Goal: Task Accomplishment & Management: Manage account settings

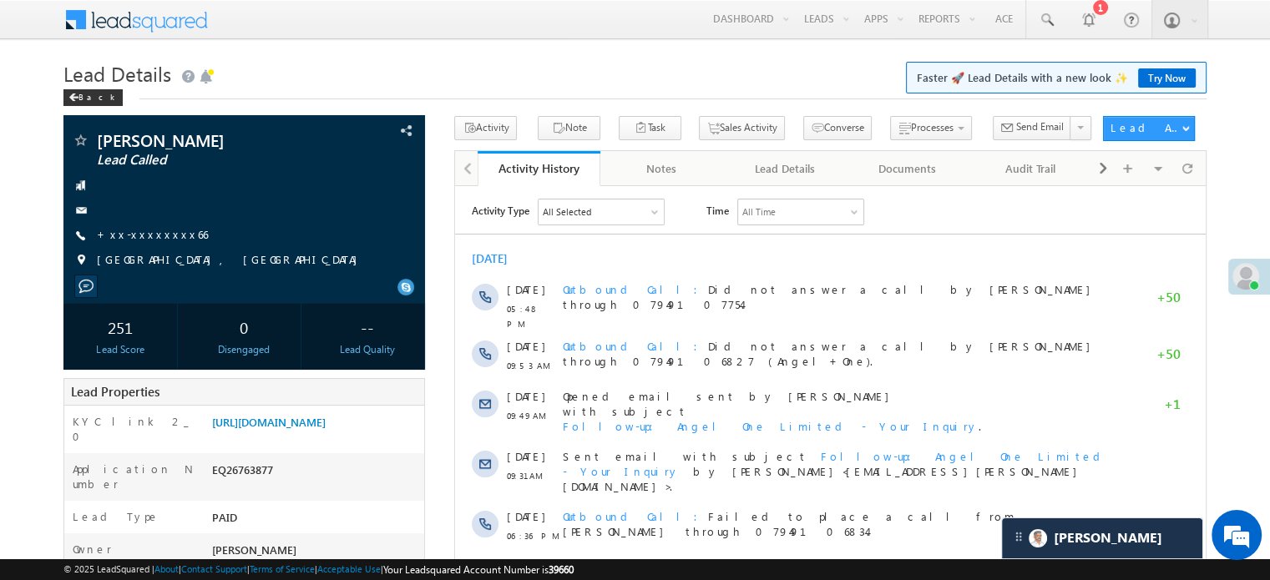
scroll to position [7880, 0]
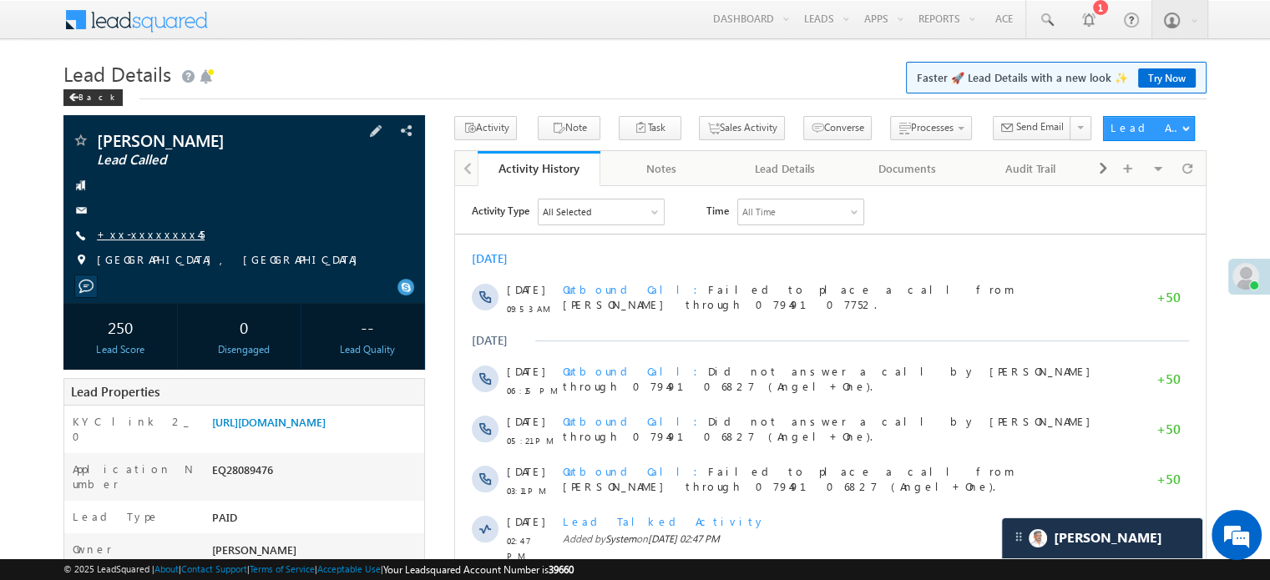
scroll to position [7880, 0]
click at [147, 235] on link "+xx-xxxxxxxx45" at bounding box center [151, 234] width 108 height 14
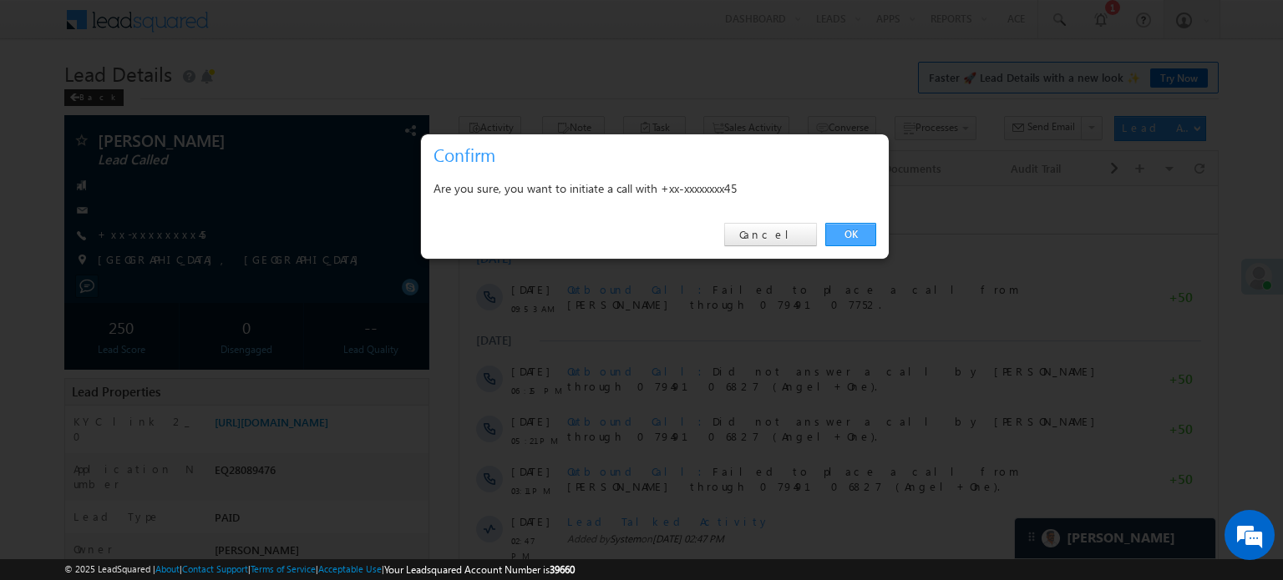
click at [866, 232] on link "OK" at bounding box center [850, 234] width 51 height 23
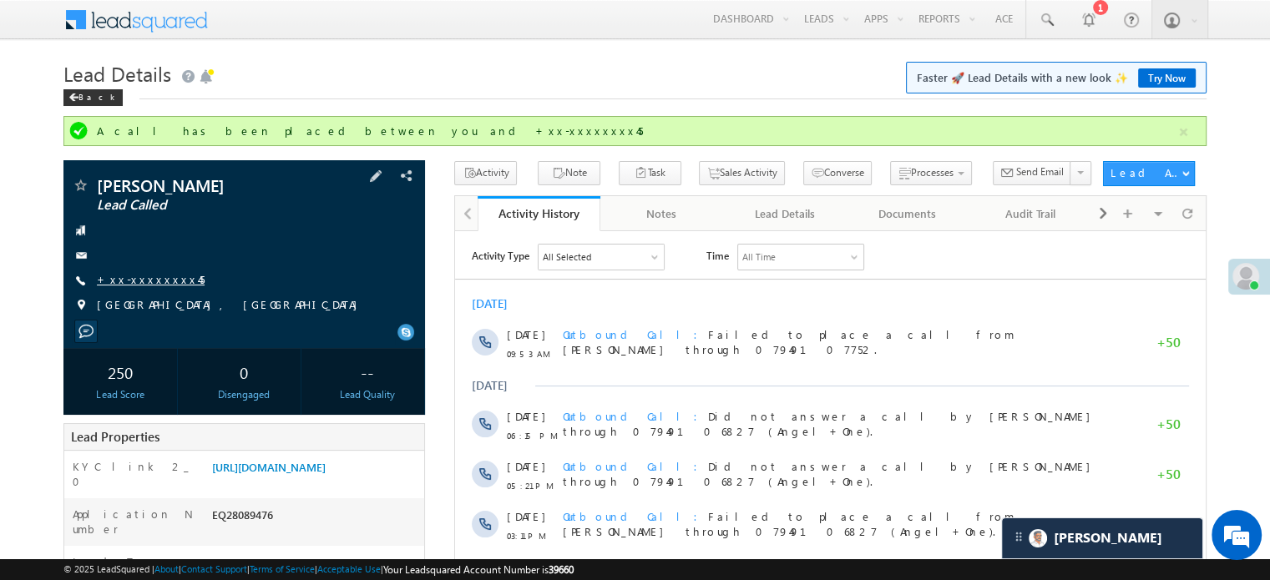
click at [149, 276] on link "+xx-xxxxxxxx45" at bounding box center [151, 279] width 108 height 14
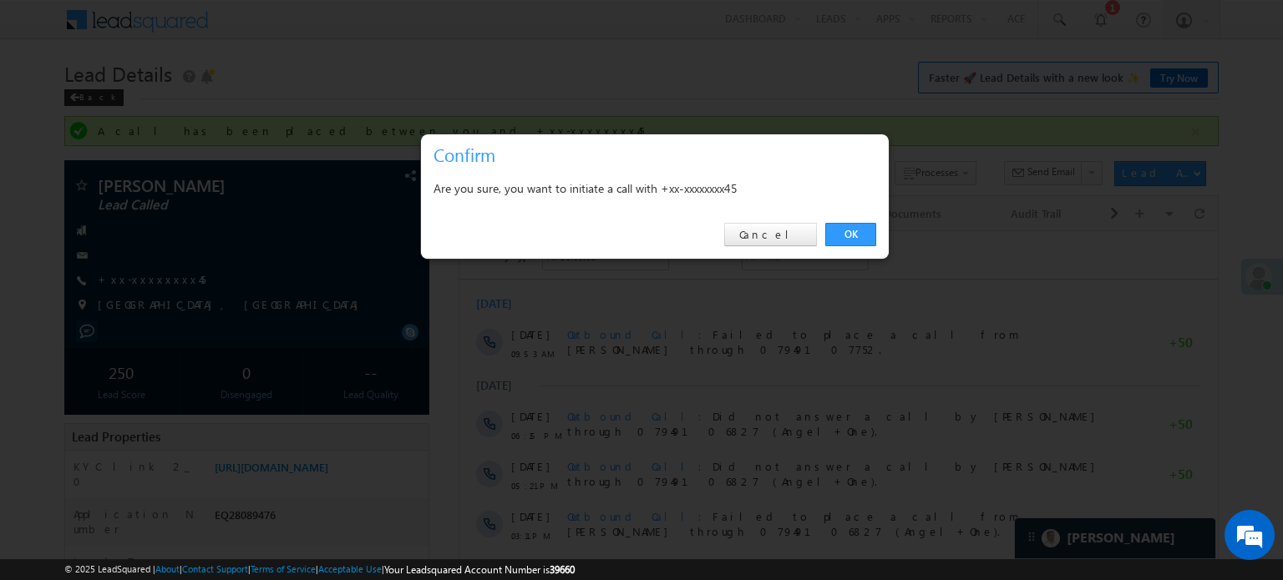
click at [842, 222] on div "OK Cancel" at bounding box center [655, 235] width 468 height 48
drag, startPoint x: 845, startPoint y: 226, endPoint x: 60, endPoint y: 139, distance: 790.0
click at [845, 226] on link "OK" at bounding box center [850, 234] width 51 height 23
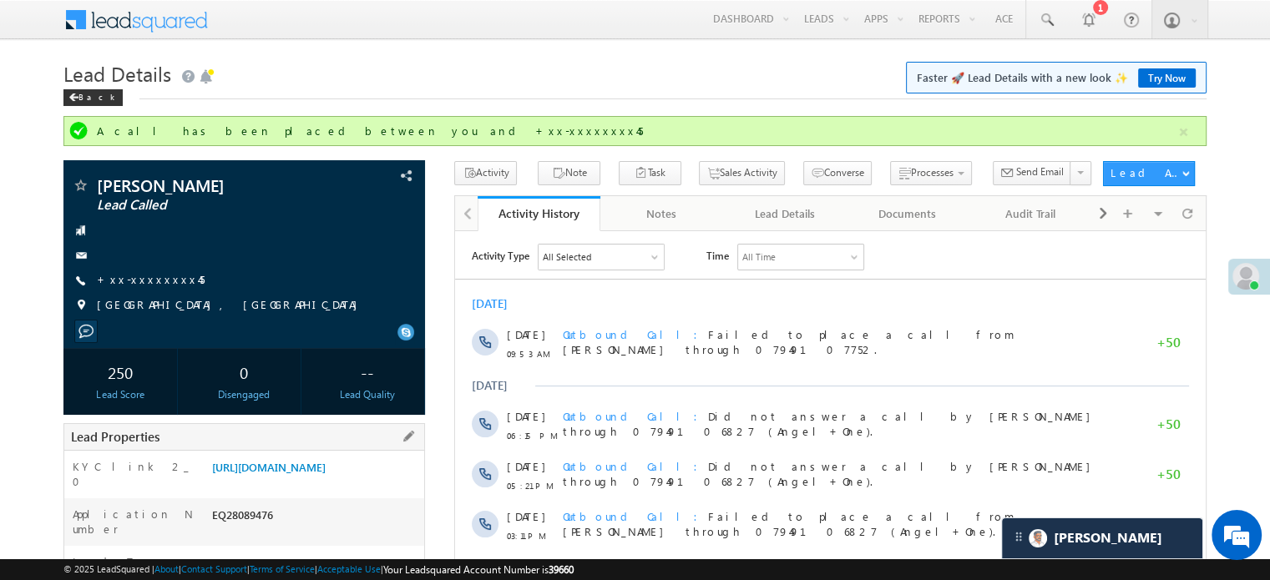
click at [163, 494] on div "KYC link 2_0 https://angelbroking1-pk3em7sa.customui-test.leadsquared.com?leadI…" at bounding box center [244, 475] width 360 height 48
click at [247, 474] on link "https://angelbroking1-pk3em7sa.customui-test.leadsquared.com?leadId=1dc275a9-5e…" at bounding box center [269, 467] width 114 height 14
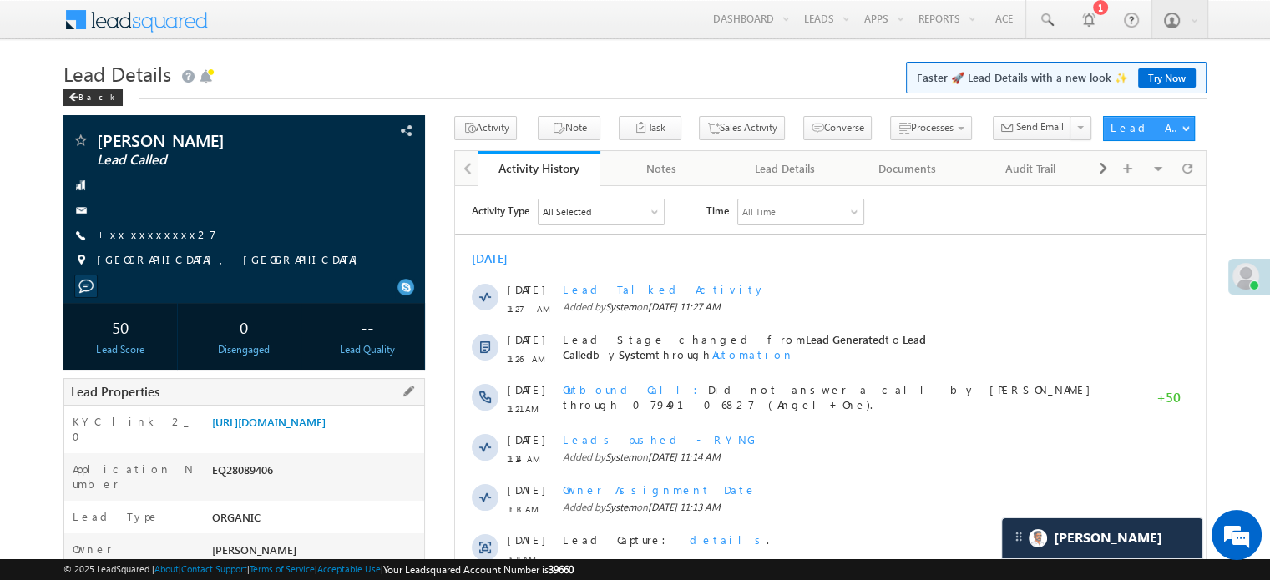
click at [306, 409] on div "KYC link 2_0 https://angelbroking1-pk3em7sa.customui-test.leadsquared.com?leadI…" at bounding box center [244, 430] width 360 height 48
click at [303, 429] on link "https://angelbroking1-pk3em7sa.customui-test.leadsquared.com?leadId=bd07b405-e7…" at bounding box center [269, 422] width 114 height 14
click at [150, 241] on link "+xx-xxxxxxxx27" at bounding box center [156, 234] width 119 height 14
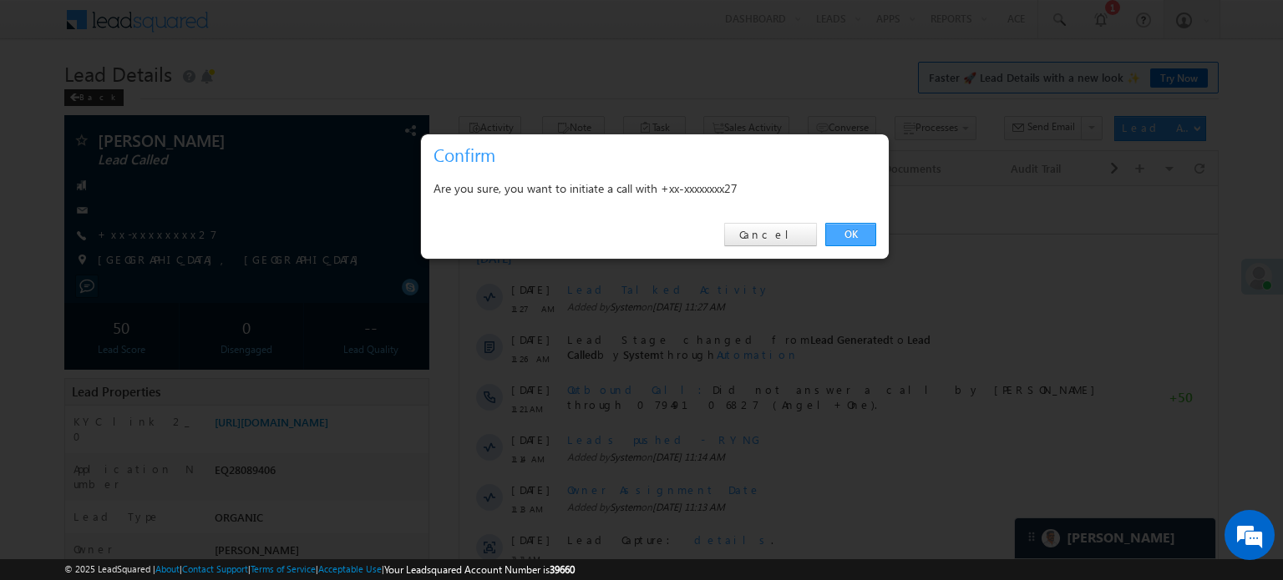
click at [858, 231] on link "OK" at bounding box center [850, 234] width 51 height 23
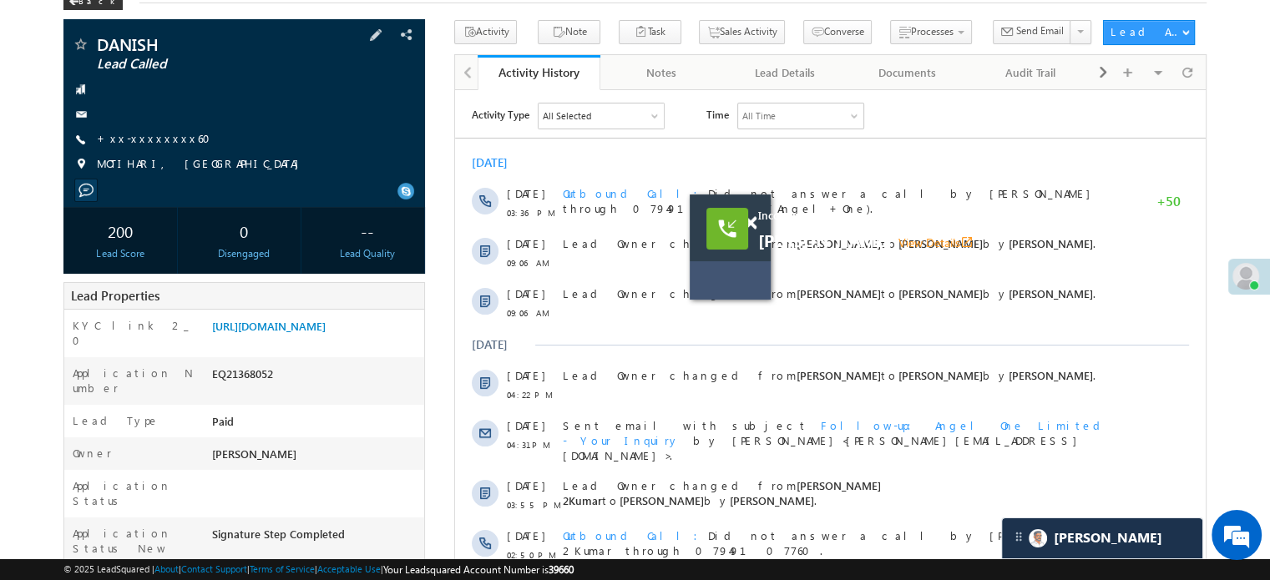
scroll to position [167, 0]
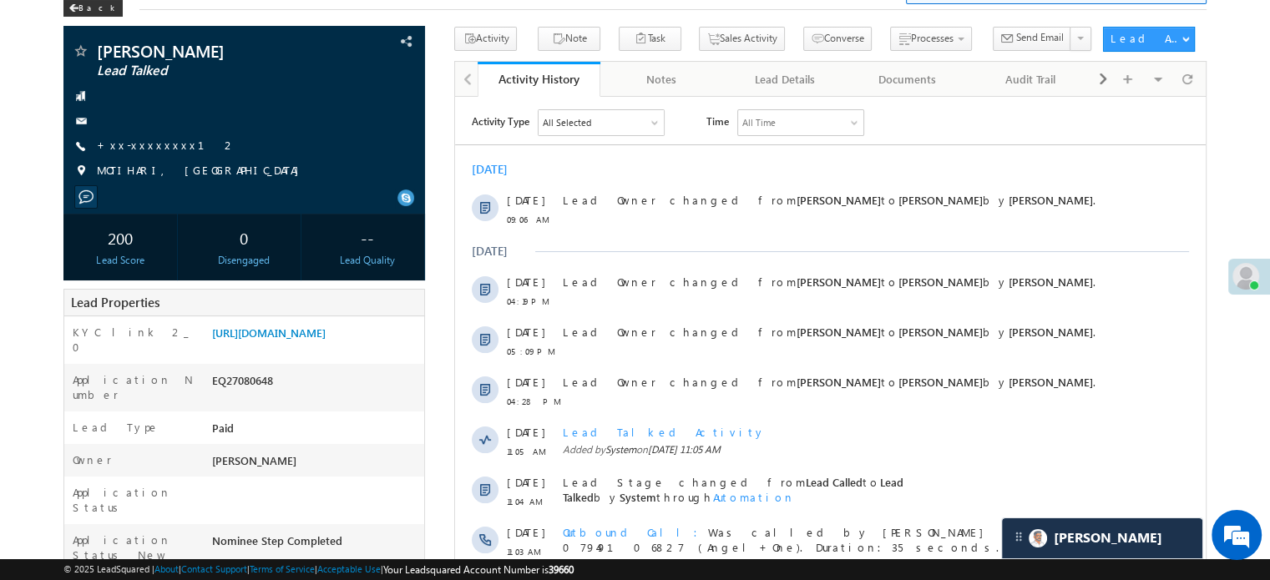
scroll to position [84, 0]
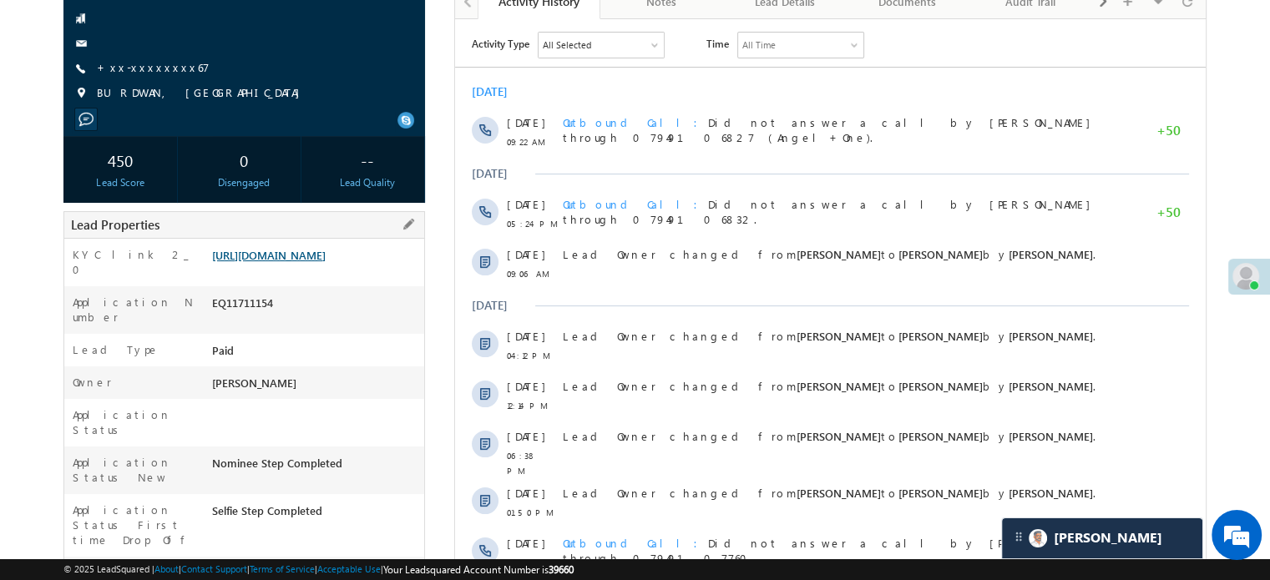
scroll to position [7880, 0]
click at [326, 262] on link "https://angelbroking1-pk3em7sa.customui-test.leadsquared.com?leadId=1593bf22-14…" at bounding box center [269, 255] width 114 height 14
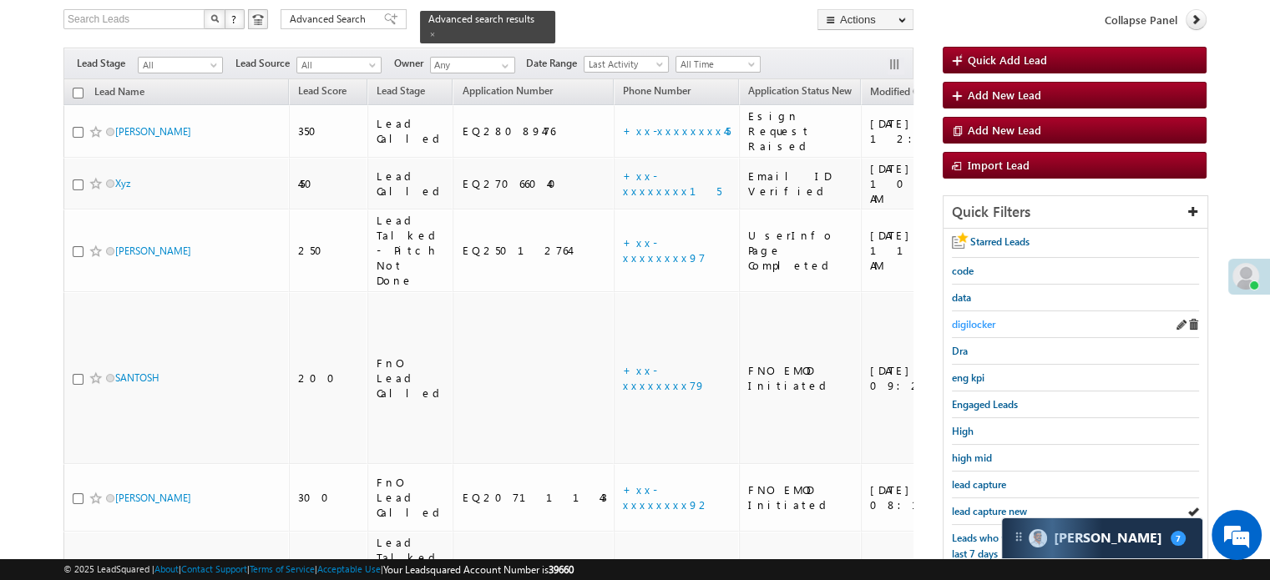
scroll to position [137, 0]
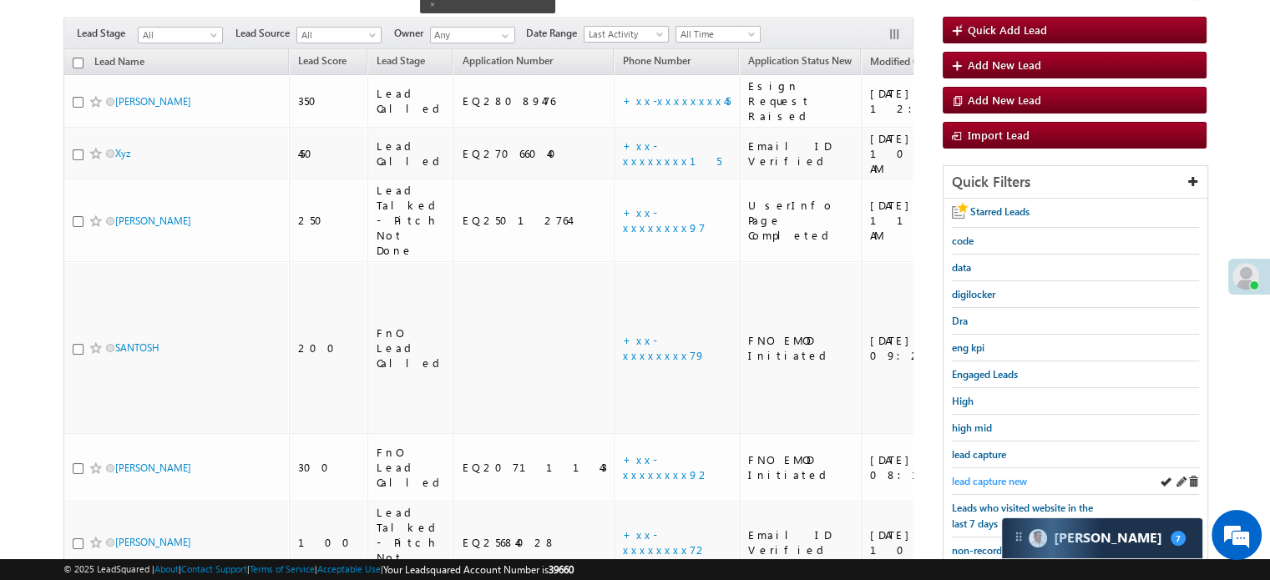
click at [975, 475] on span "lead capture new" at bounding box center [989, 481] width 75 height 13
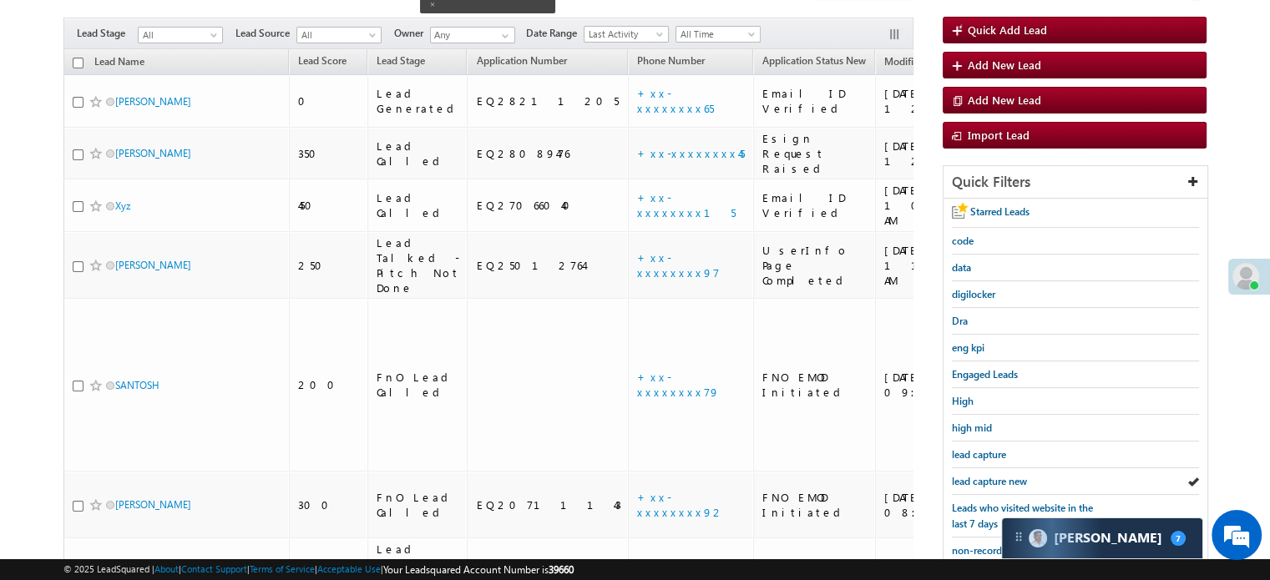
click at [975, 475] on span "lead capture new" at bounding box center [989, 481] width 75 height 13
click at [972, 479] on span "lead capture new" at bounding box center [989, 481] width 75 height 13
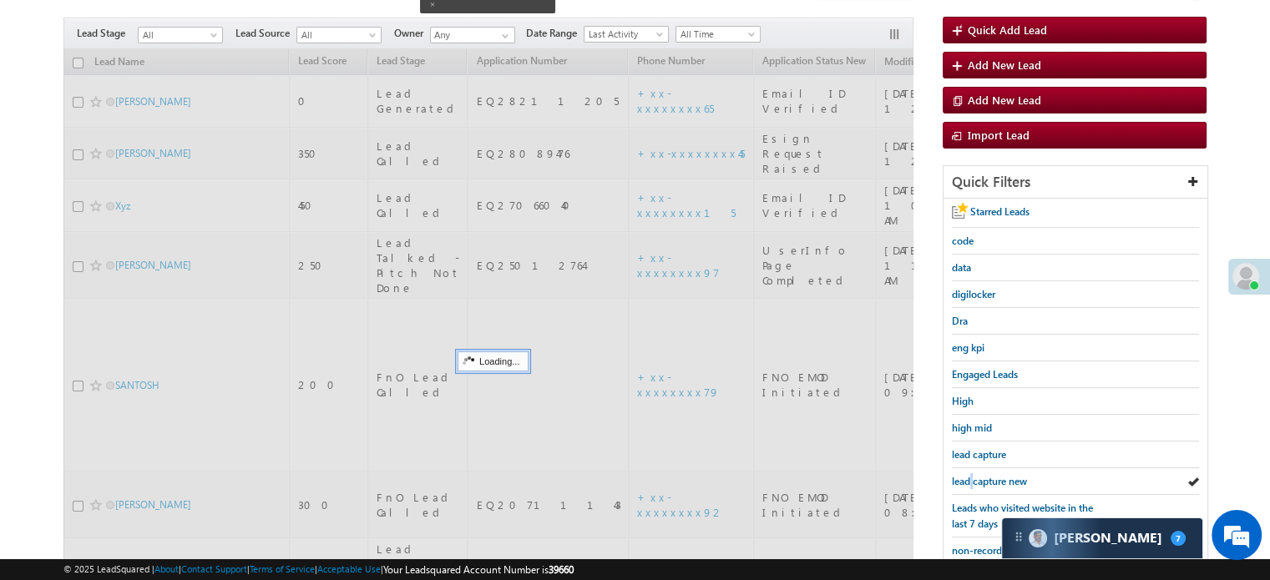
click at [972, 479] on span "lead capture new" at bounding box center [989, 481] width 75 height 13
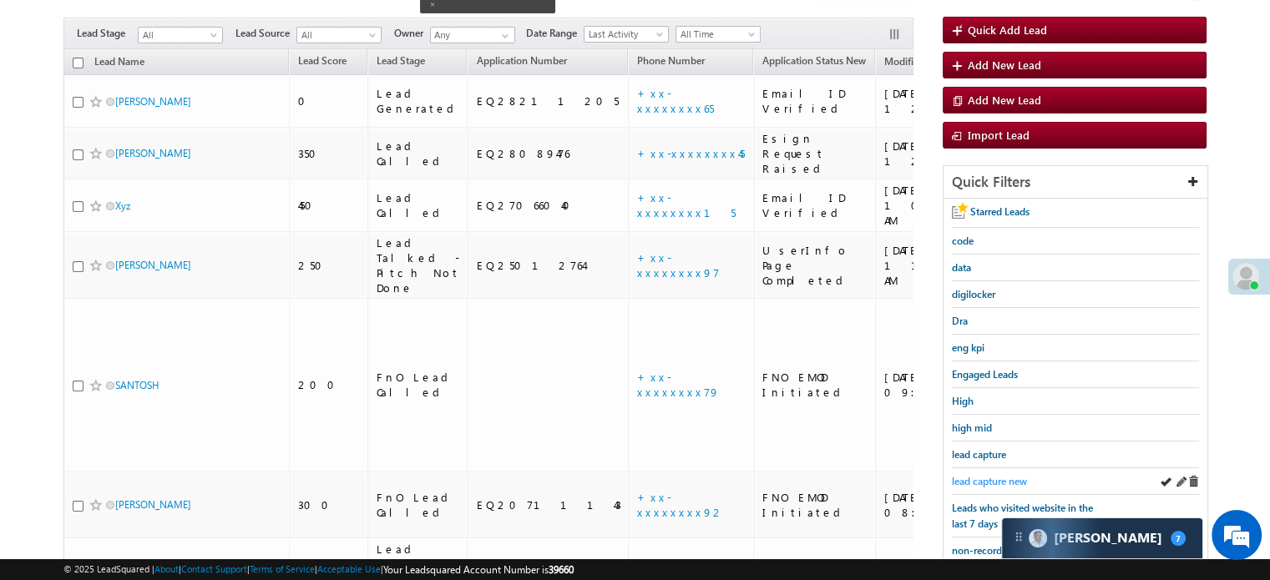
click at [1005, 475] on span "lead capture new" at bounding box center [989, 481] width 75 height 13
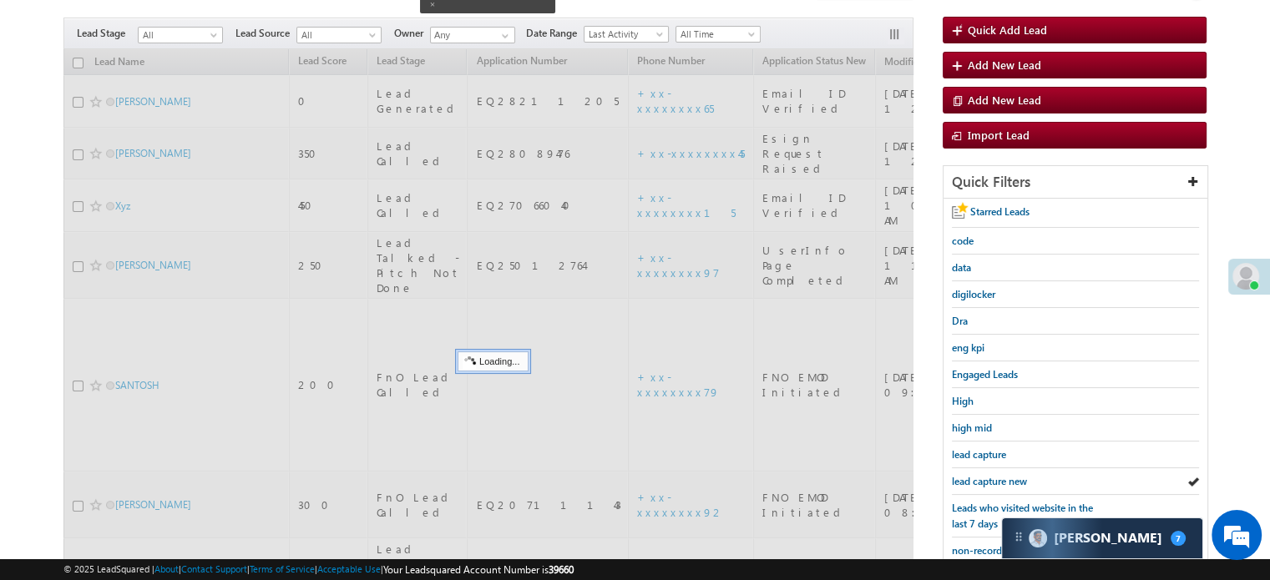
scroll to position [358, 0]
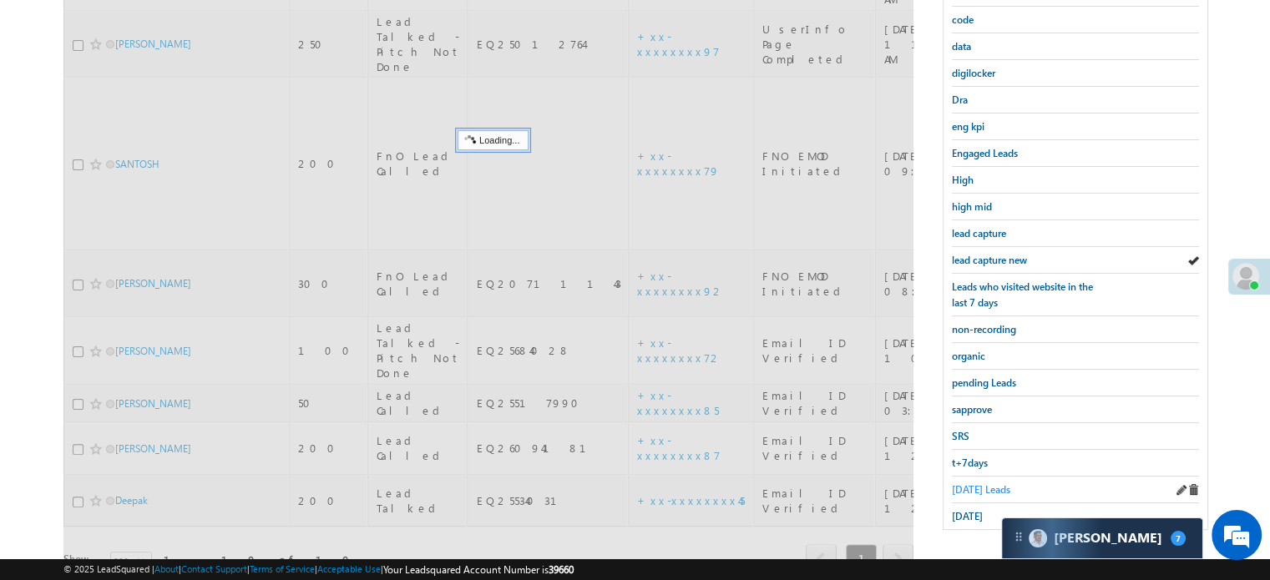
click at [974, 484] on span "Today's Leads" at bounding box center [981, 490] width 58 height 13
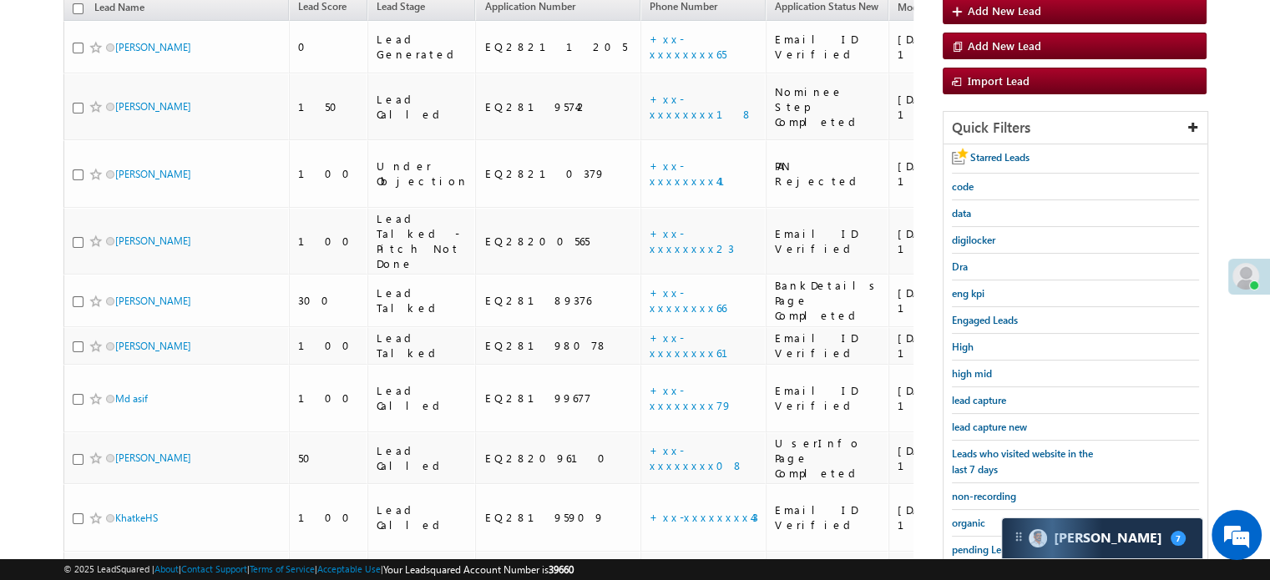
scroll to position [108, 0]
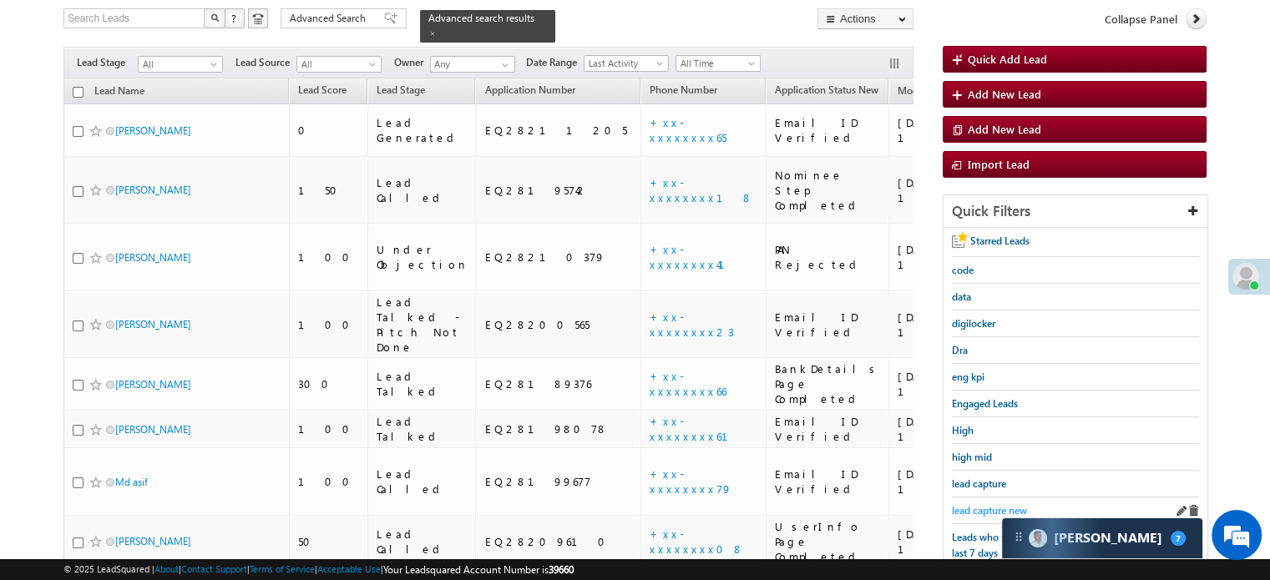
click at [978, 504] on span "lead capture new" at bounding box center [989, 510] width 75 height 13
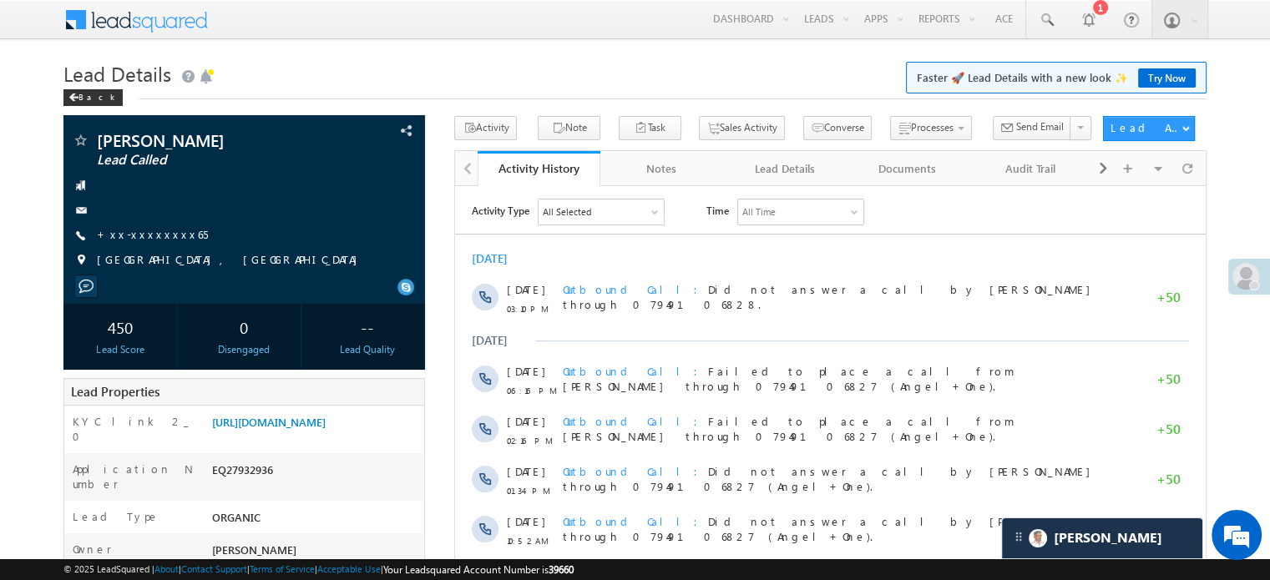
scroll to position [7880, 0]
click at [154, 240] on link "+xx-xxxxxxxx65" at bounding box center [152, 234] width 111 height 14
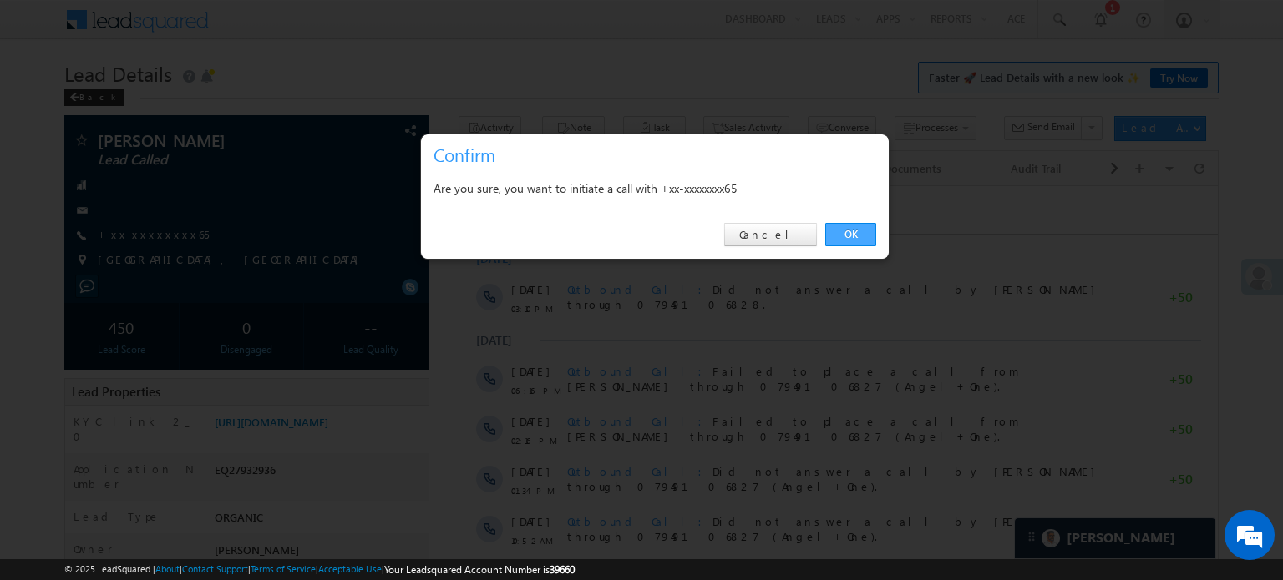
click at [839, 230] on link "OK" at bounding box center [850, 234] width 51 height 23
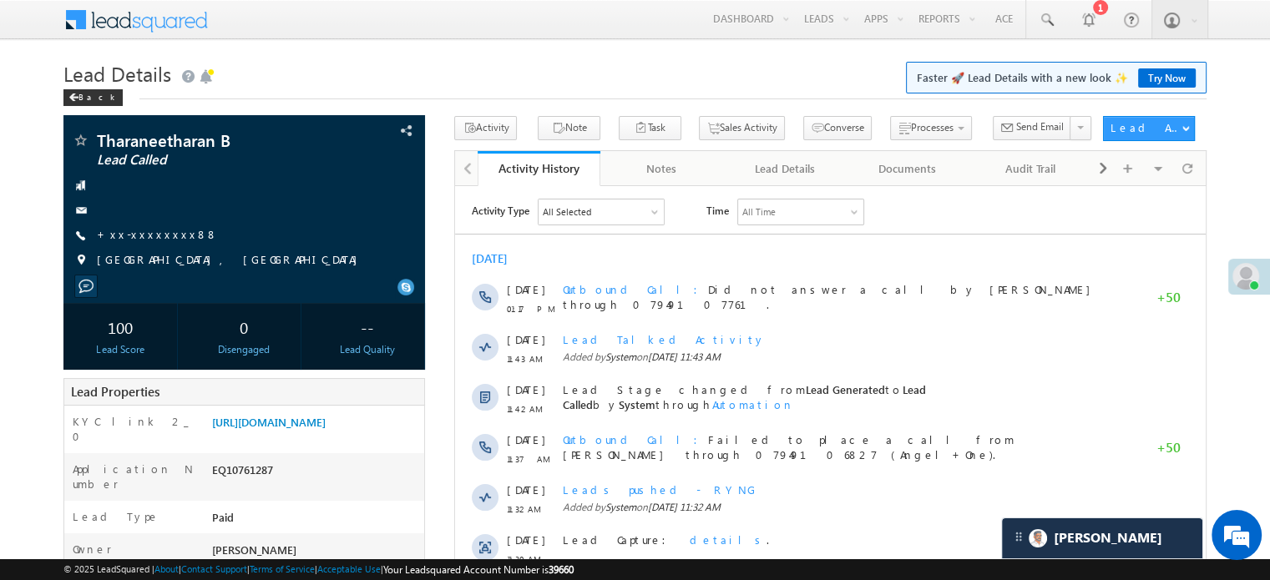
scroll to position [7880, 0]
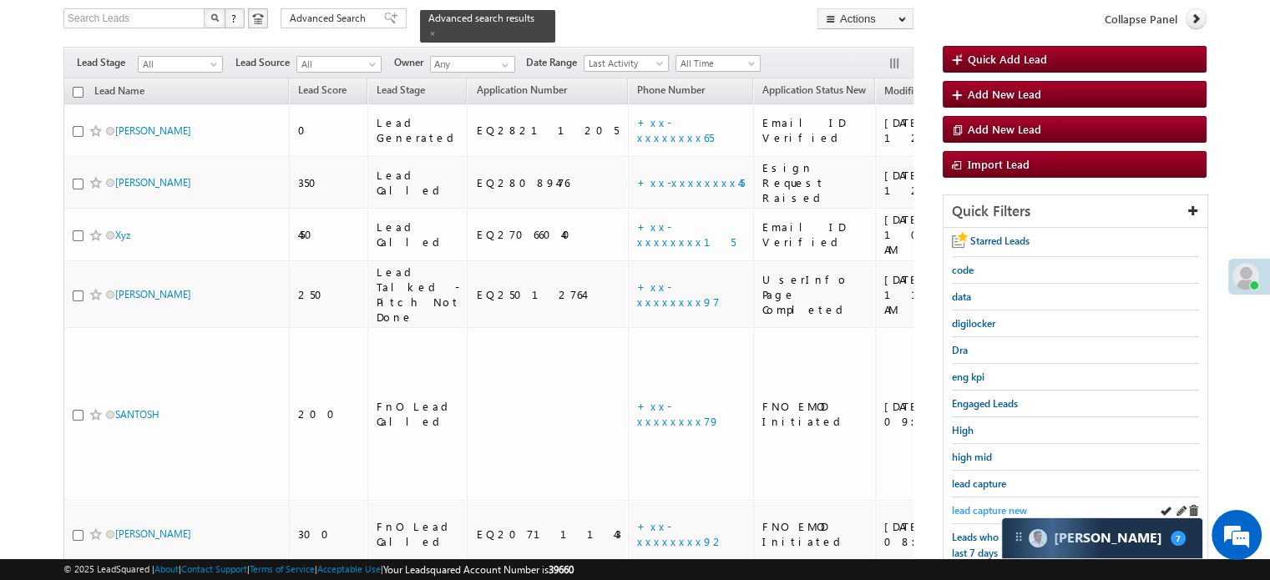
click at [974, 504] on span "lead capture new" at bounding box center [989, 510] width 75 height 13
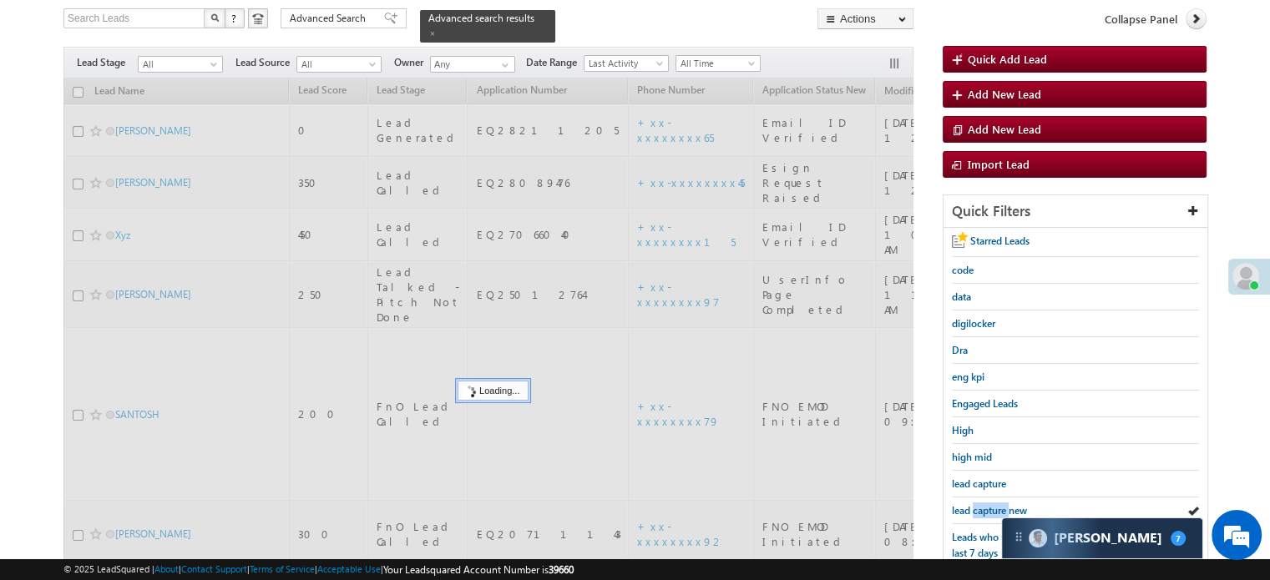
click at [974, 504] on span "lead capture new" at bounding box center [989, 510] width 75 height 13
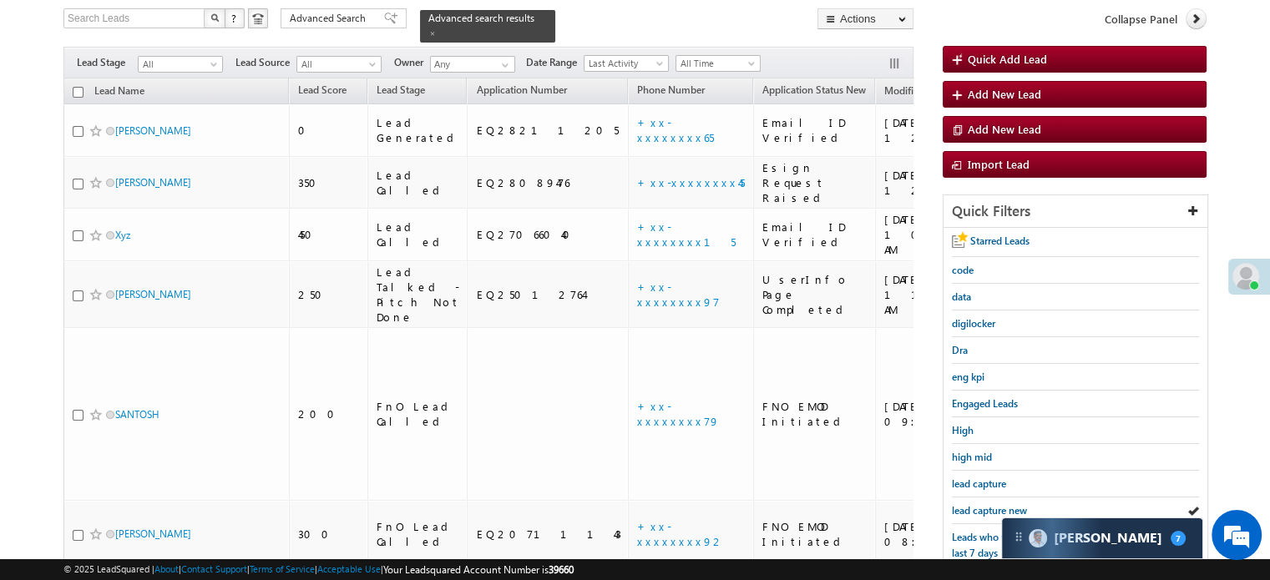
click at [974, 504] on span "lead capture new" at bounding box center [989, 510] width 75 height 13
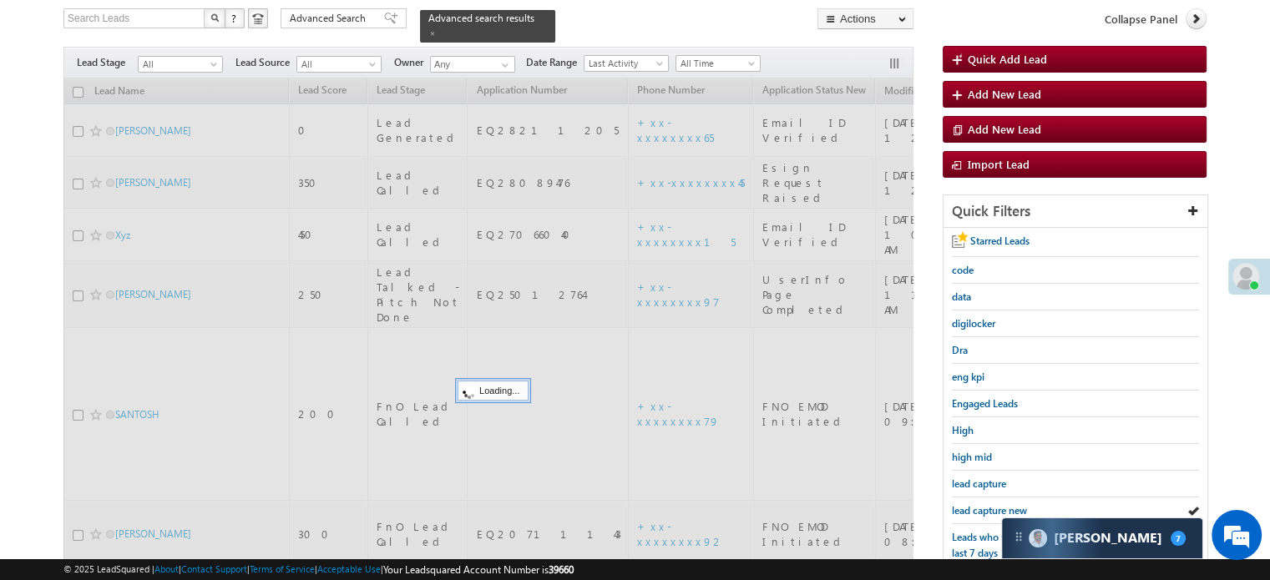
click at [973, 504] on span "lead capture new" at bounding box center [989, 510] width 75 height 13
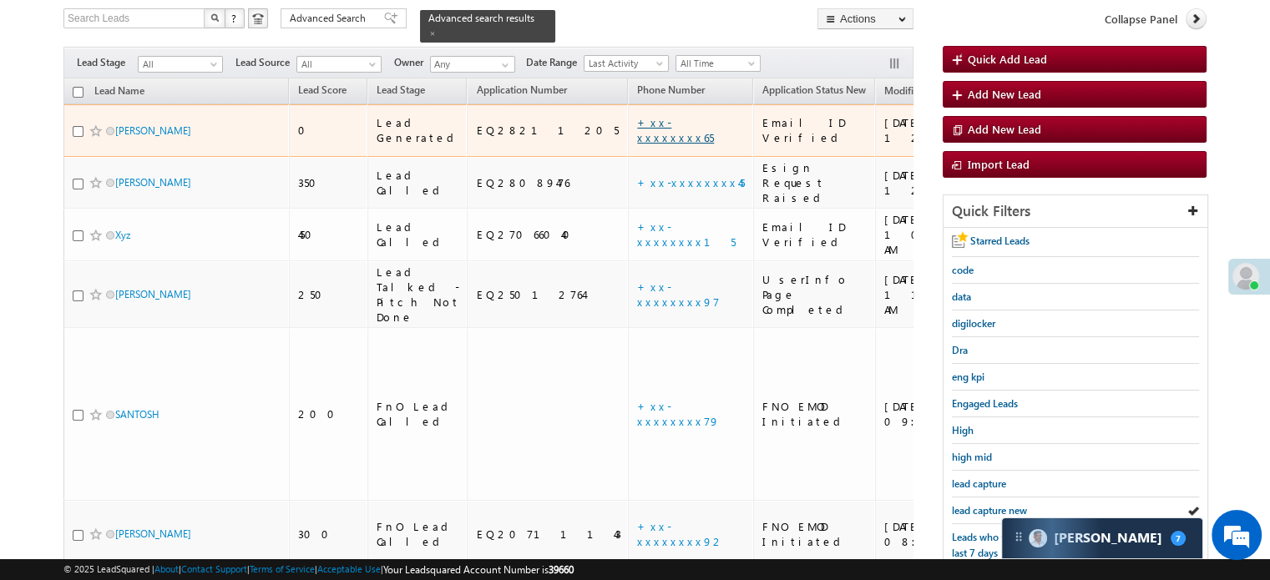
click at [637, 115] on link "+xx-xxxxxxxx65" at bounding box center [675, 129] width 77 height 29
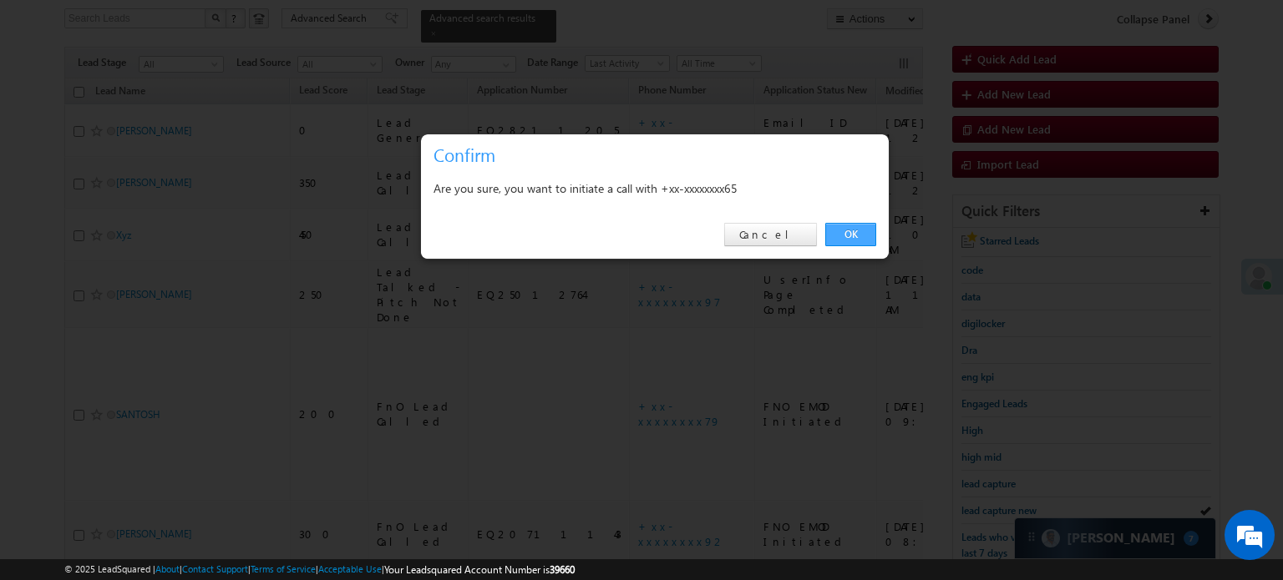
click at [864, 235] on link "OK" at bounding box center [850, 234] width 51 height 23
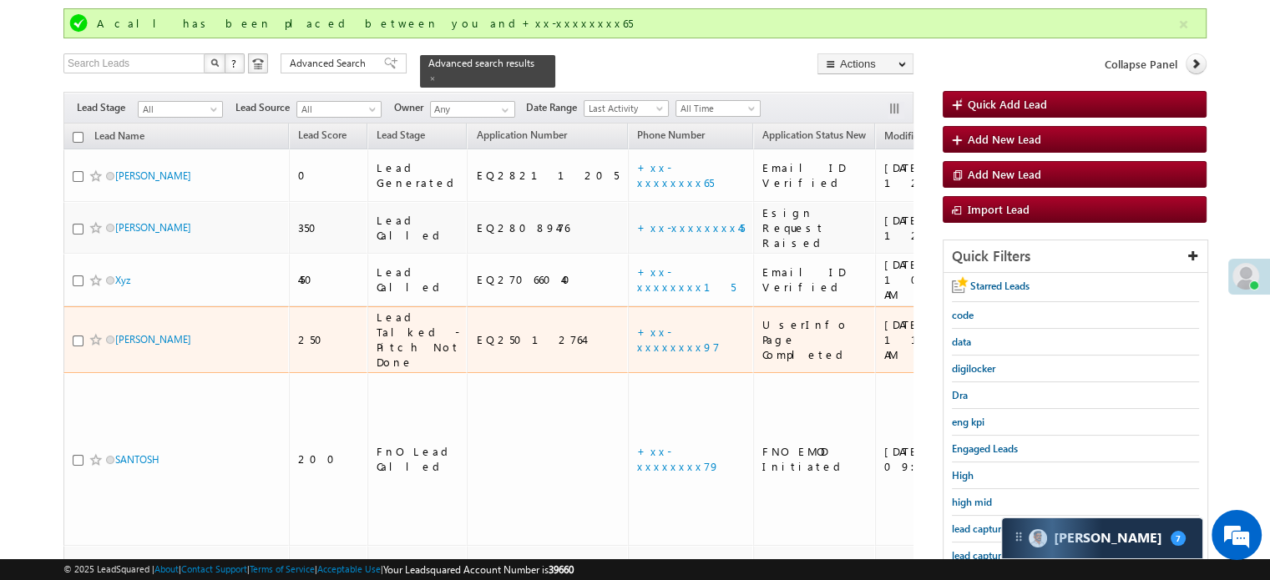
scroll to position [153, 0]
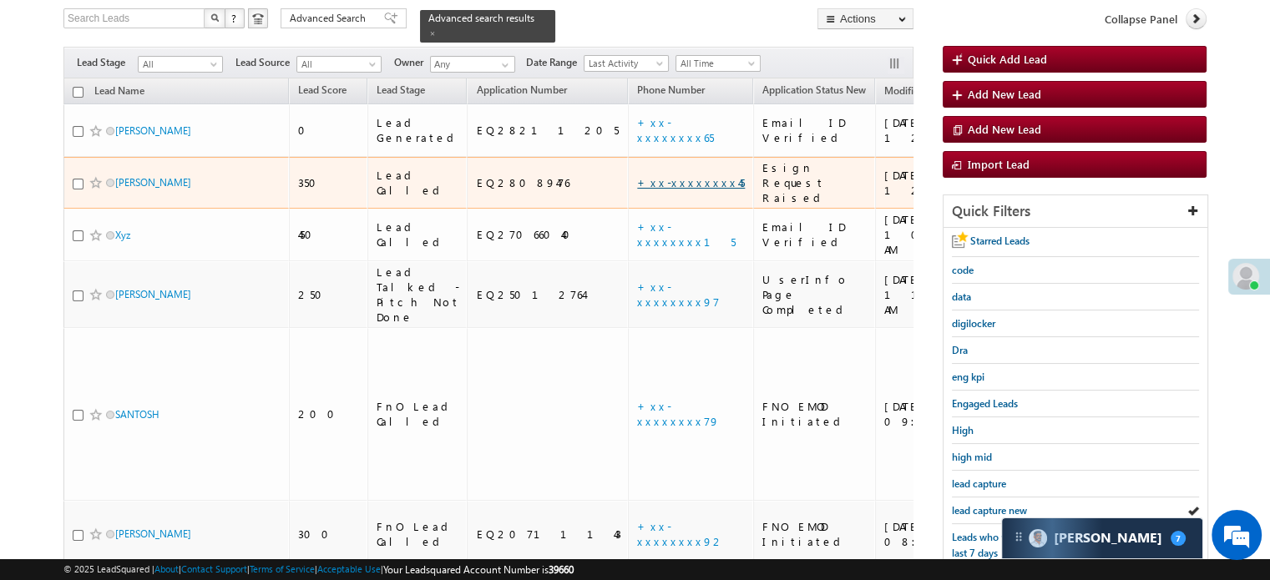
click at [637, 175] on link "+xx-xxxxxxxx45" at bounding box center [691, 182] width 108 height 14
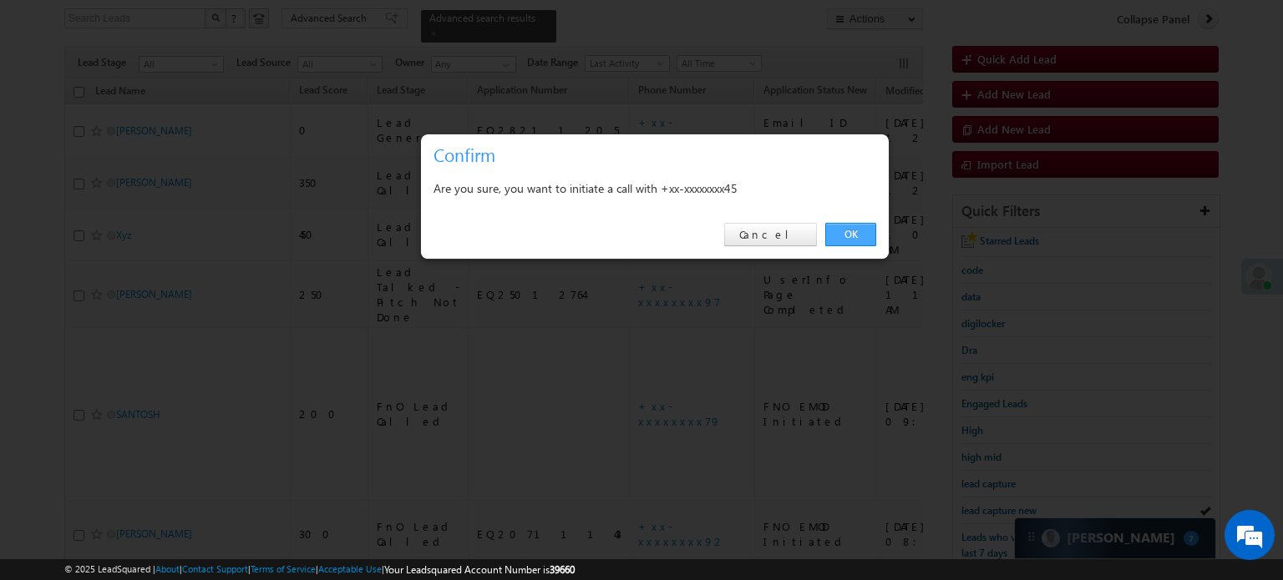
click at [831, 239] on link "OK" at bounding box center [850, 234] width 51 height 23
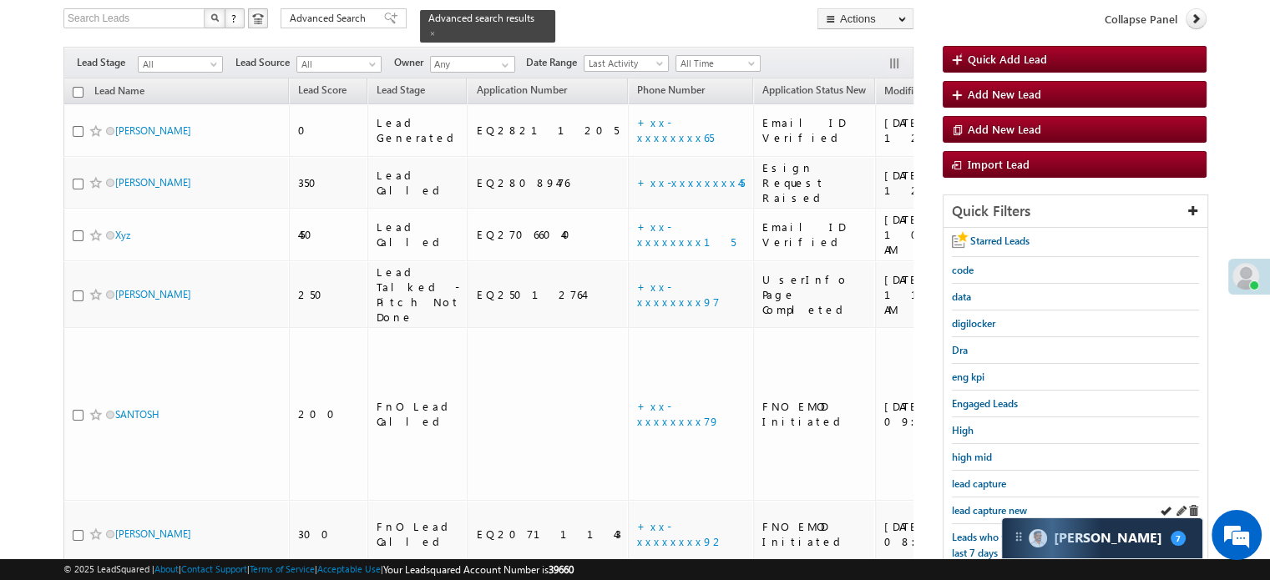
click at [970, 498] on div "lead capture new" at bounding box center [1075, 511] width 247 height 27
click at [988, 504] on span "lead capture new" at bounding box center [989, 510] width 75 height 13
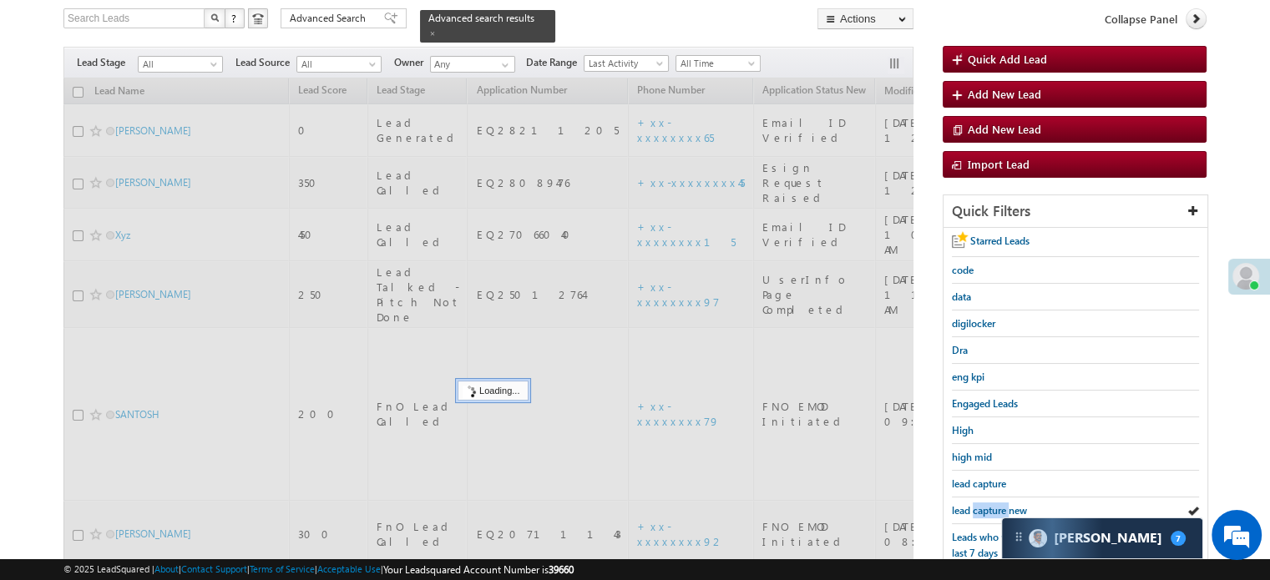
click at [988, 504] on span "lead capture new" at bounding box center [989, 510] width 75 height 13
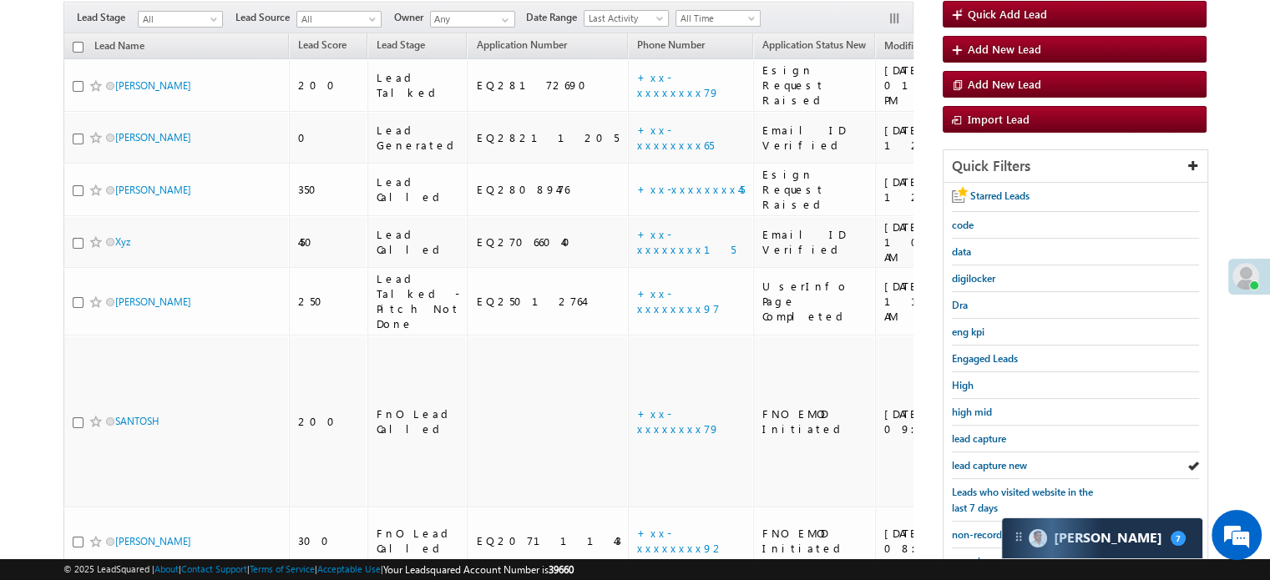
scroll to position [108, 0]
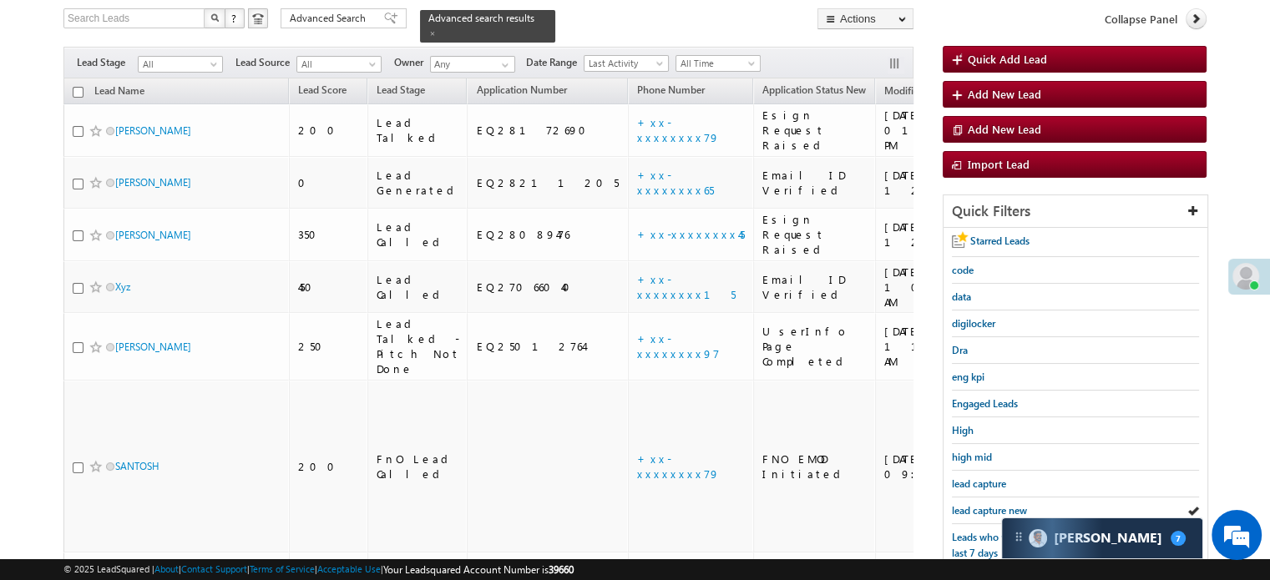
click at [988, 504] on span "lead capture new" at bounding box center [989, 510] width 75 height 13
click at [989, 504] on span "lead capture new" at bounding box center [989, 510] width 75 height 13
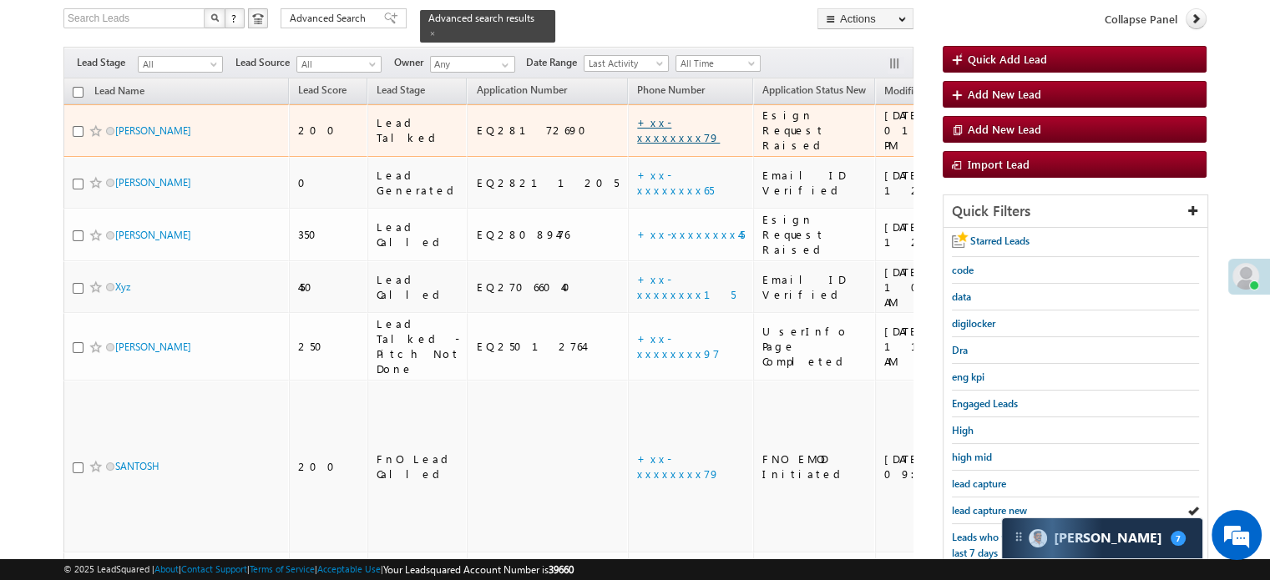
click at [637, 115] on link "+xx-xxxxxxxx79" at bounding box center [678, 129] width 83 height 29
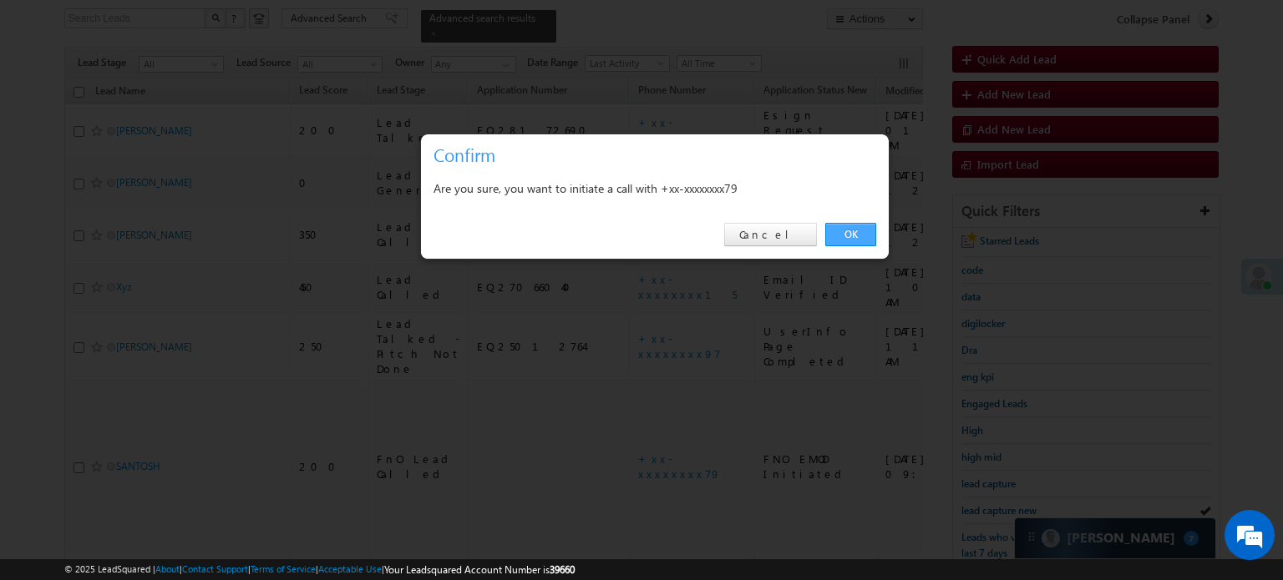
click at [840, 240] on link "OK" at bounding box center [850, 234] width 51 height 23
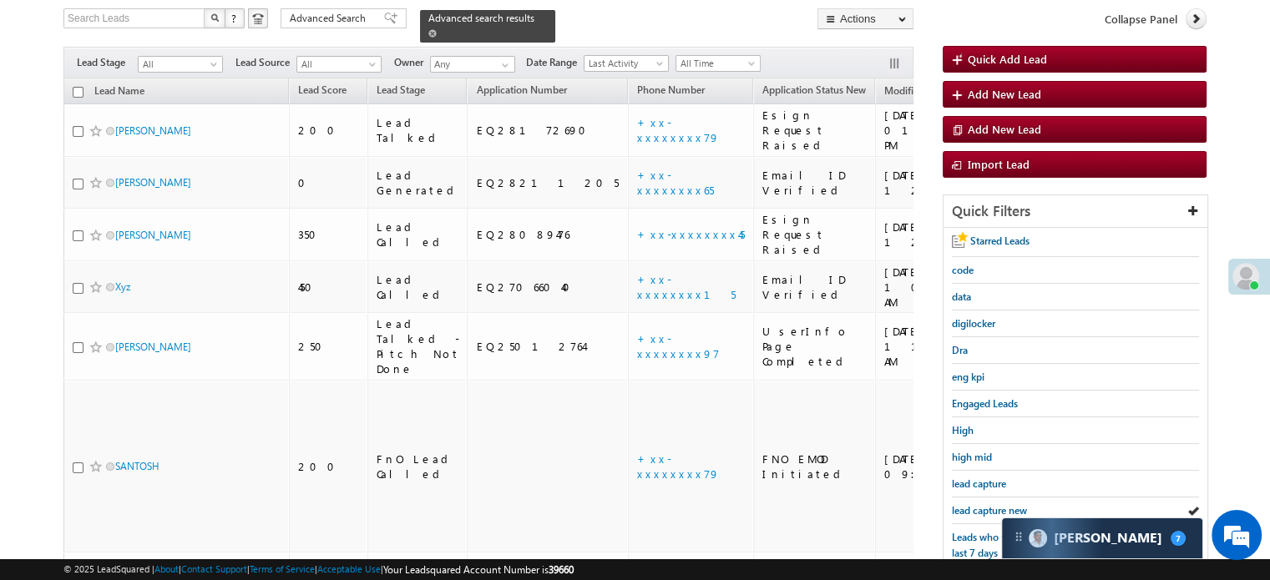
scroll to position [153, 0]
click at [971, 504] on span "lead capture new" at bounding box center [989, 510] width 75 height 13
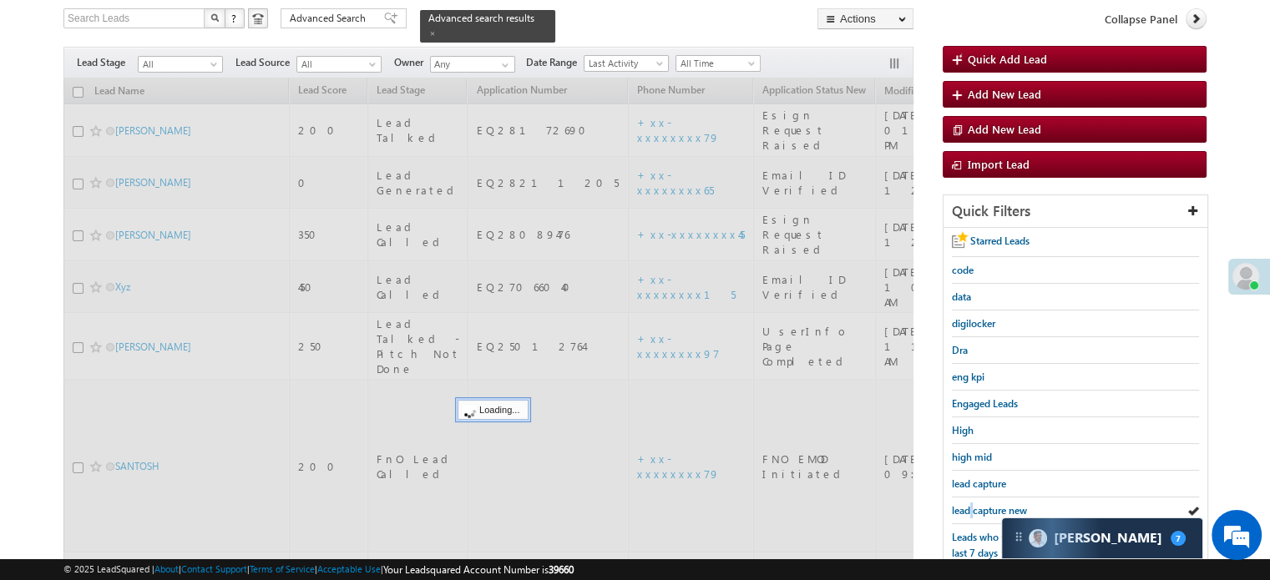
click at [971, 504] on span "lead capture new" at bounding box center [989, 510] width 75 height 13
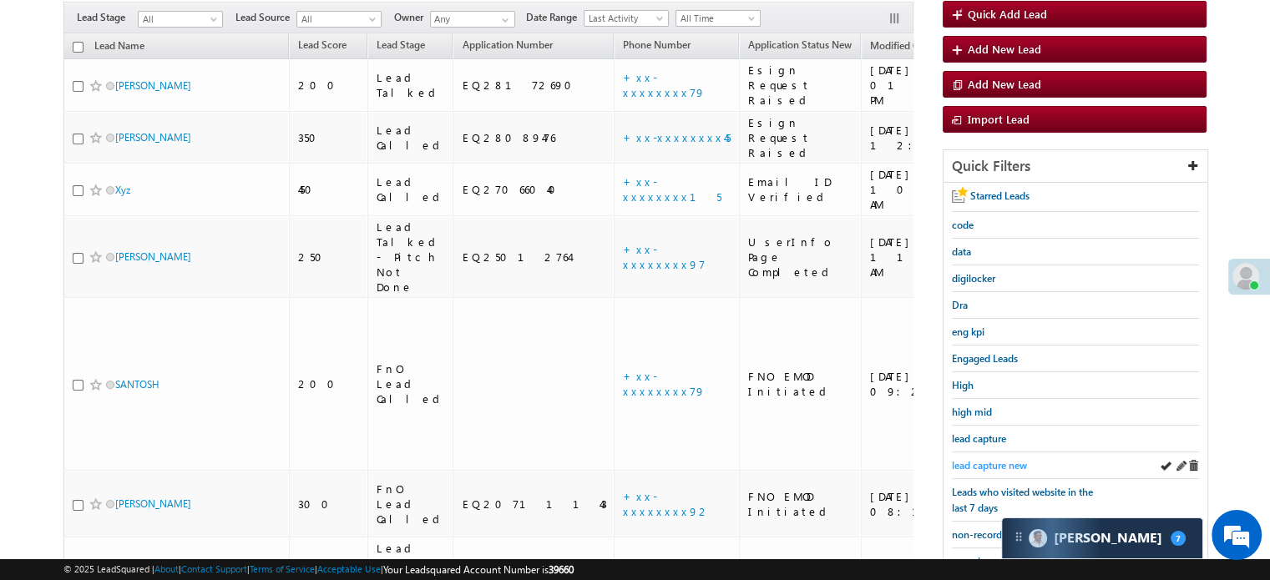
scroll to position [108, 0]
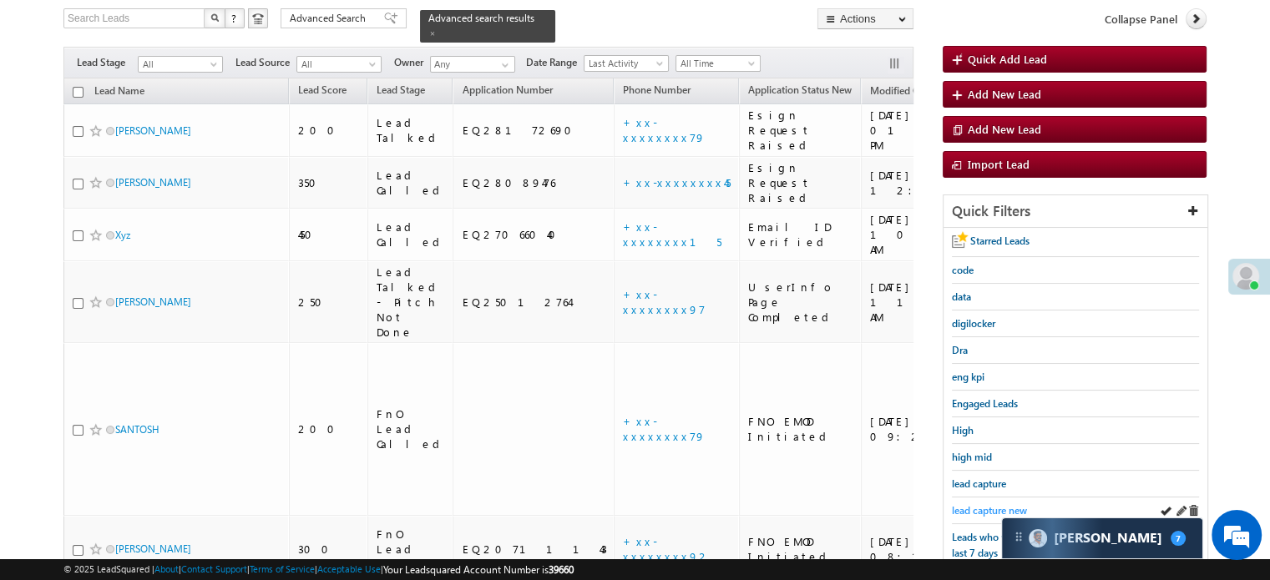
click at [977, 504] on span "lead capture new" at bounding box center [989, 510] width 75 height 13
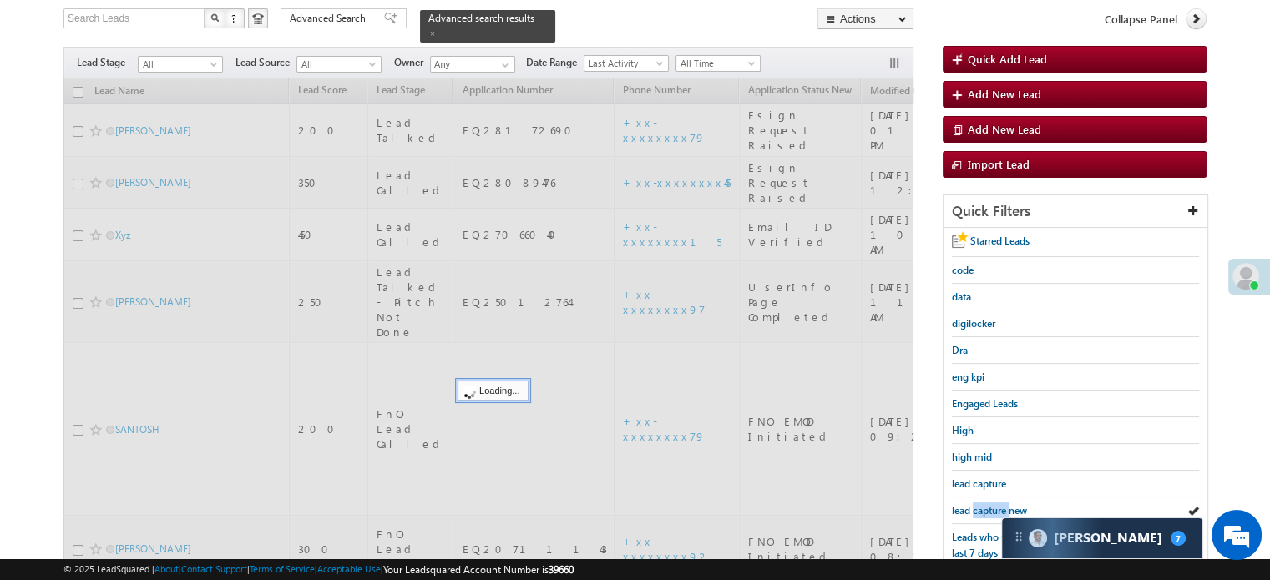
click at [977, 504] on span "lead capture new" at bounding box center [989, 510] width 75 height 13
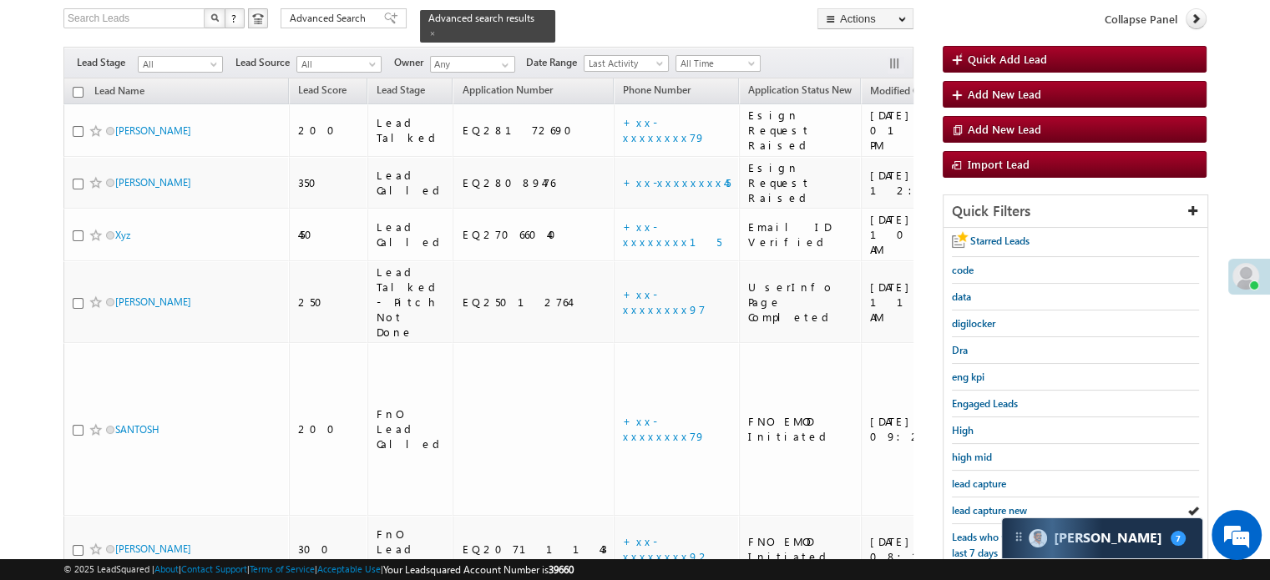
click at [977, 504] on span "lead capture new" at bounding box center [989, 510] width 75 height 13
click at [977, 511] on span "lead capture new" at bounding box center [989, 510] width 75 height 13
click at [984, 504] on span "lead capture new" at bounding box center [989, 510] width 75 height 13
click at [965, 504] on span "lead capture new" at bounding box center [989, 510] width 75 height 13
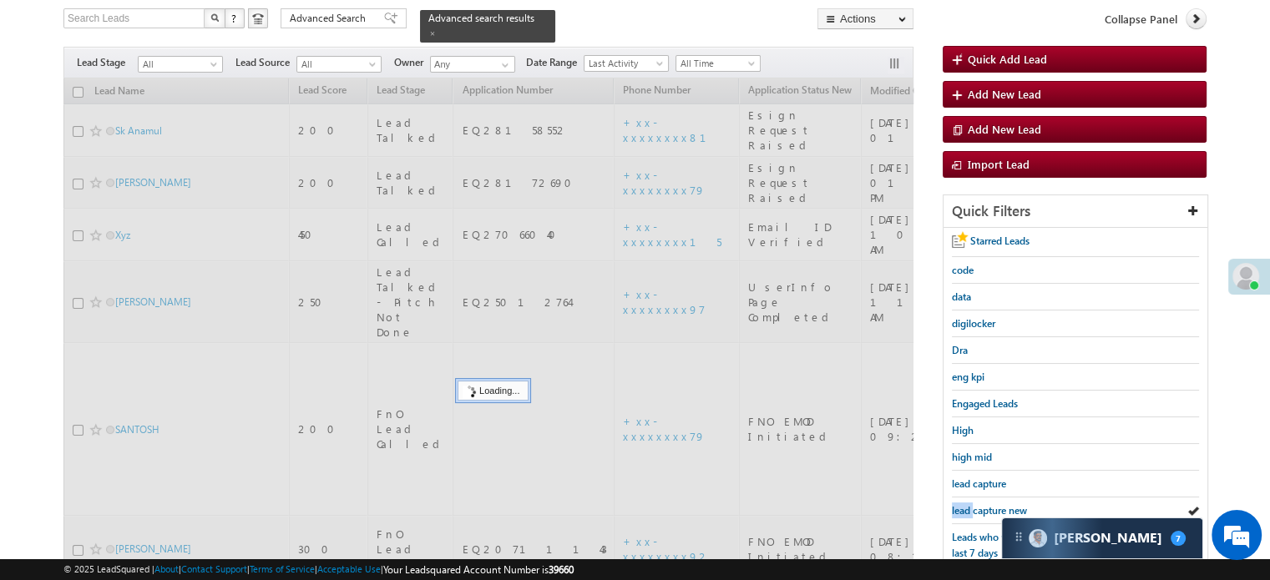
click at [965, 504] on span "lead capture new" at bounding box center [989, 510] width 75 height 13
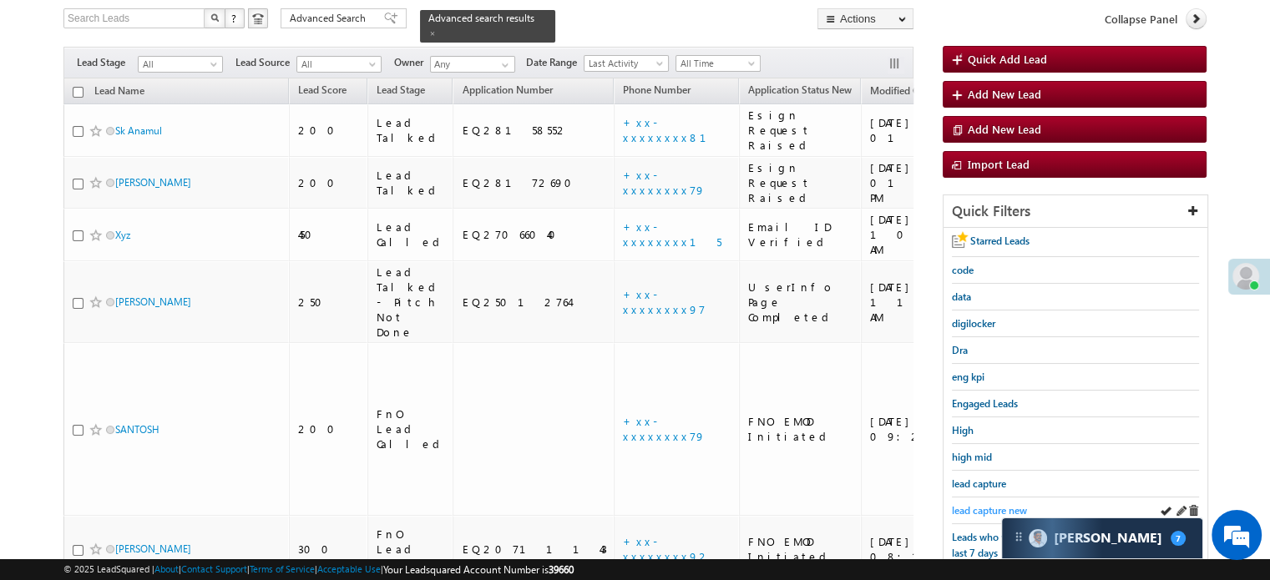
click at [970, 504] on span "lead capture new" at bounding box center [989, 510] width 75 height 13
click at [976, 517] on div "lead capture new" at bounding box center [1075, 511] width 247 height 27
click at [977, 504] on span "lead capture new" at bounding box center [989, 510] width 75 height 13
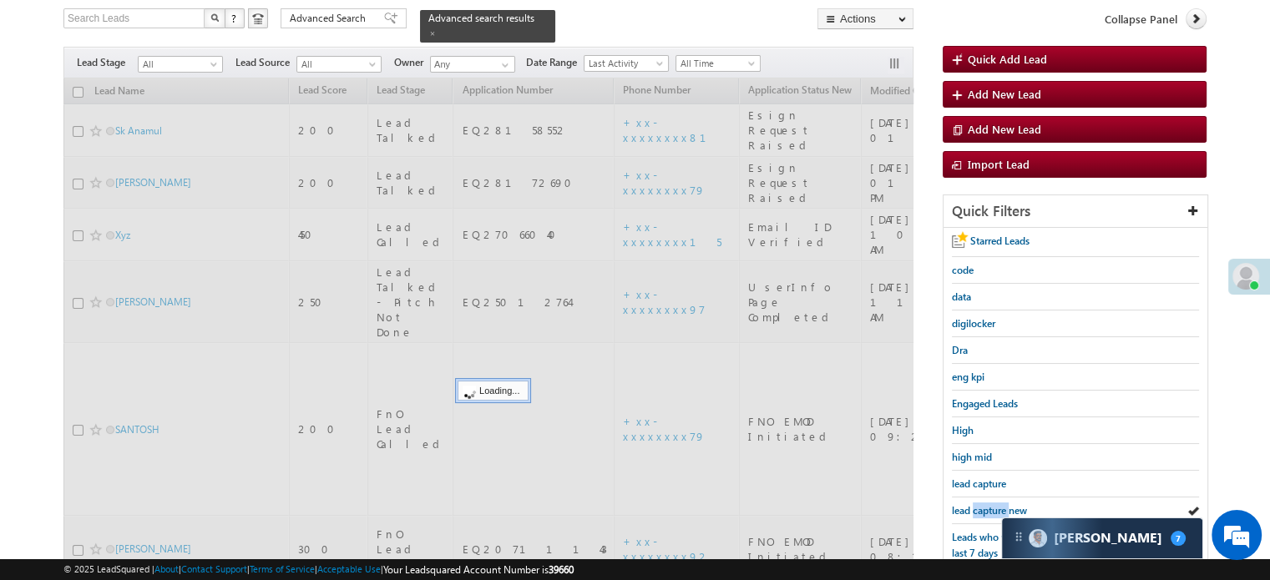
click at [977, 504] on span "lead capture new" at bounding box center [989, 510] width 75 height 13
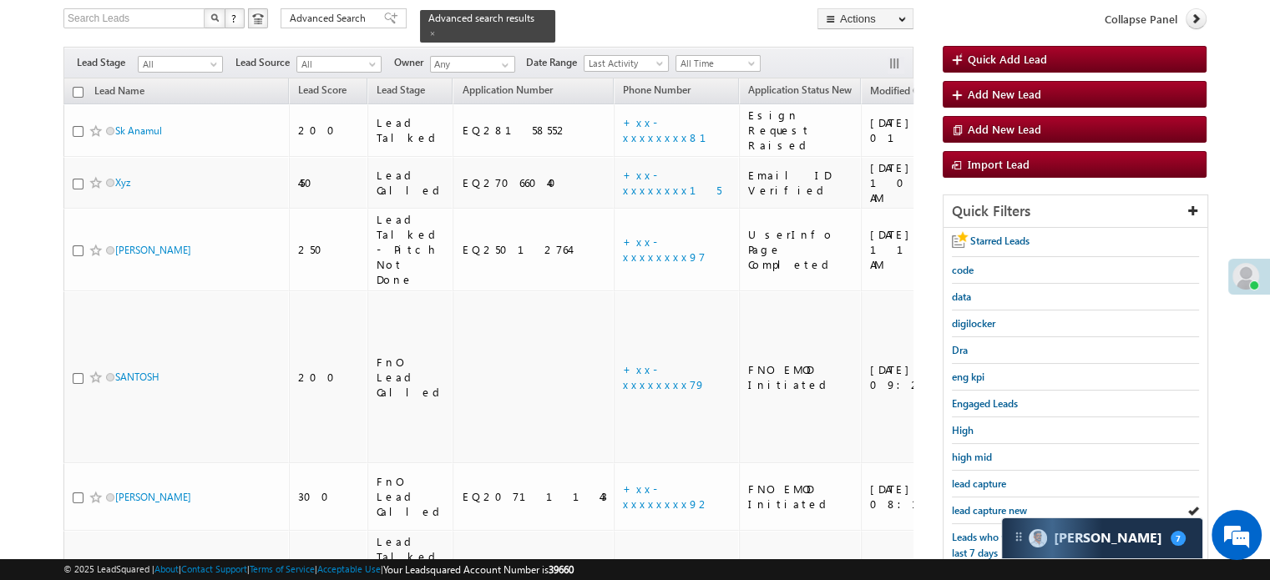
click at [977, 504] on span "lead capture new" at bounding box center [989, 510] width 75 height 13
click at [982, 504] on span "lead capture new" at bounding box center [989, 510] width 75 height 13
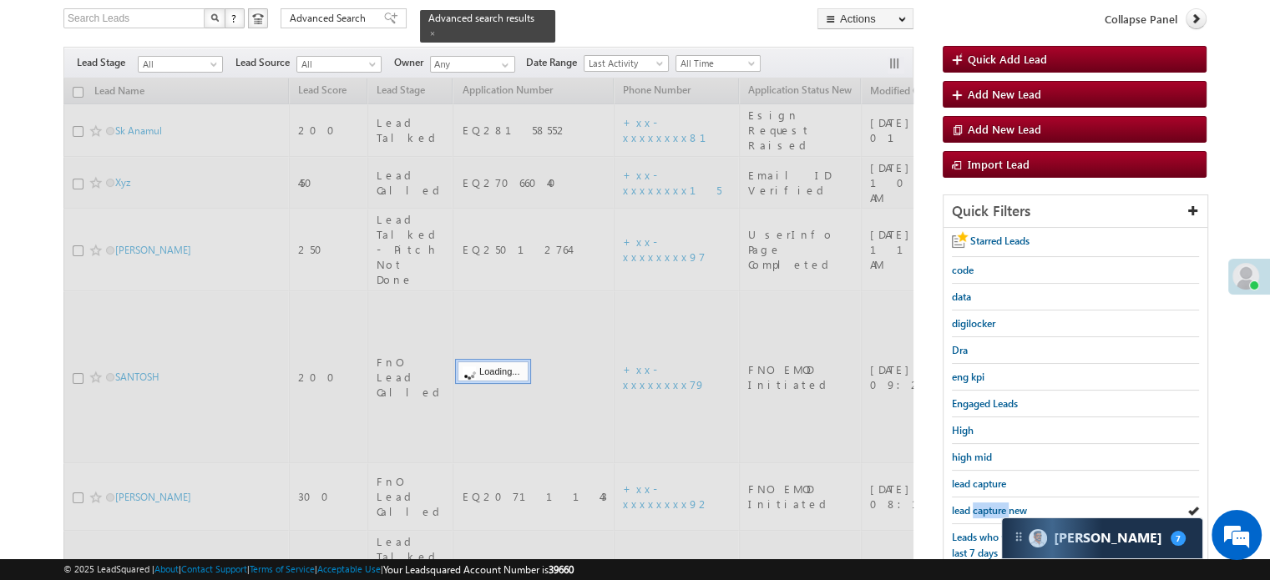
click at [982, 504] on span "lead capture new" at bounding box center [989, 510] width 75 height 13
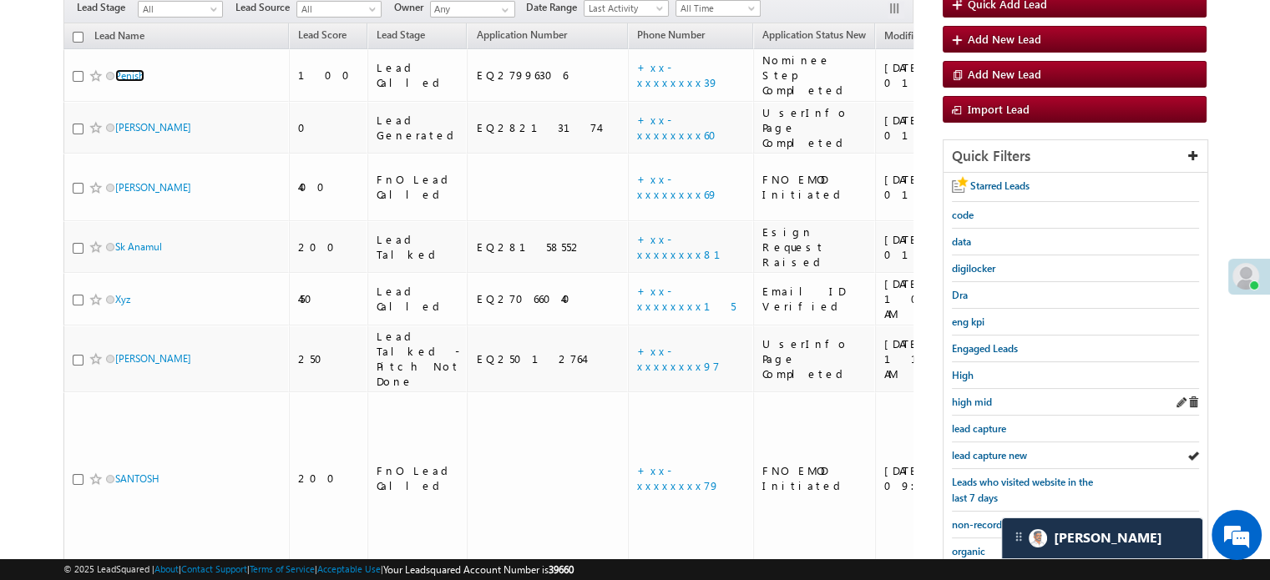
scroll to position [167, 0]
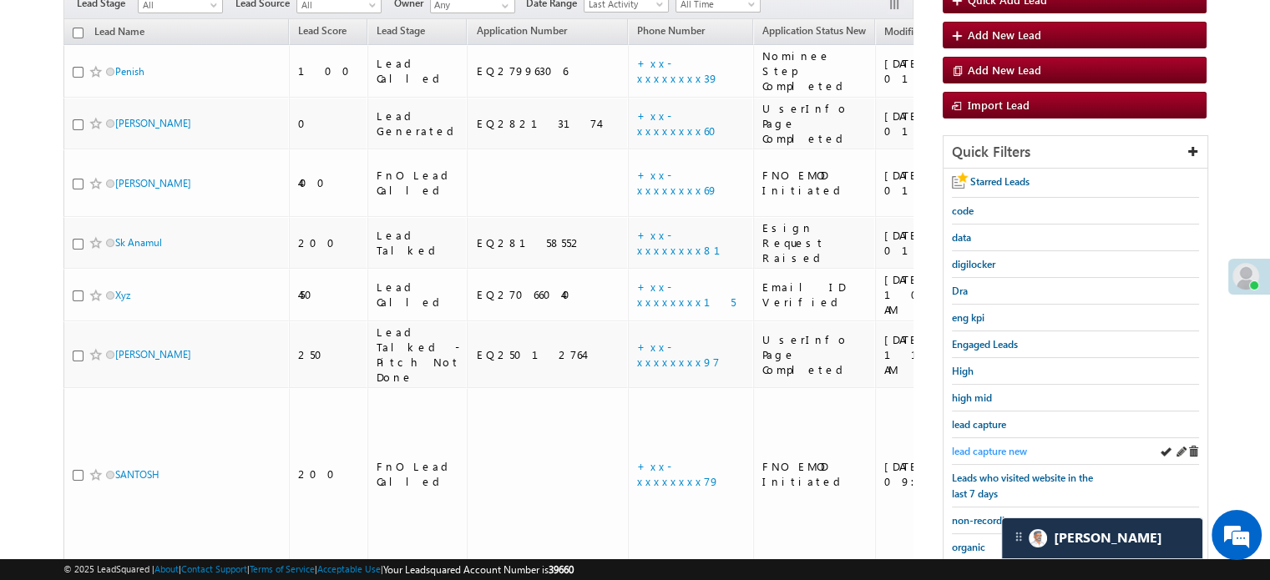
click at [979, 446] on span "lead capture new" at bounding box center [989, 451] width 75 height 13
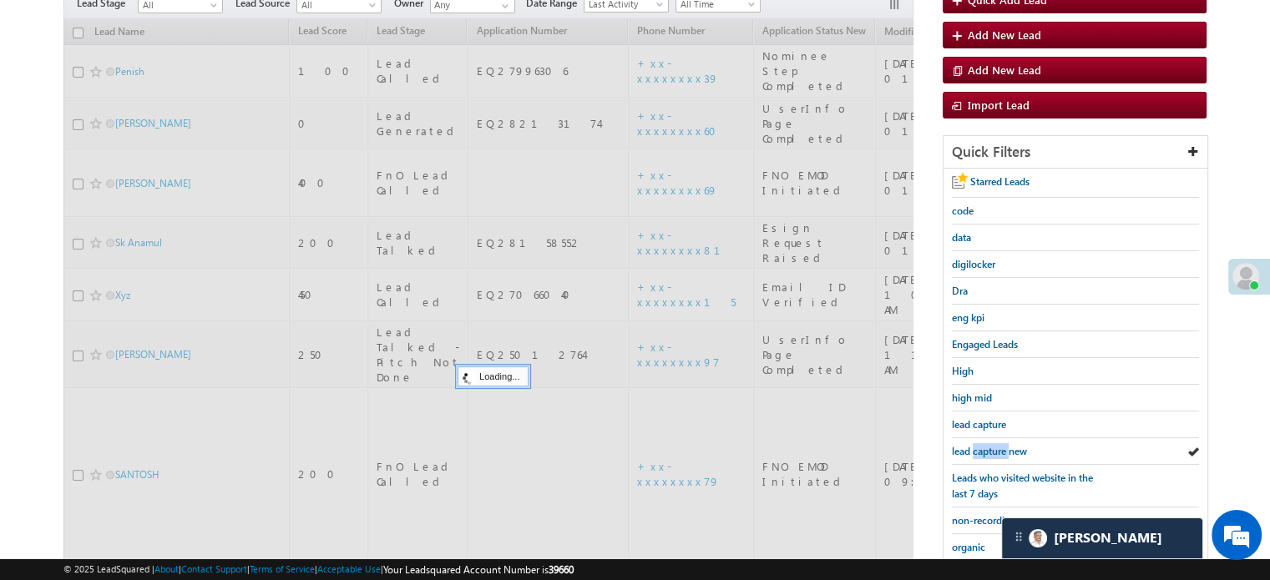
click at [979, 446] on span "lead capture new" at bounding box center [989, 451] width 75 height 13
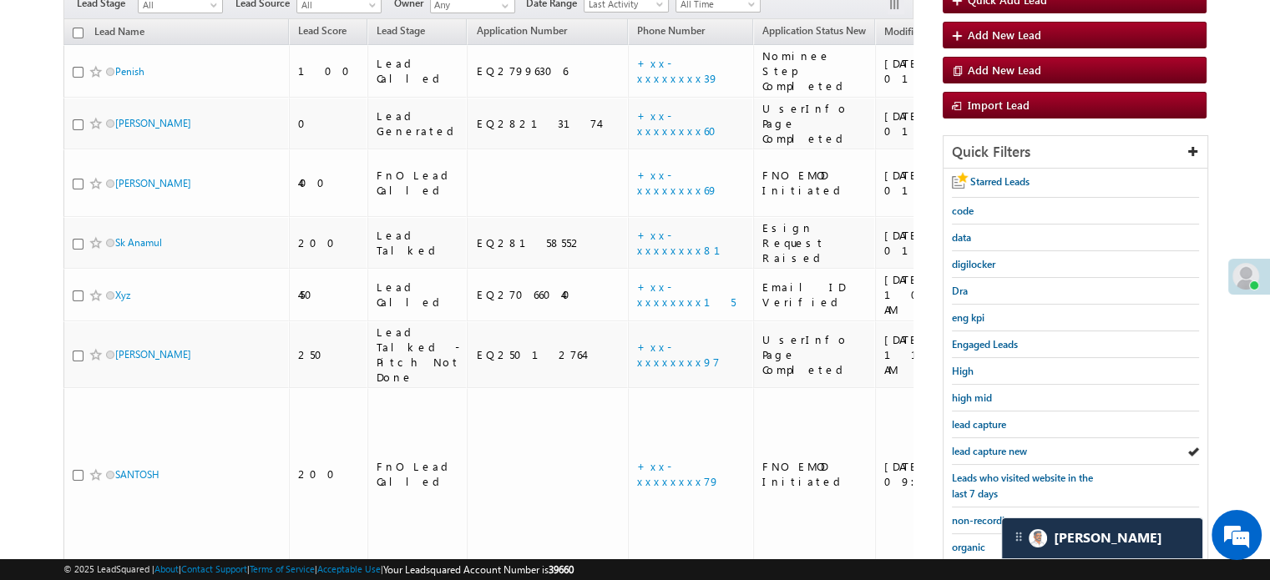
click at [979, 446] on span "lead capture new" at bounding box center [989, 451] width 75 height 13
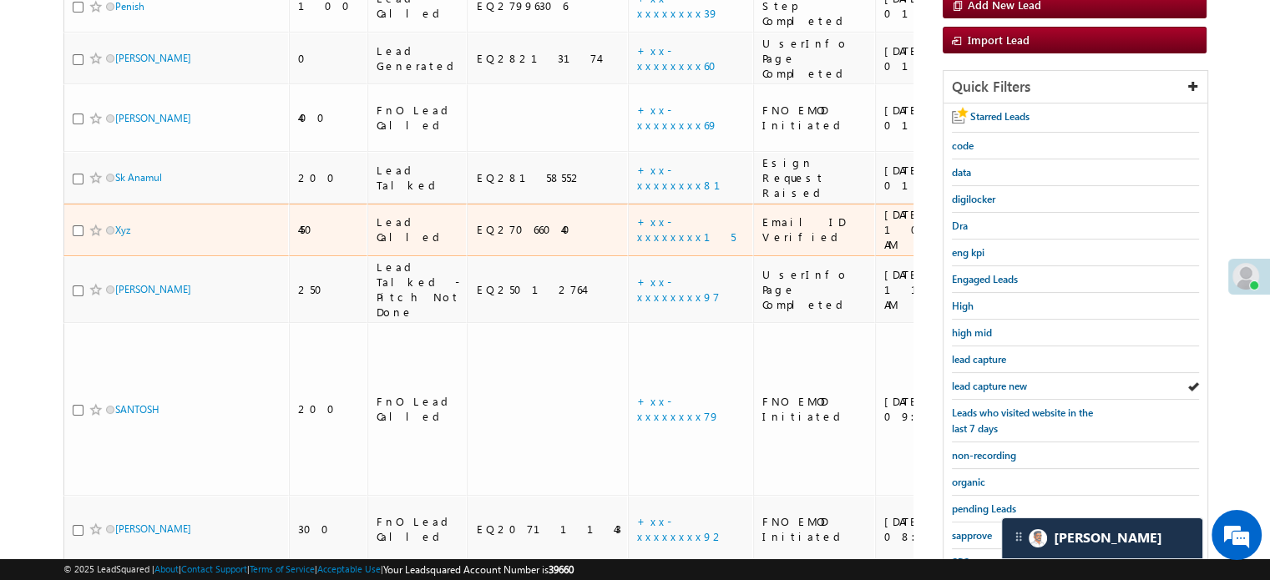
scroll to position [334, 0]
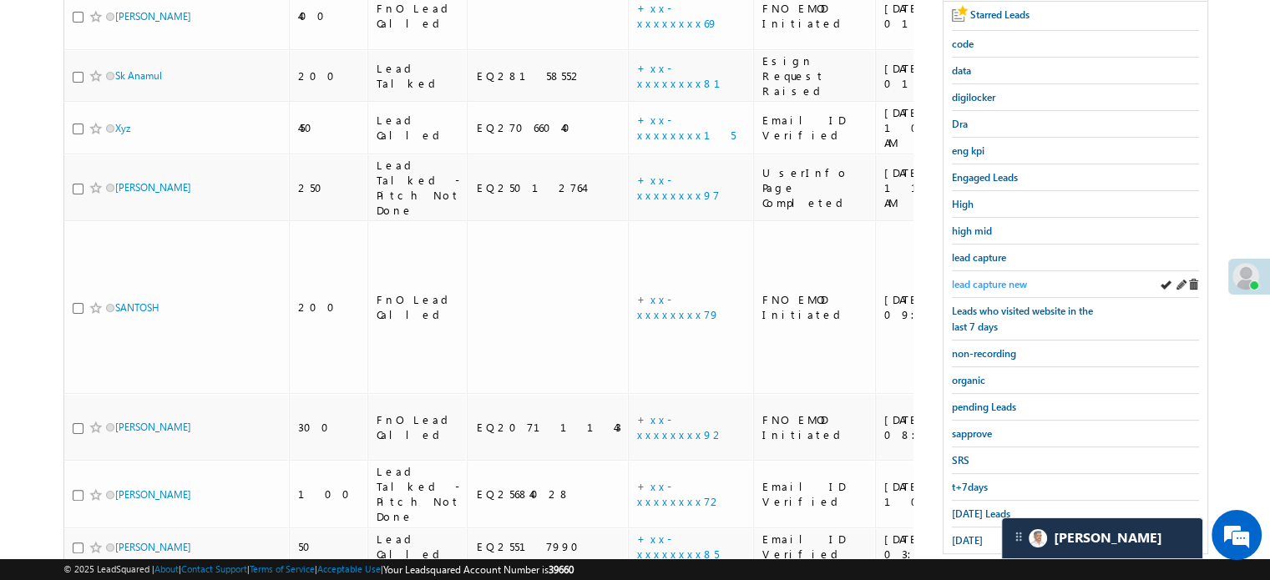
click at [968, 278] on span "lead capture new" at bounding box center [989, 284] width 75 height 13
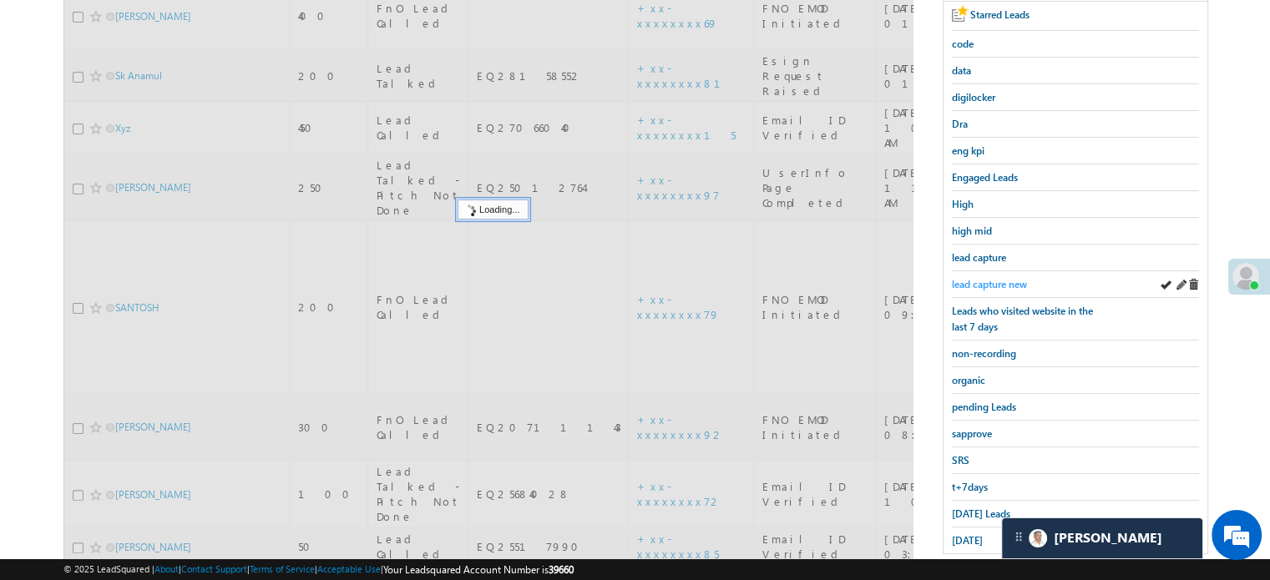
scroll to position [167, 0]
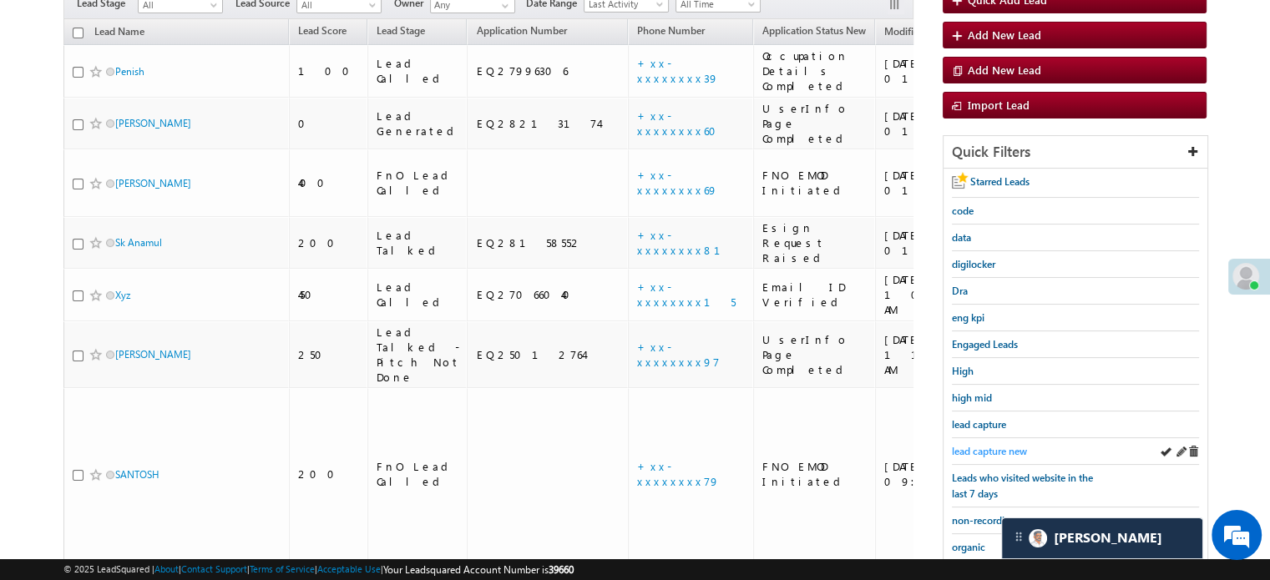
click at [987, 451] on span "lead capture new" at bounding box center [989, 451] width 75 height 13
click at [991, 445] on span "lead capture new" at bounding box center [989, 451] width 75 height 13
click at [998, 448] on span "lead capture new" at bounding box center [989, 451] width 75 height 13
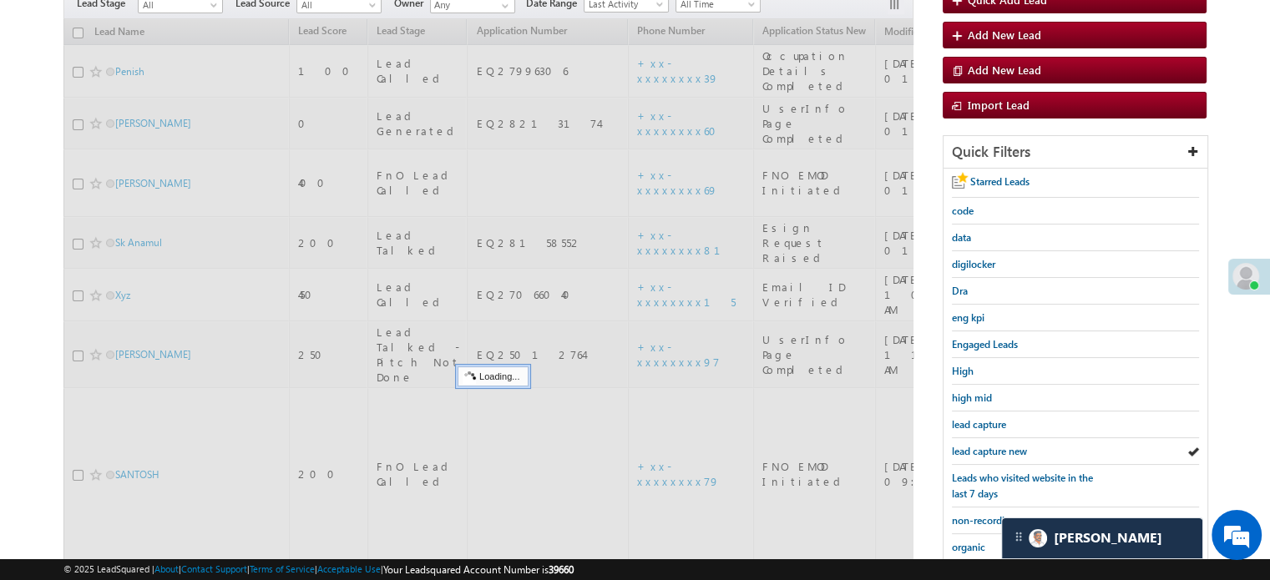
click at [998, 448] on span "lead capture new" at bounding box center [989, 451] width 75 height 13
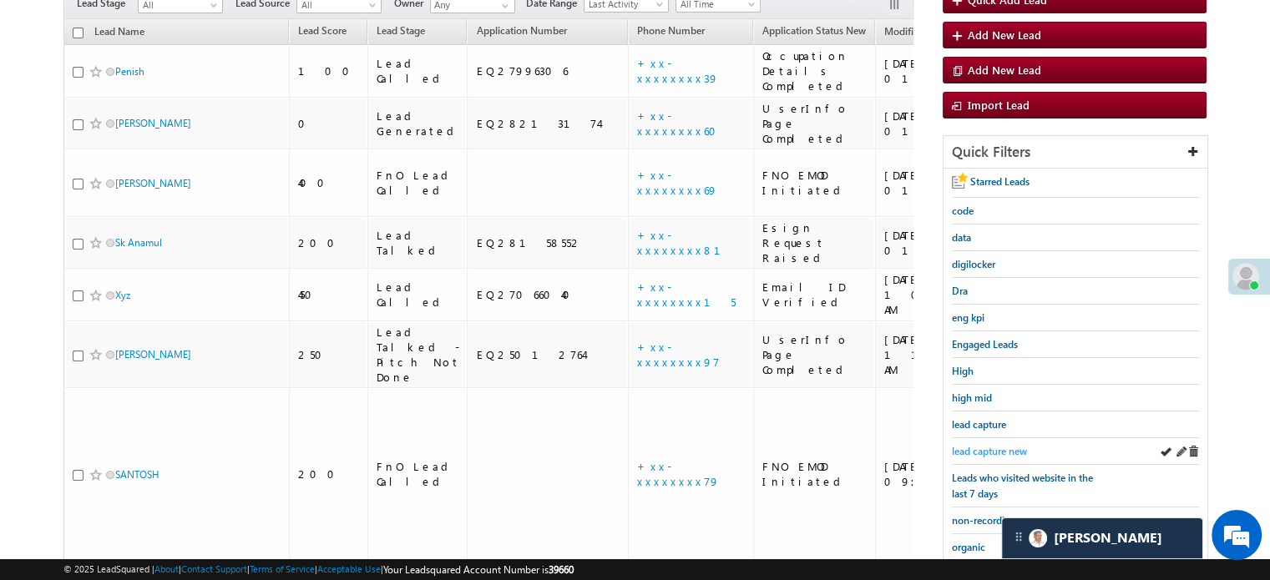
click at [988, 447] on span "lead capture new" at bounding box center [989, 451] width 75 height 13
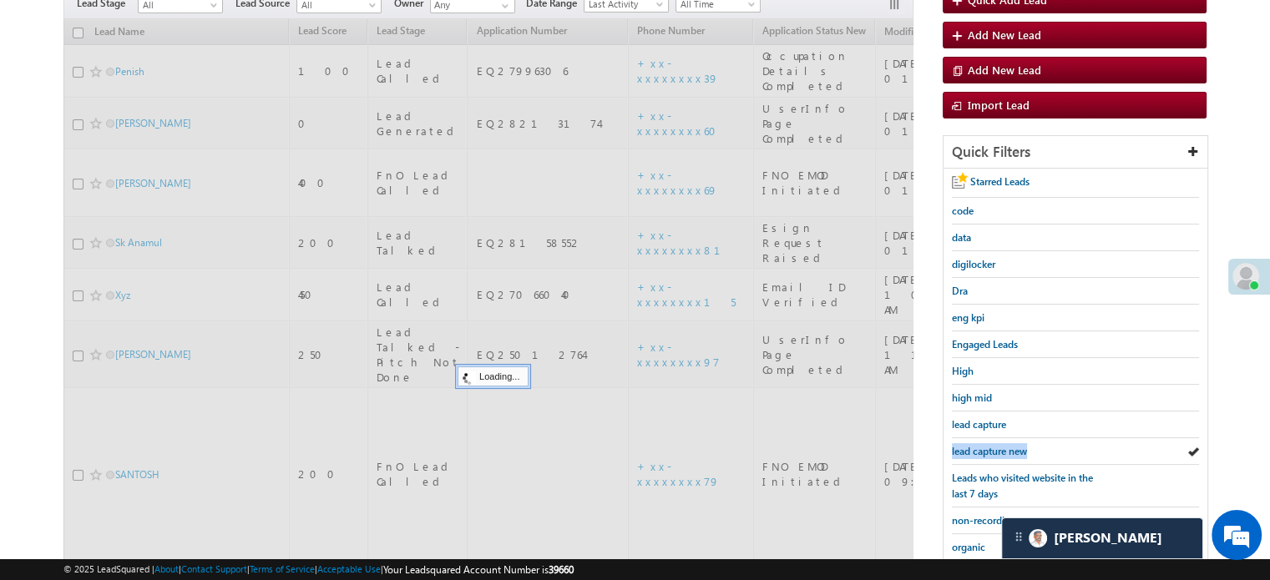
click at [988, 447] on span "lead capture new" at bounding box center [989, 451] width 75 height 13
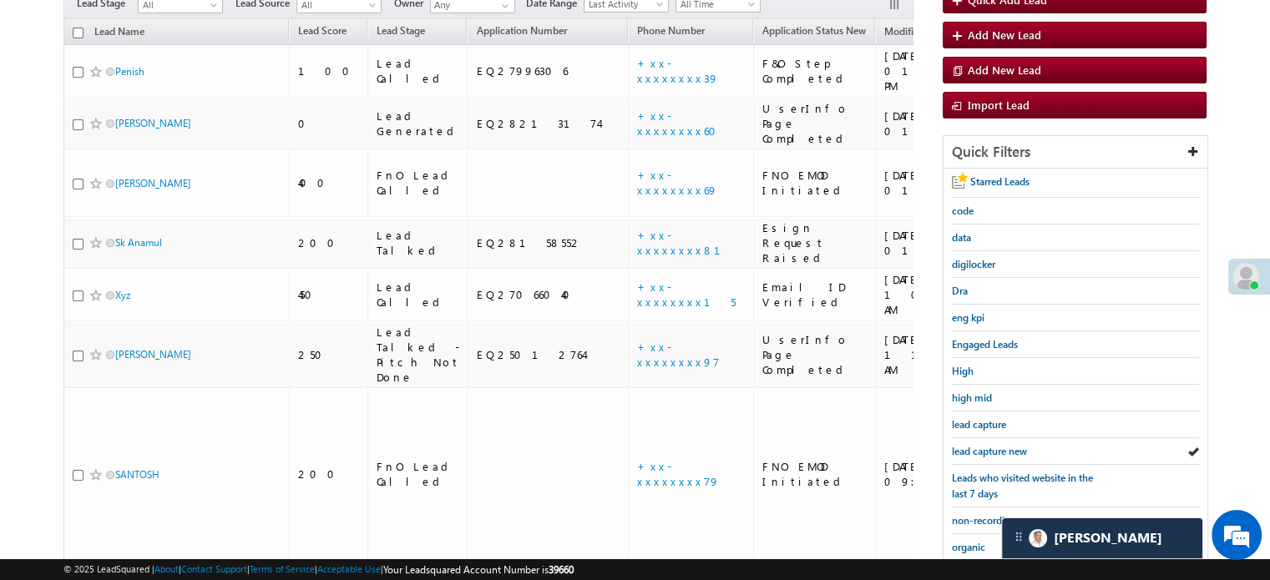
click at [988, 447] on span "lead capture new" at bounding box center [989, 451] width 75 height 13
click at [992, 448] on span "lead capture new" at bounding box center [989, 451] width 75 height 13
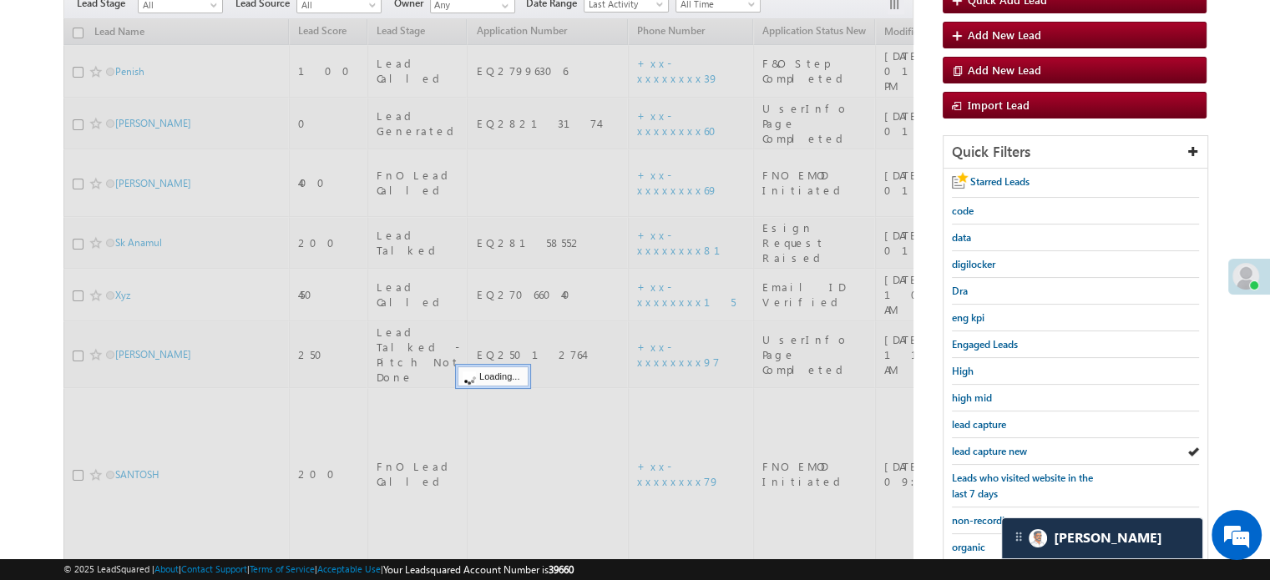
click at [992, 448] on span "lead capture new" at bounding box center [989, 451] width 75 height 13
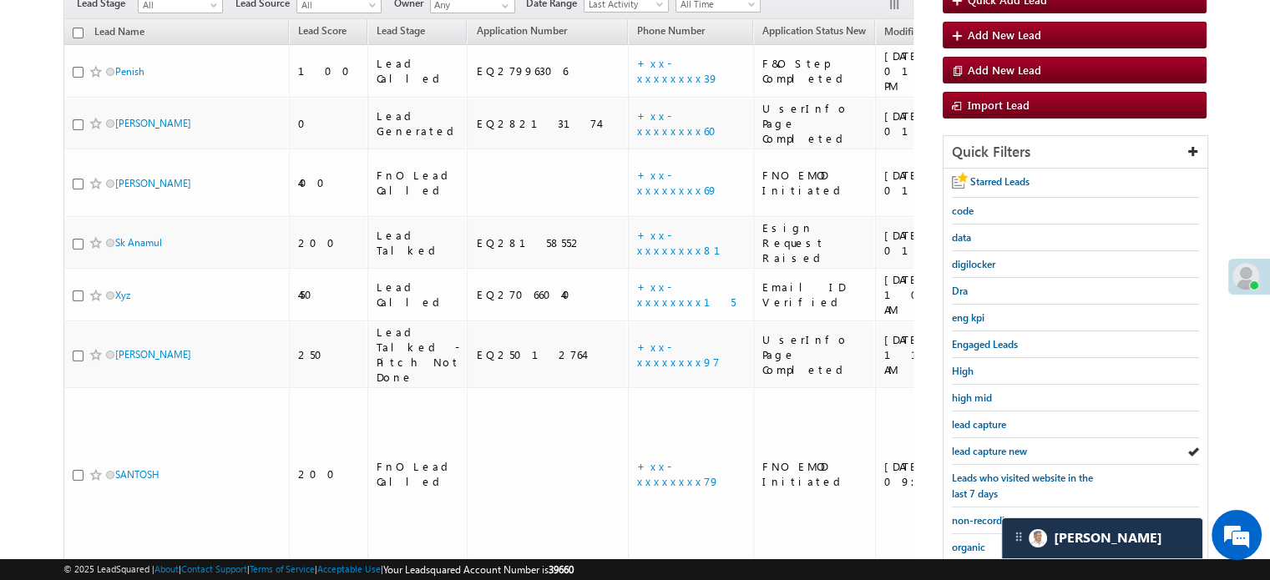
click at [992, 448] on span "lead capture new" at bounding box center [989, 451] width 75 height 13
click at [975, 447] on span "lead capture new" at bounding box center [989, 451] width 75 height 13
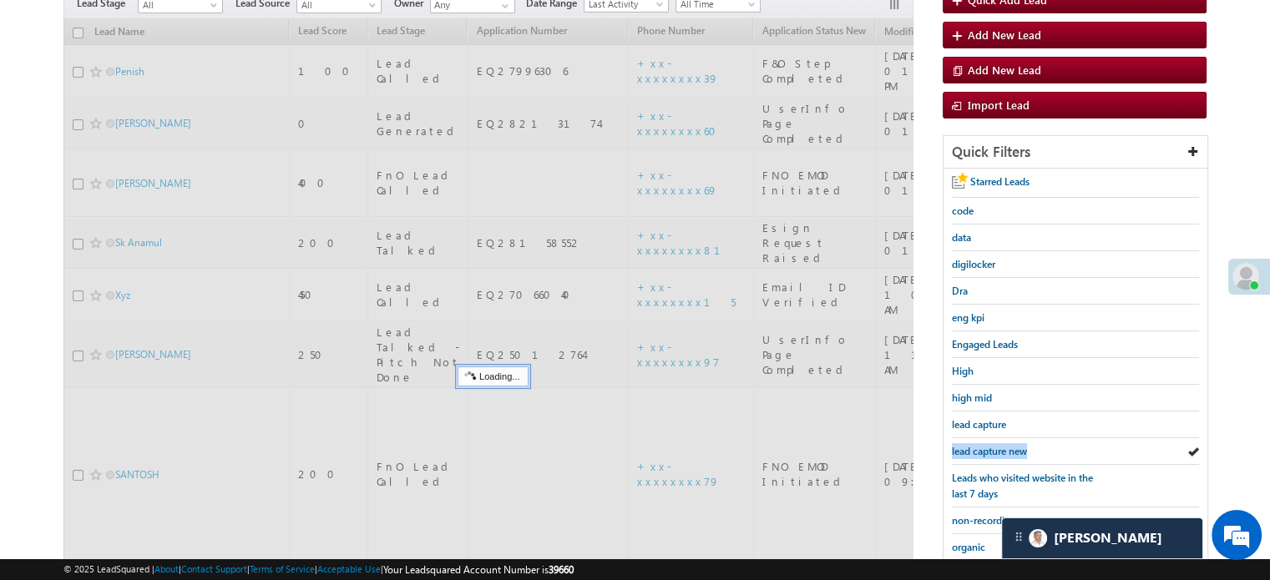
click at [975, 447] on span "lead capture new" at bounding box center [989, 451] width 75 height 13
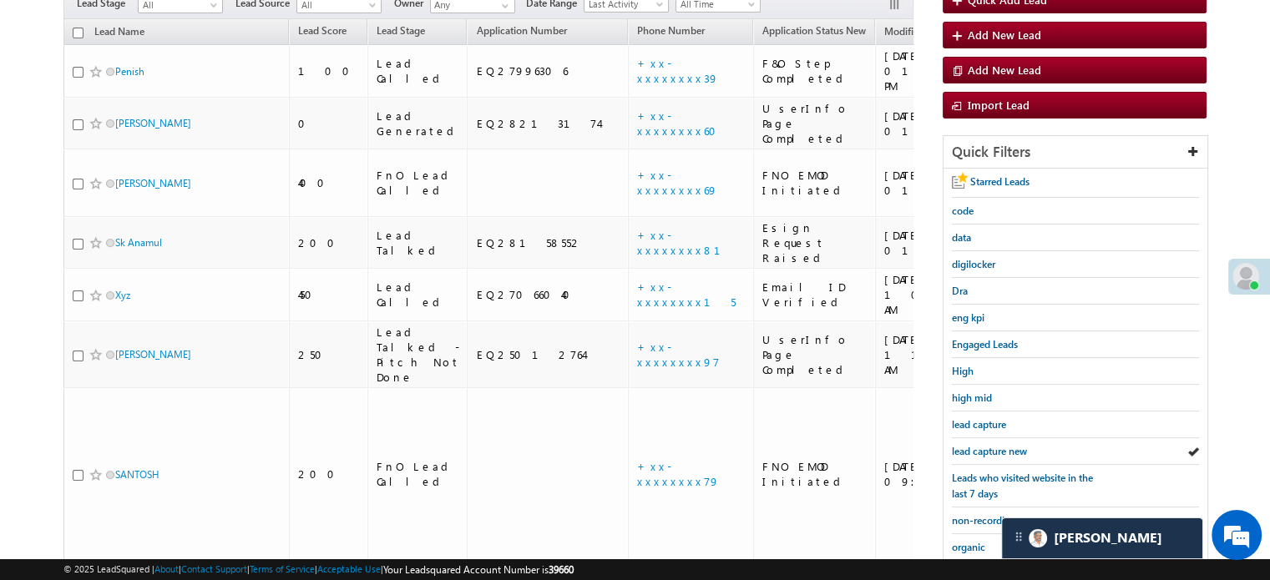
scroll to position [365, 0]
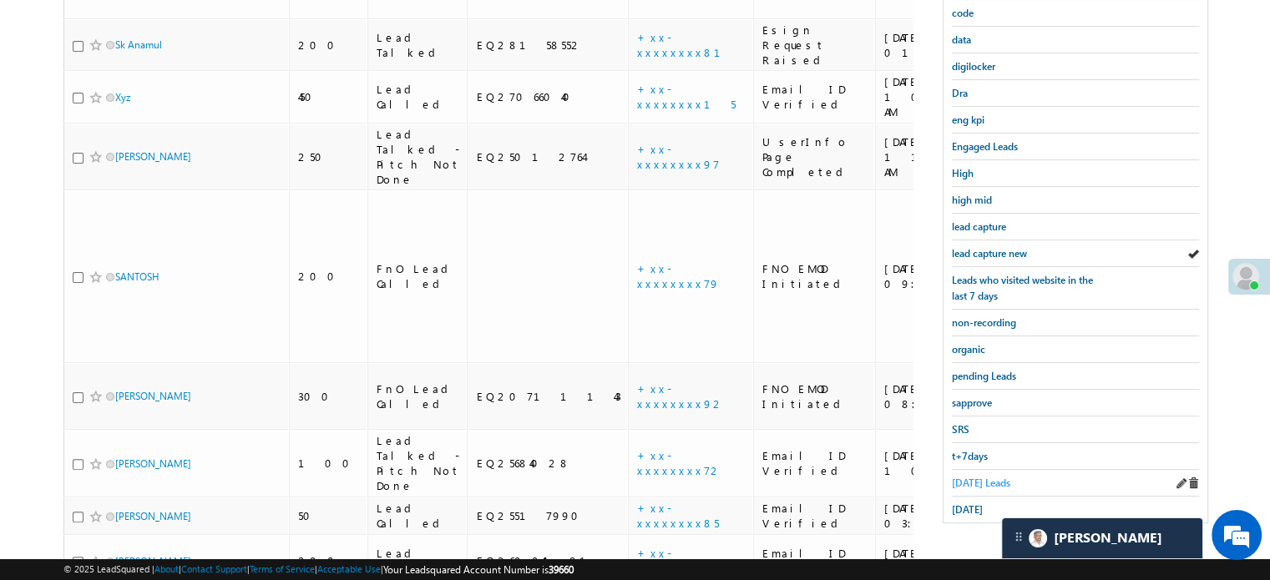
click at [960, 477] on span "Today's Leads" at bounding box center [981, 483] width 58 height 13
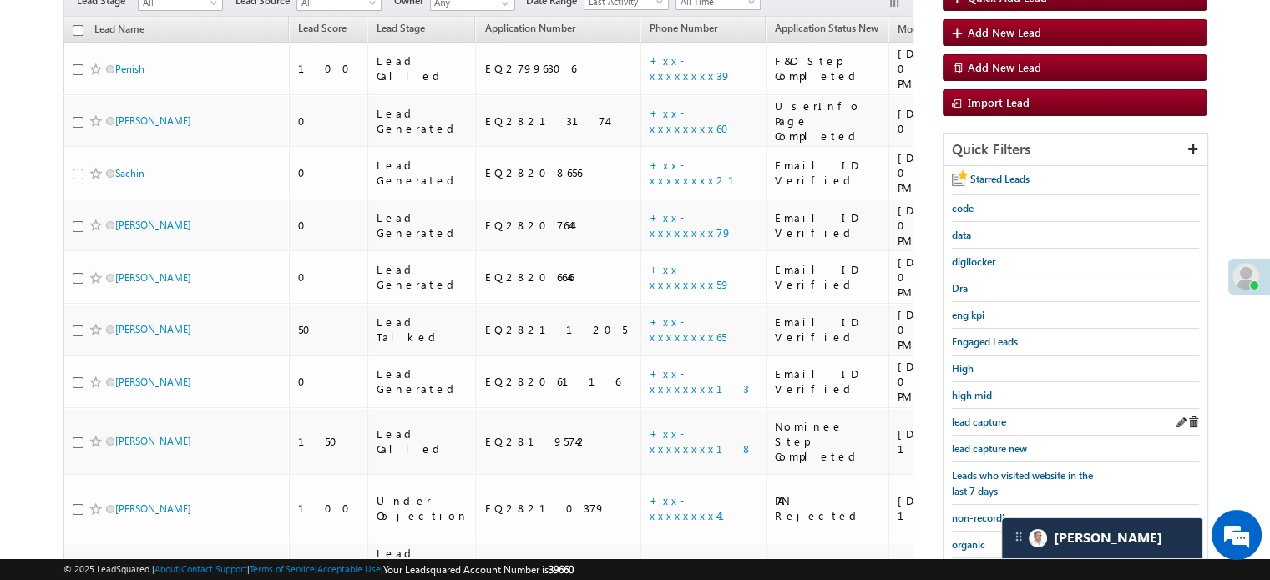
scroll to position [198, 0]
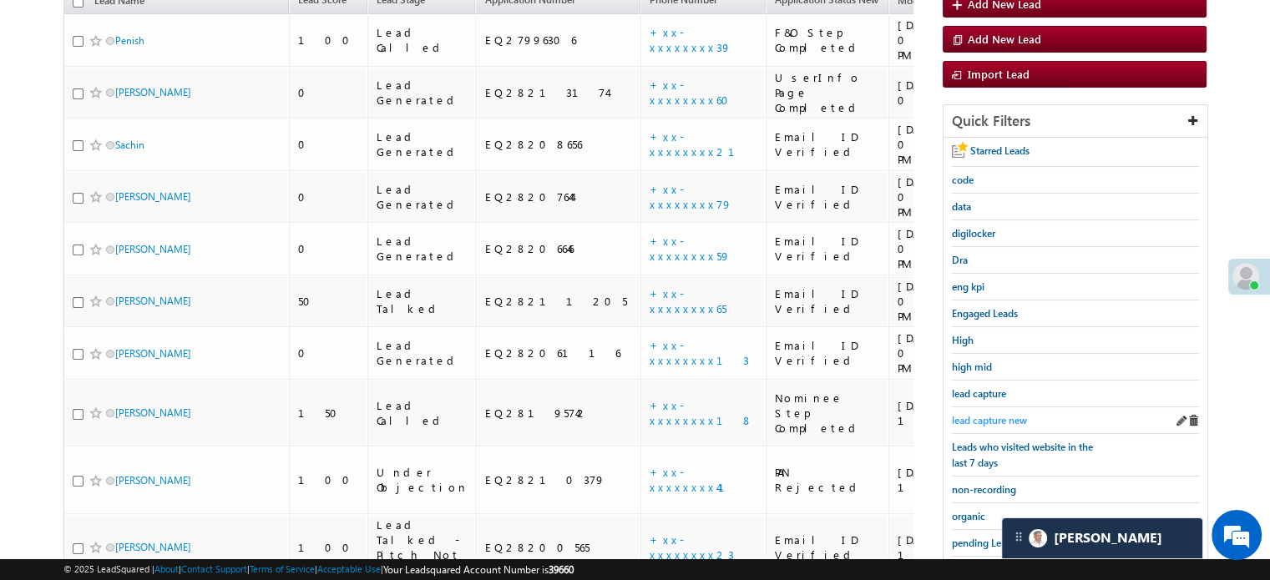
click at [989, 414] on span "lead capture new" at bounding box center [989, 420] width 75 height 13
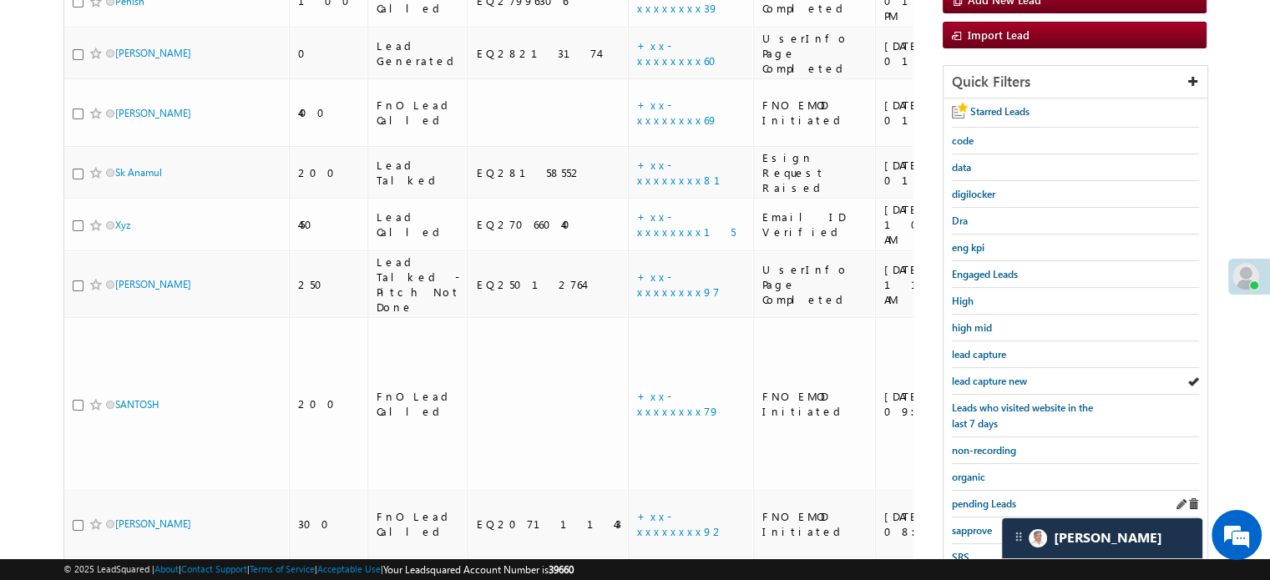
scroll to position [365, 0]
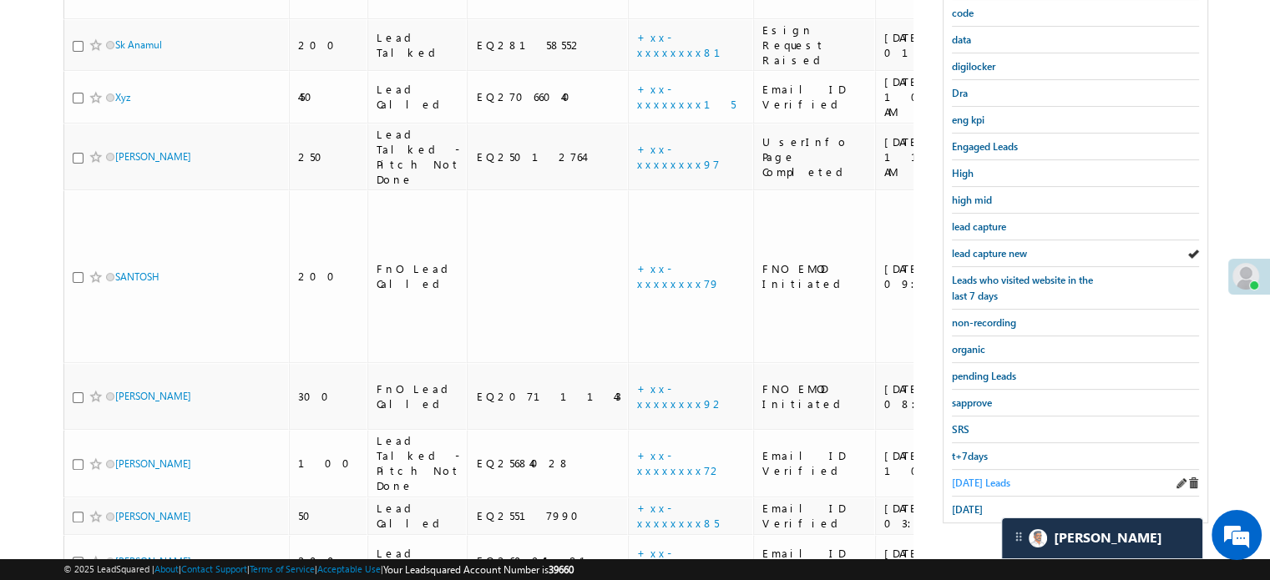
click at [976, 477] on span "Today's Leads" at bounding box center [981, 483] width 58 height 13
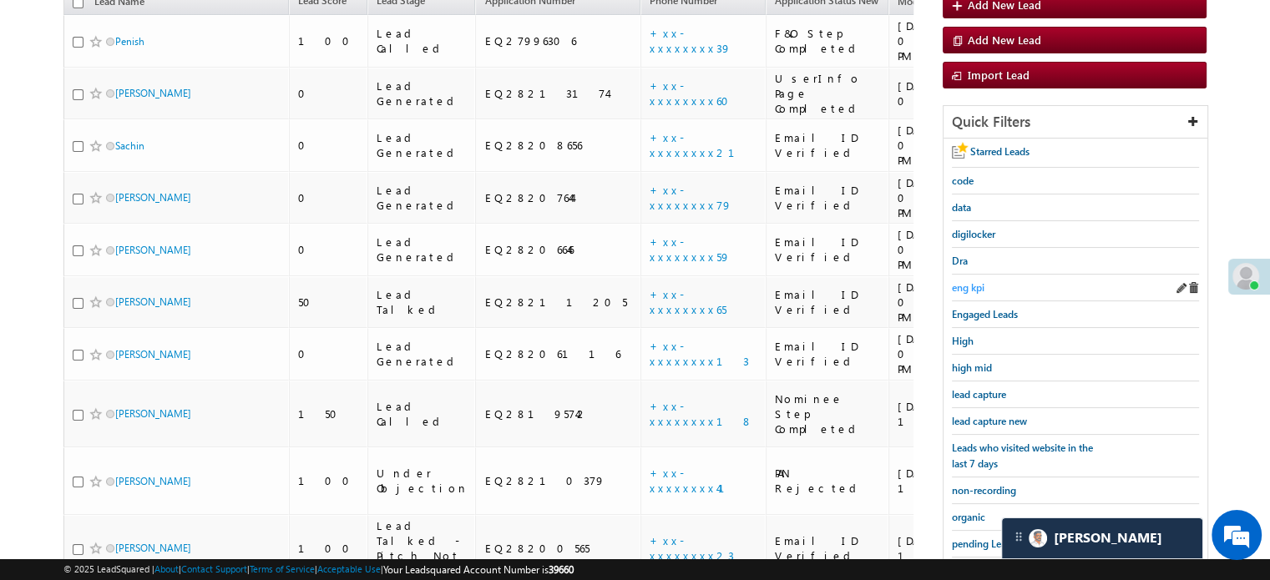
scroll to position [227, 0]
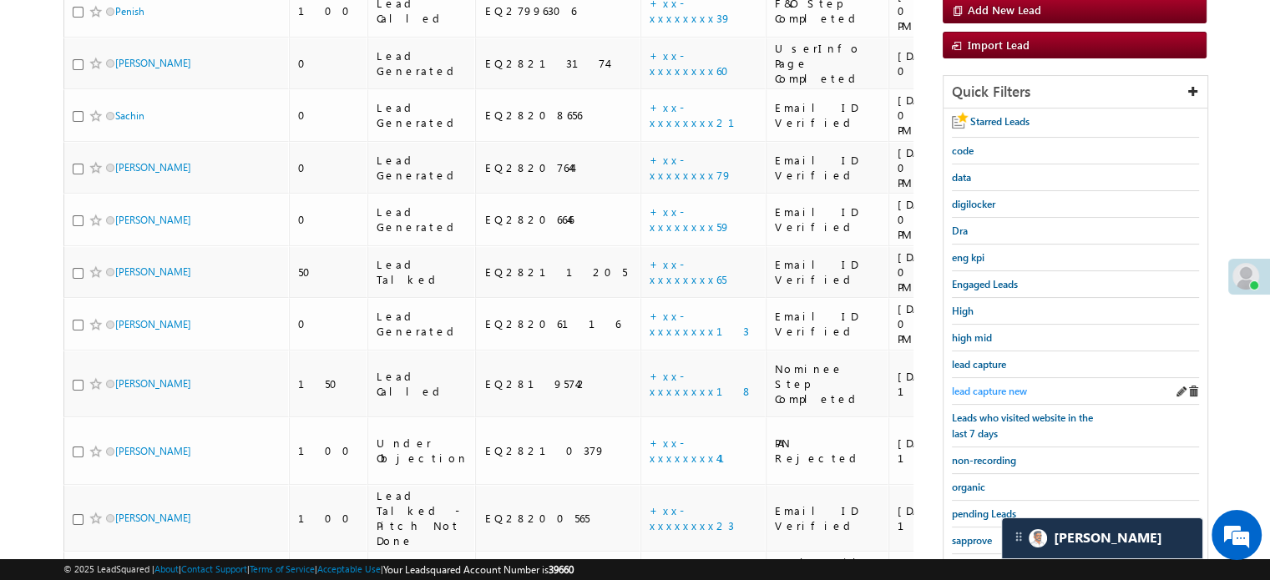
click at [993, 385] on span "lead capture new" at bounding box center [989, 391] width 75 height 13
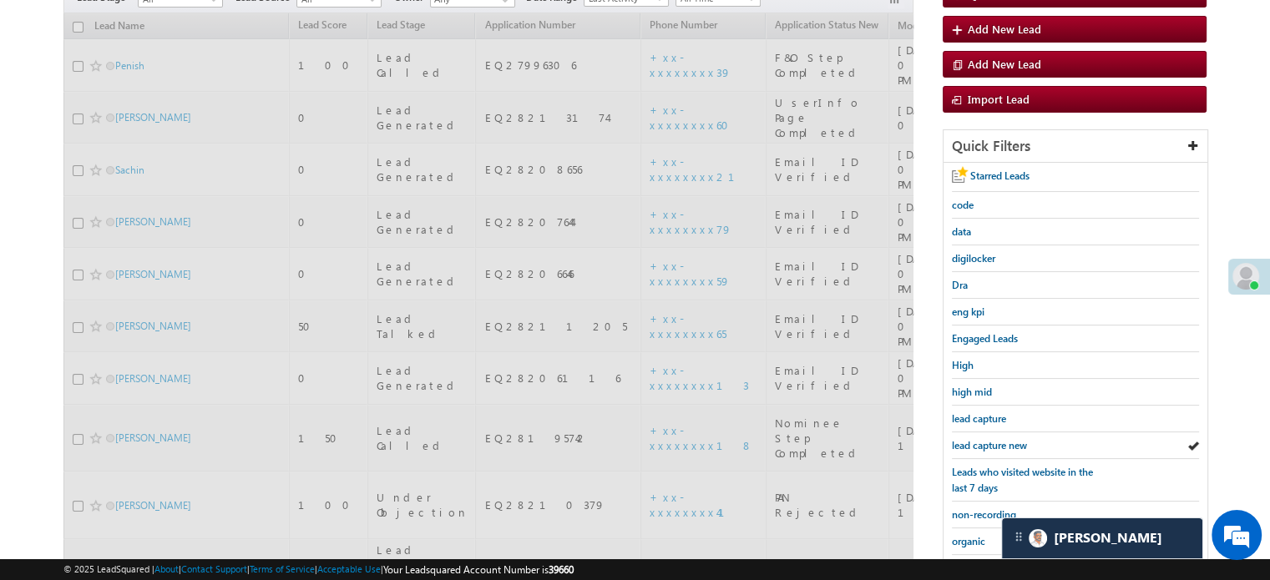
scroll to position [144, 0]
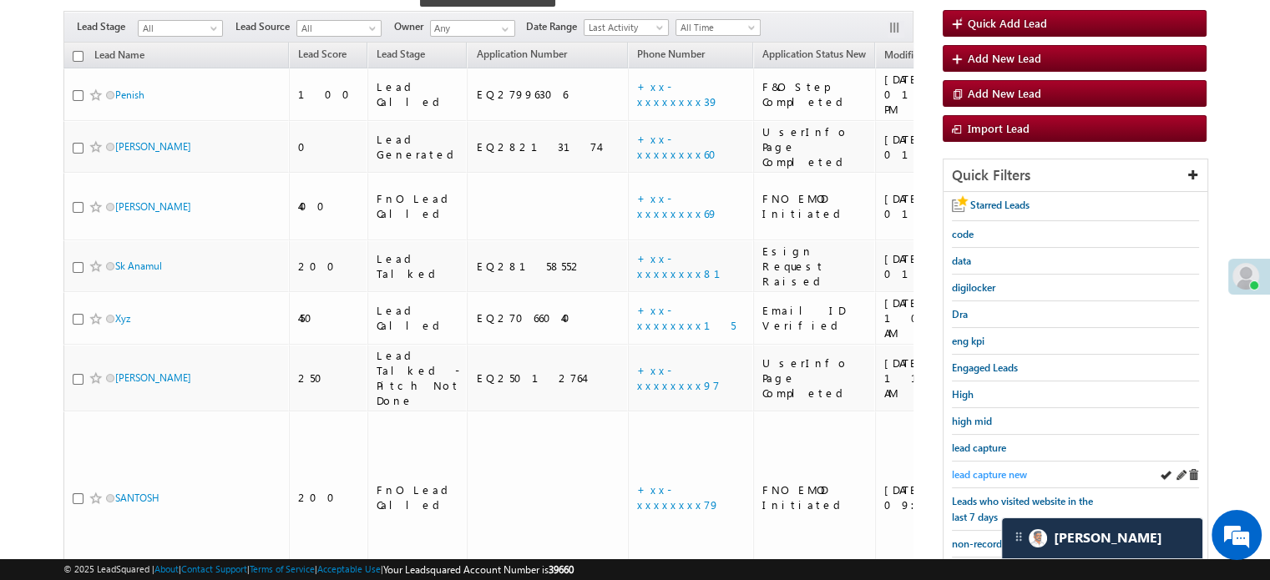
click at [990, 469] on span "lead capture new" at bounding box center [989, 475] width 75 height 13
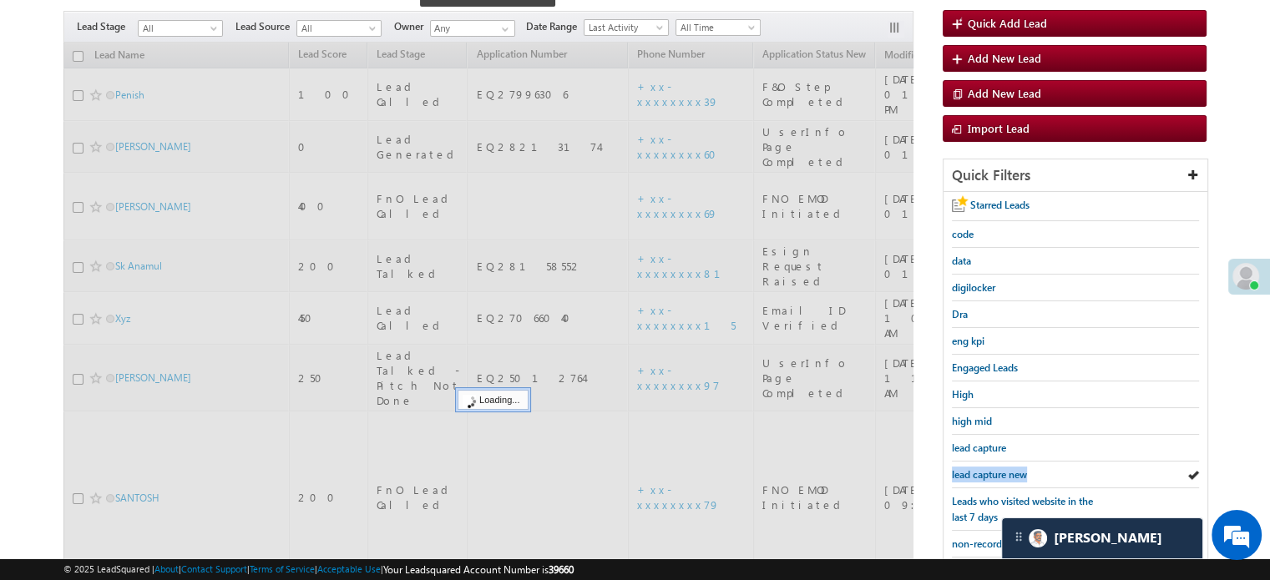
click at [990, 469] on span "lead capture new" at bounding box center [989, 475] width 75 height 13
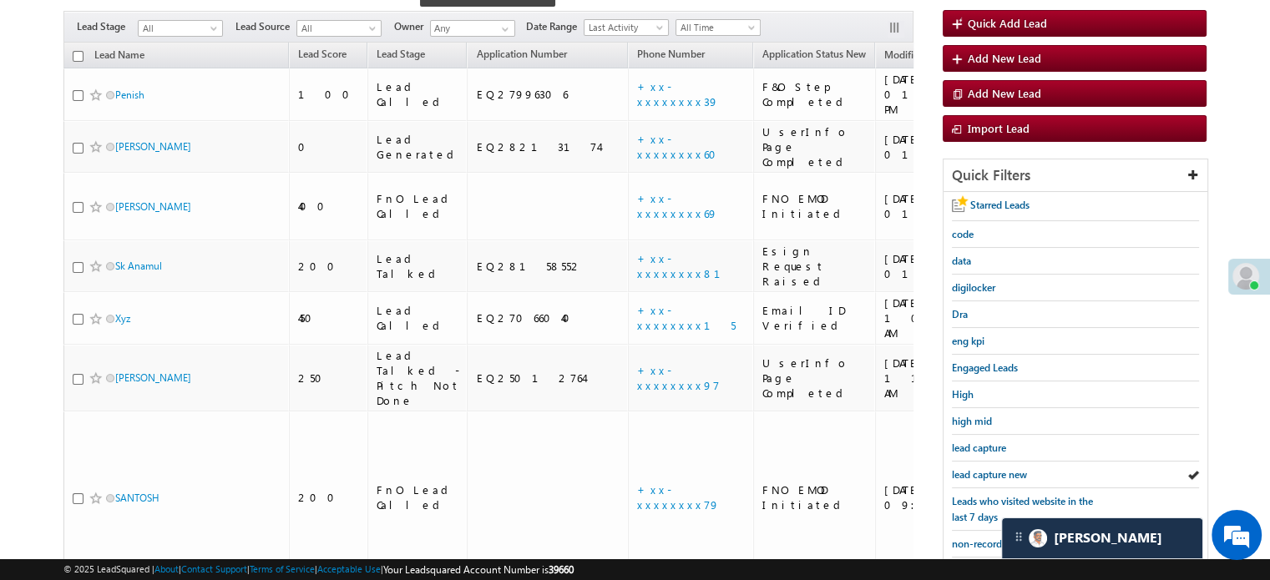
click at [990, 469] on span "lead capture new" at bounding box center [989, 475] width 75 height 13
click at [969, 469] on span "lead capture new" at bounding box center [989, 475] width 75 height 13
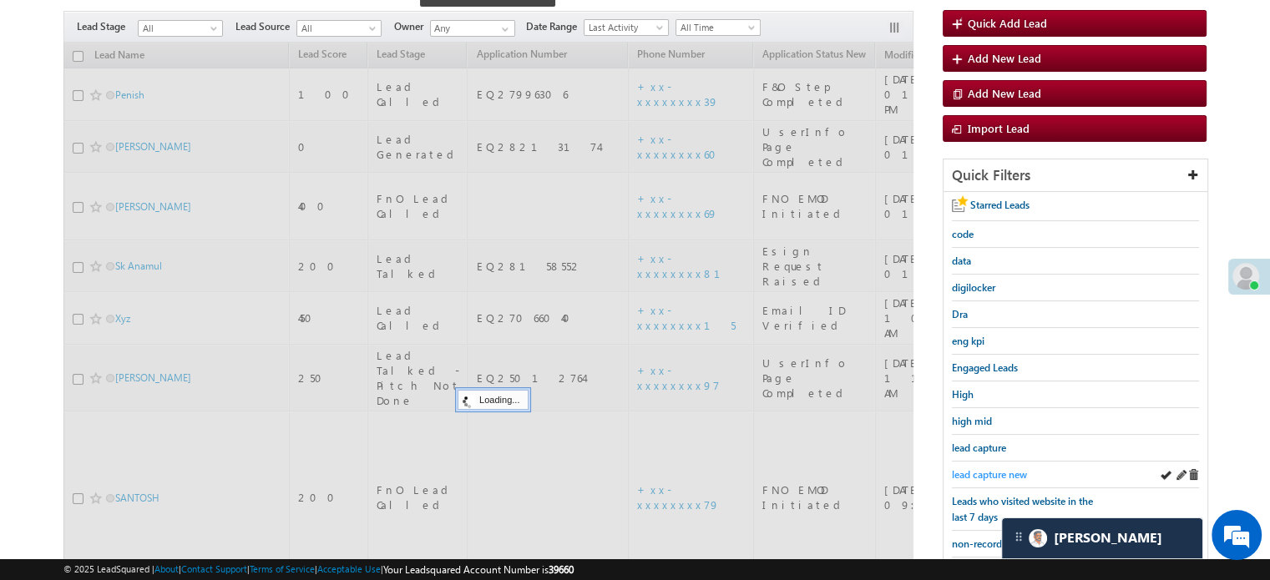
click at [972, 469] on span "lead capture new" at bounding box center [989, 475] width 75 height 13
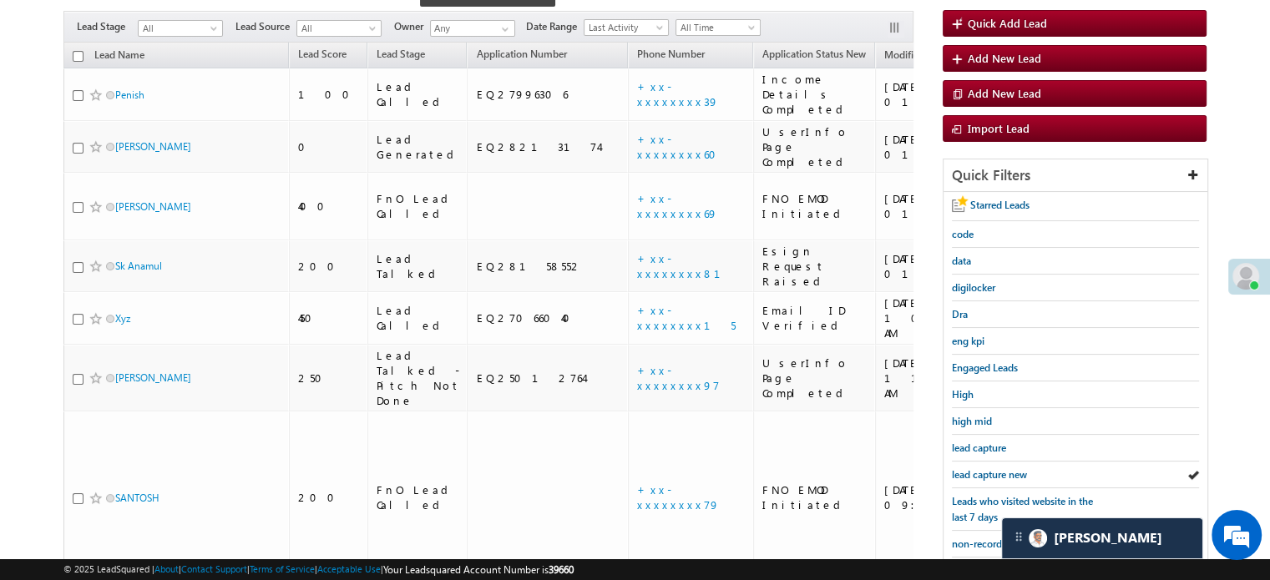
click at [972, 469] on span "lead capture new" at bounding box center [989, 475] width 75 height 13
click at [994, 469] on span "lead capture new" at bounding box center [989, 475] width 75 height 13
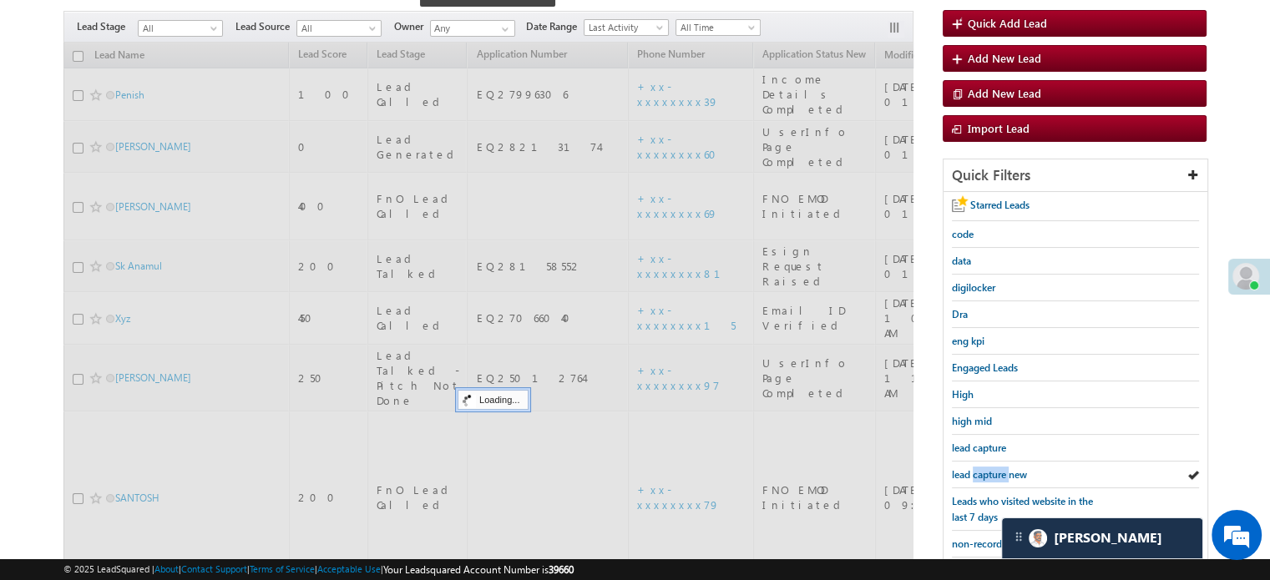
click at [994, 469] on span "lead capture new" at bounding box center [989, 475] width 75 height 13
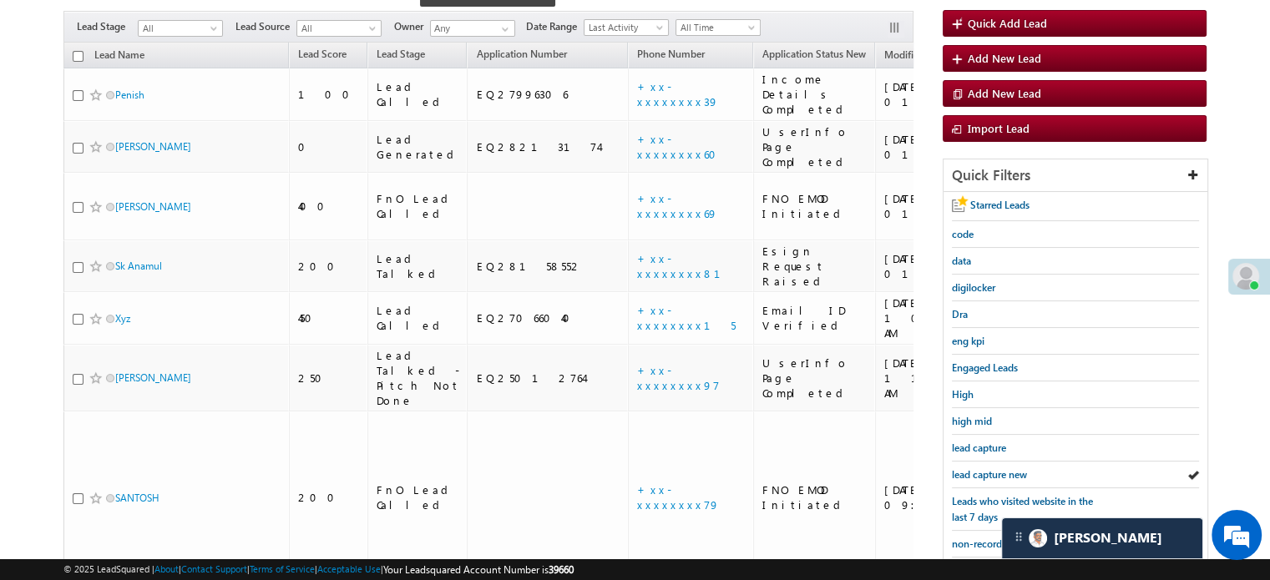
click at [994, 469] on span "lead capture new" at bounding box center [989, 475] width 75 height 13
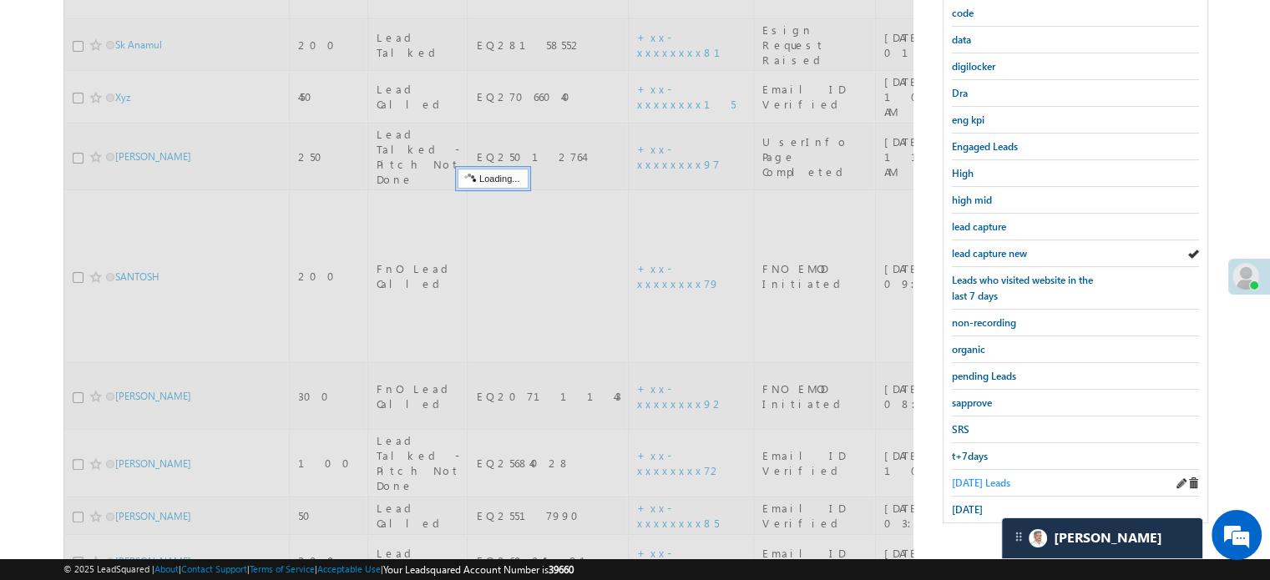
click at [986, 477] on span "Today's Leads" at bounding box center [981, 483] width 58 height 13
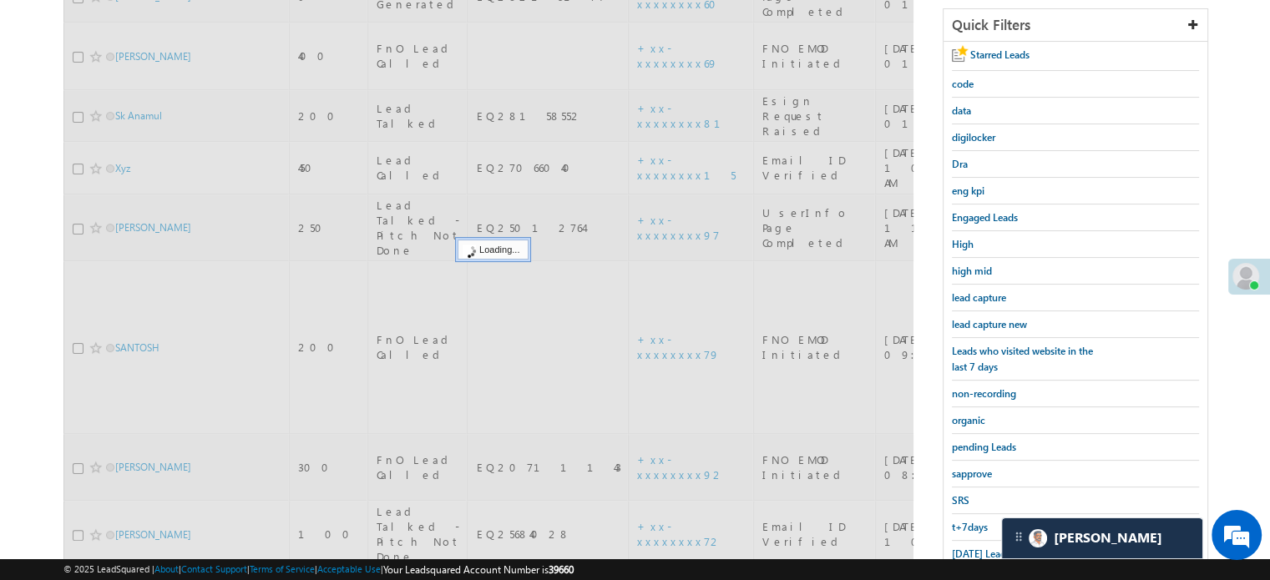
scroll to position [198, 0]
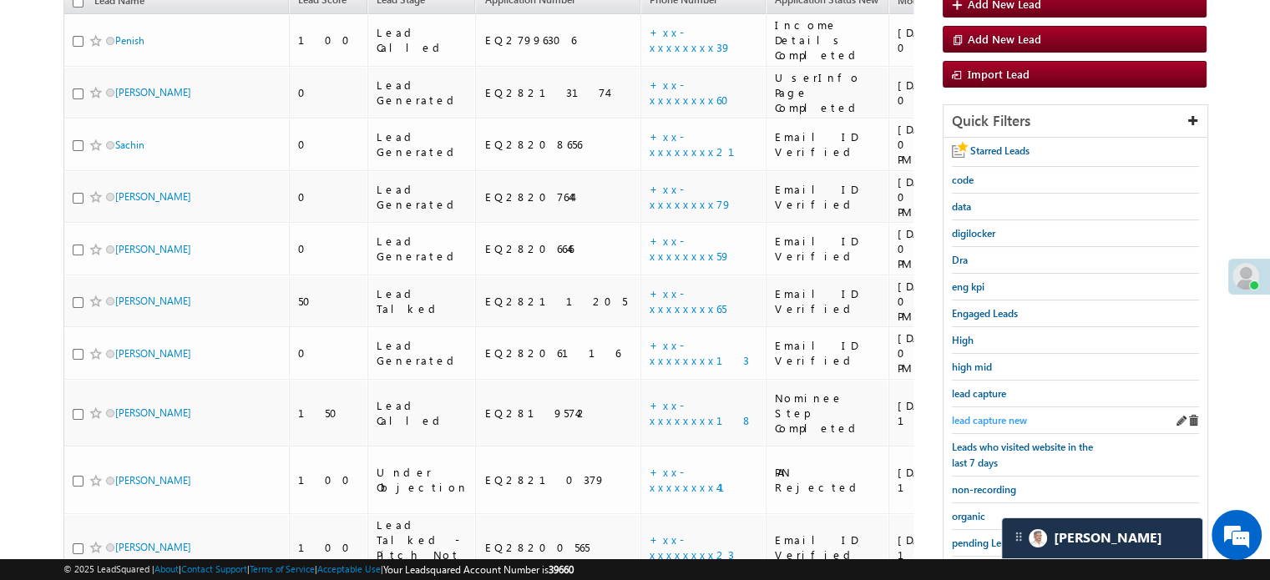
click at [988, 414] on span "lead capture new" at bounding box center [989, 420] width 75 height 13
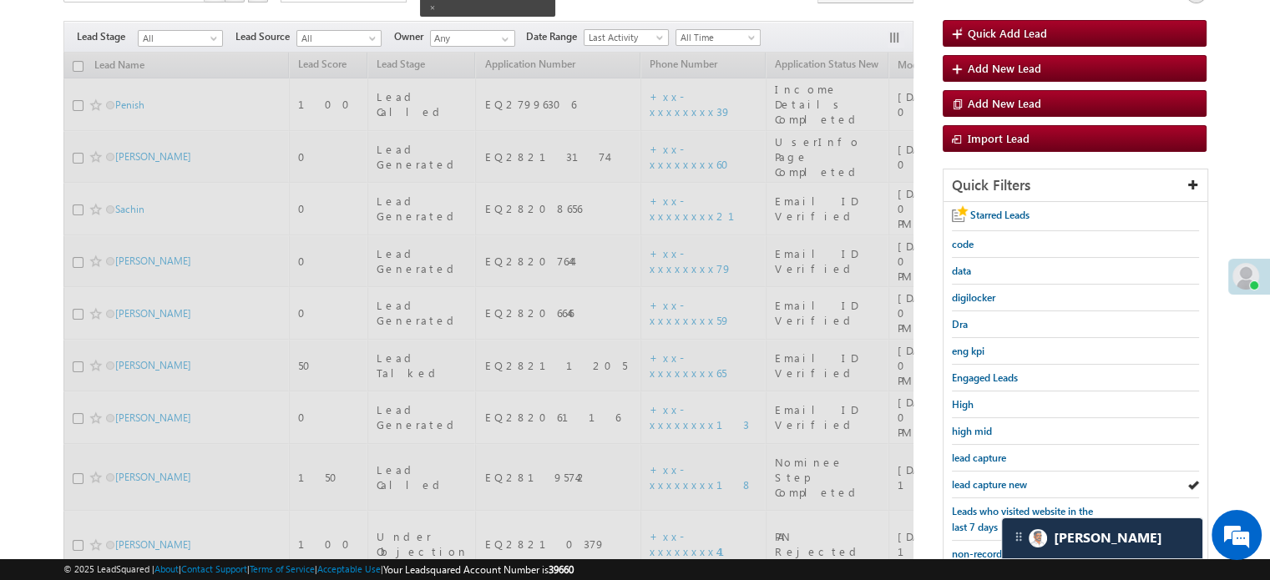
scroll to position [31, 0]
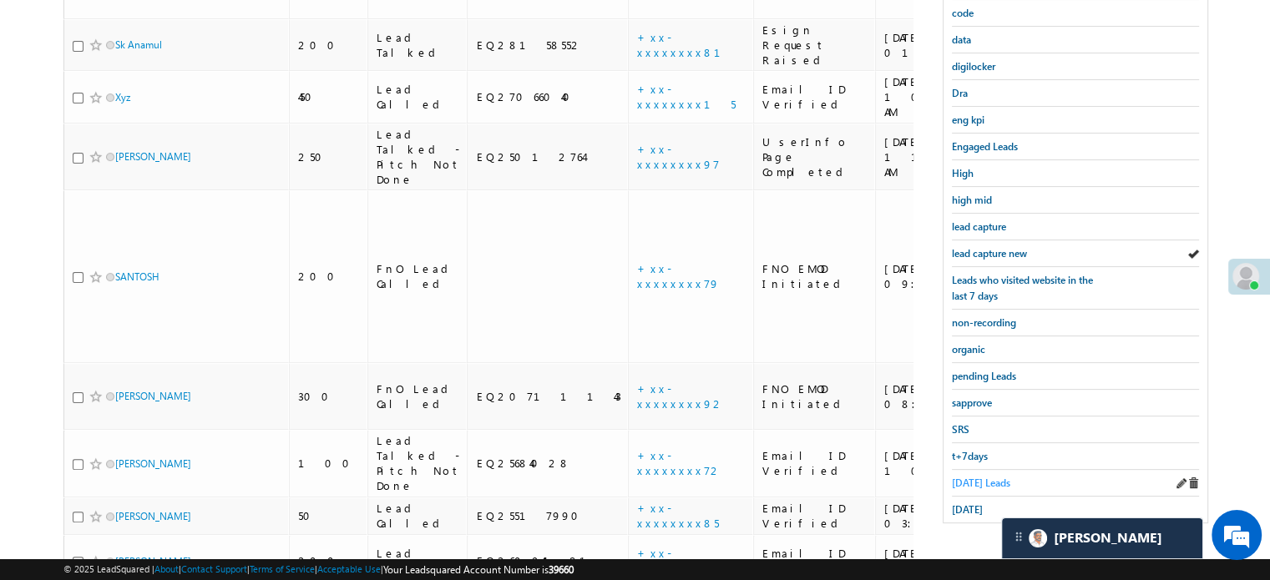
click at [988, 477] on span "Today's Leads" at bounding box center [981, 483] width 58 height 13
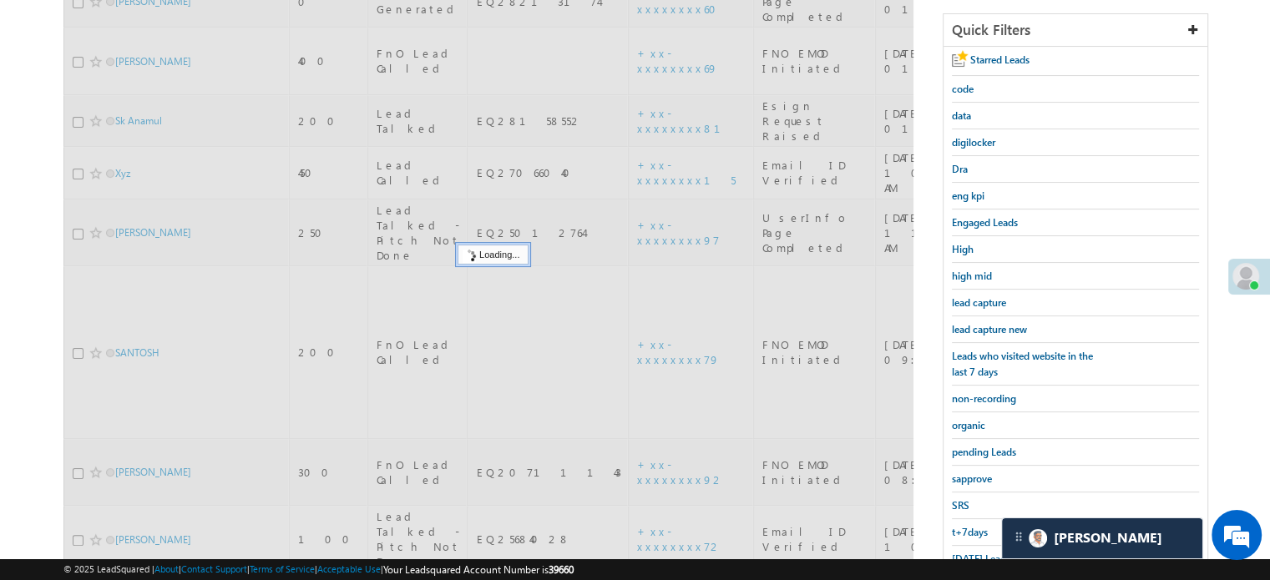
scroll to position [198, 0]
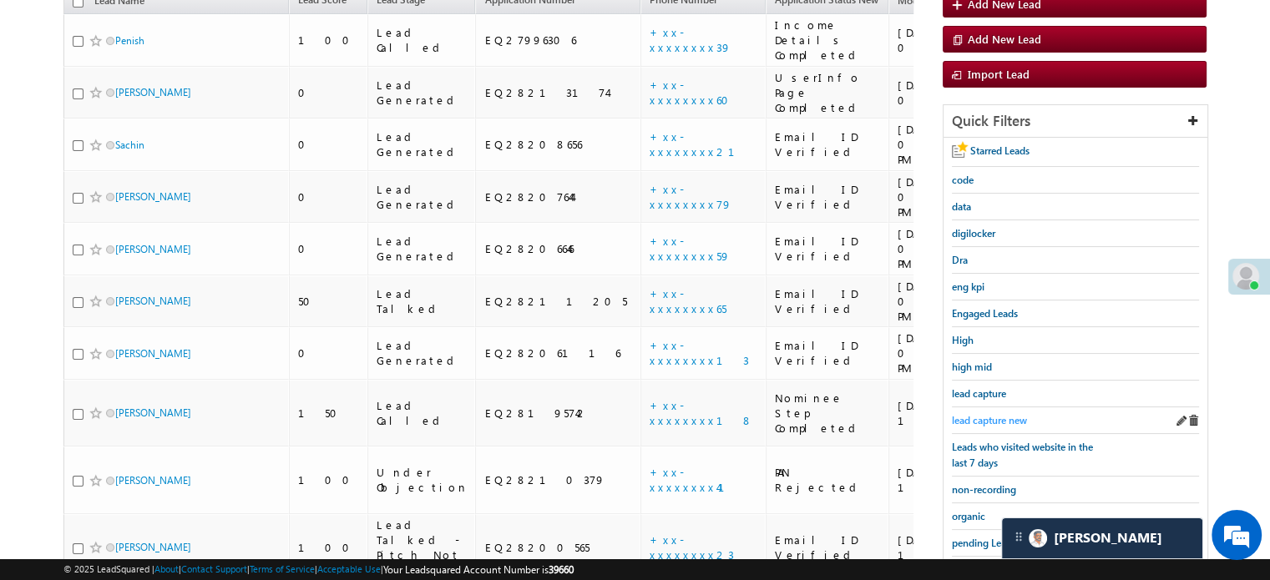
click at [985, 417] on span "lead capture new" at bounding box center [989, 420] width 75 height 13
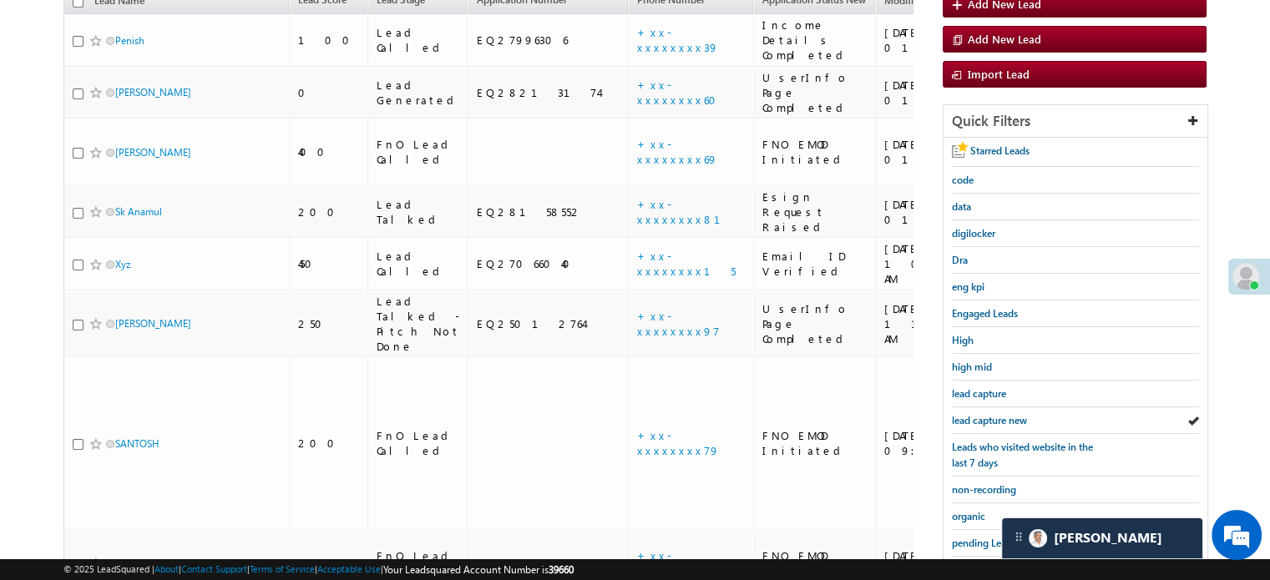
scroll to position [31, 0]
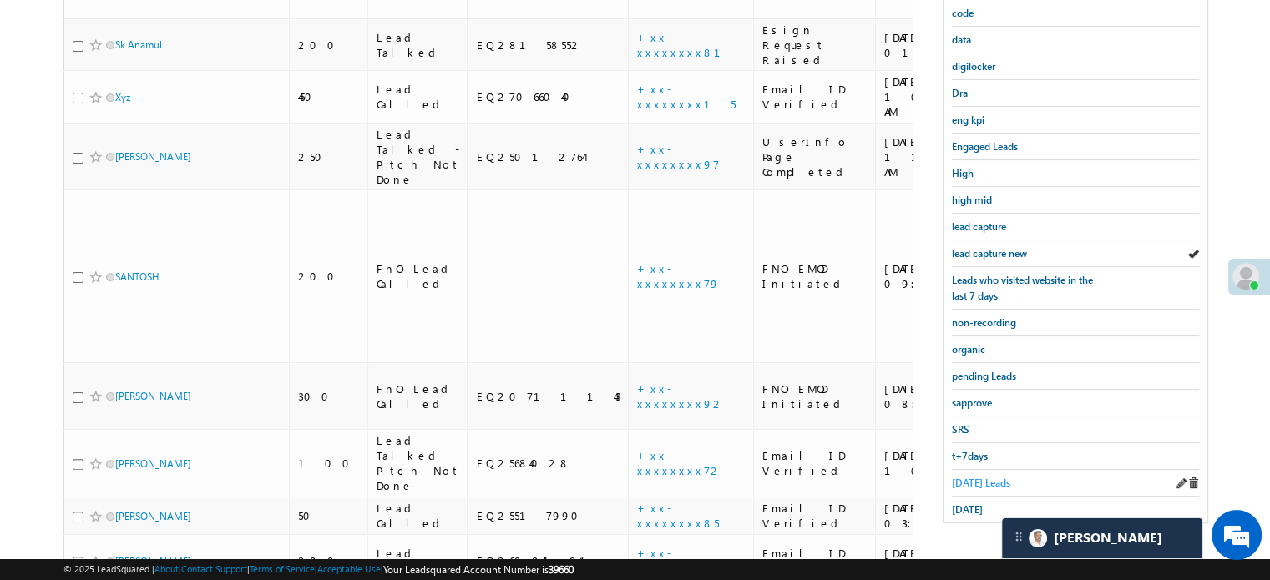
click at [976, 477] on span "Today's Leads" at bounding box center [981, 483] width 58 height 13
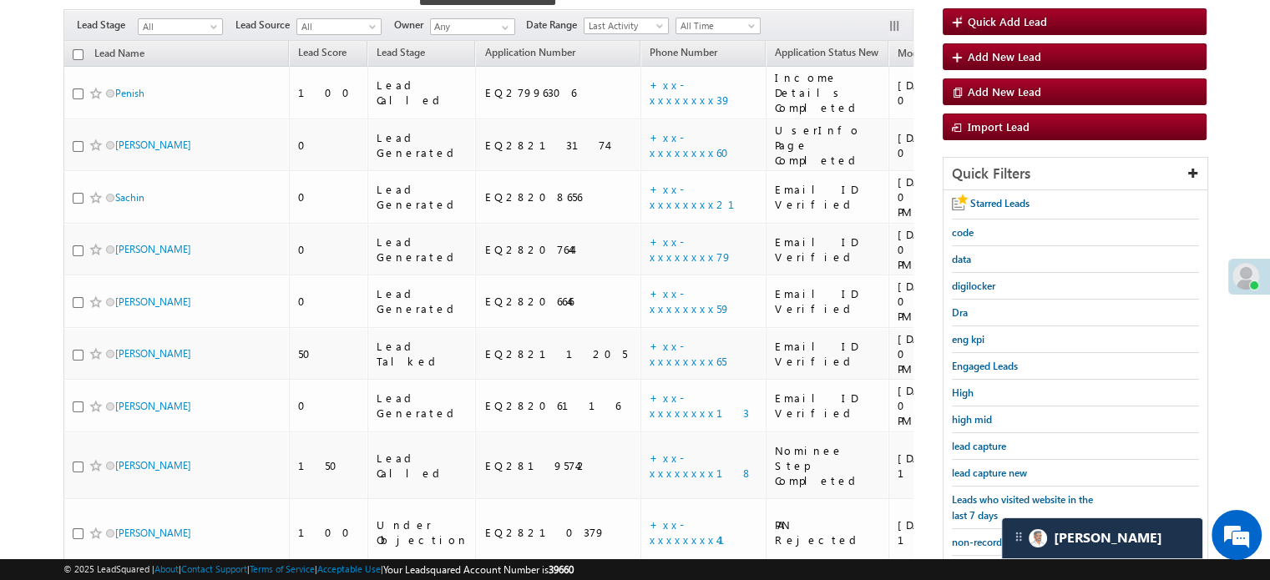
scroll to position [281, 0]
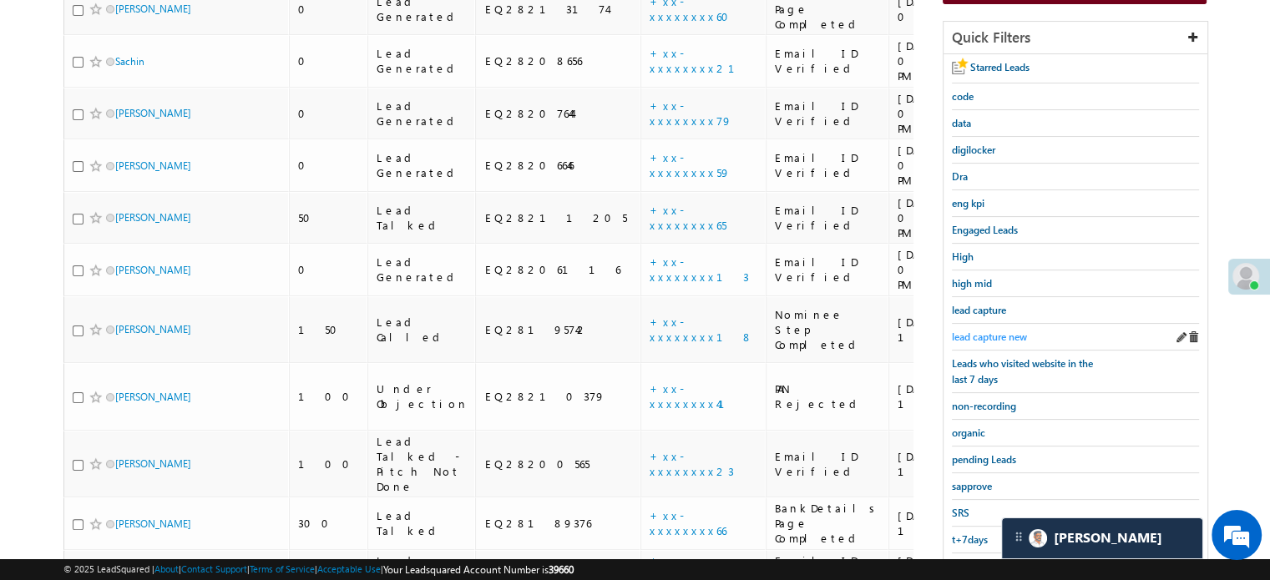
click at [1001, 336] on span "lead capture new" at bounding box center [989, 337] width 75 height 13
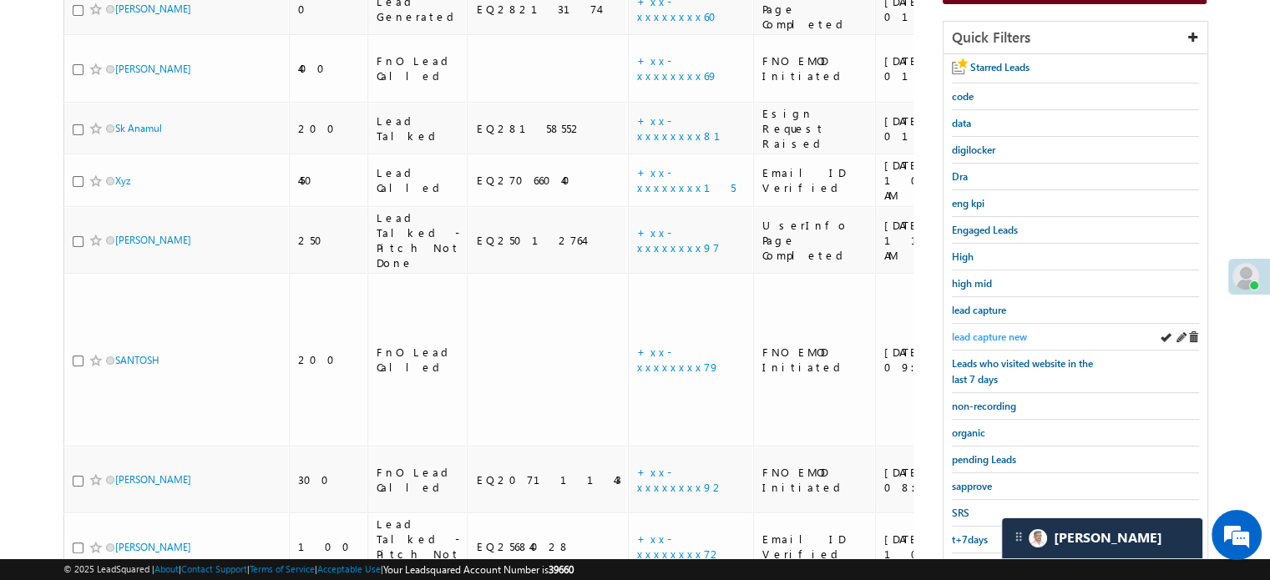
click at [987, 335] on span "lead capture new" at bounding box center [989, 337] width 75 height 13
click at [960, 324] on div "lead capture new" at bounding box center [1075, 337] width 247 height 27
click at [974, 333] on span "lead capture new" at bounding box center [989, 337] width 75 height 13
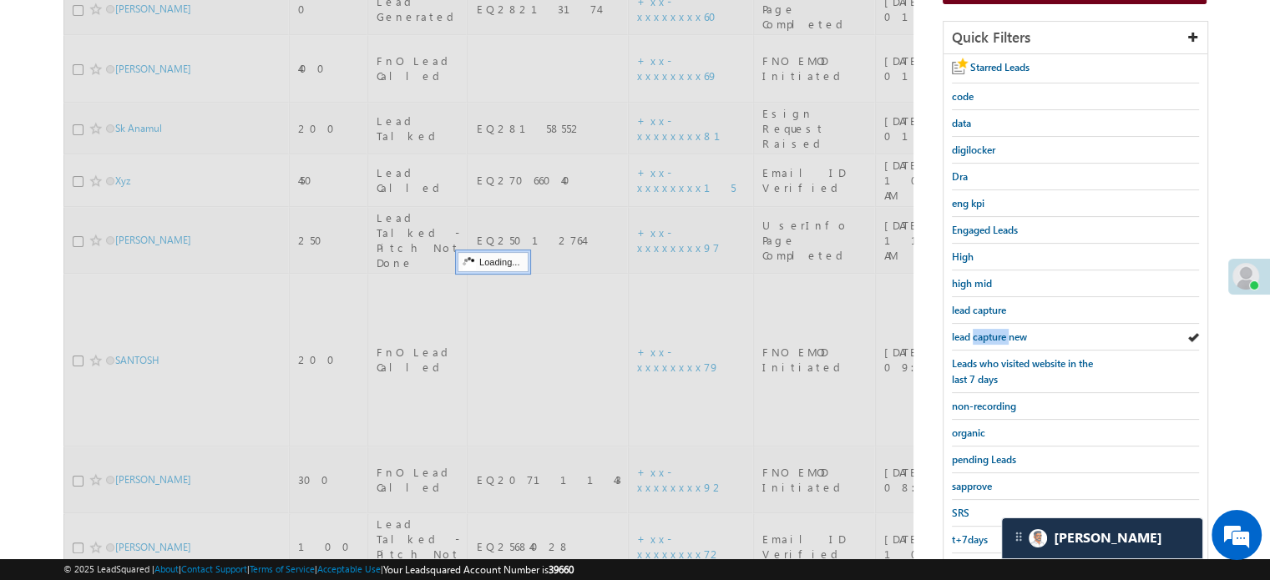
click at [974, 333] on span "lead capture new" at bounding box center [989, 337] width 75 height 13
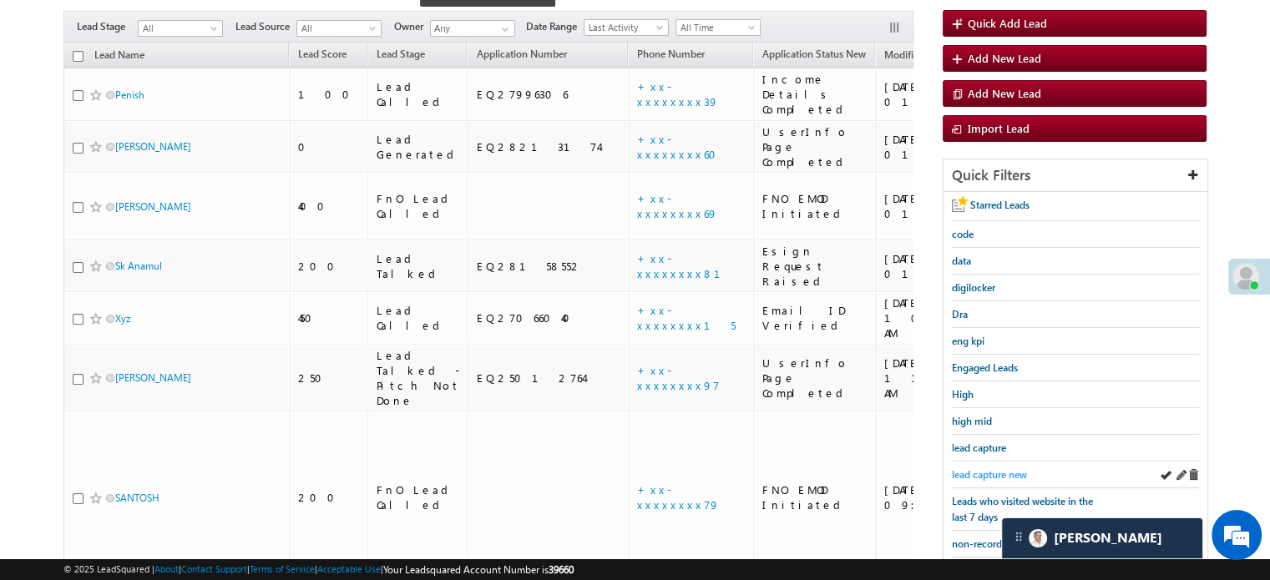
scroll to position [114, 0]
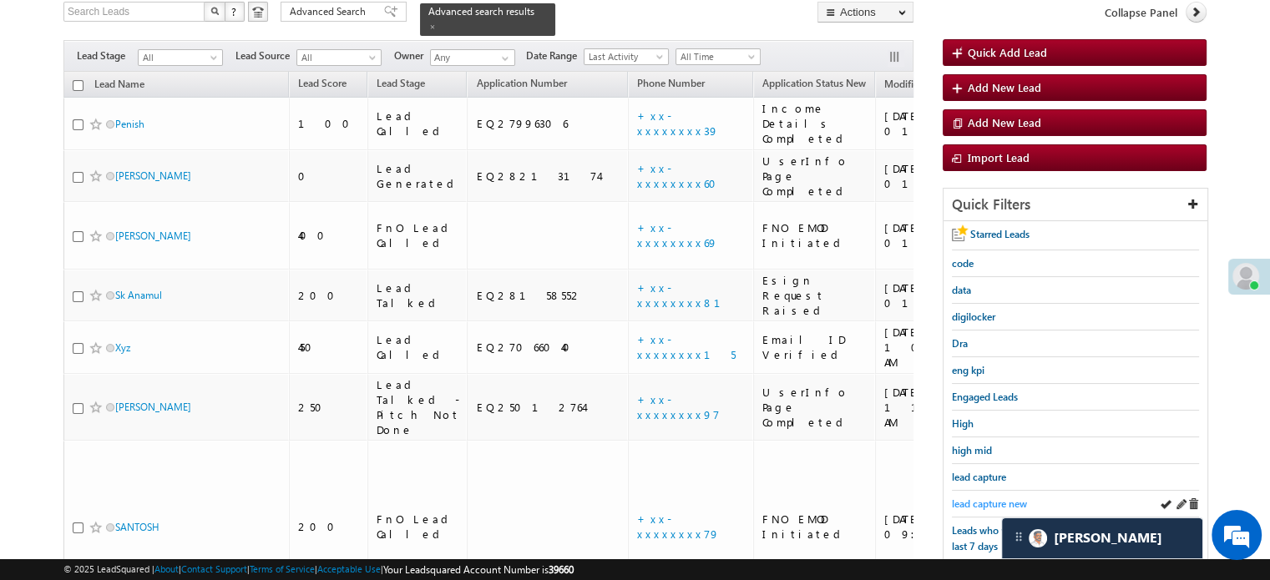
click at [1001, 498] on span "lead capture new" at bounding box center [989, 504] width 75 height 13
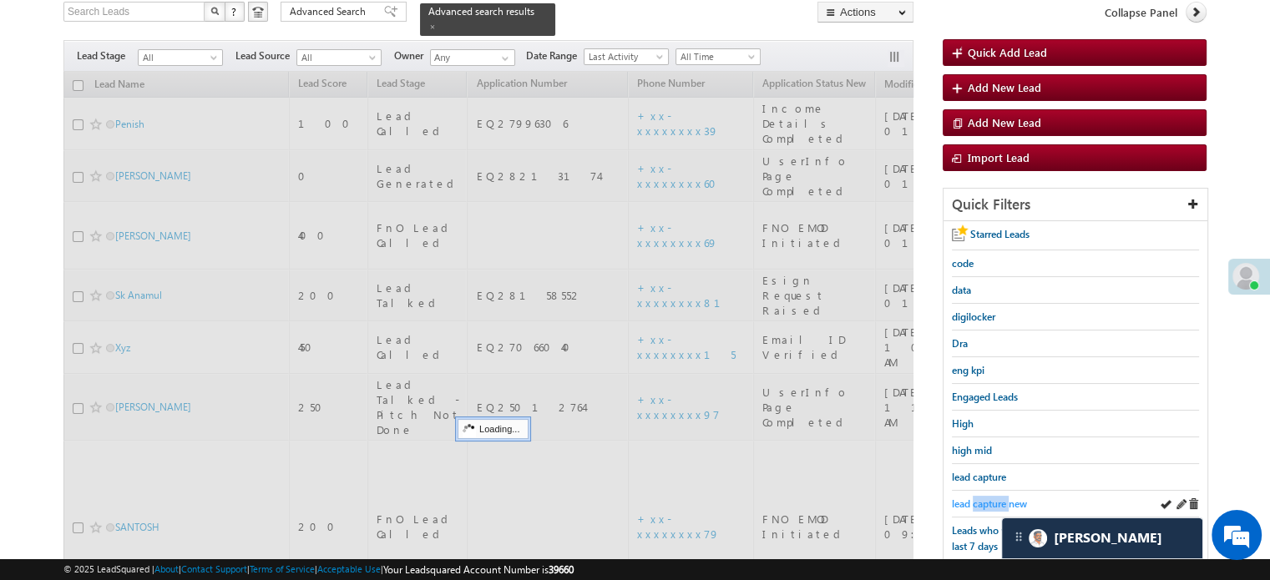
click at [1001, 496] on link "lead capture new" at bounding box center [989, 504] width 75 height 16
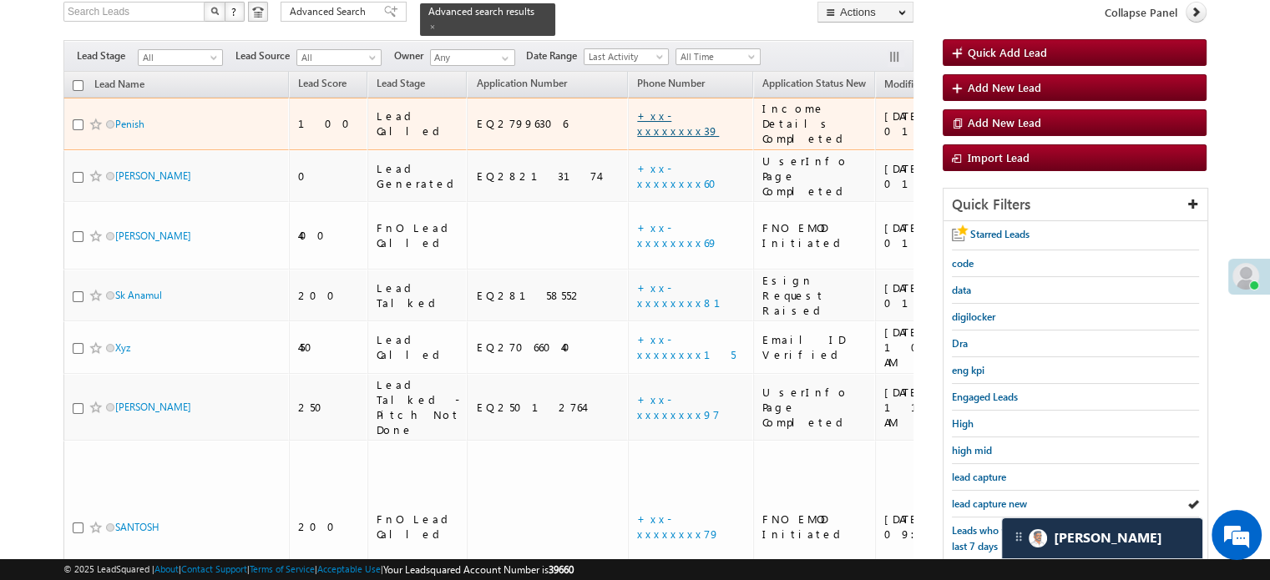
click at [637, 109] on link "+xx-xxxxxxxx39" at bounding box center [678, 123] width 82 height 29
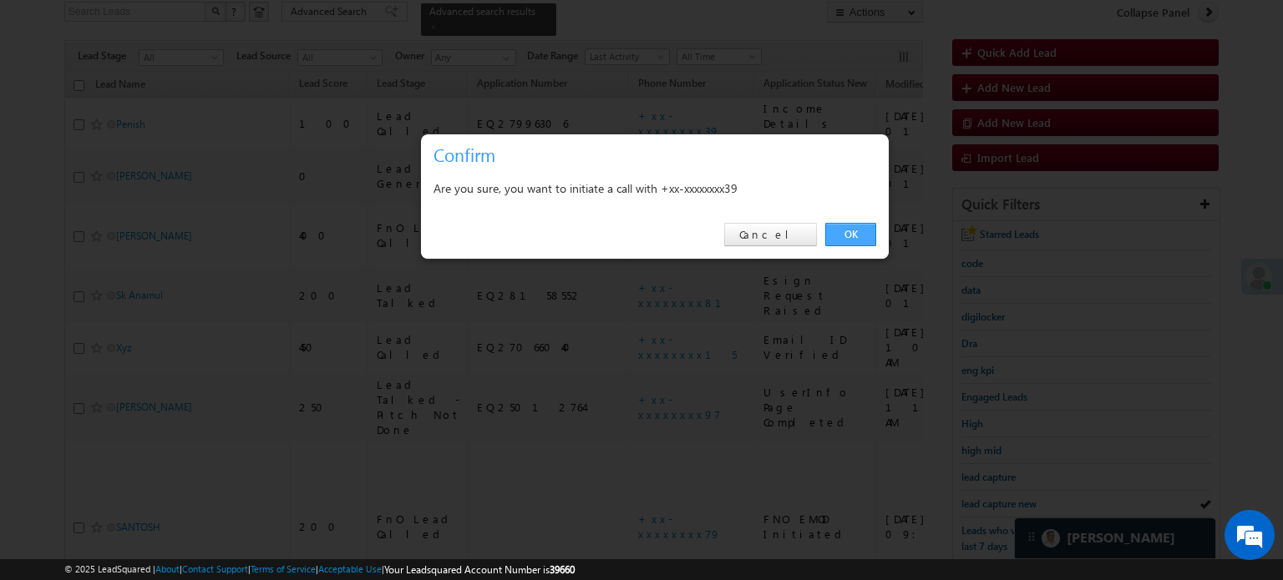
click at [869, 227] on link "OK" at bounding box center [850, 234] width 51 height 23
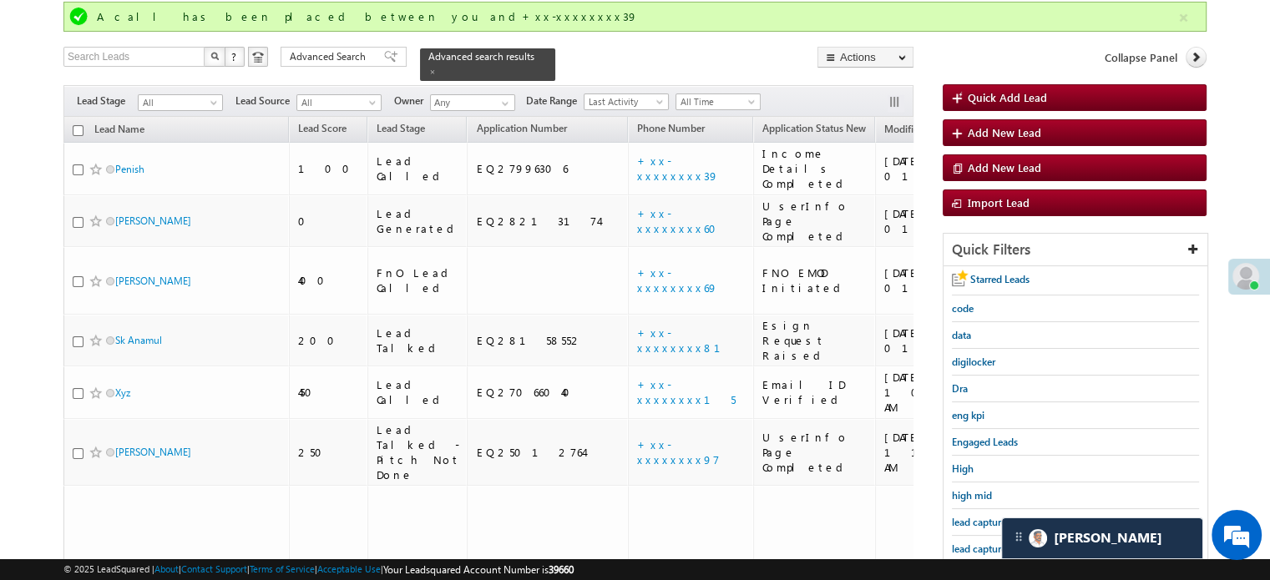
scroll to position [160, 0]
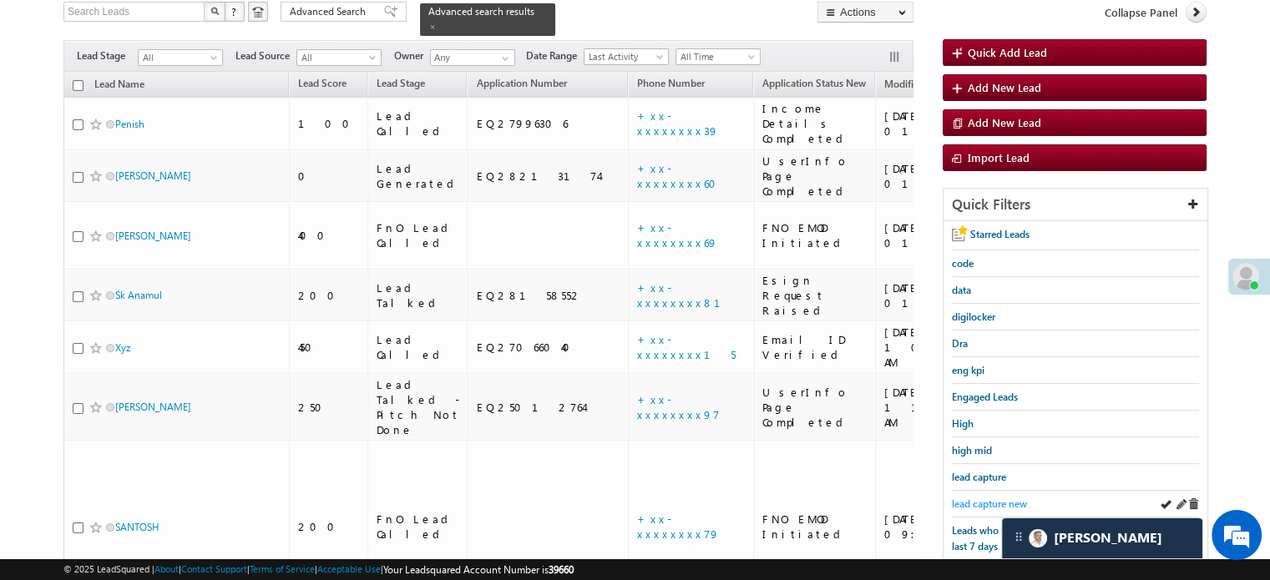
click at [975, 498] on span "lead capture new" at bounding box center [989, 504] width 75 height 13
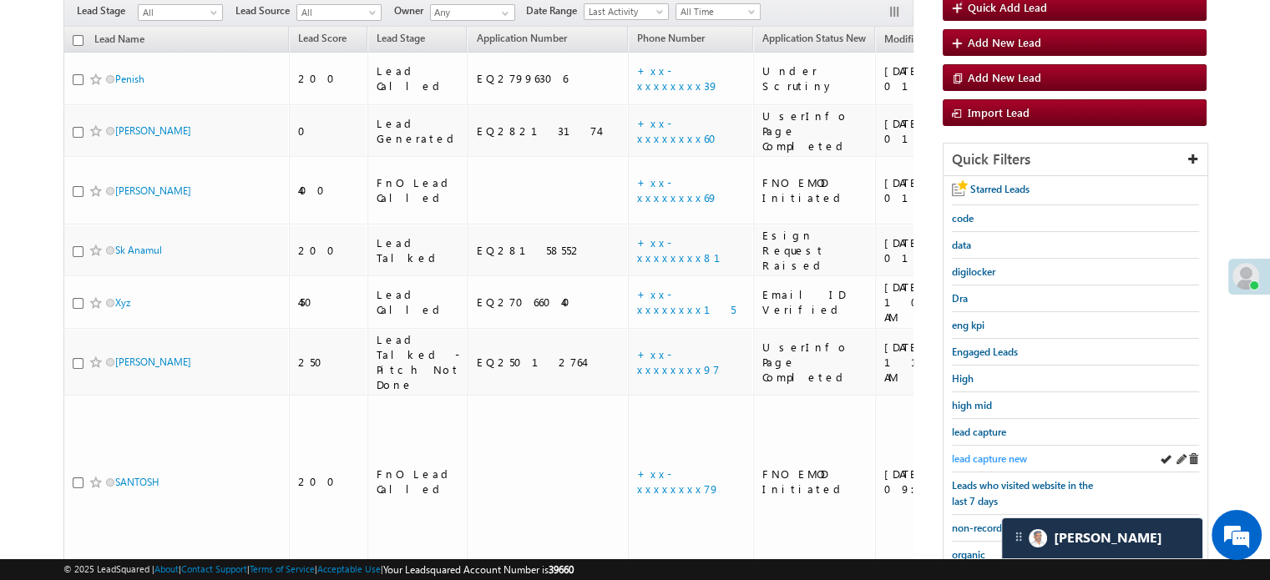
scroll to position [114, 0]
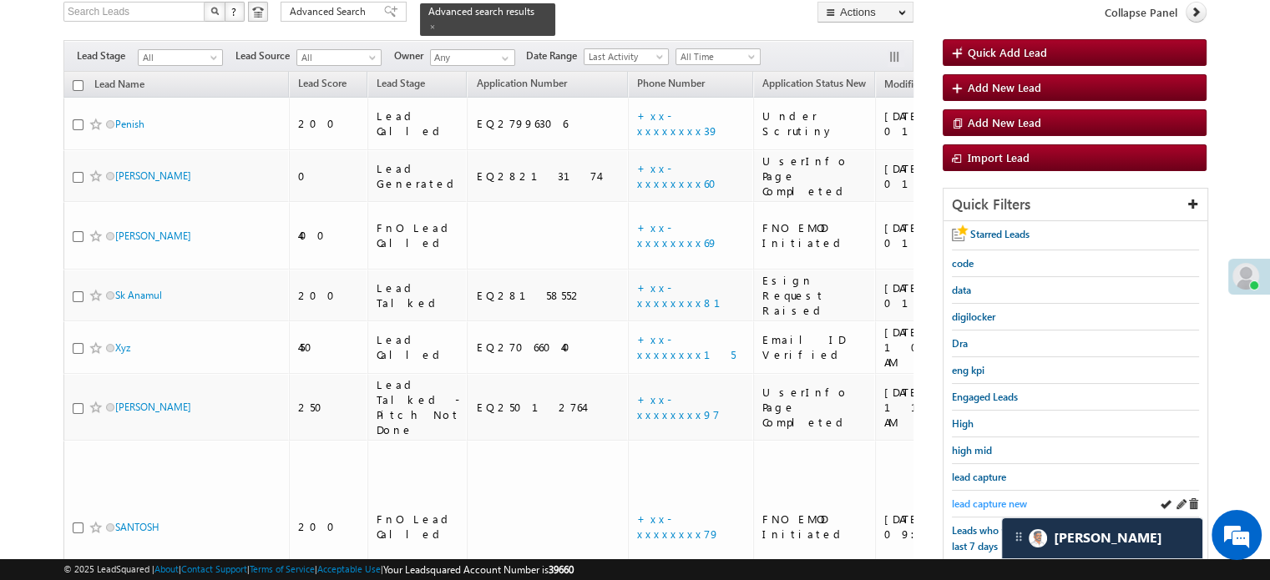
click at [978, 498] on span "lead capture new" at bounding box center [989, 504] width 75 height 13
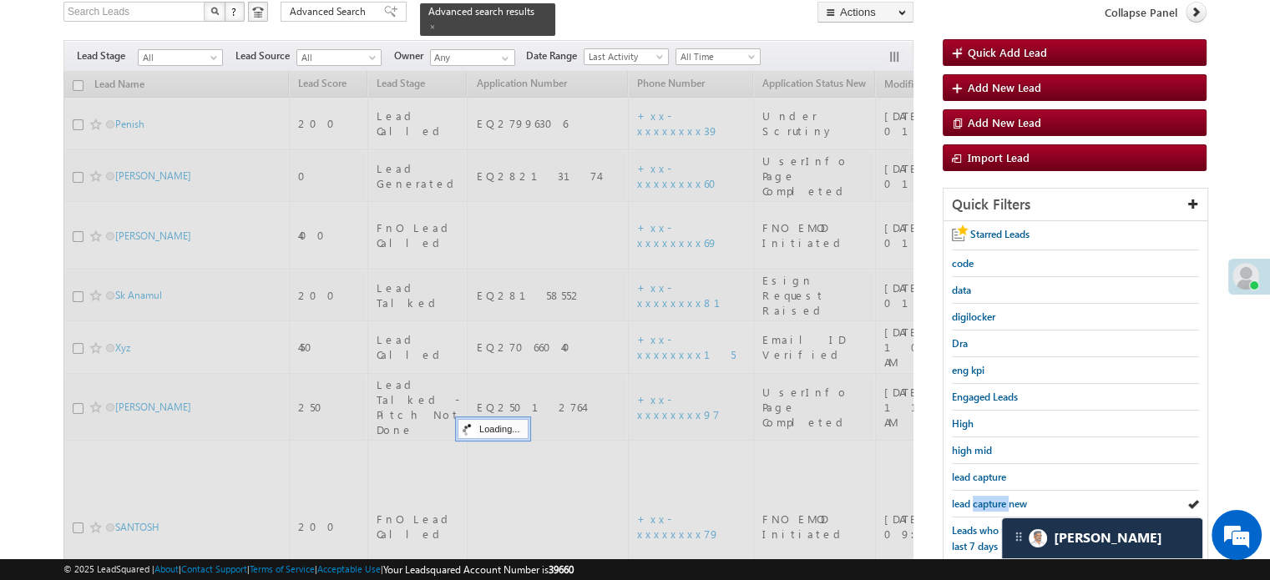
click at [978, 498] on span "lead capture new" at bounding box center [989, 504] width 75 height 13
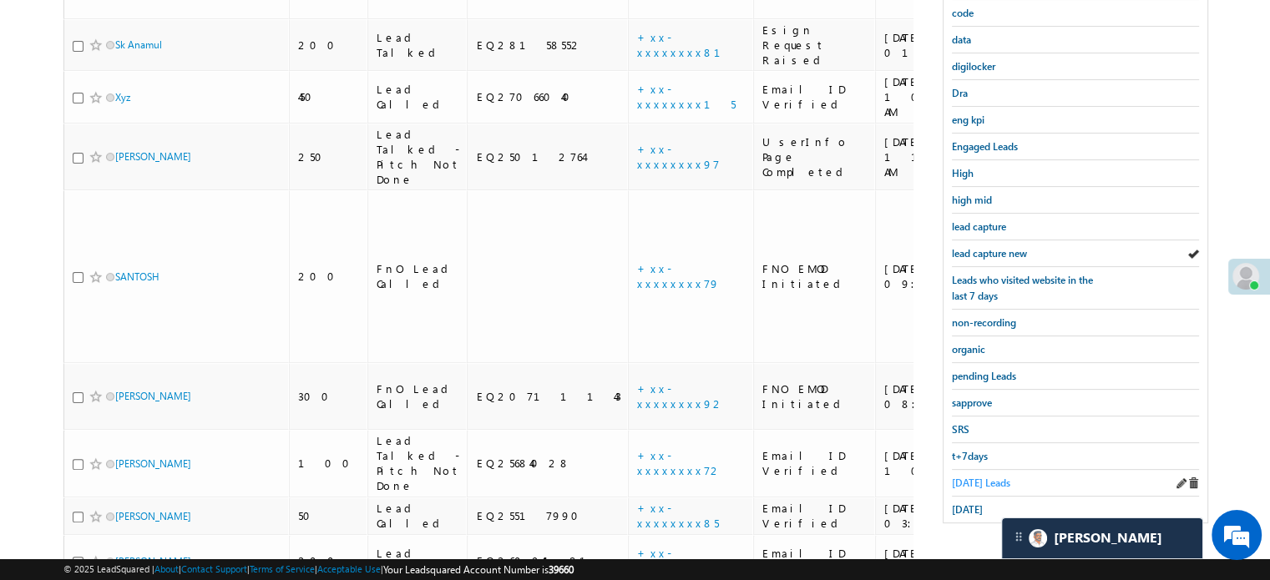
click at [989, 477] on span "Today's Leads" at bounding box center [981, 483] width 58 height 13
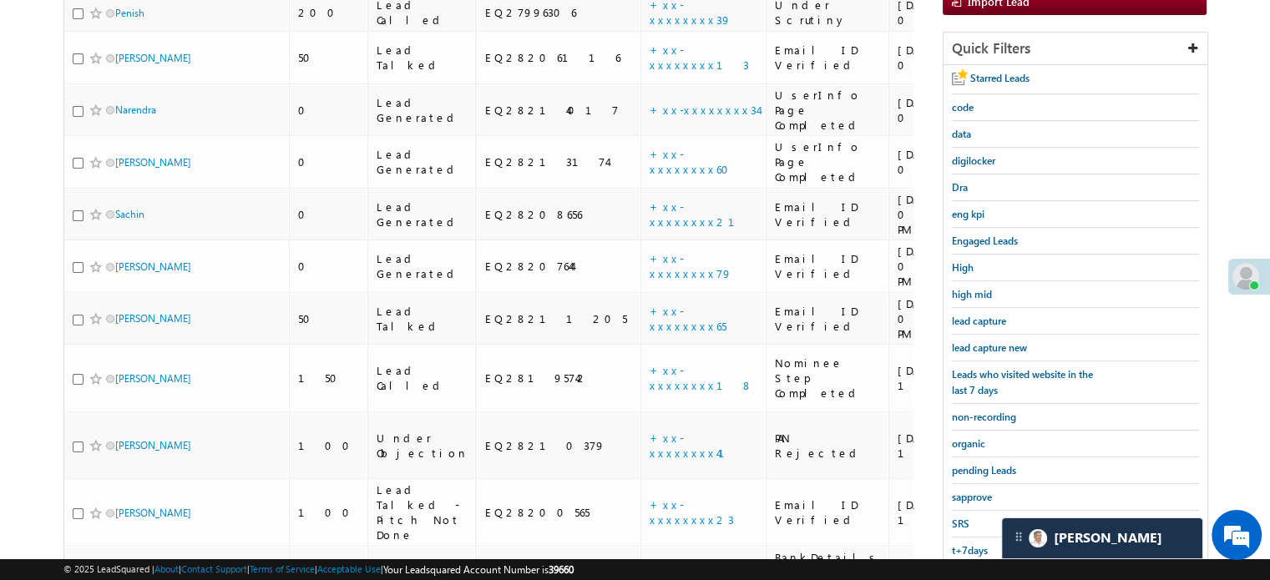
scroll to position [181, 0]
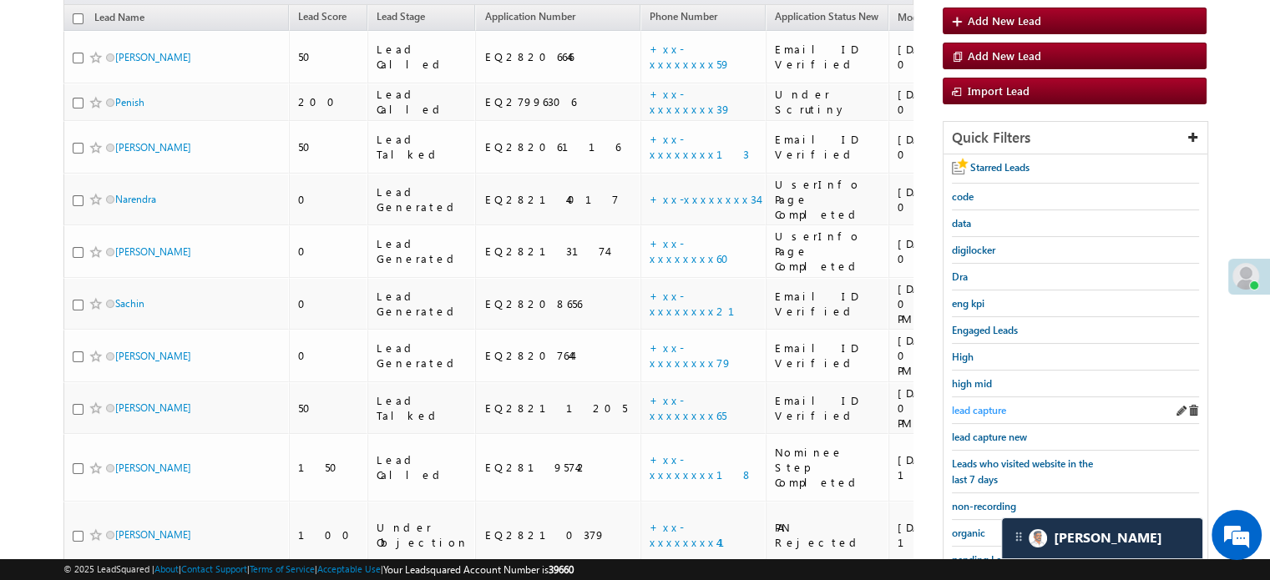
click at [996, 413] on span "lead capture" at bounding box center [979, 410] width 54 height 13
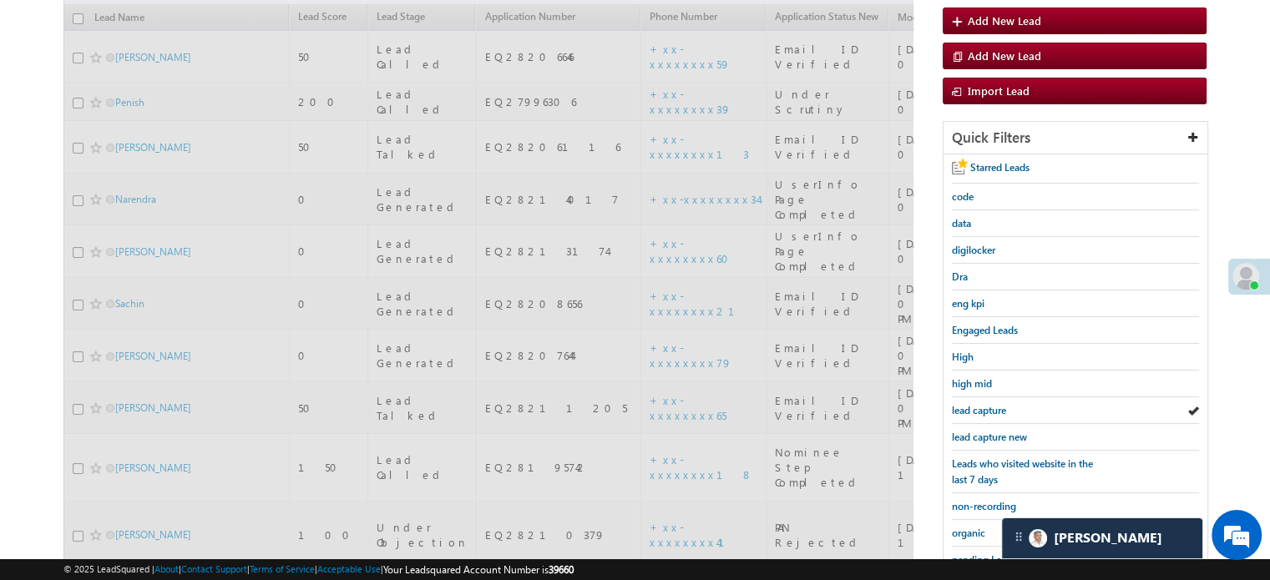
click at [1009, 424] on div "lead capture new" at bounding box center [1075, 437] width 247 height 27
click at [1006, 436] on span "lead capture new" at bounding box center [989, 437] width 75 height 13
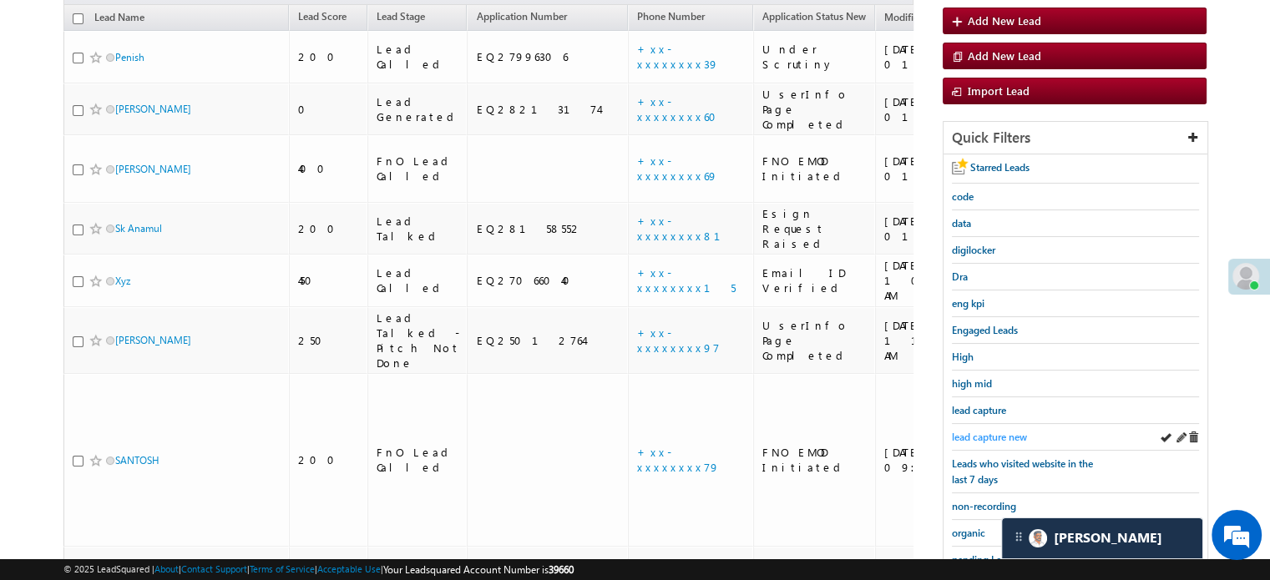
click at [979, 438] on span "lead capture new" at bounding box center [989, 437] width 75 height 13
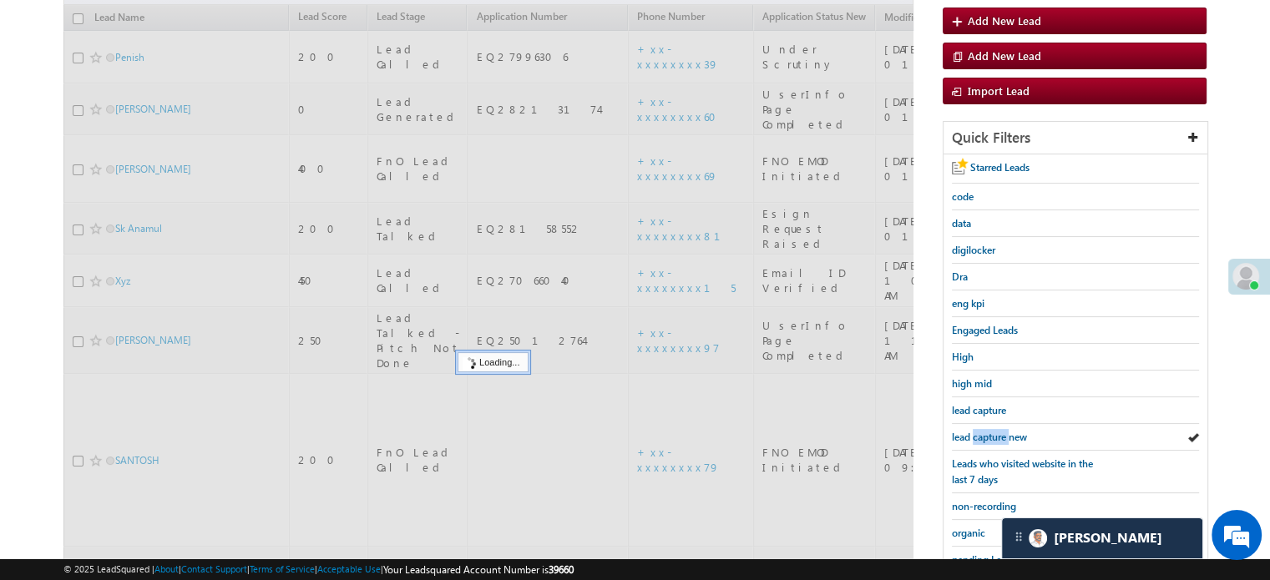
click at [979, 438] on span "lead capture new" at bounding box center [989, 437] width 75 height 13
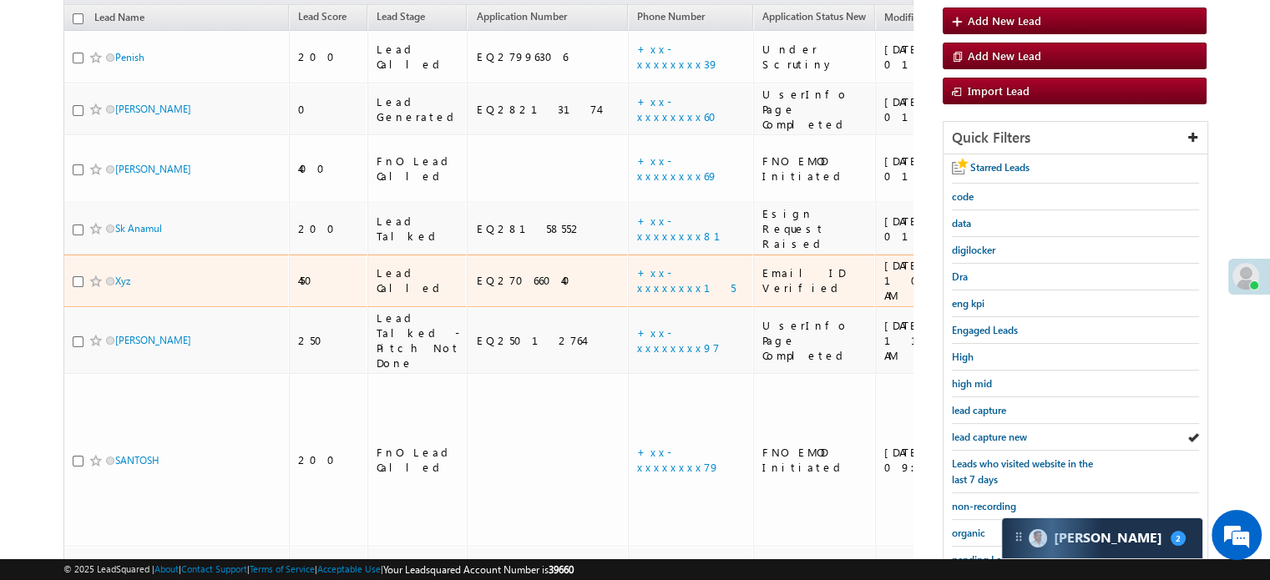
scroll to position [8131, 0]
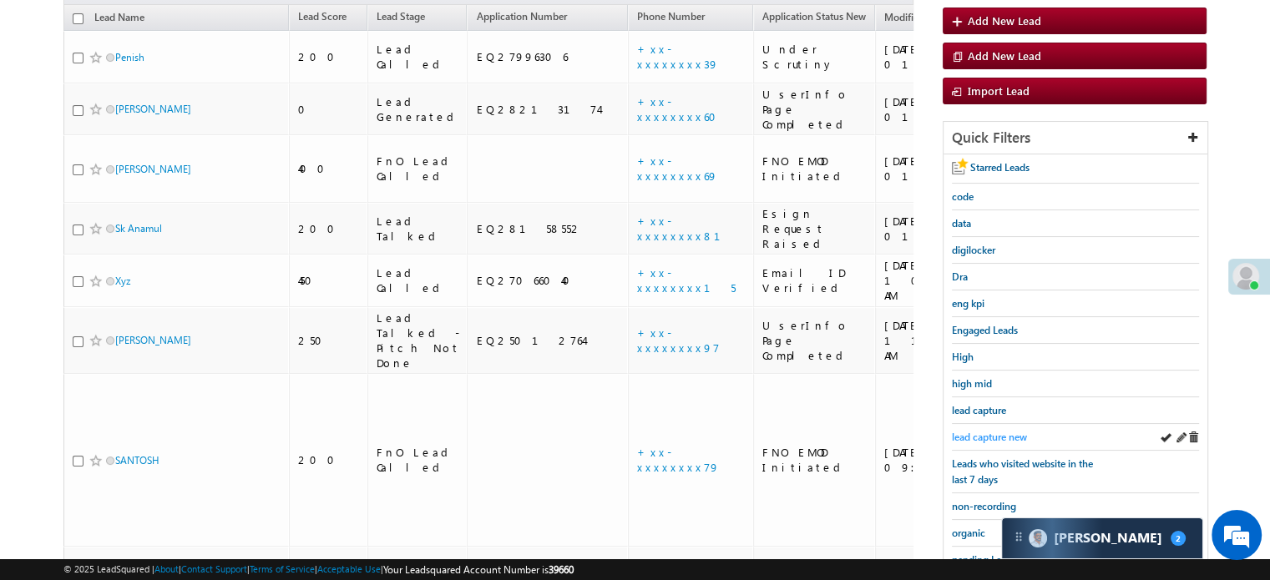
click at [1002, 435] on span "lead capture new" at bounding box center [989, 437] width 75 height 13
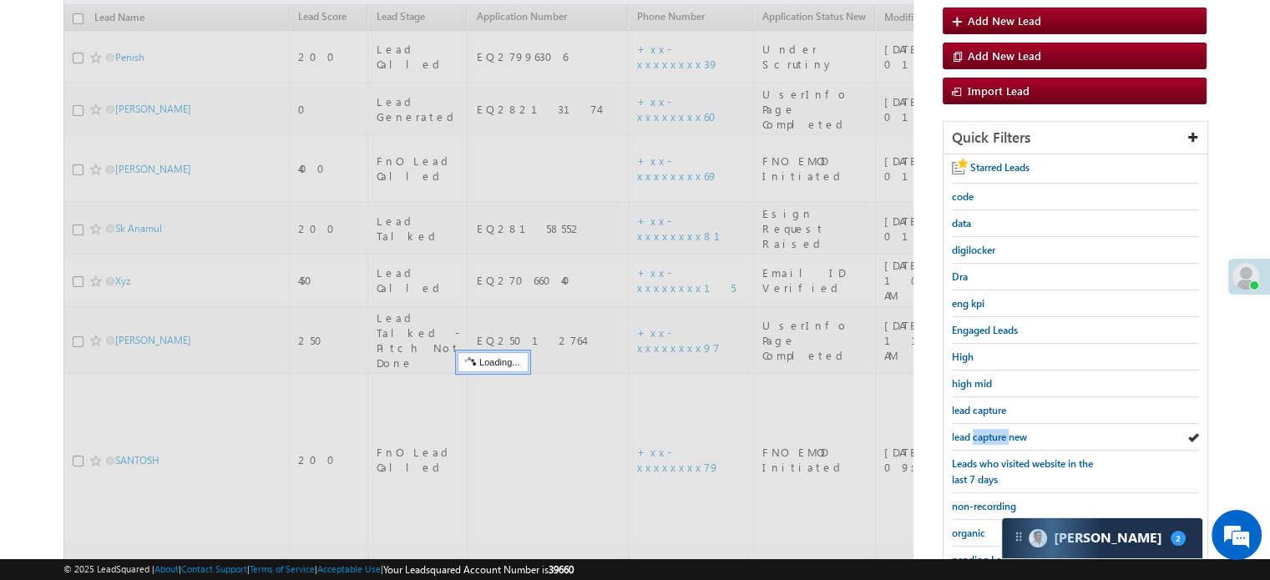
click at [1002, 435] on span "lead capture new" at bounding box center [989, 437] width 75 height 13
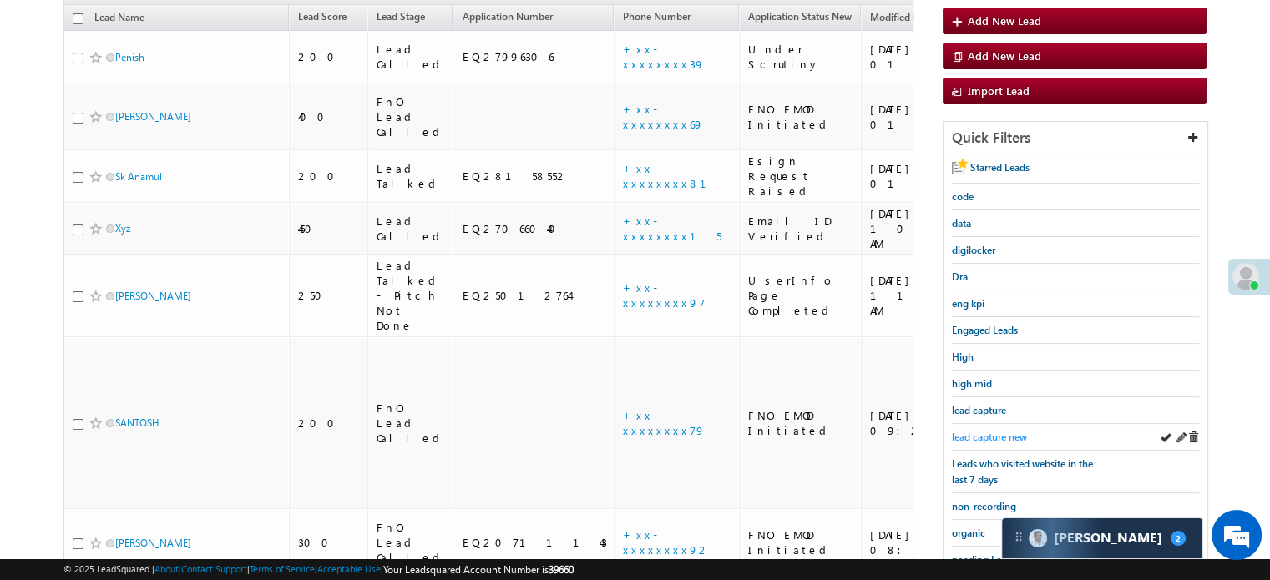
click at [1009, 433] on span "lead capture new" at bounding box center [989, 437] width 75 height 13
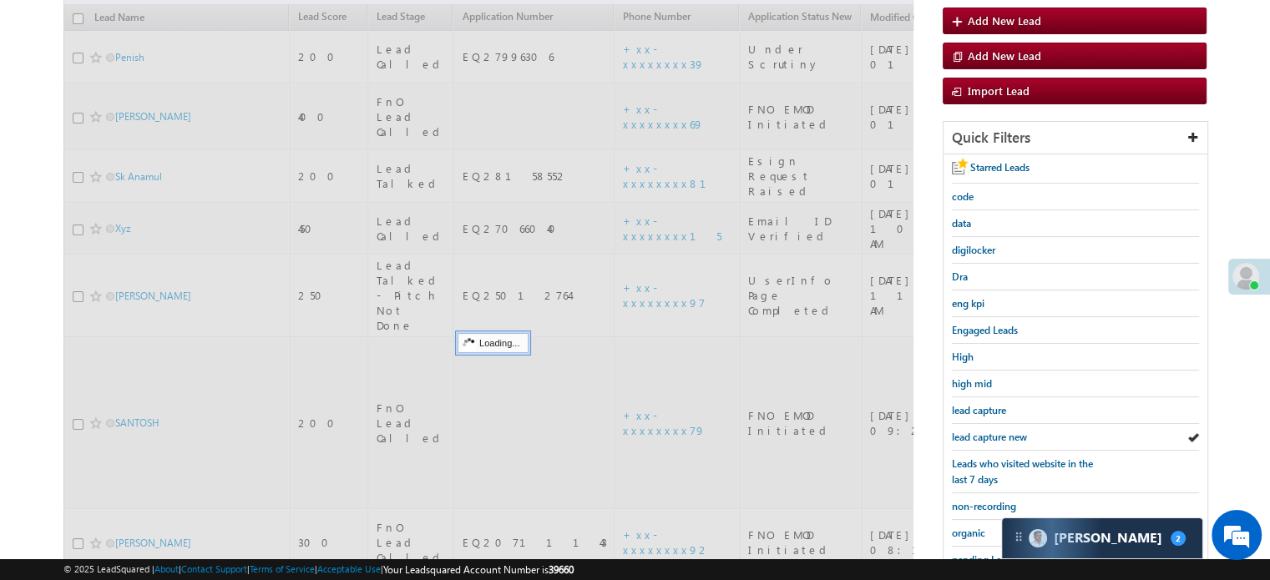
click at [1009, 433] on span "lead capture new" at bounding box center [989, 437] width 75 height 13
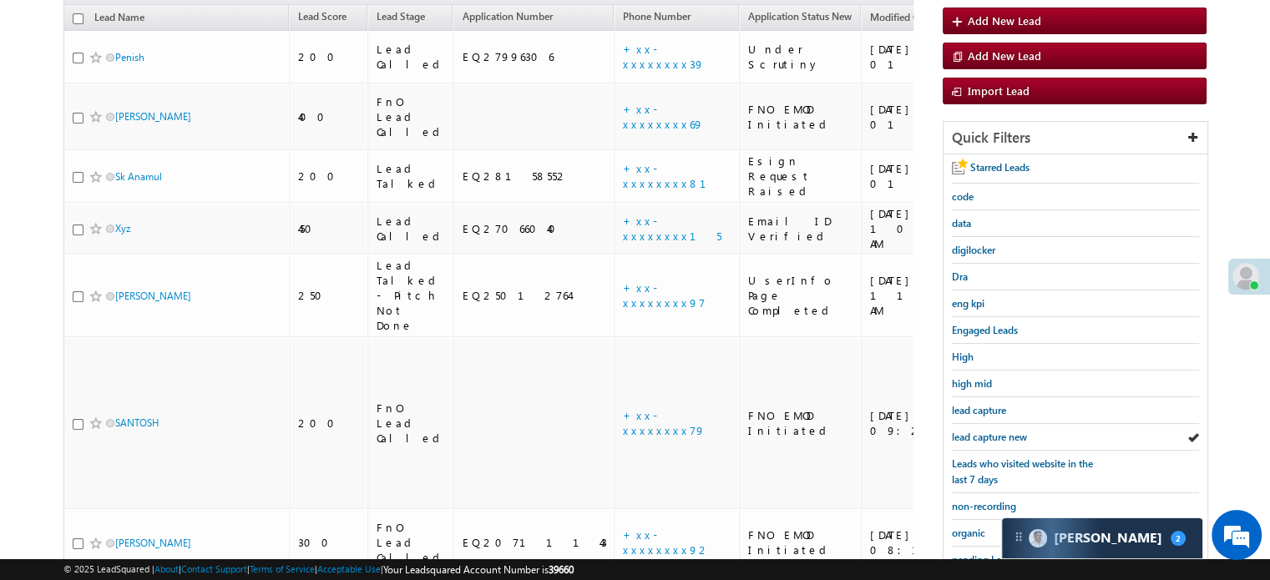
click at [1009, 433] on span "lead capture new" at bounding box center [989, 437] width 75 height 13
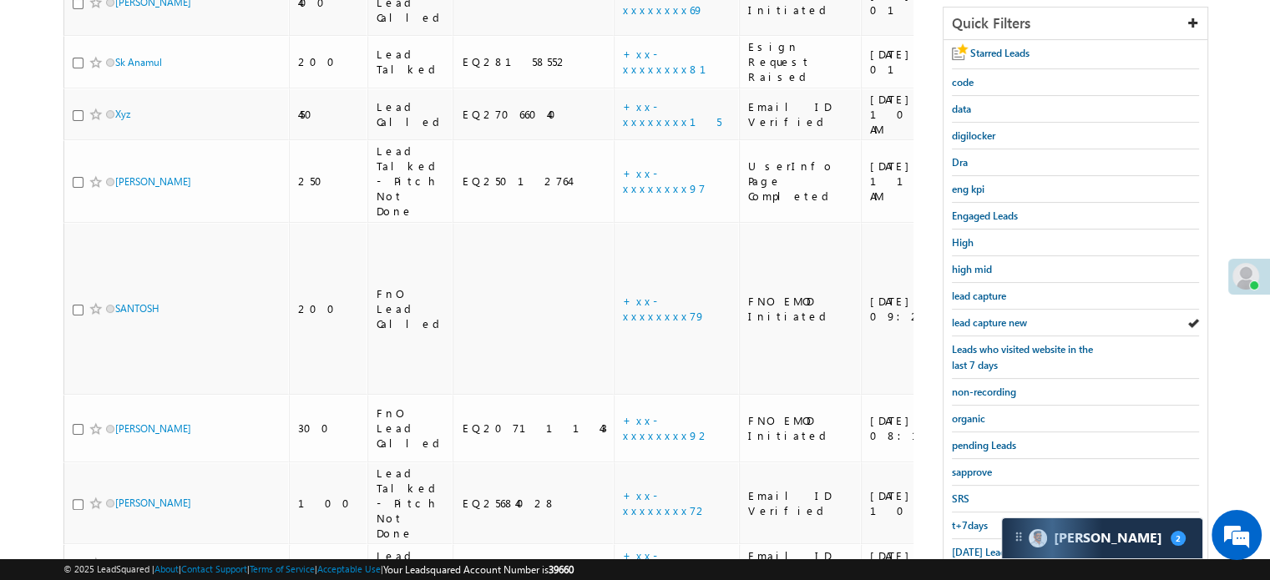
scroll to position [191, 0]
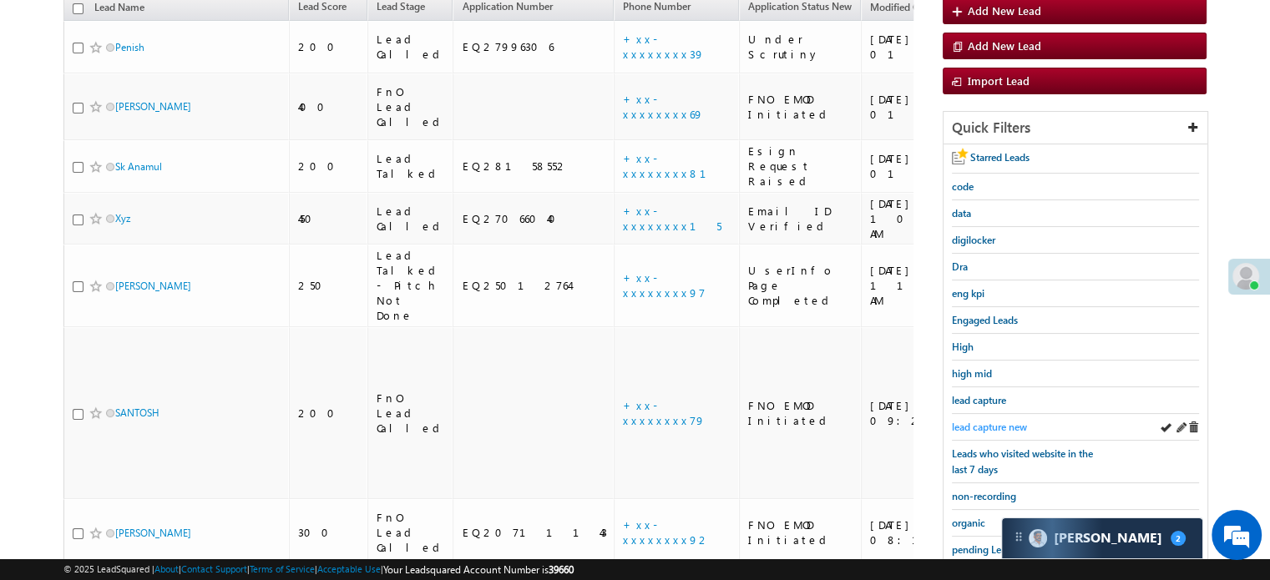
click at [991, 427] on span "lead capture new" at bounding box center [989, 427] width 75 height 13
click at [996, 430] on div "lead capture new" at bounding box center [1075, 427] width 247 height 27
click at [1007, 423] on span "lead capture new" at bounding box center [989, 427] width 75 height 13
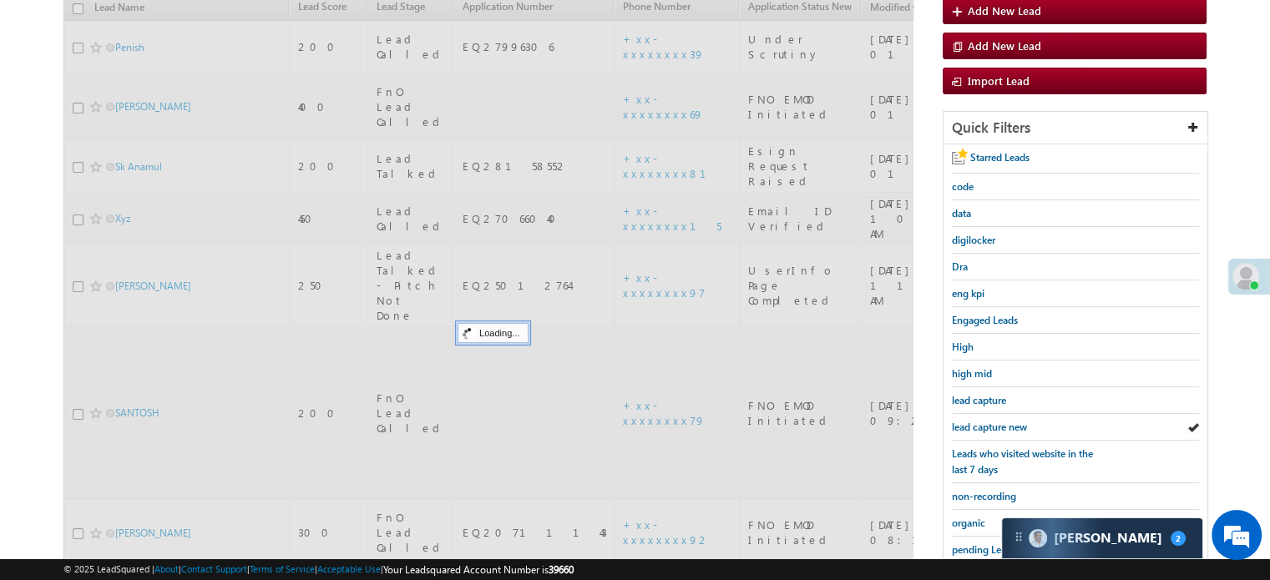
click at [1007, 423] on span "lead capture new" at bounding box center [989, 427] width 75 height 13
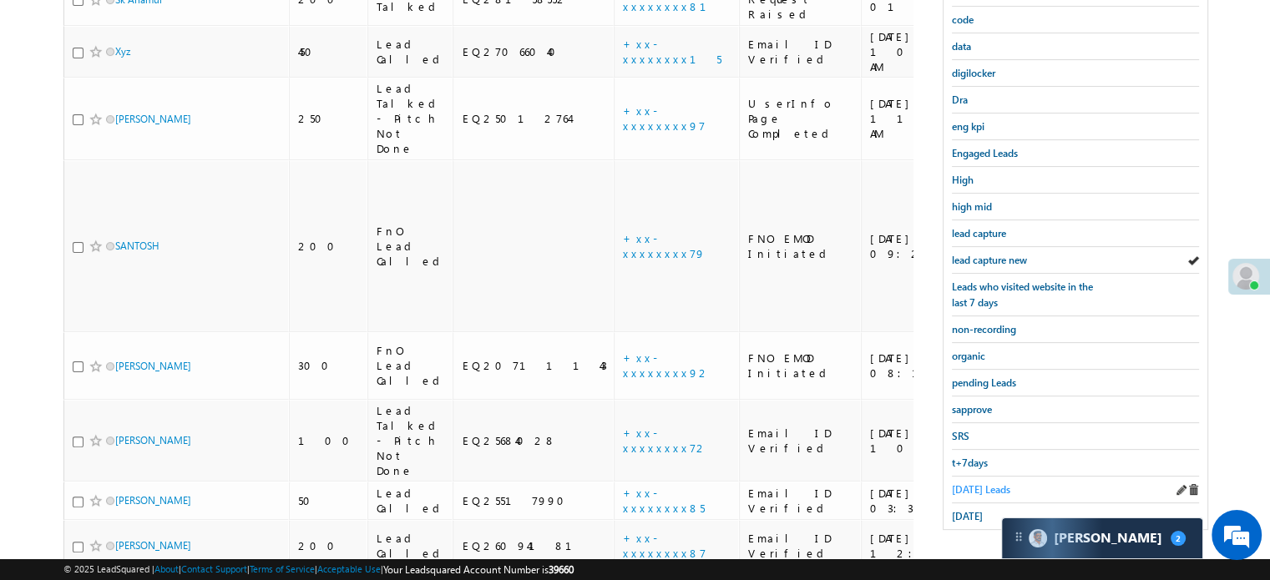
click at [986, 487] on span "Today's Leads" at bounding box center [981, 490] width 58 height 13
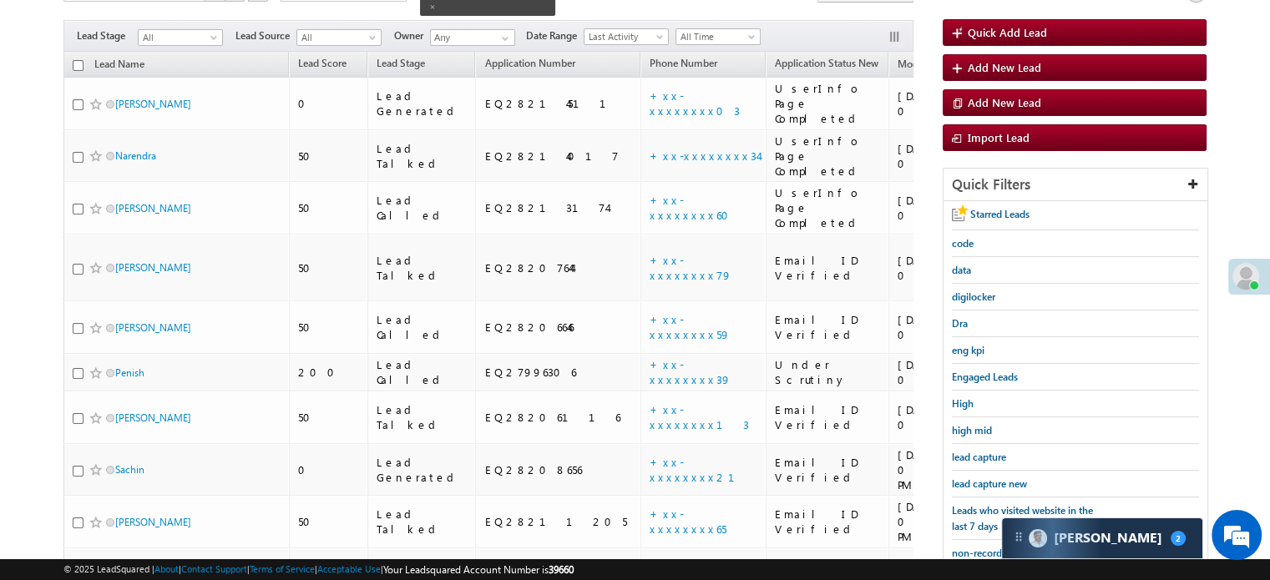
scroll to position [164, 0]
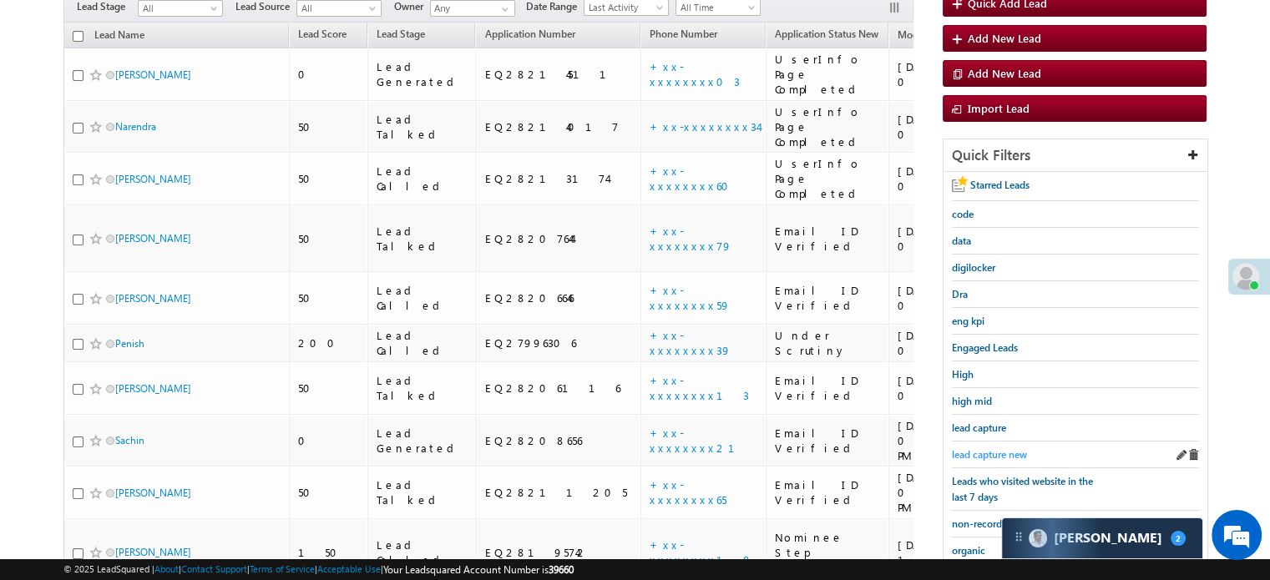
click at [977, 456] on span "lead capture new" at bounding box center [989, 454] width 75 height 13
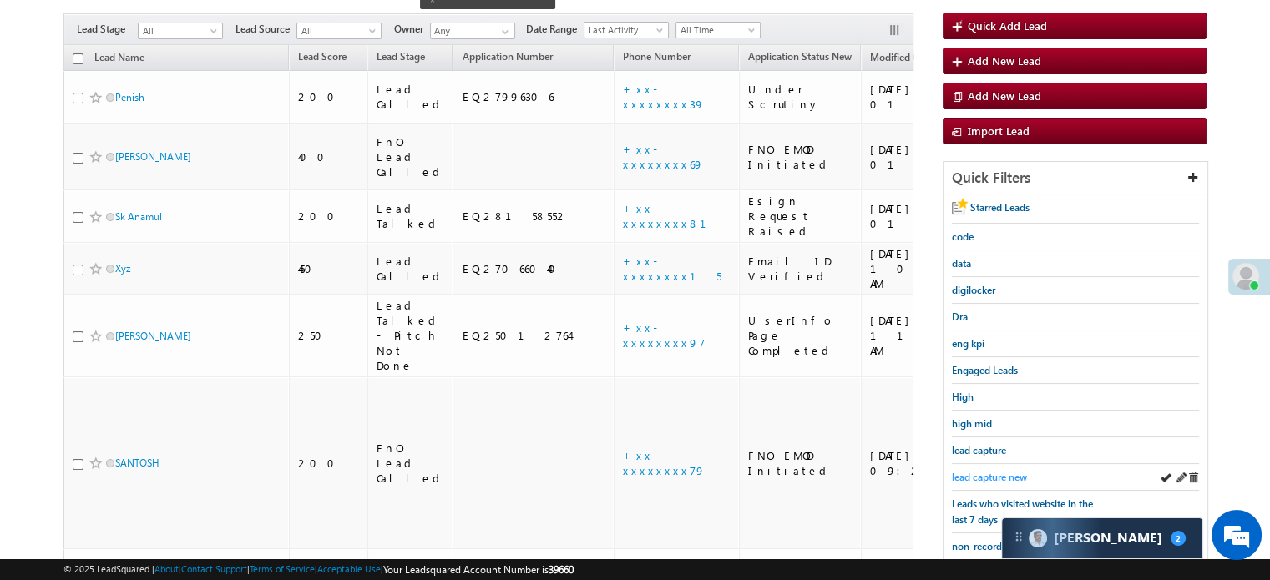
scroll to position [247, 0]
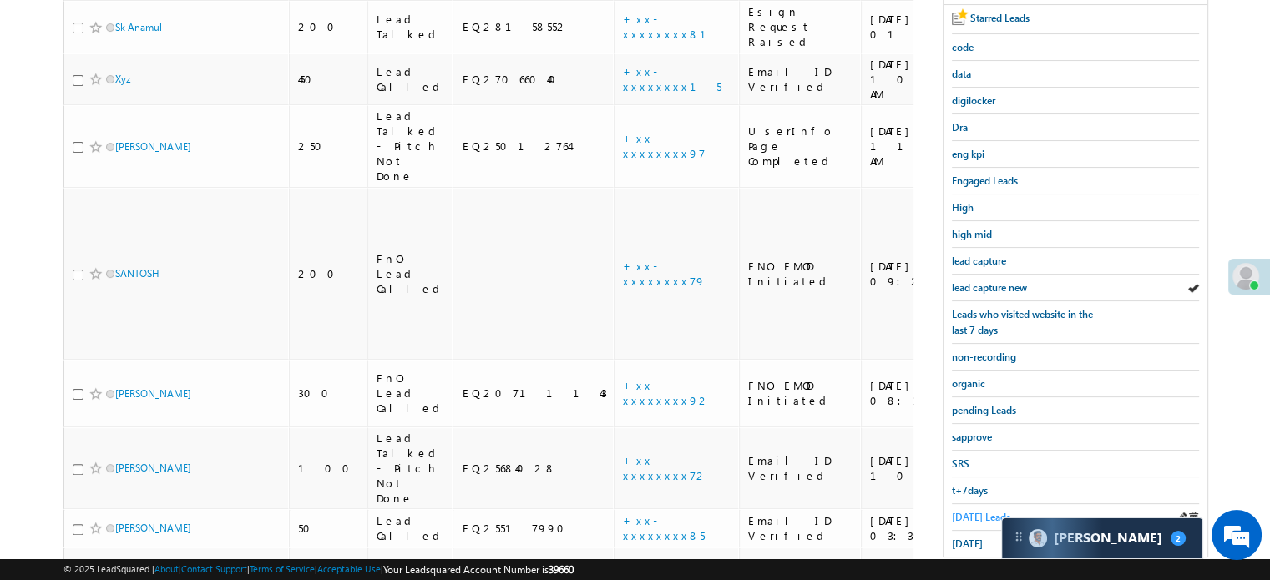
click at [972, 514] on span "Today's Leads" at bounding box center [981, 517] width 58 height 13
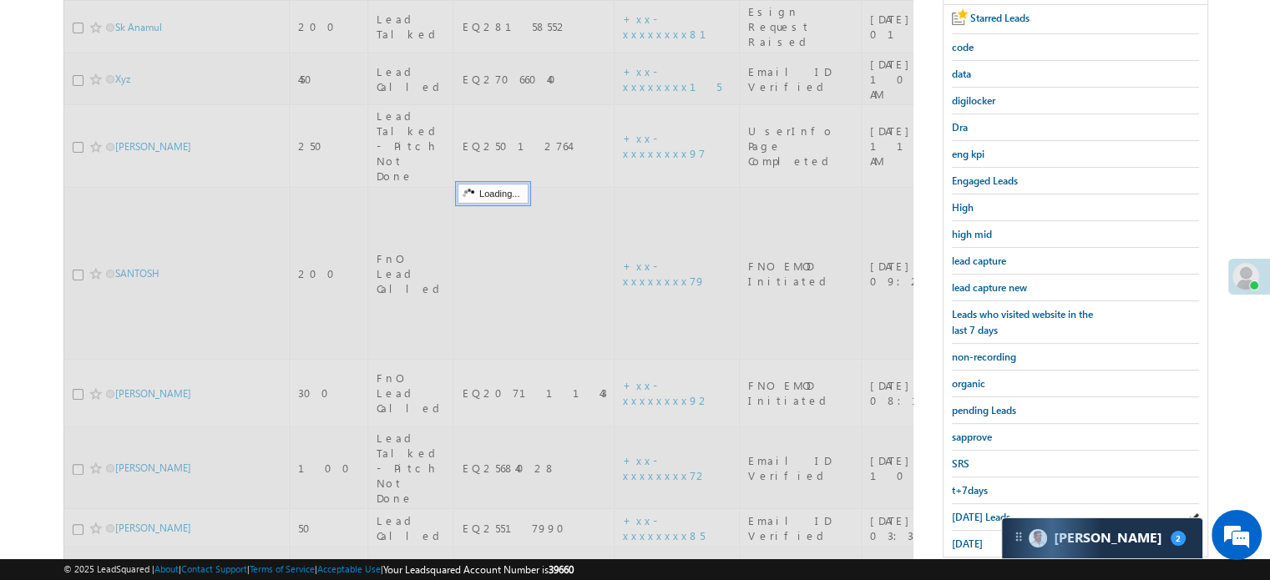
scroll to position [164, 0]
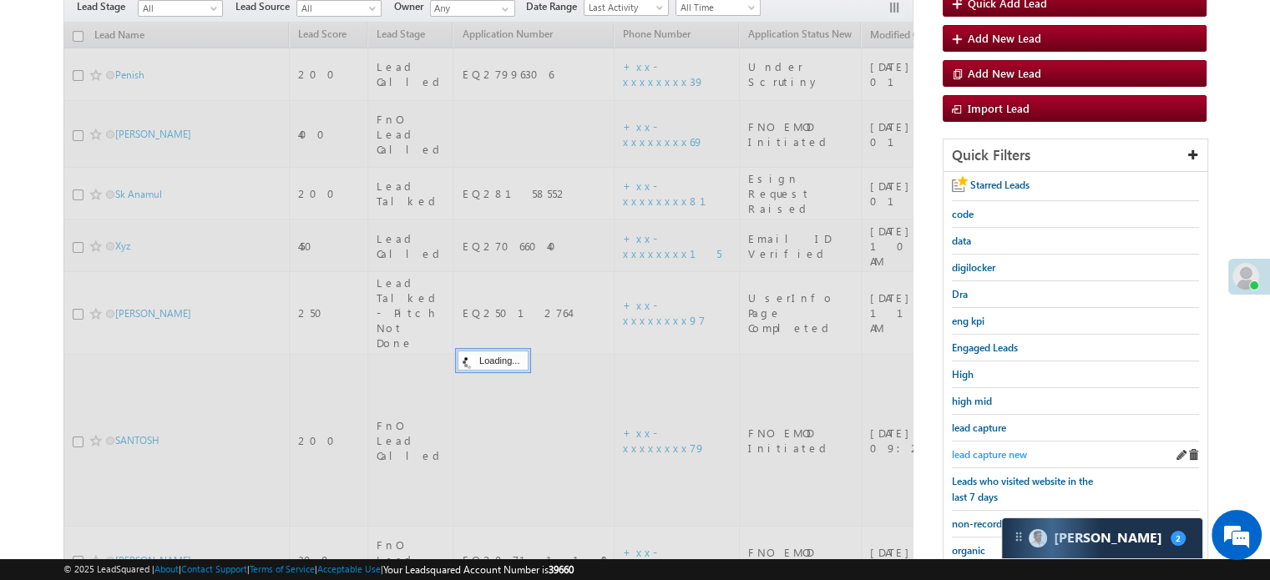
click at [988, 448] on span "lead capture new" at bounding box center [989, 454] width 75 height 13
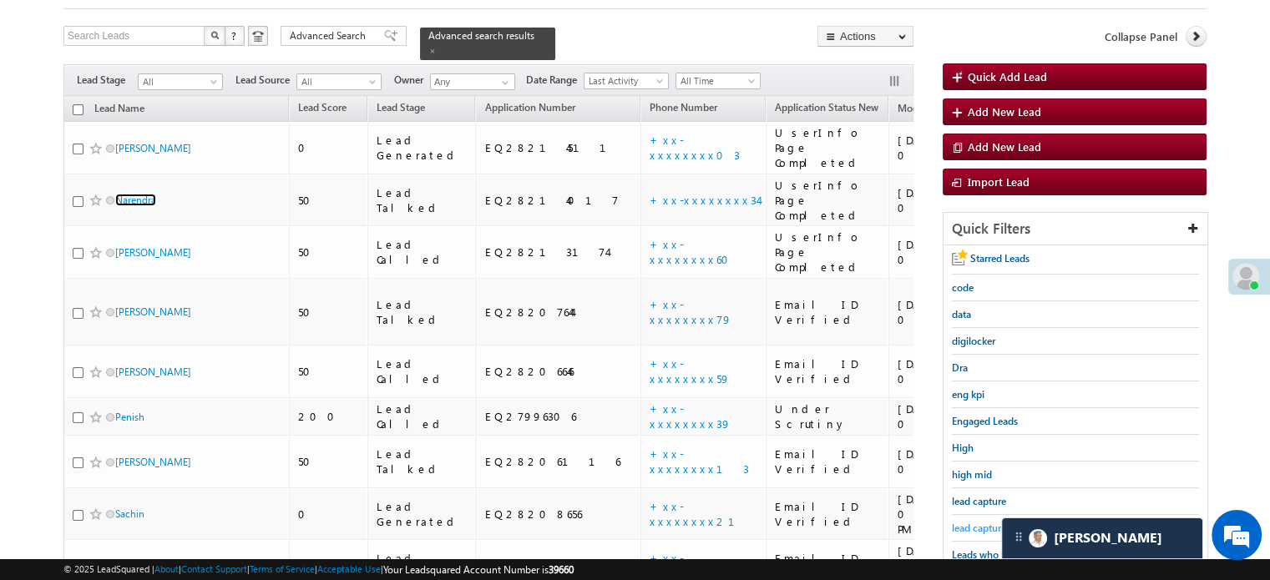
scroll to position [108, 0]
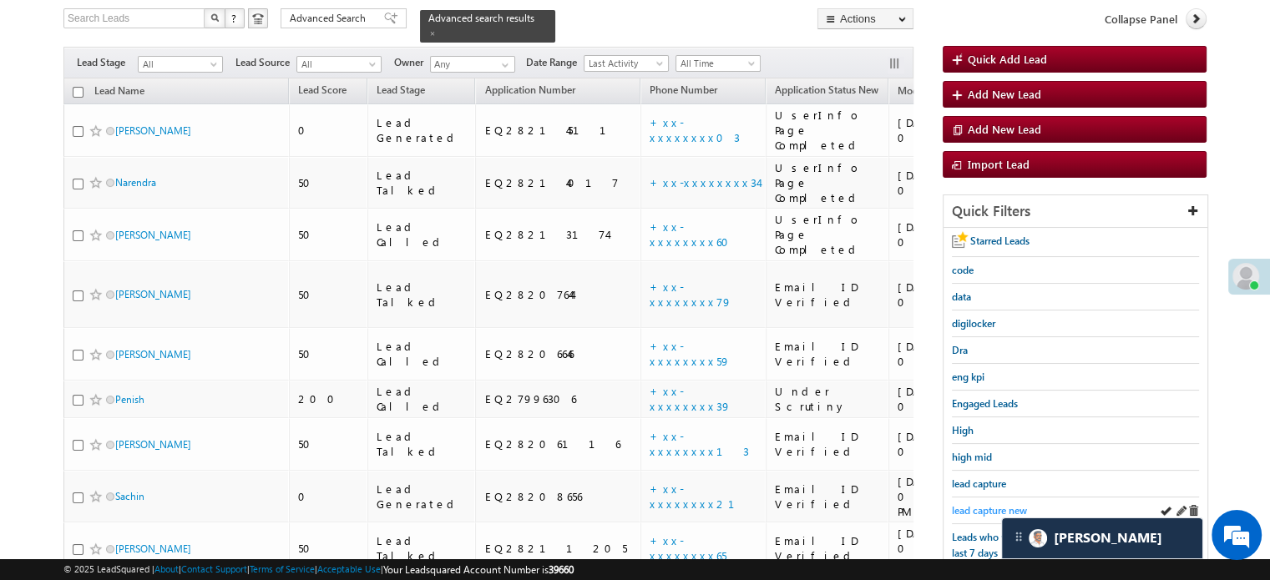
click at [994, 508] on span "lead capture new" at bounding box center [989, 510] width 75 height 13
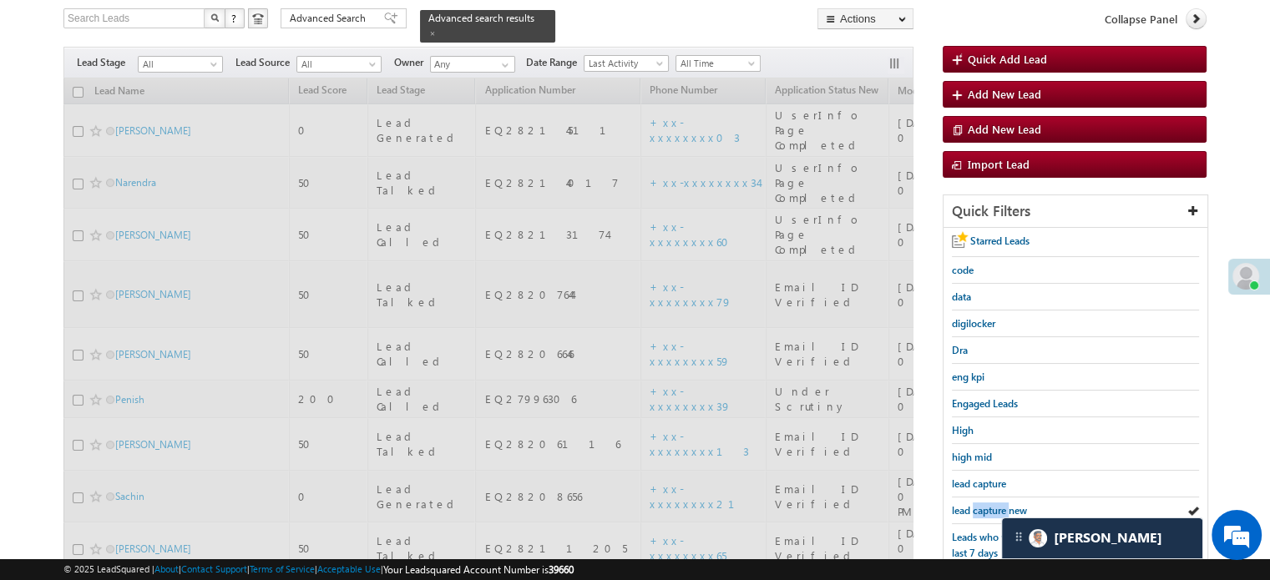
click at [994, 508] on span "lead capture new" at bounding box center [989, 510] width 75 height 13
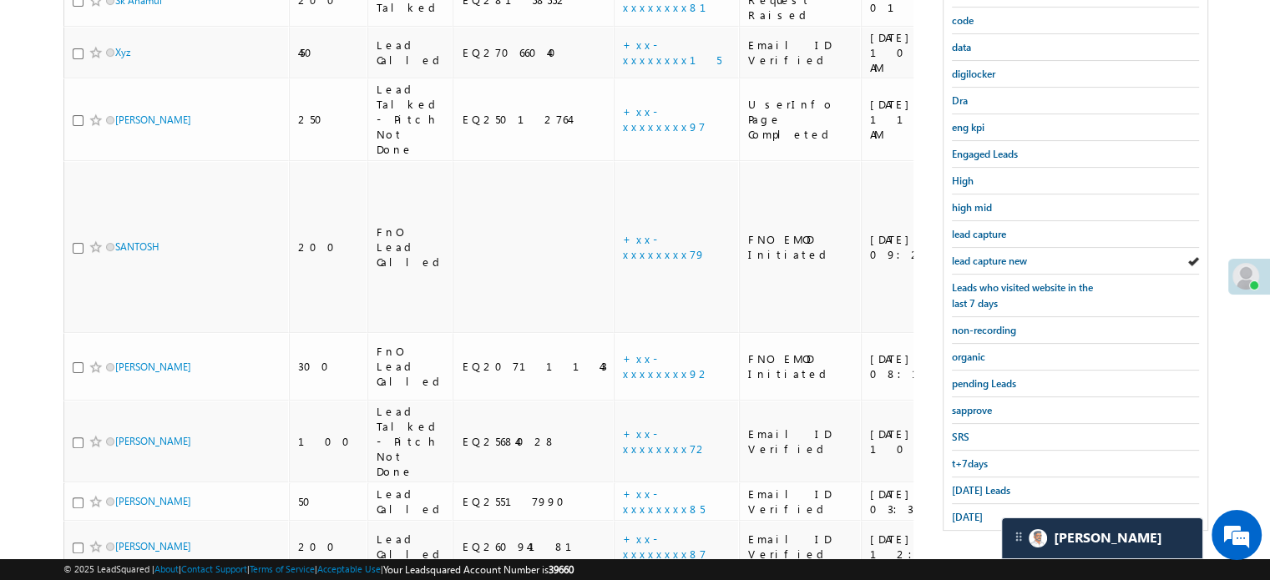
scroll to position [358, 0]
click at [982, 484] on span "Today's Leads" at bounding box center [981, 490] width 58 height 13
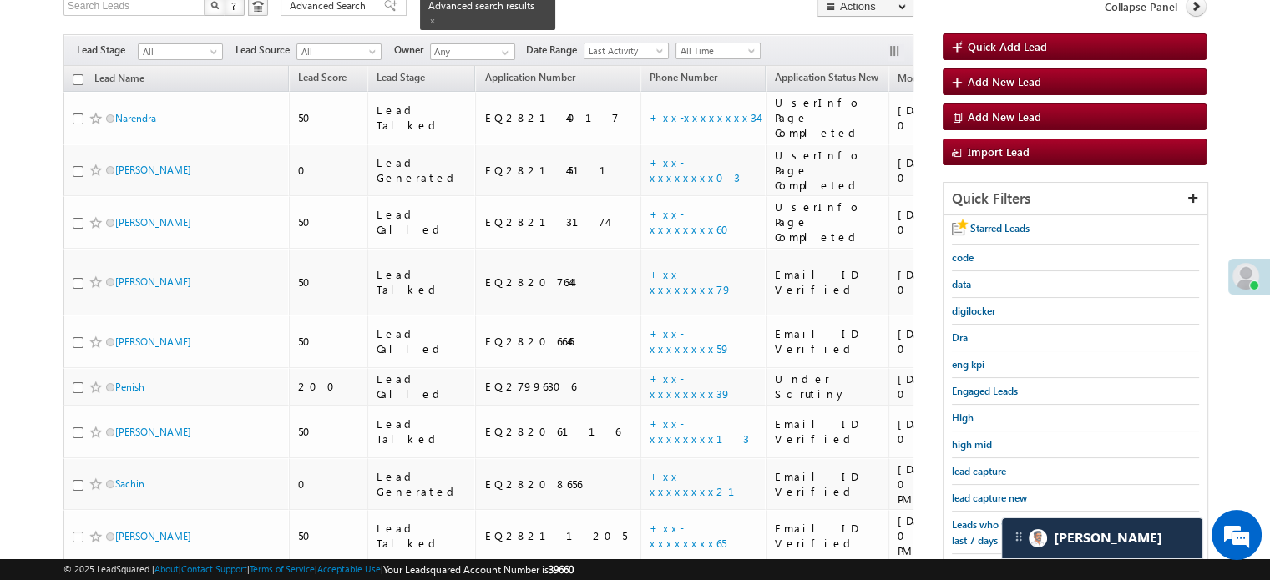
scroll to position [149, 0]
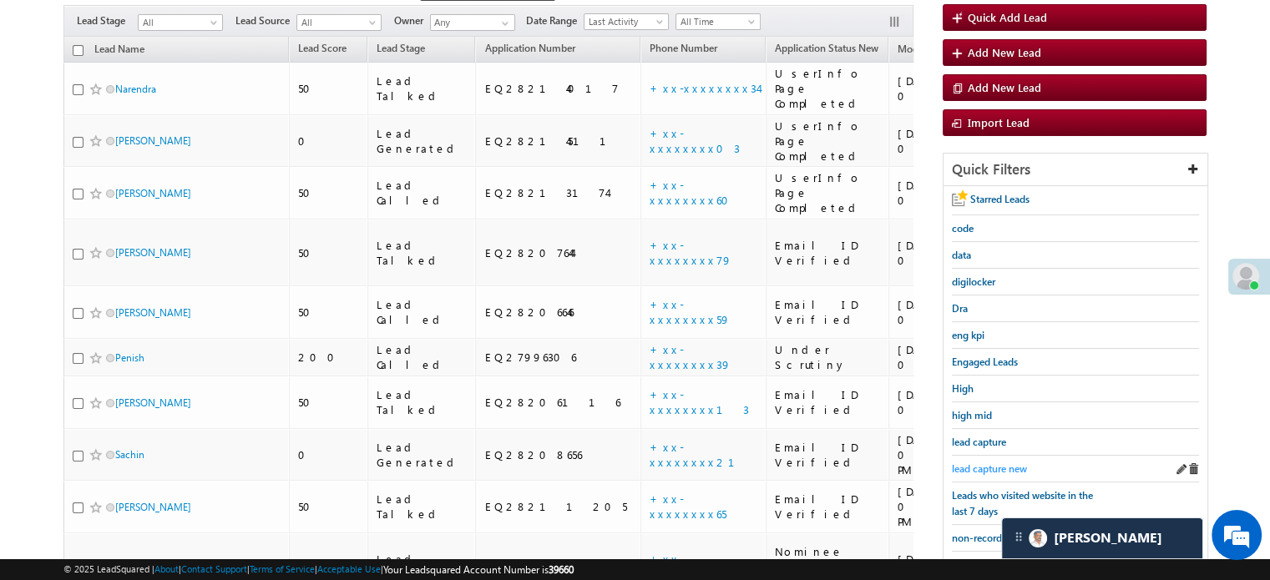
click at [996, 463] on span "lead capture new" at bounding box center [989, 469] width 75 height 13
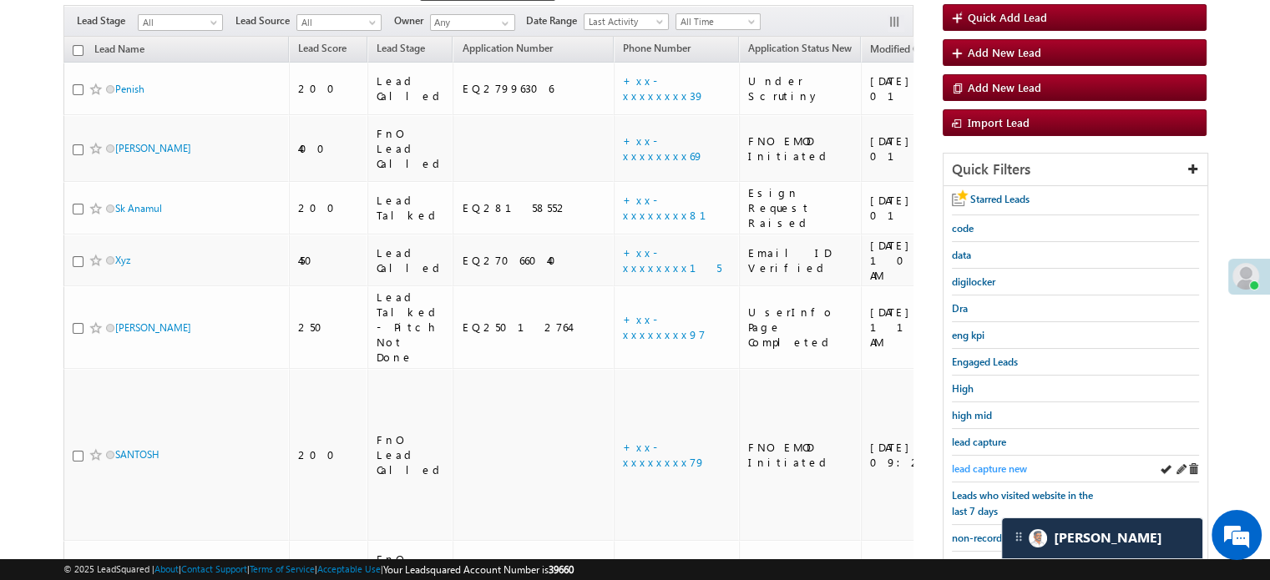
click at [1006, 470] on span "lead capture new" at bounding box center [989, 469] width 75 height 13
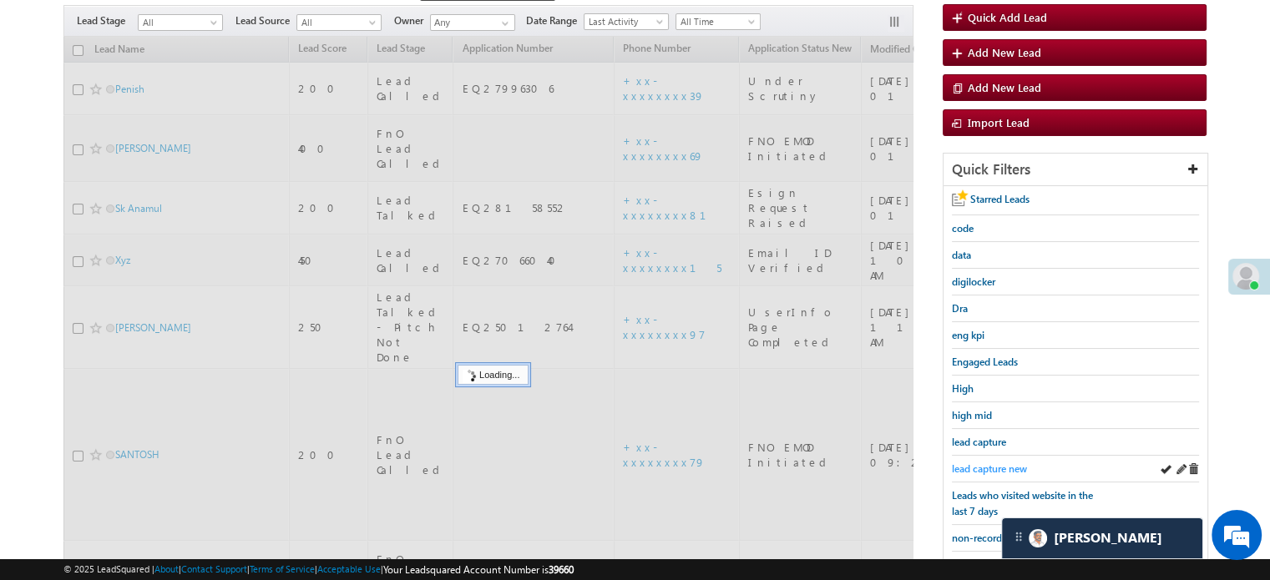
click at [1001, 466] on span "lead capture new" at bounding box center [989, 469] width 75 height 13
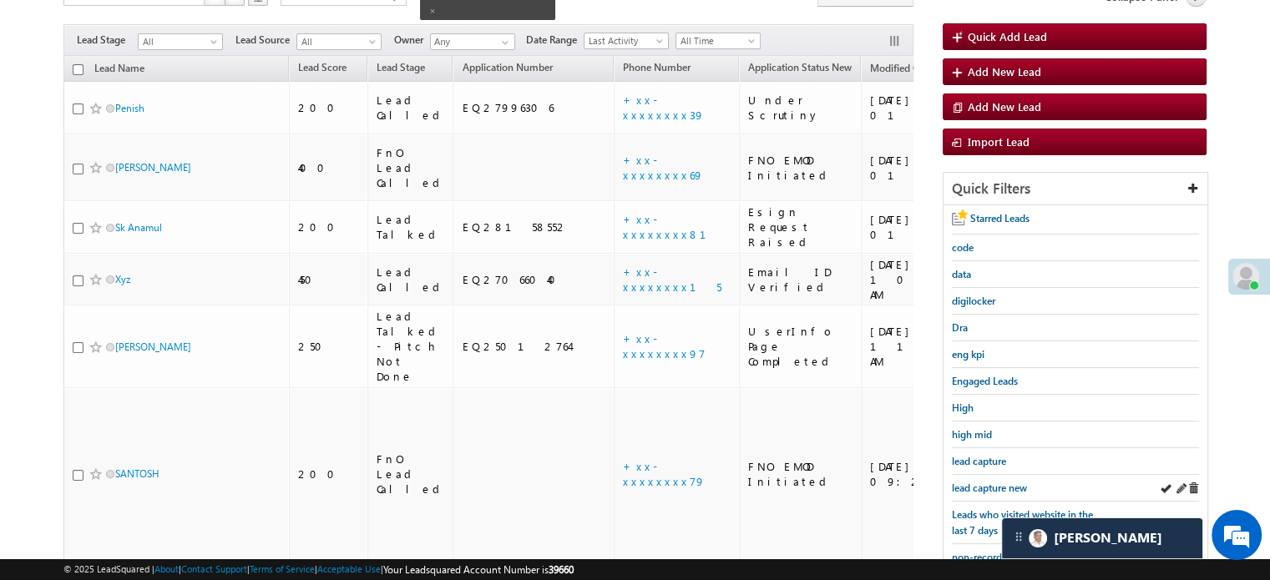
scroll to position [233, 0]
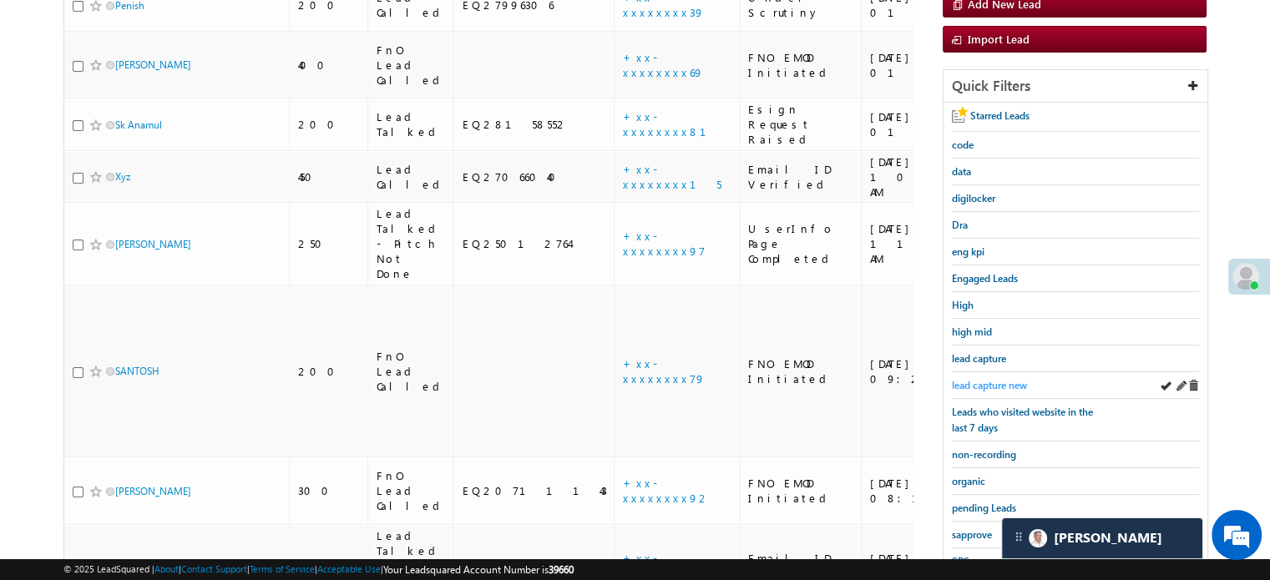
click at [990, 379] on span "lead capture new" at bounding box center [989, 385] width 75 height 13
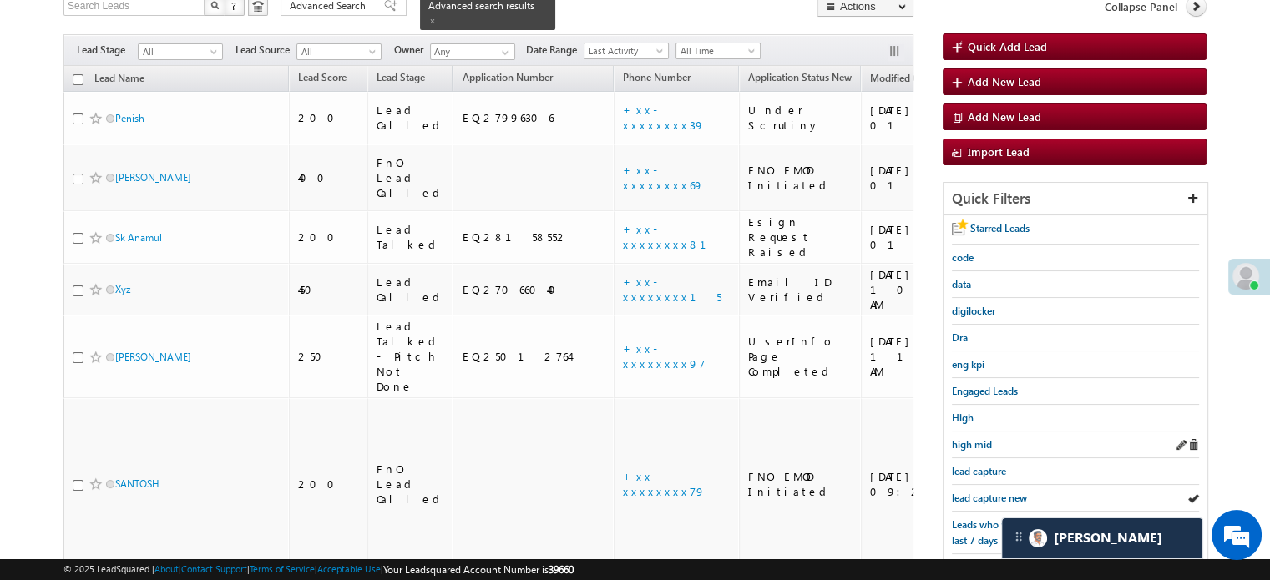
scroll to position [149, 0]
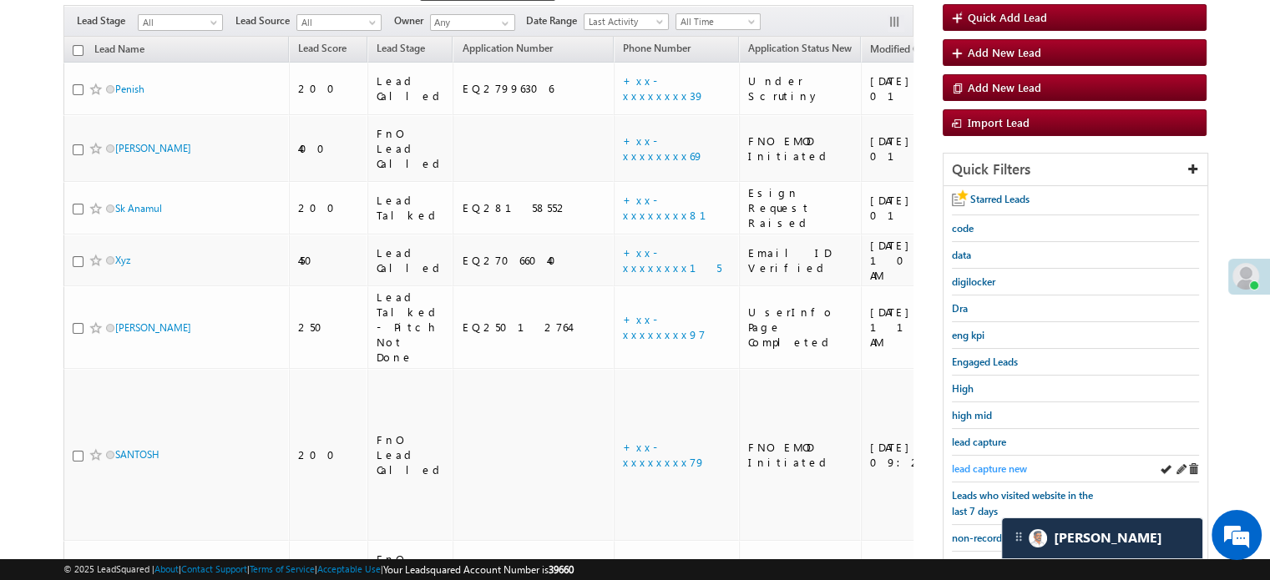
click at [982, 463] on span "lead capture new" at bounding box center [989, 469] width 75 height 13
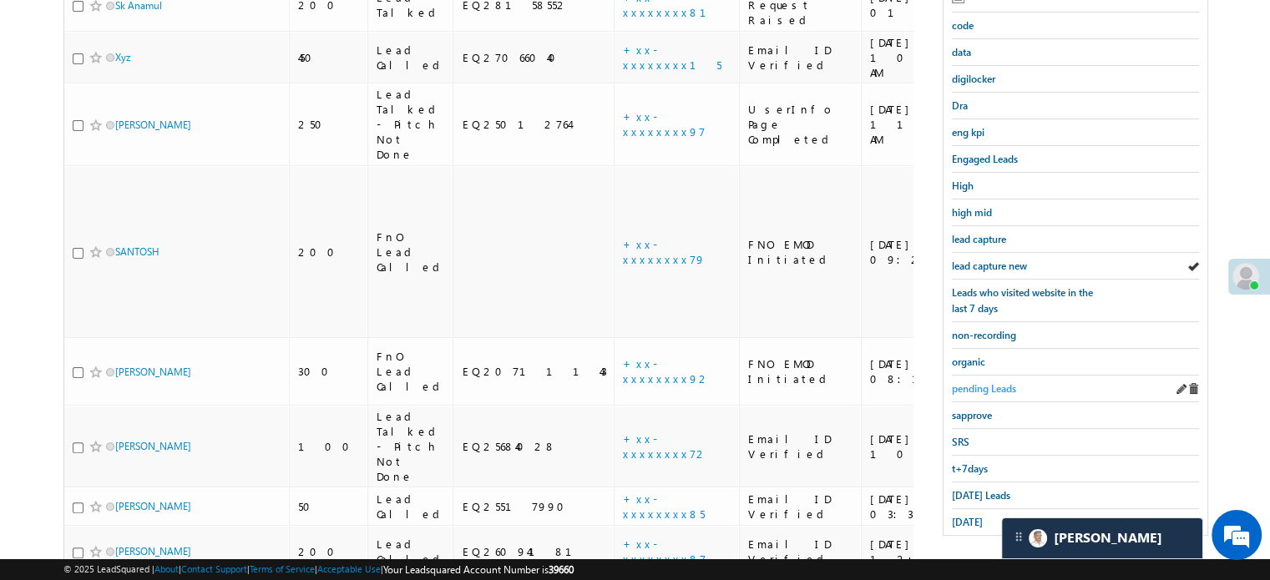
scroll to position [358, 0]
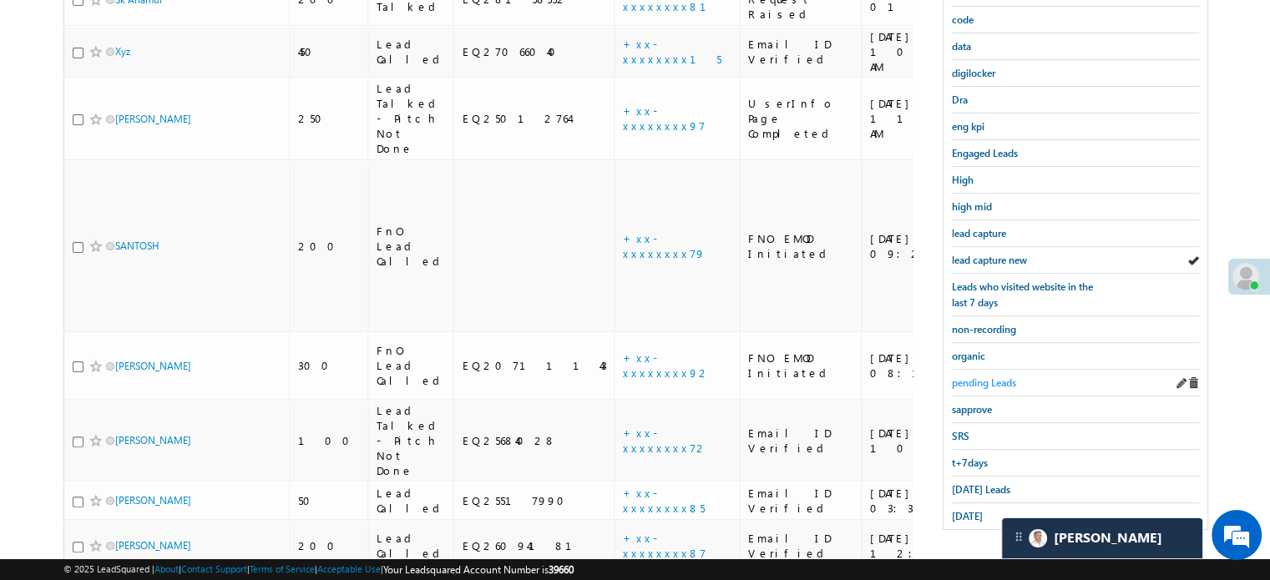
click at [976, 485] on span "Today's Leads" at bounding box center [981, 490] width 58 height 13
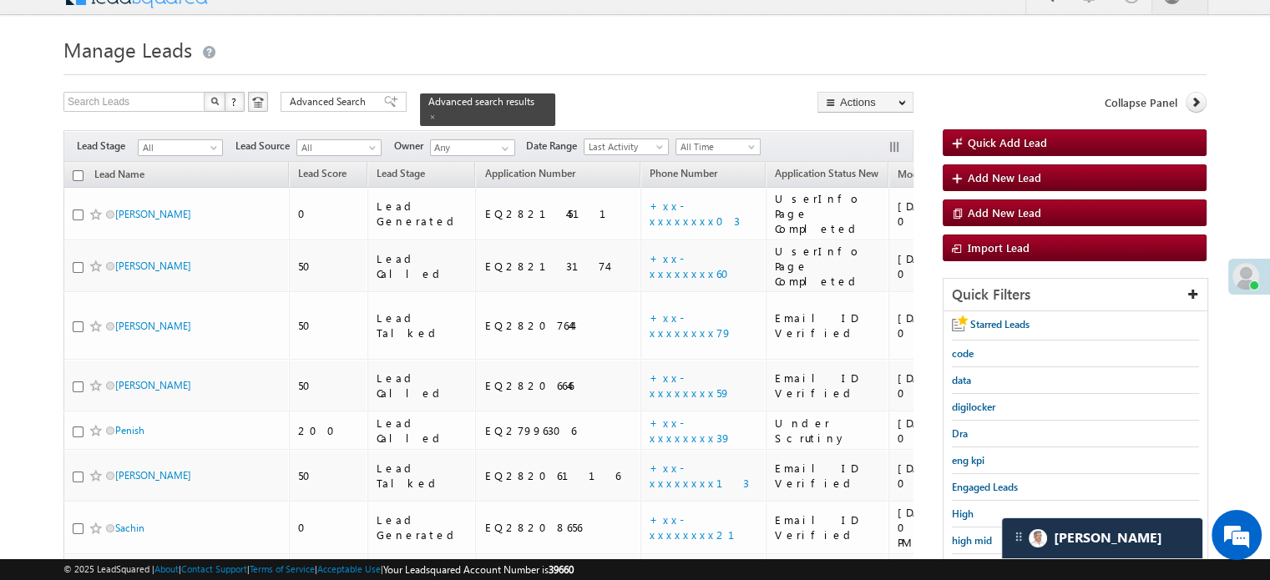
scroll to position [191, 0]
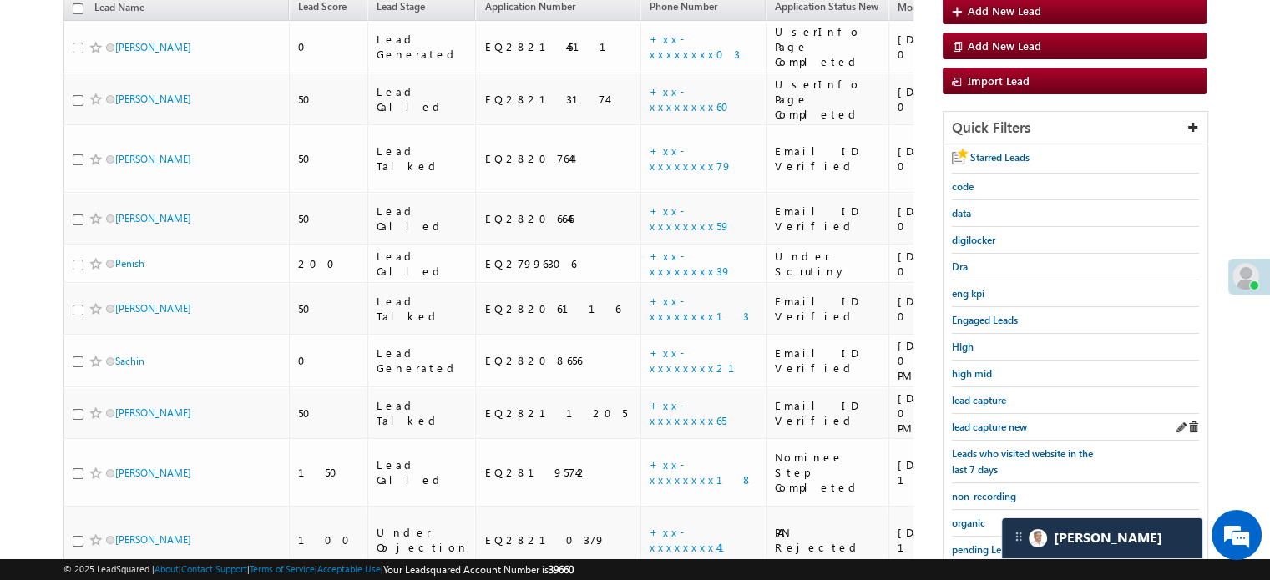
click at [1003, 414] on div "lead capture new" at bounding box center [1075, 427] width 247 height 27
click at [979, 419] on link "lead capture new" at bounding box center [989, 427] width 75 height 16
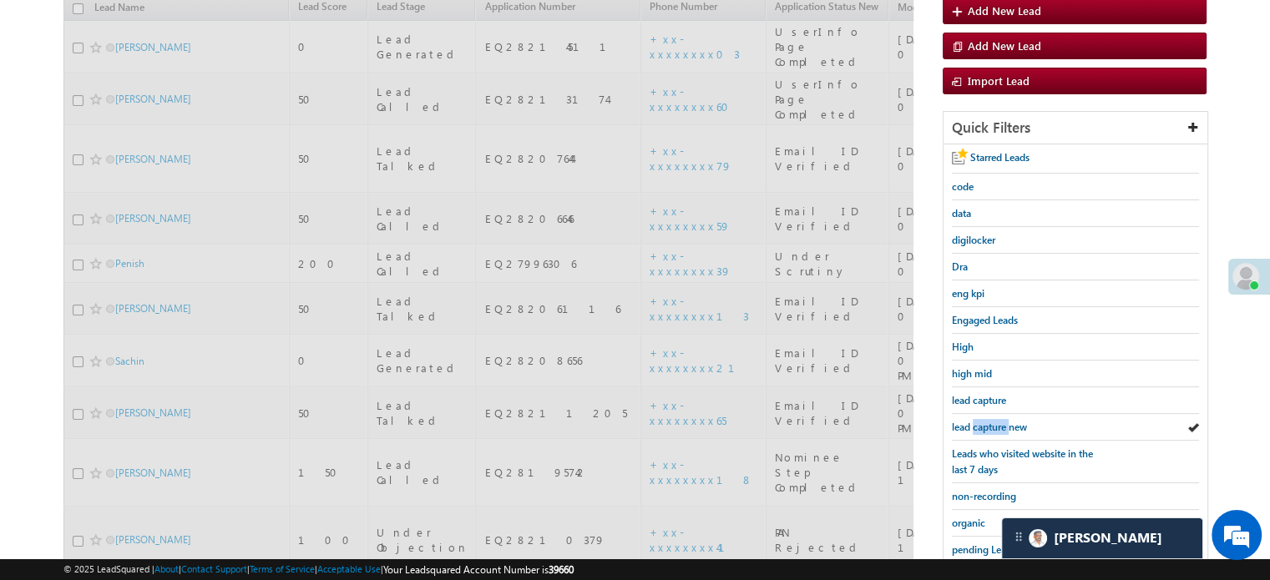
click at [979, 419] on link "lead capture new" at bounding box center [989, 427] width 75 height 16
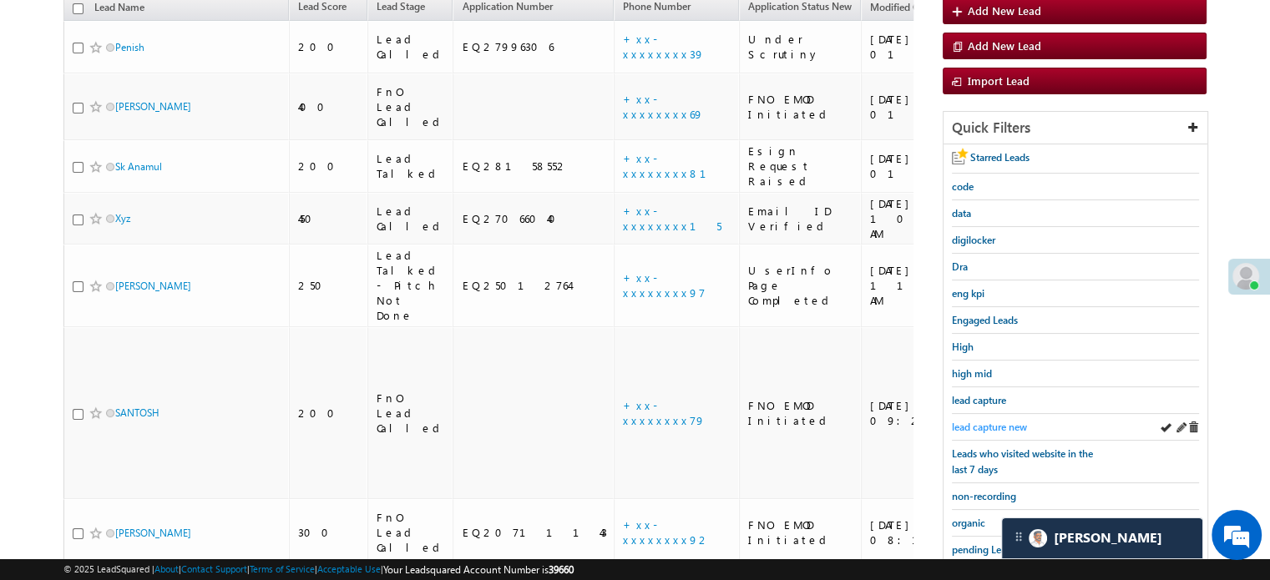
scroll to position [108, 0]
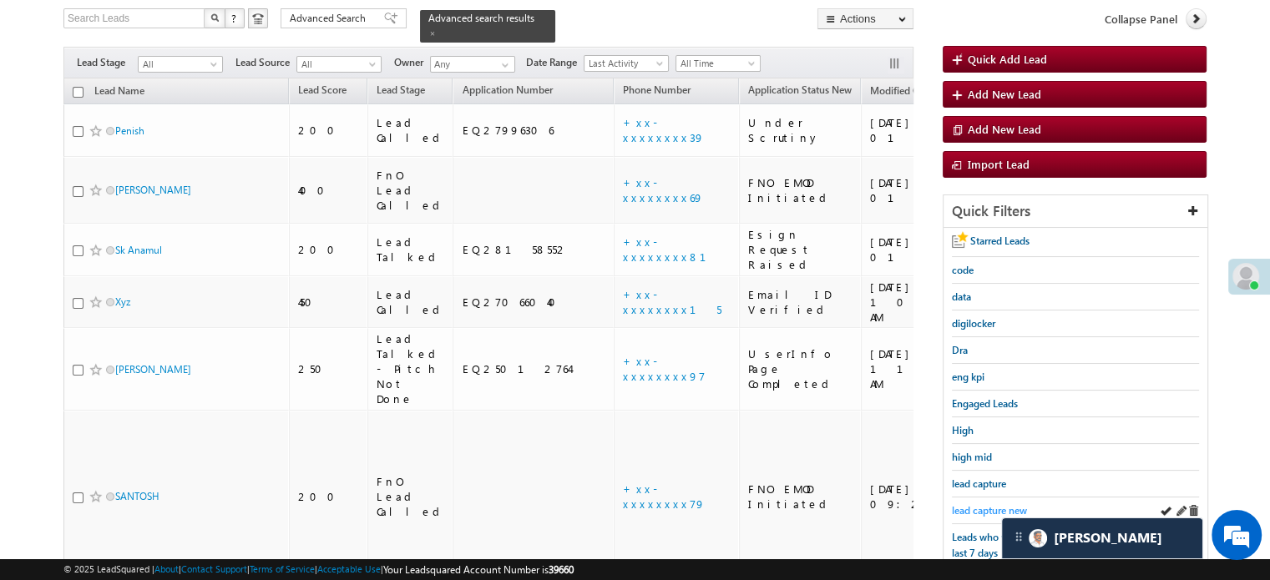
click at [993, 504] on span "lead capture new" at bounding box center [989, 510] width 75 height 13
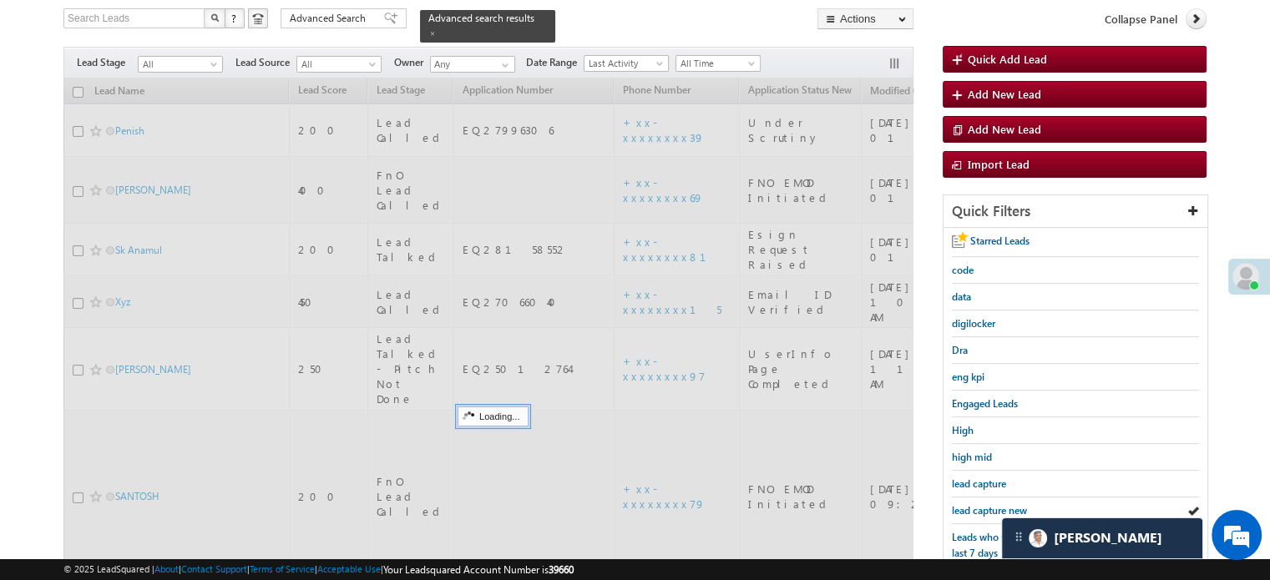
click at [993, 504] on span "lead capture new" at bounding box center [989, 510] width 75 height 13
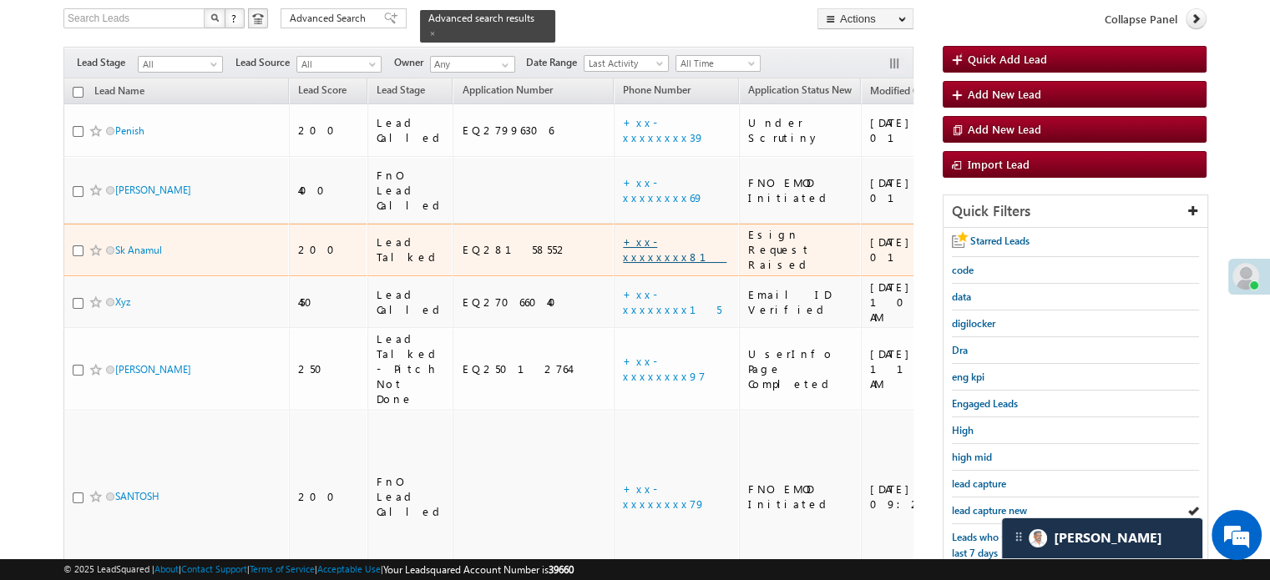
click at [623, 235] on link "+xx-xxxxxxxx81" at bounding box center [675, 249] width 104 height 29
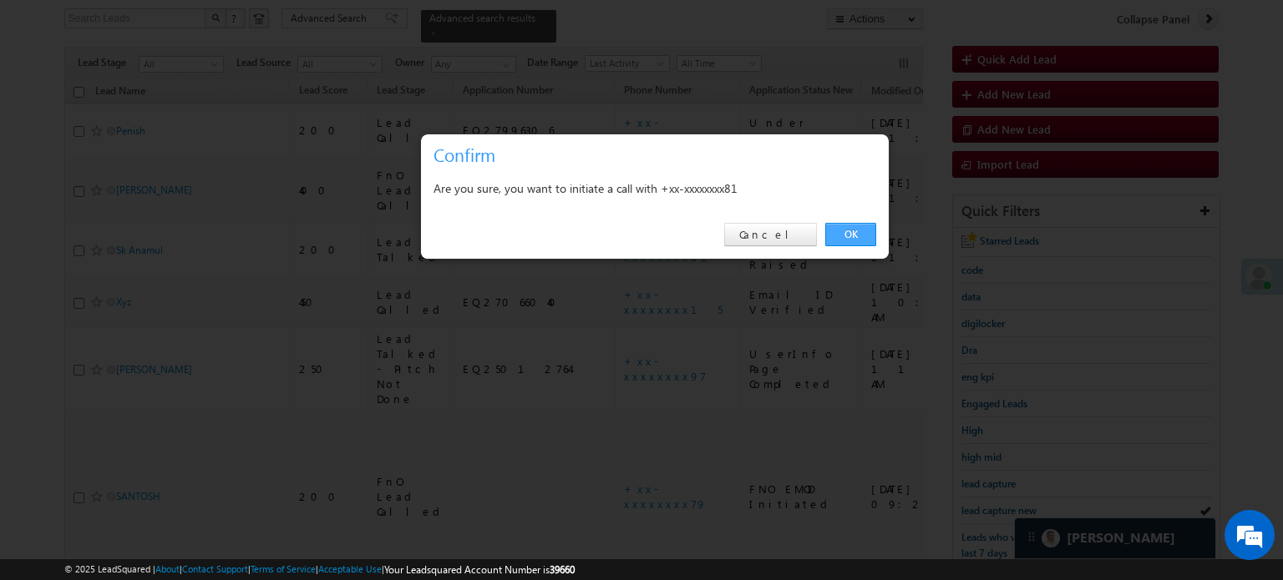
click at [842, 232] on link "OK" at bounding box center [850, 234] width 51 height 23
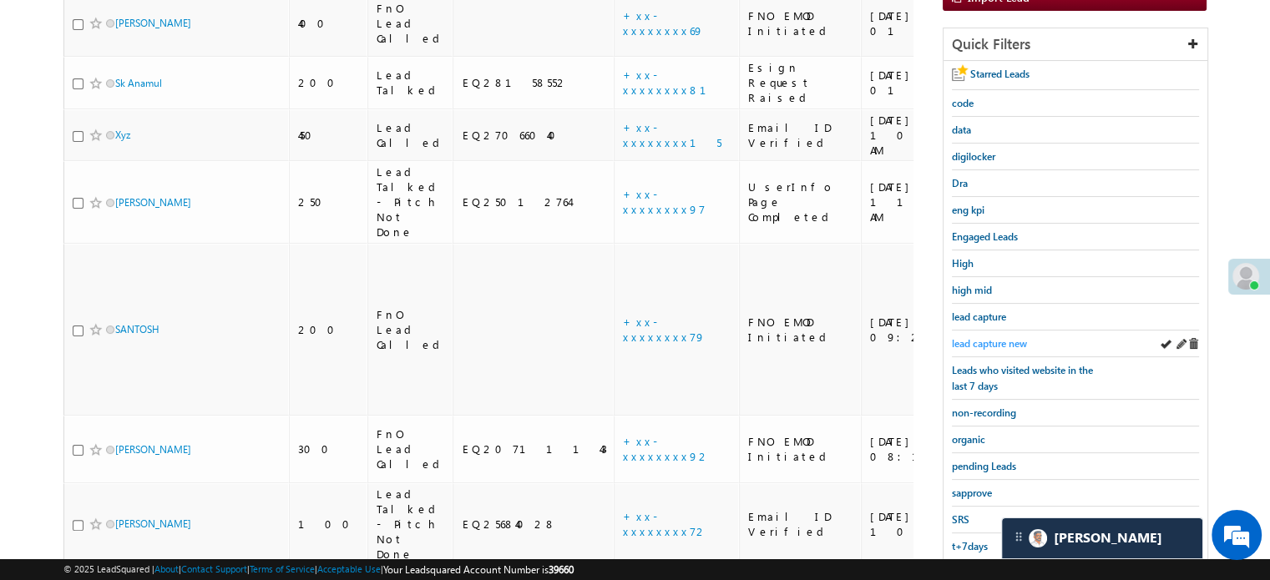
click at [986, 344] on span "lead capture new" at bounding box center [989, 343] width 75 height 13
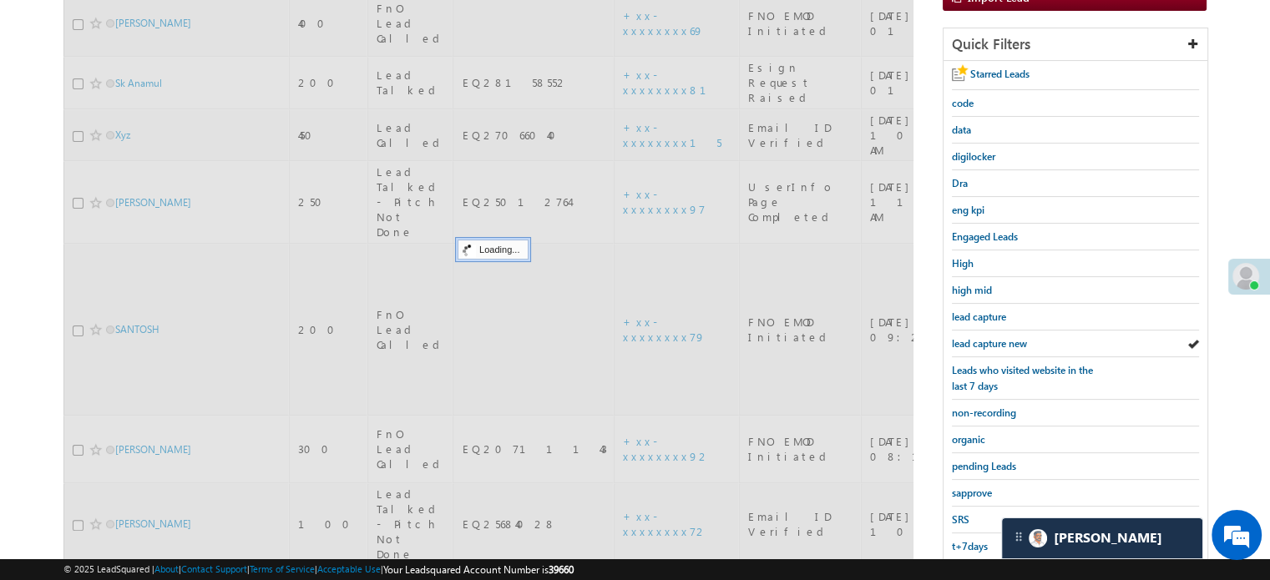
scroll to position [236, 0]
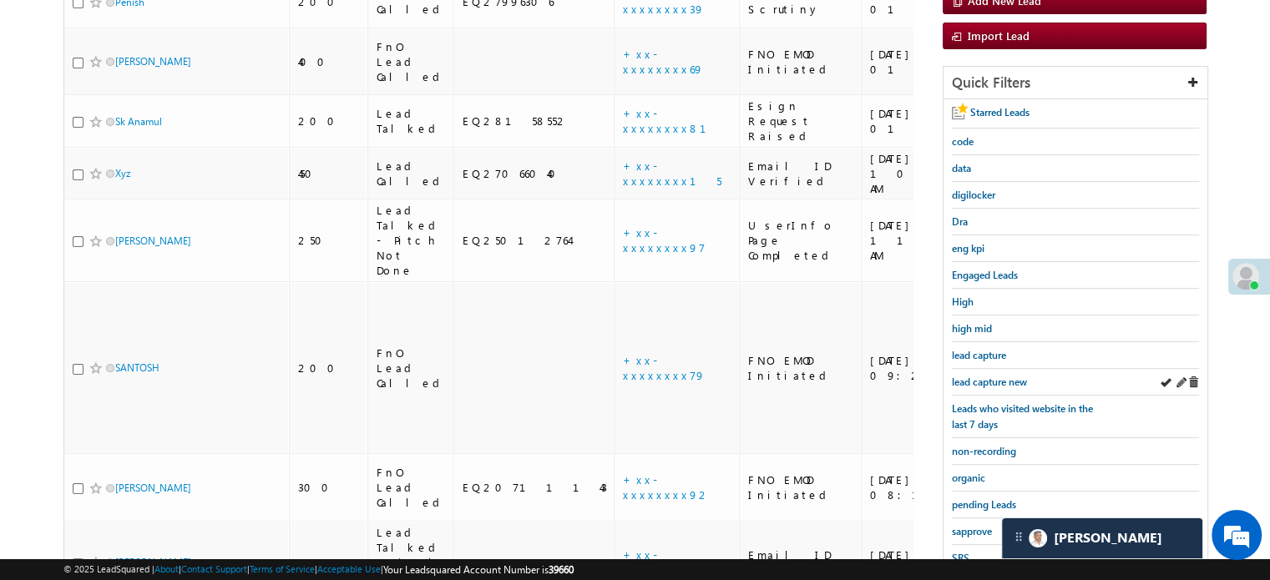
click at [991, 369] on div "lead capture new" at bounding box center [1075, 382] width 247 height 27
click at [992, 376] on span "lead capture new" at bounding box center [989, 382] width 75 height 13
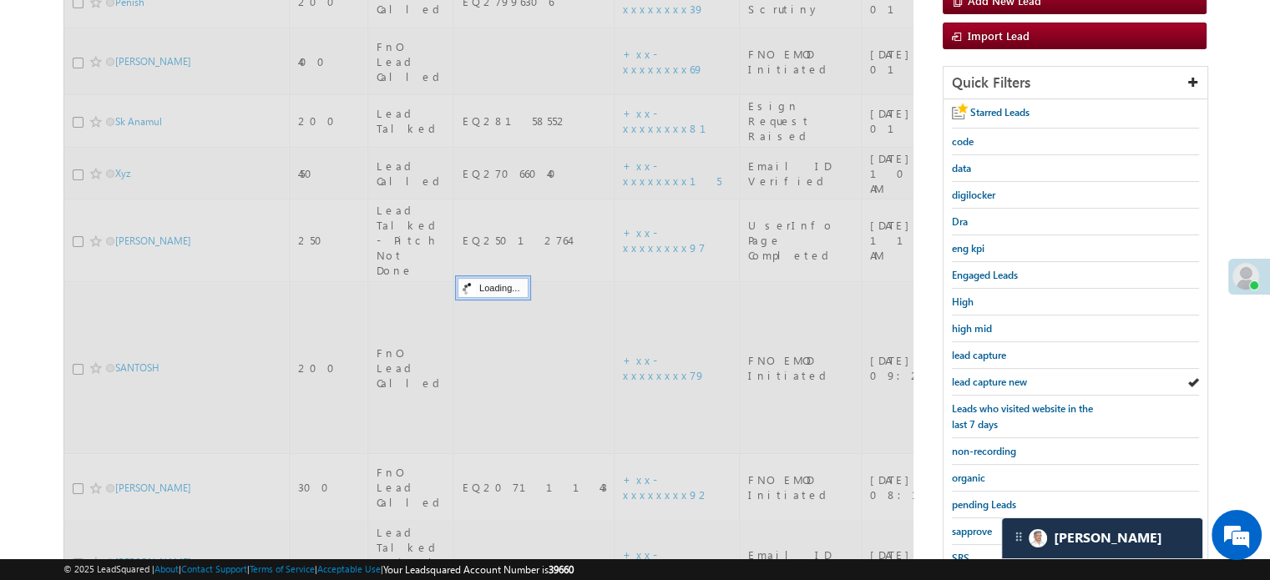
scroll to position [69, 0]
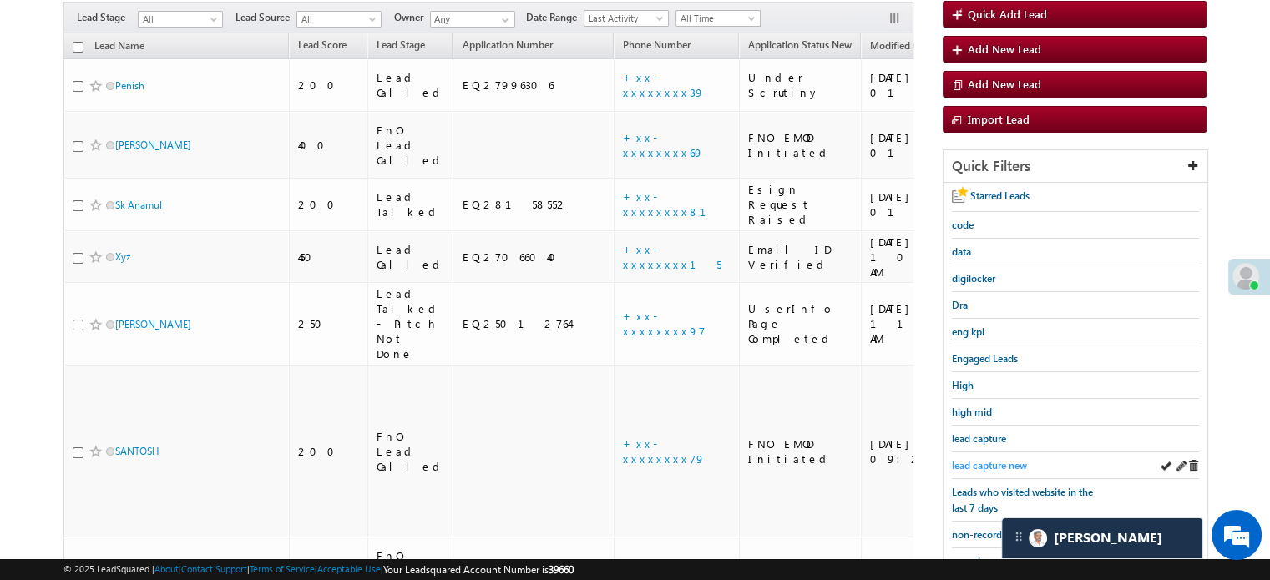
click at [969, 459] on span "lead capture new" at bounding box center [989, 465] width 75 height 13
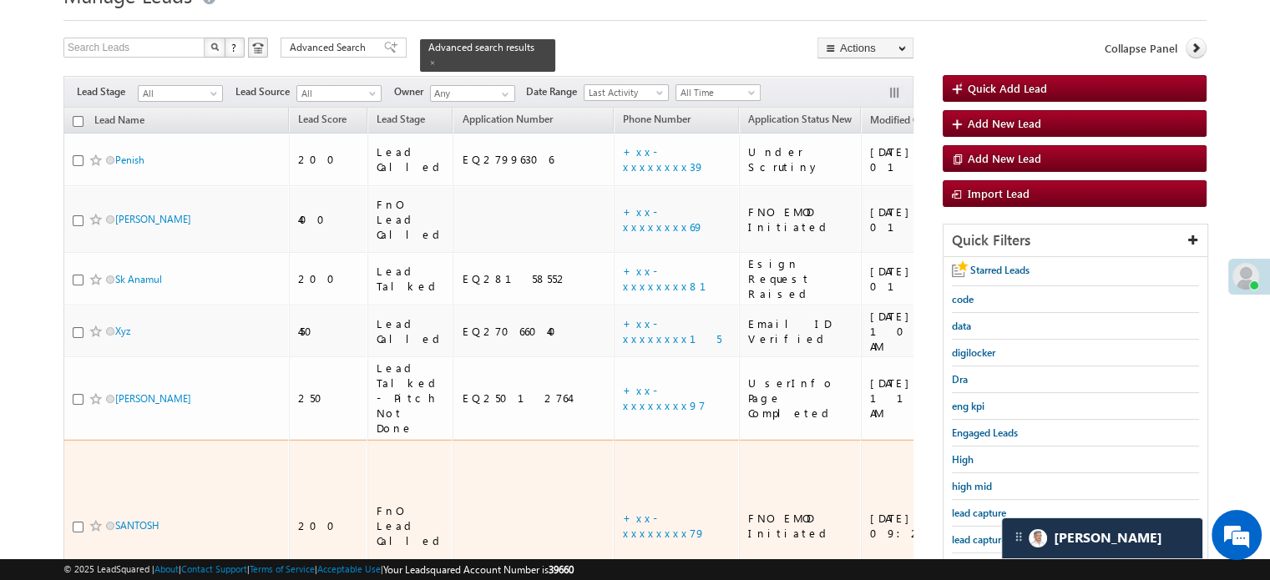
scroll to position [167, 0]
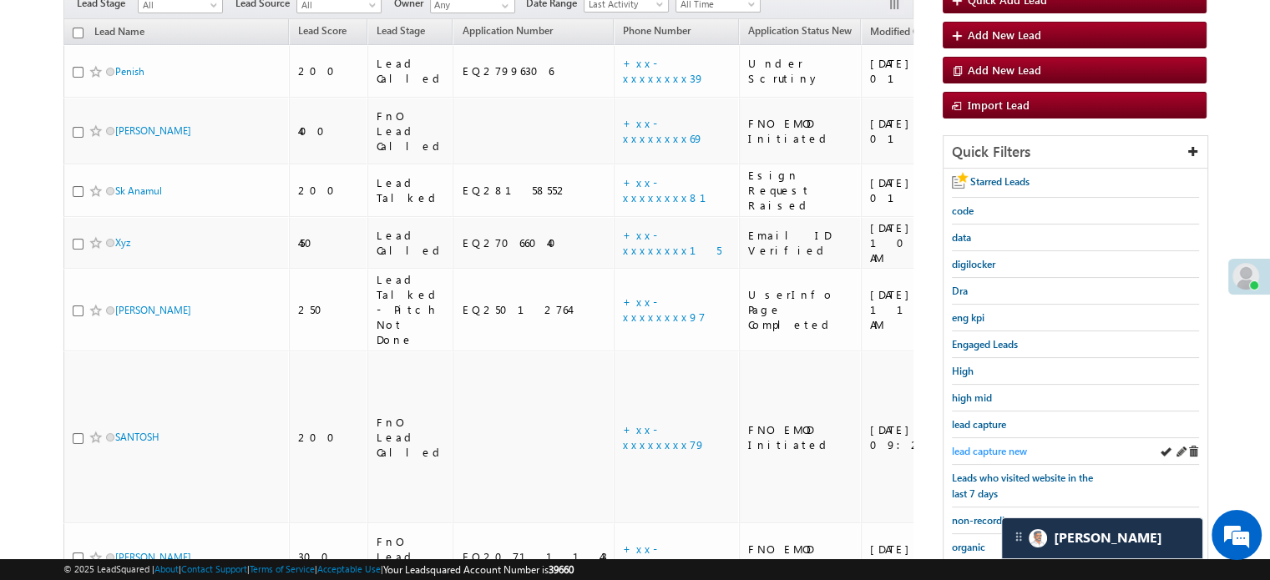
click at [976, 445] on span "lead capture new" at bounding box center [989, 451] width 75 height 13
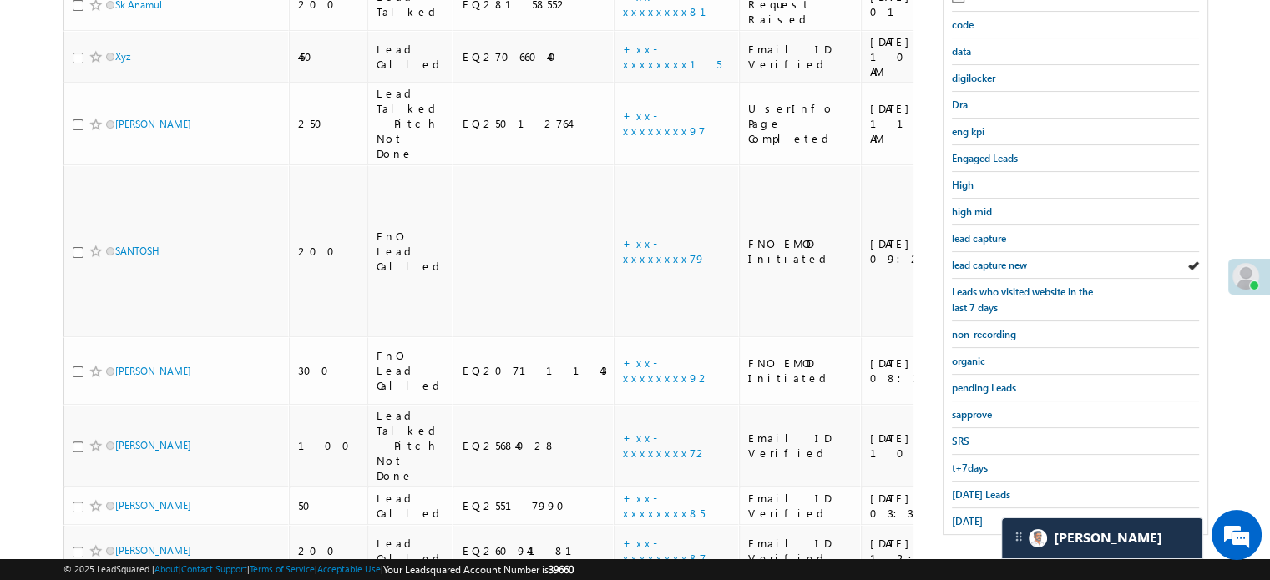
scroll to position [358, 0]
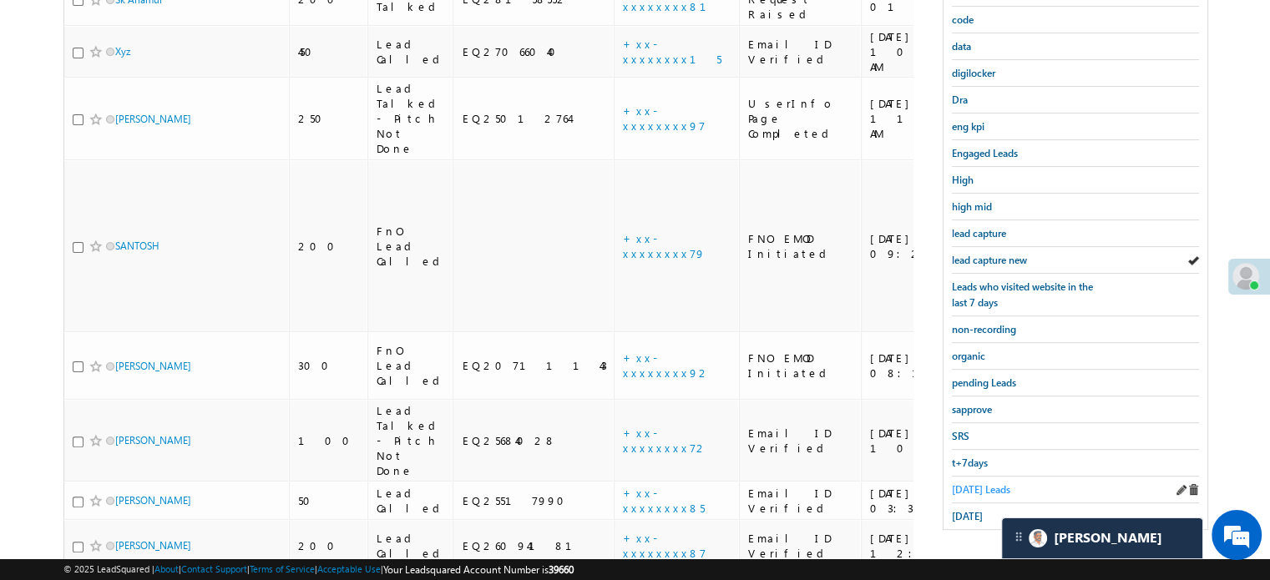
click at [971, 484] on span "Today's Leads" at bounding box center [981, 490] width 58 height 13
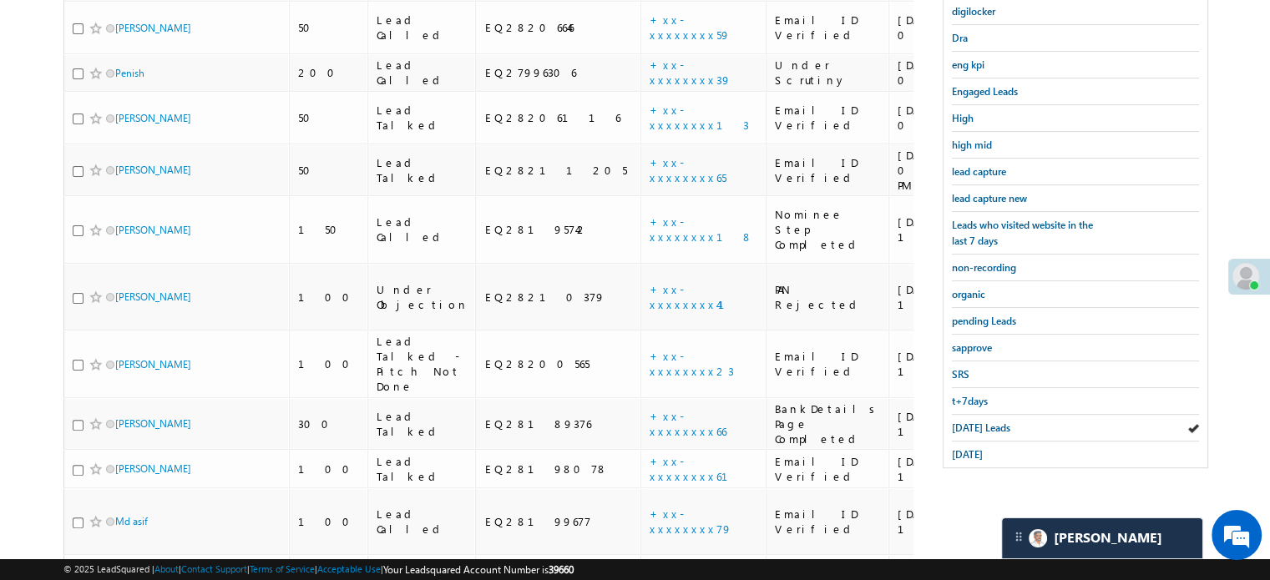
scroll to position [195, 0]
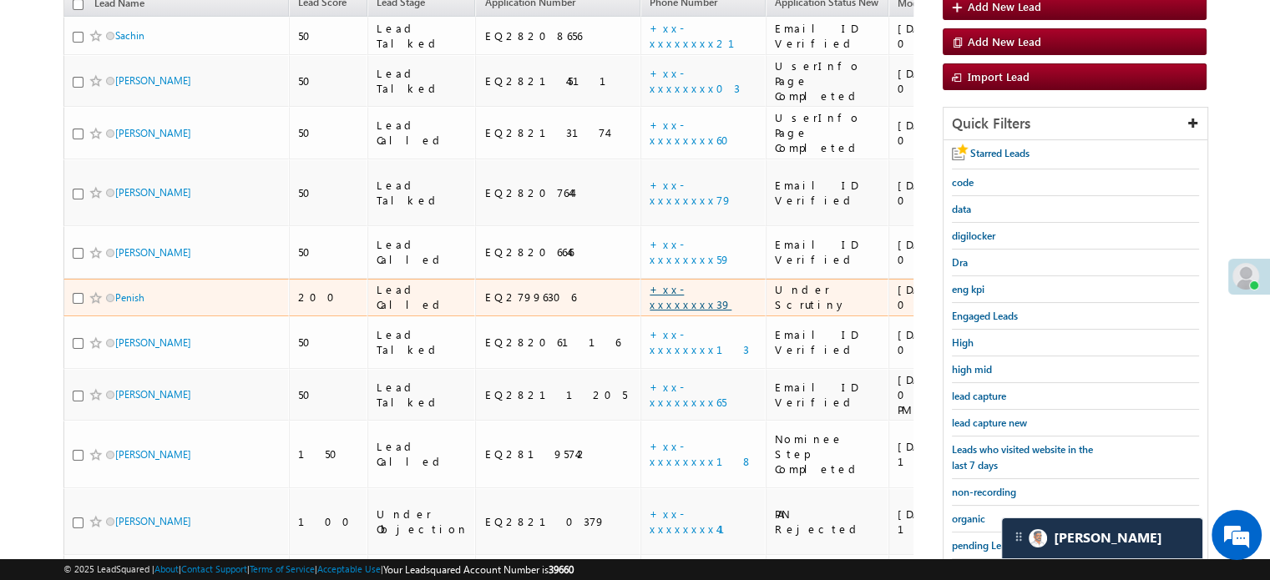
click at [650, 282] on link "+xx-xxxxxxxx39" at bounding box center [691, 296] width 82 height 29
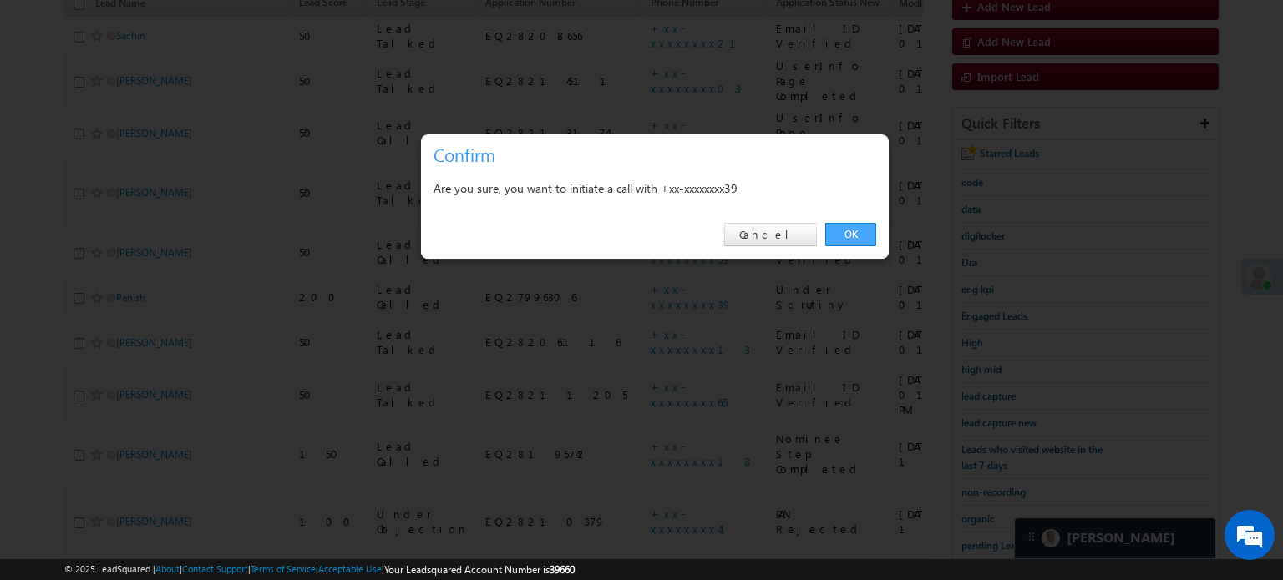
click at [869, 233] on link "OK" at bounding box center [850, 234] width 51 height 23
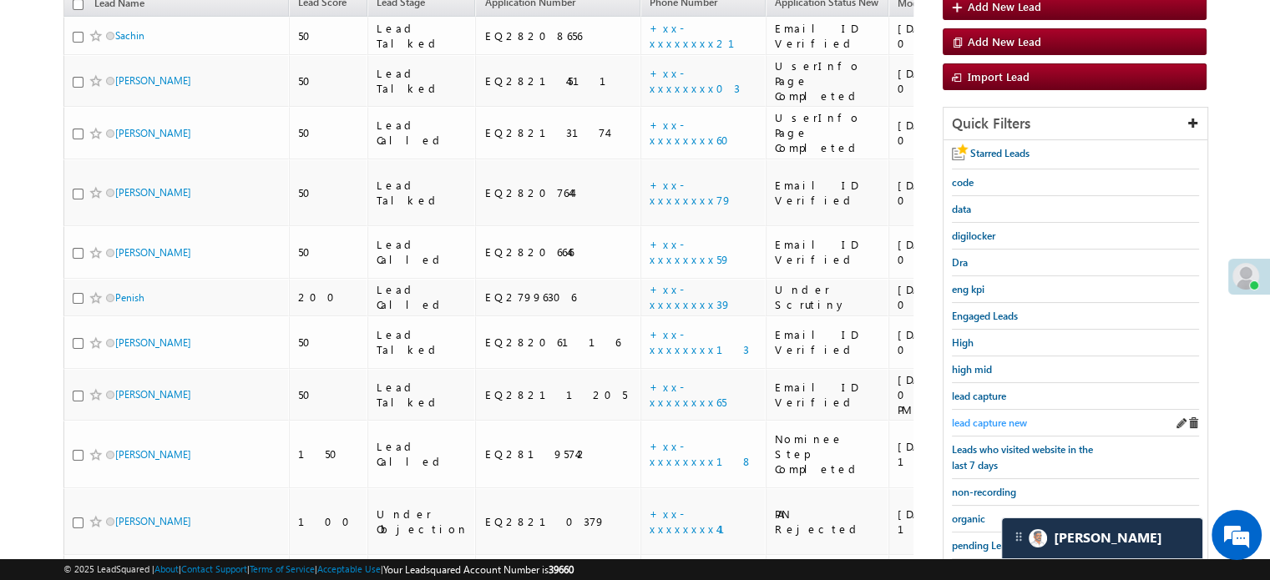
click at [1003, 421] on span "lead capture new" at bounding box center [989, 423] width 75 height 13
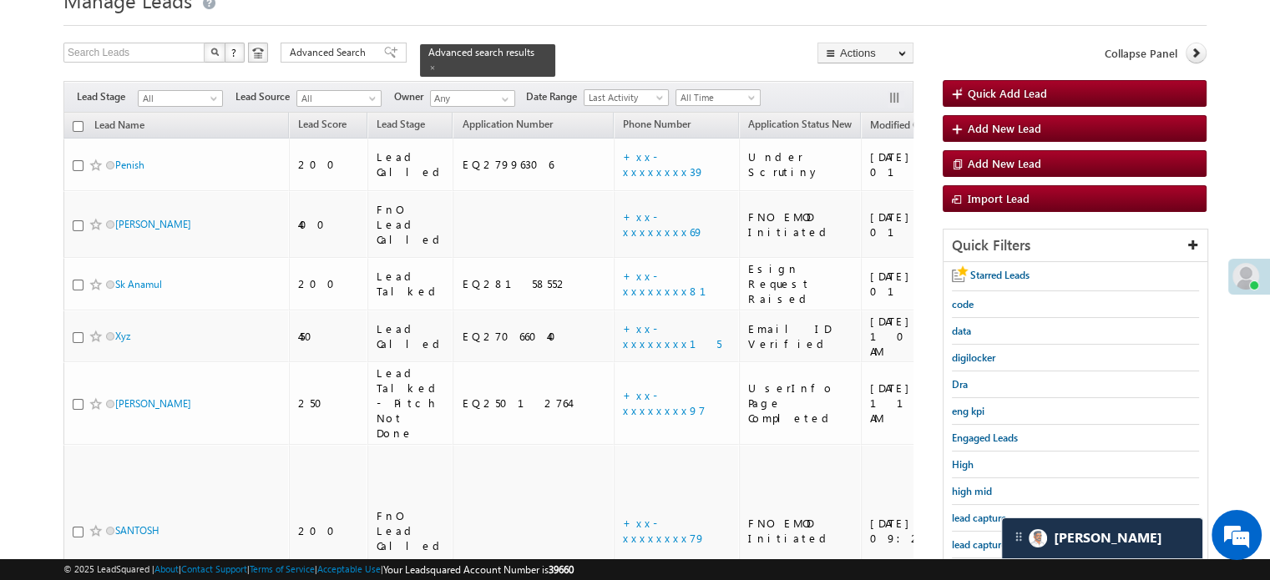
scroll to position [157, 0]
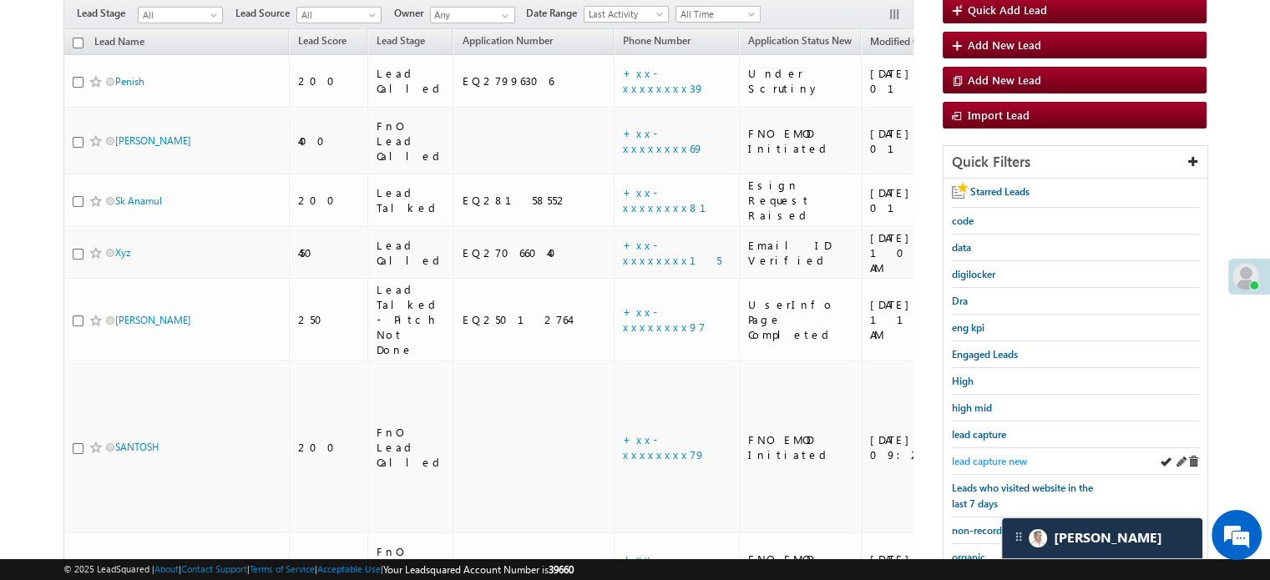
click at [975, 455] on span "lead capture new" at bounding box center [989, 461] width 75 height 13
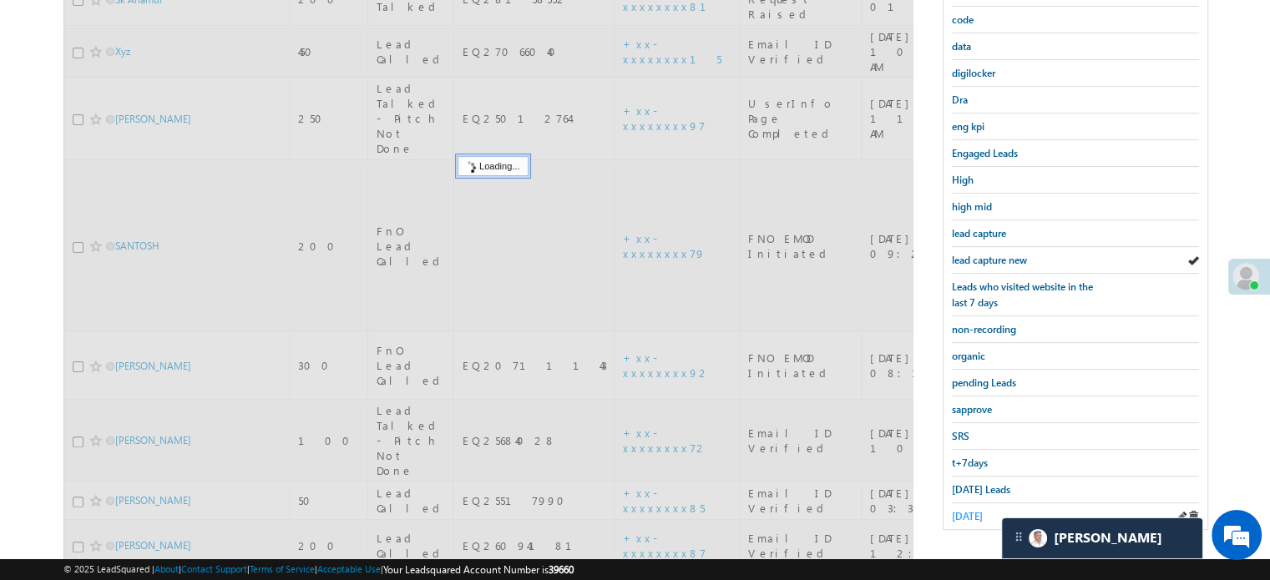
click at [982, 510] on span "yesterday" at bounding box center [967, 516] width 31 height 13
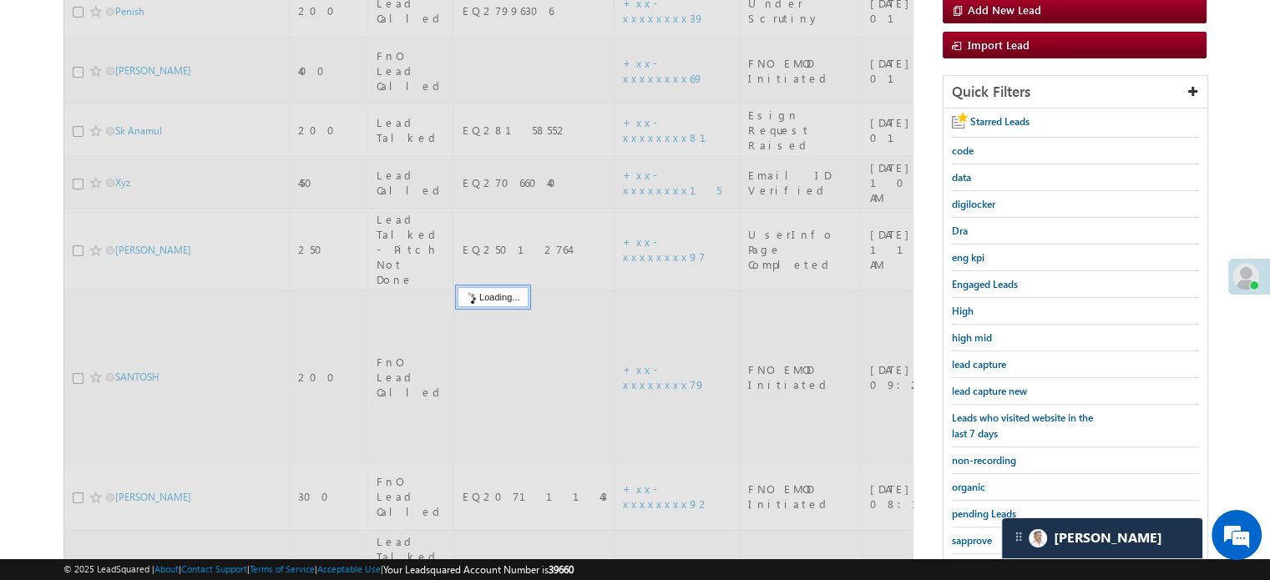
scroll to position [108, 0]
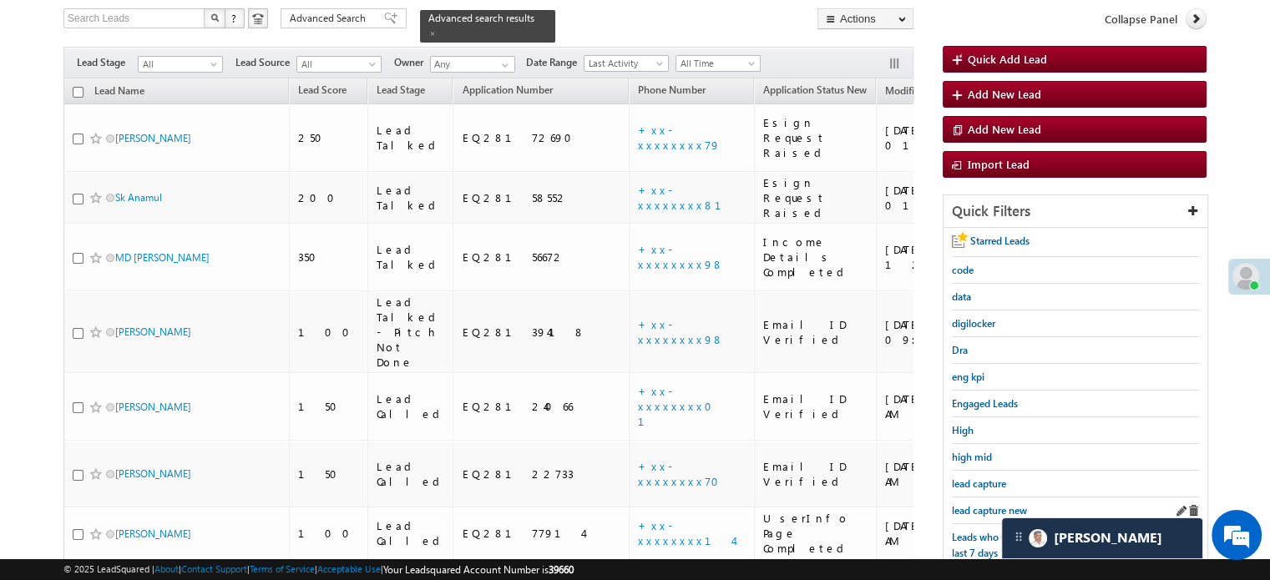
click at [1004, 498] on div "lead capture new" at bounding box center [1075, 511] width 247 height 27
click at [1003, 503] on link "lead capture new" at bounding box center [989, 511] width 75 height 16
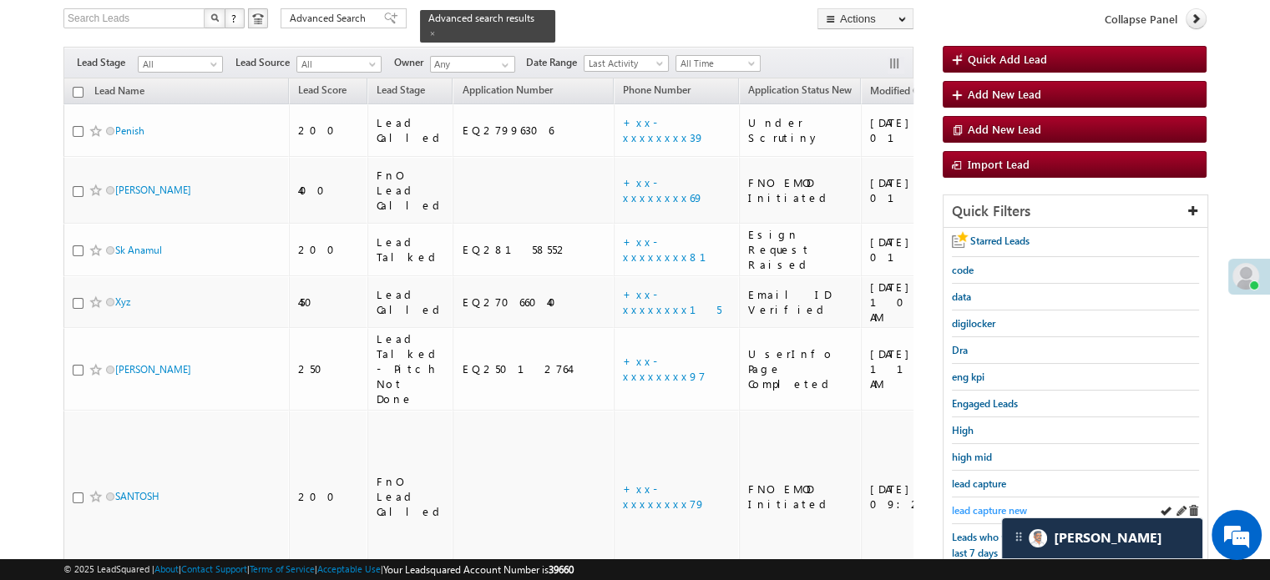
click at [978, 508] on span "lead capture new" at bounding box center [989, 510] width 75 height 13
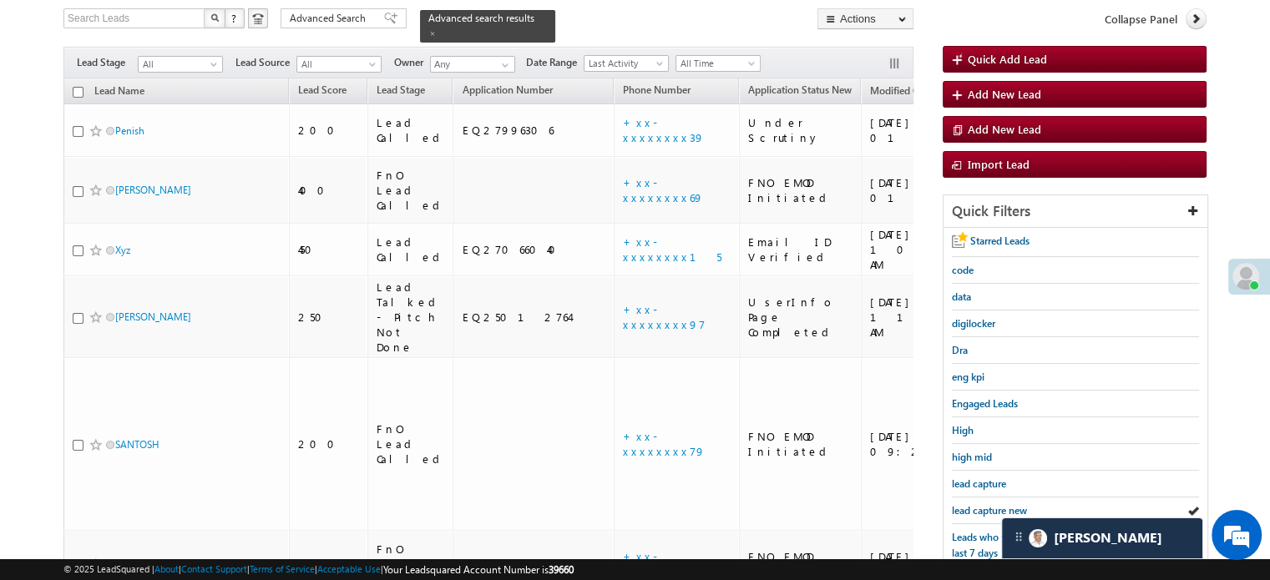
click at [978, 508] on span "lead capture new" at bounding box center [989, 510] width 75 height 13
click at [982, 514] on div "lead capture new" at bounding box center [1075, 511] width 247 height 27
click at [1001, 503] on link "lead capture new" at bounding box center [989, 511] width 75 height 16
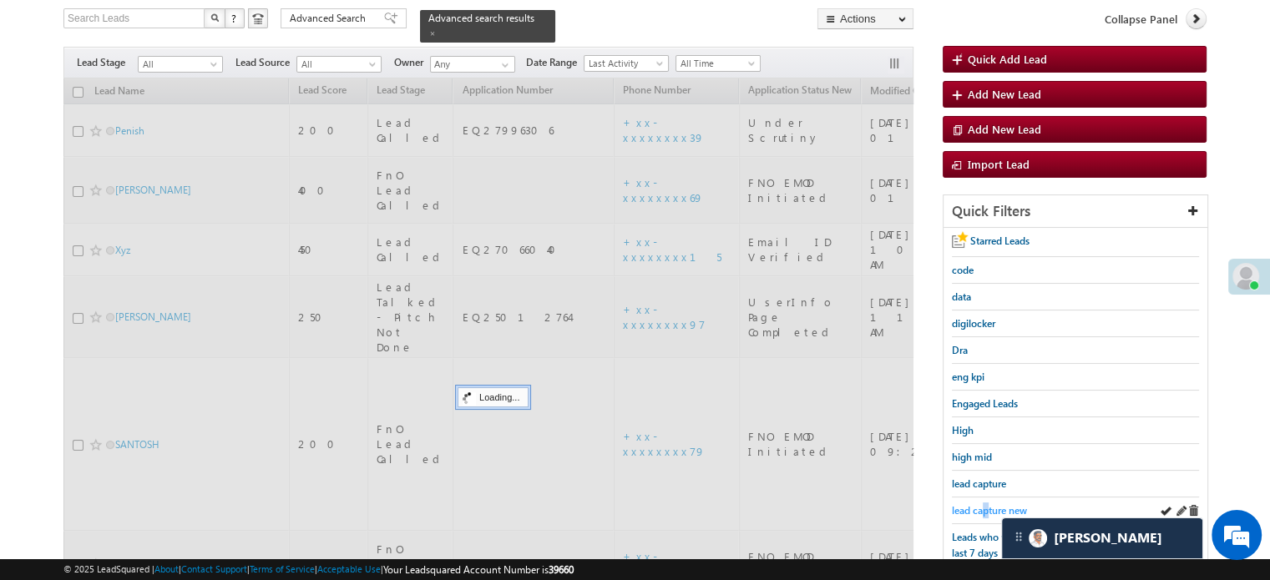
click at [983, 510] on span "lead capture new" at bounding box center [989, 510] width 75 height 13
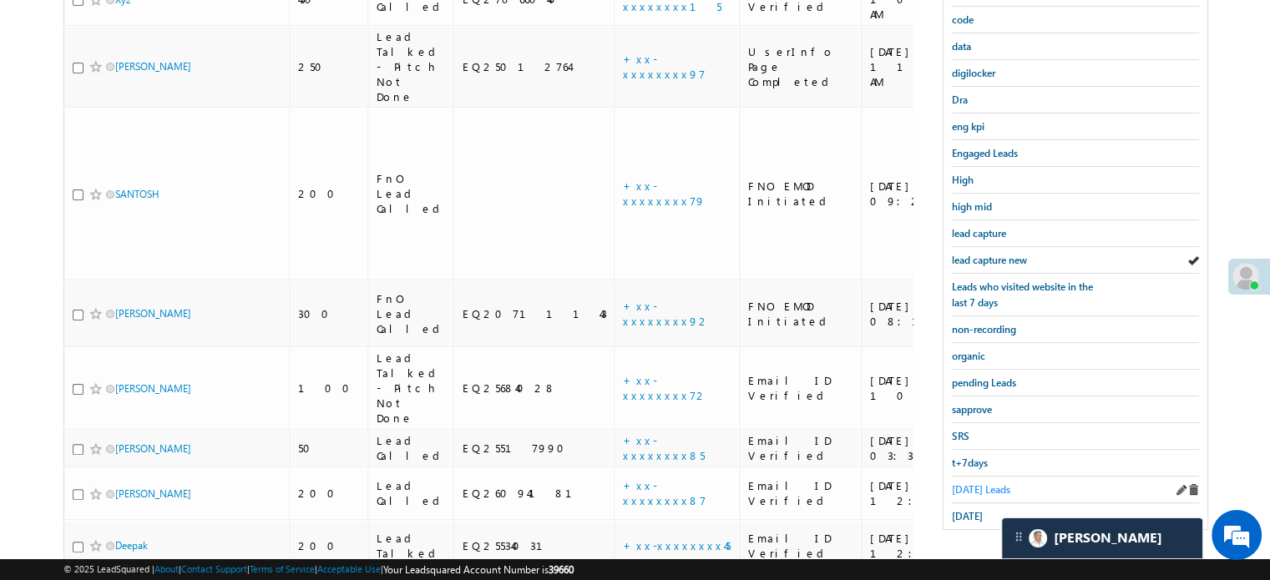
click at [965, 487] on span "Today's Leads" at bounding box center [981, 490] width 58 height 13
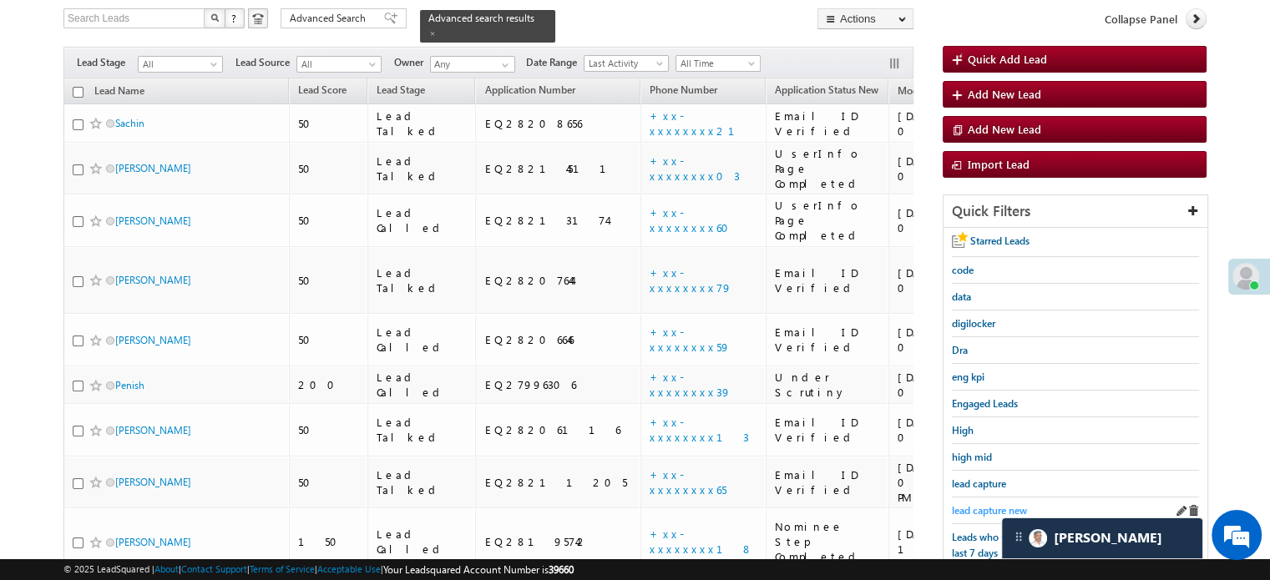
click at [992, 504] on span "lead capture new" at bounding box center [989, 510] width 75 height 13
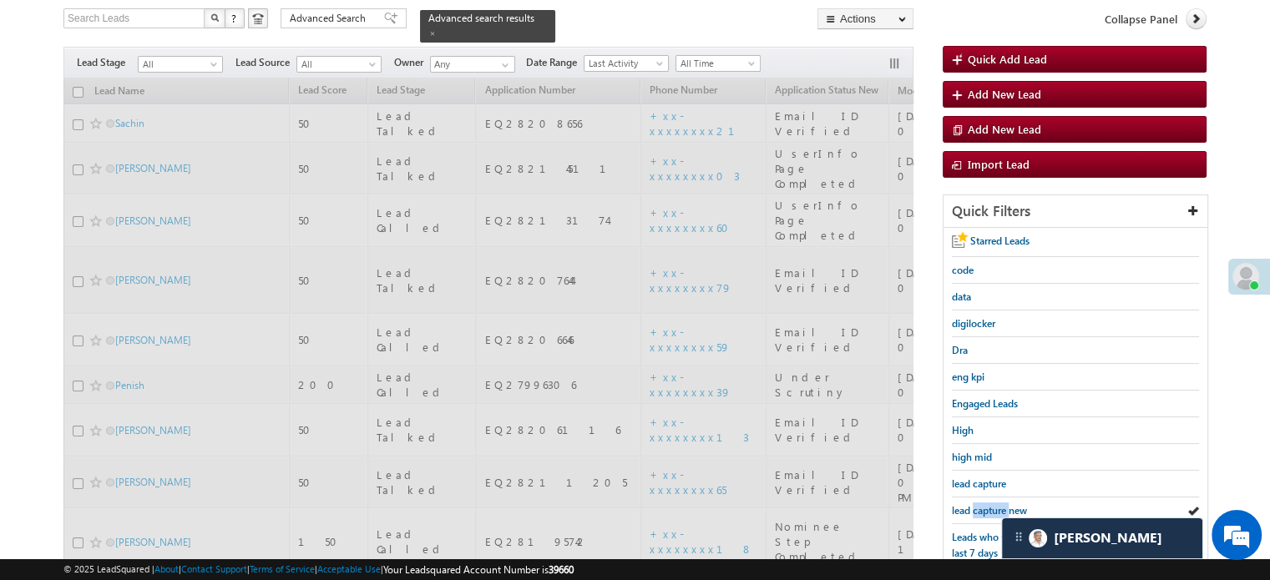
click at [992, 504] on span "lead capture new" at bounding box center [989, 510] width 75 height 13
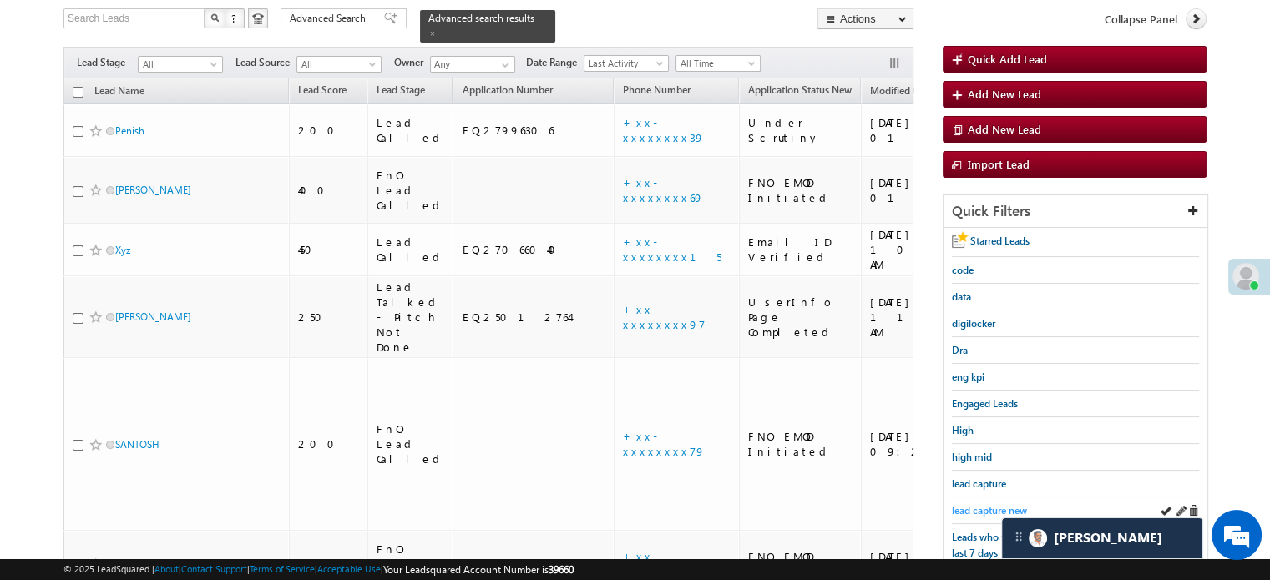
click at [972, 507] on span "lead capture new" at bounding box center [989, 510] width 75 height 13
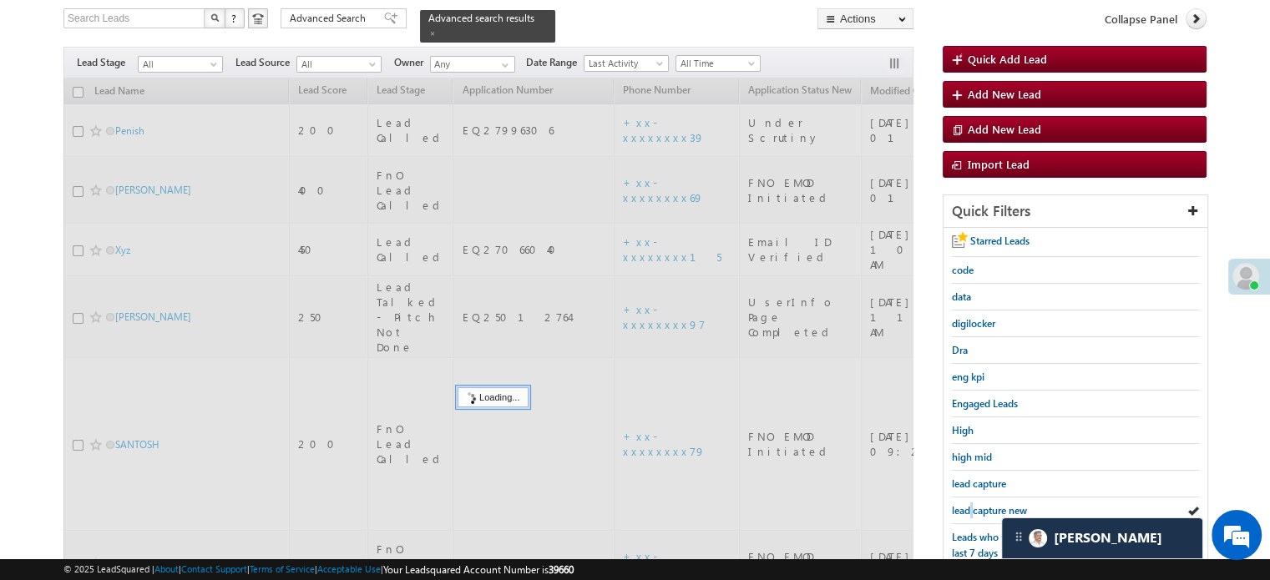
click at [972, 507] on span "lead capture new" at bounding box center [989, 510] width 75 height 13
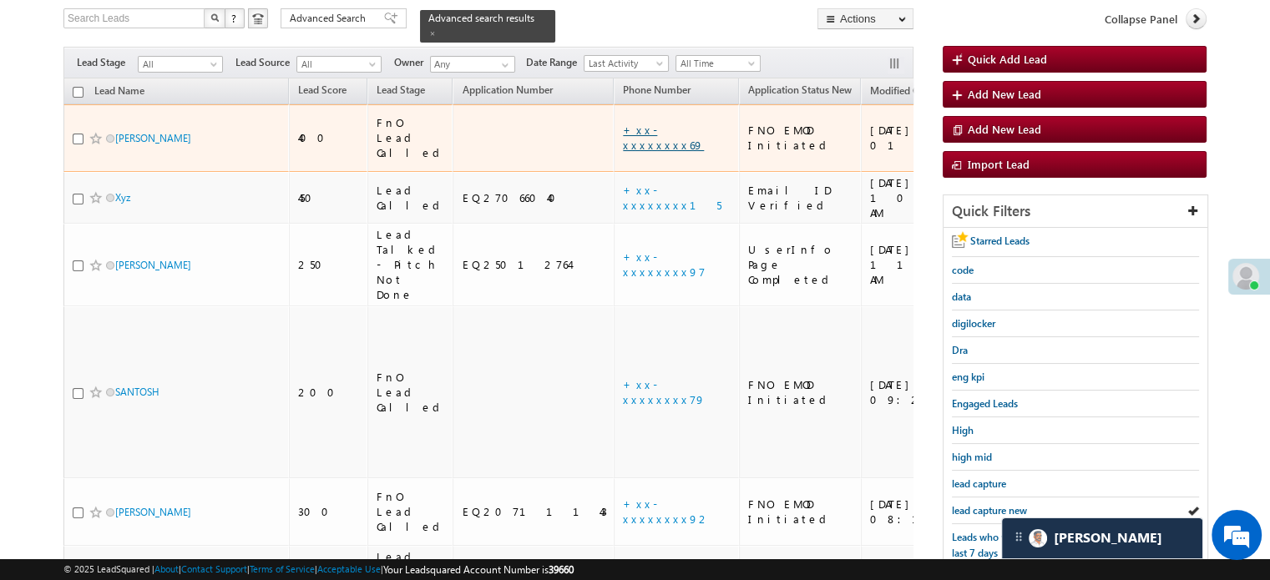
click at [623, 124] on link "+xx-xxxxxxxx69" at bounding box center [663, 137] width 81 height 29
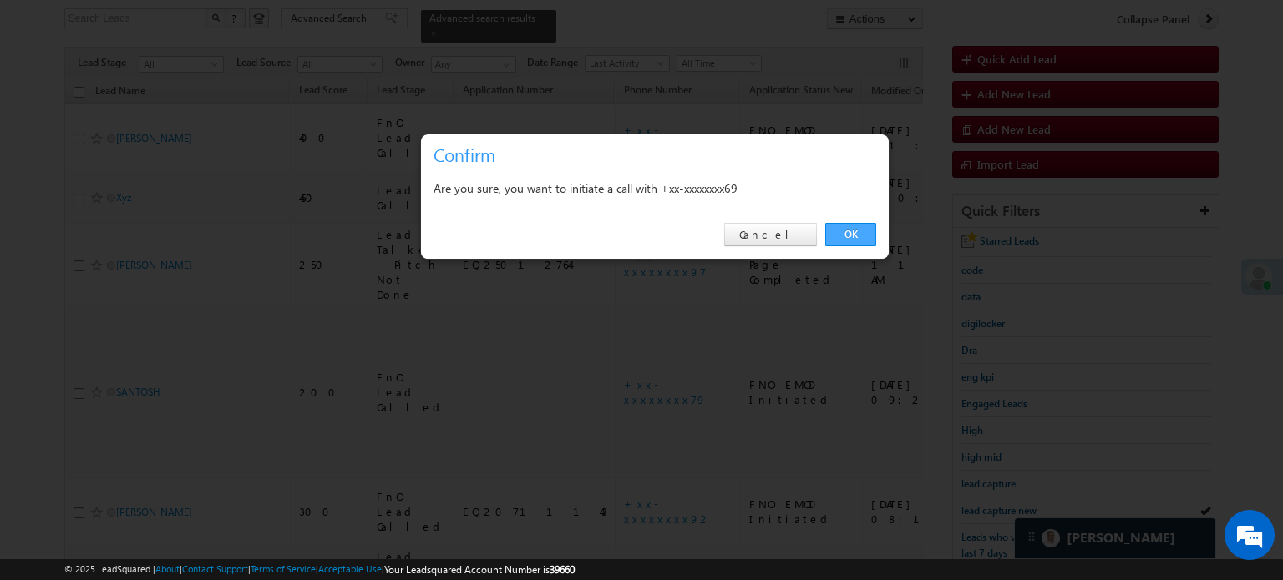
click at [836, 224] on link "OK" at bounding box center [850, 234] width 51 height 23
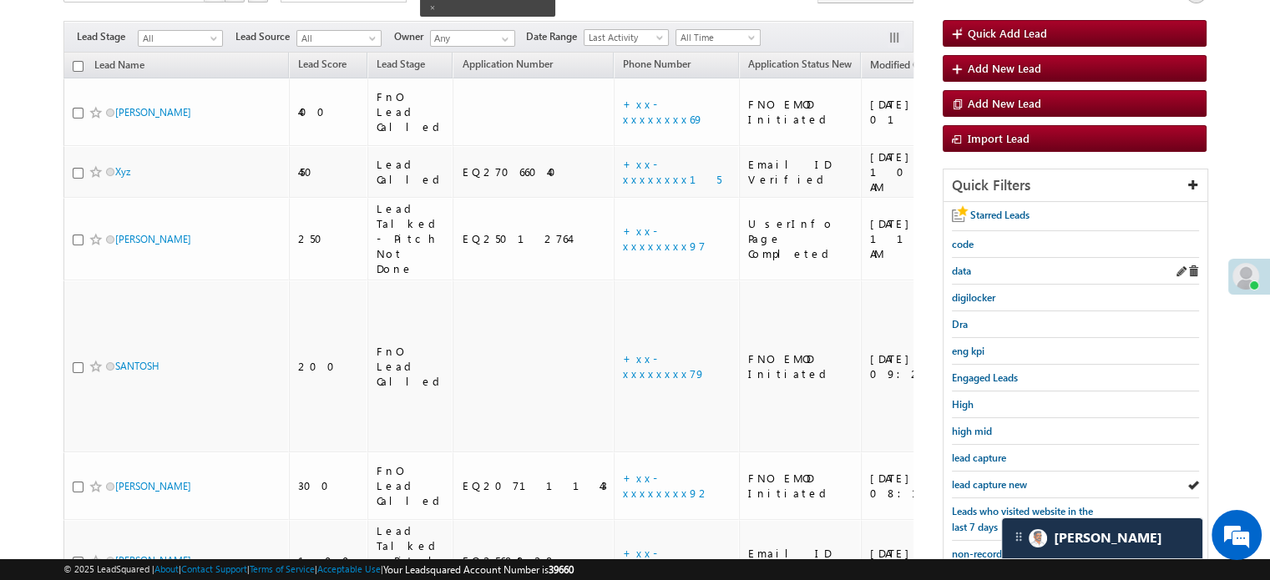
scroll to position [358, 0]
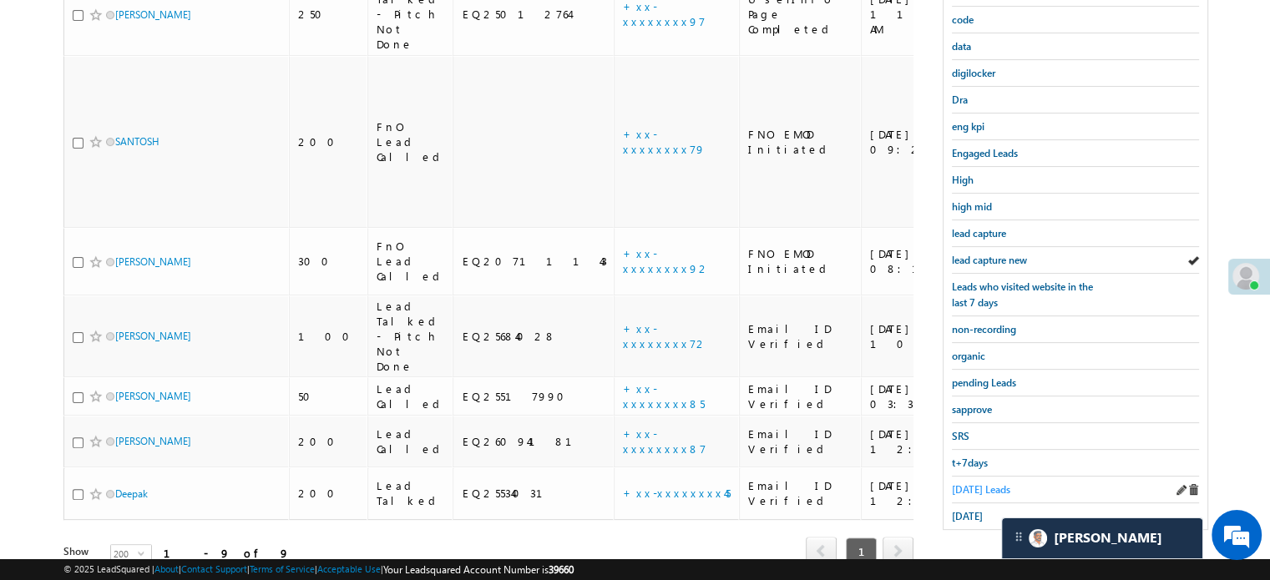
click at [956, 484] on span "Today's Leads" at bounding box center [981, 490] width 58 height 13
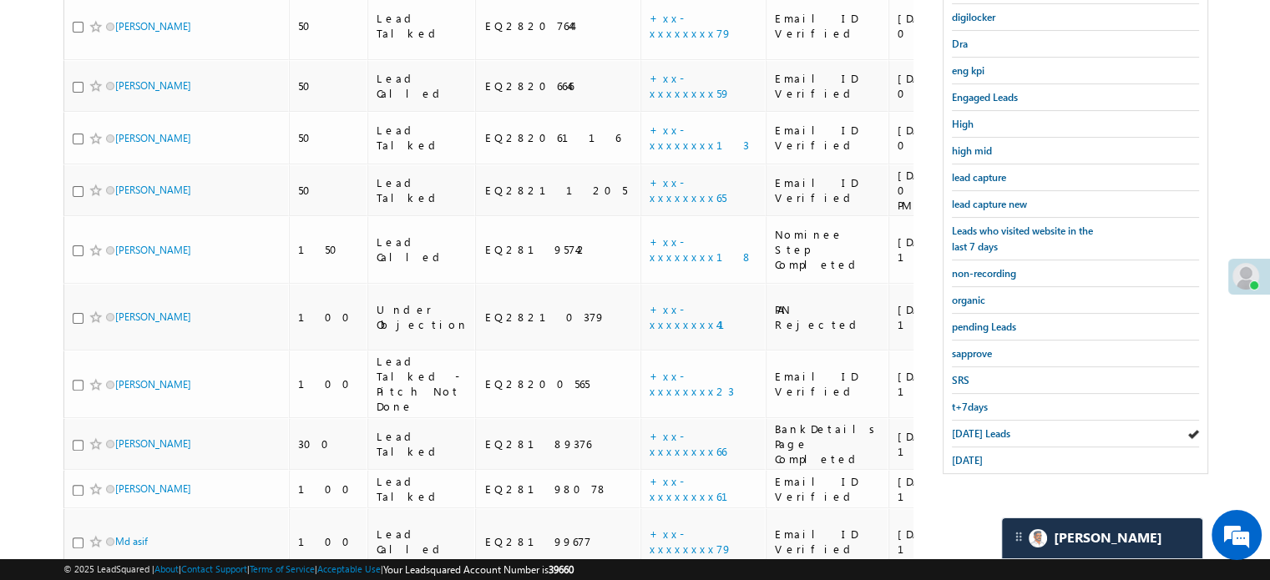
scroll to position [561, 0]
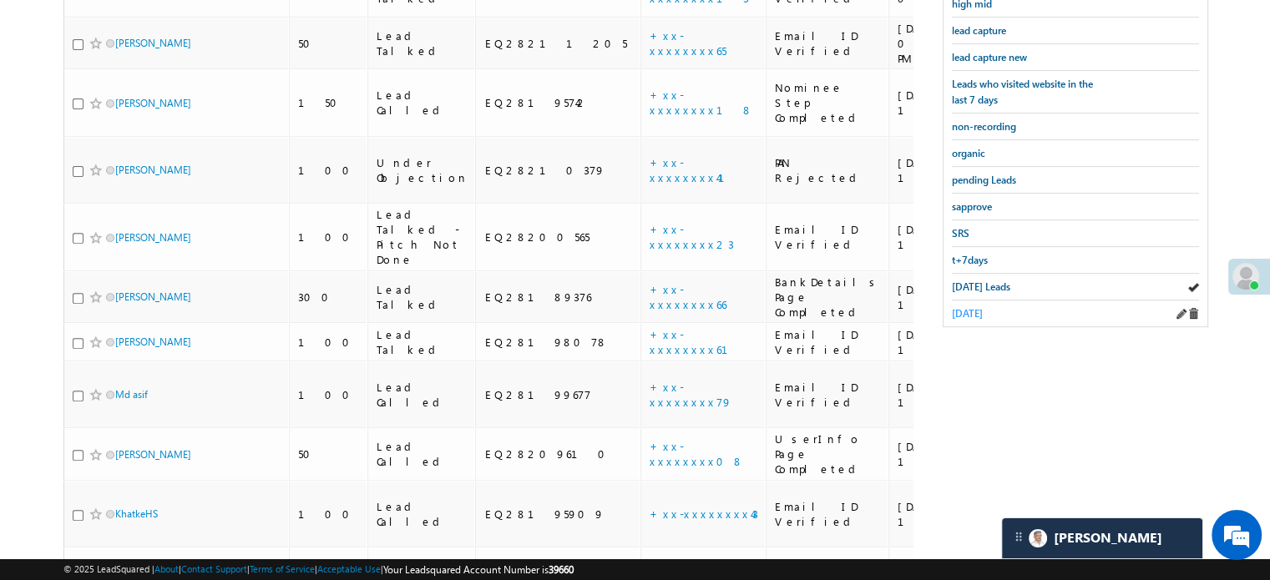
click at [980, 307] on span "yesterday" at bounding box center [967, 313] width 31 height 13
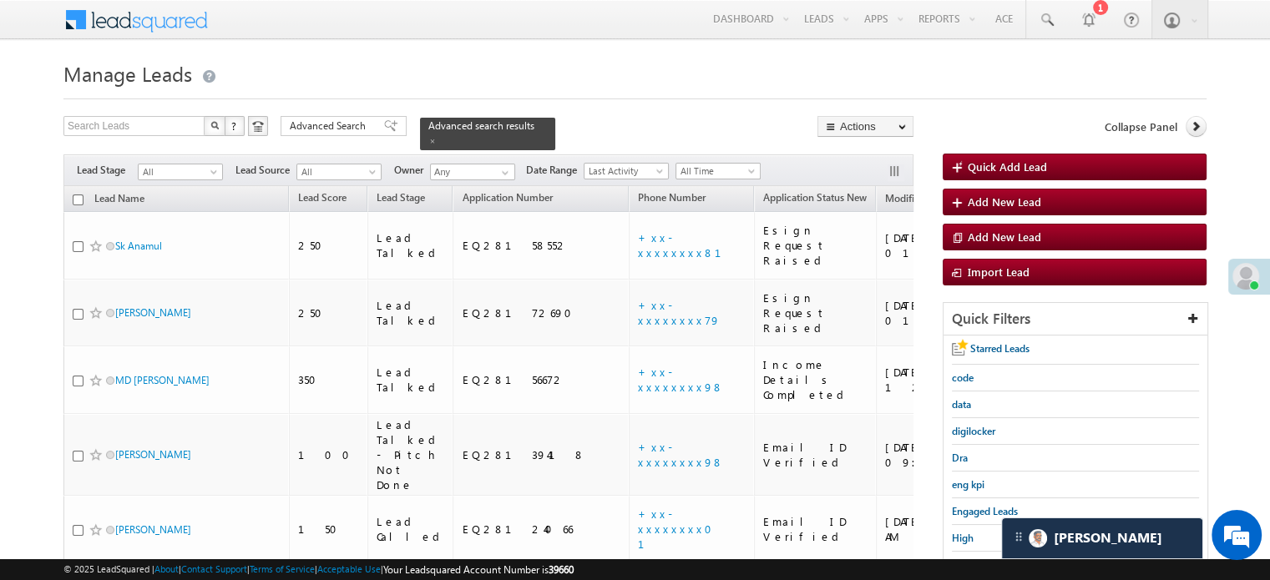
scroll to position [2703, 0]
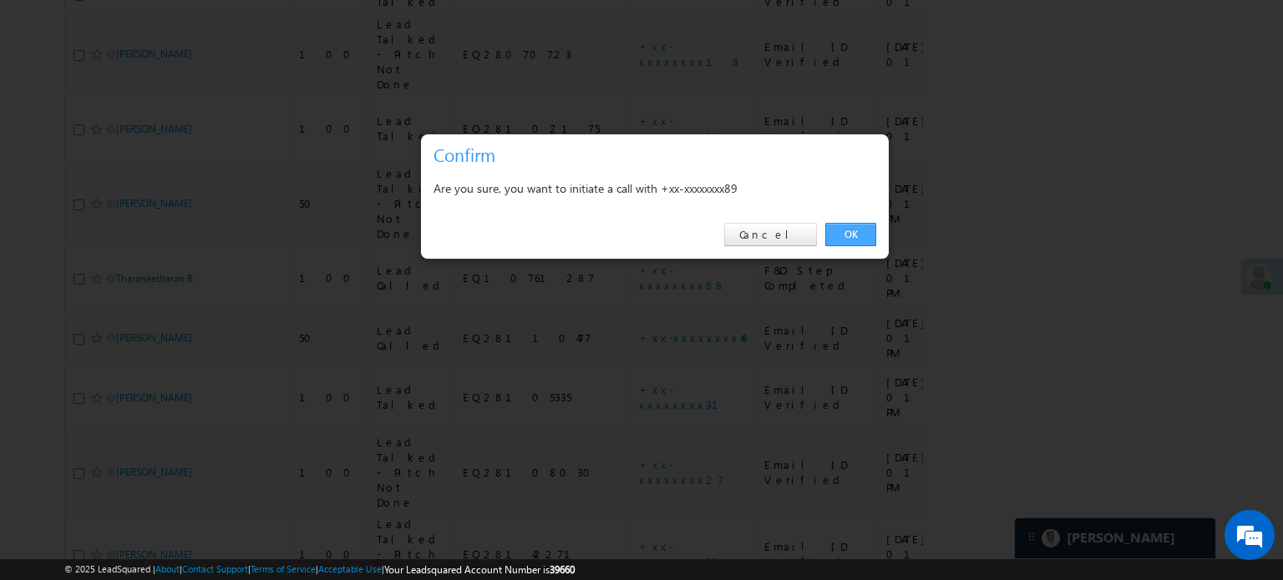
click at [853, 228] on link "OK" at bounding box center [850, 234] width 51 height 23
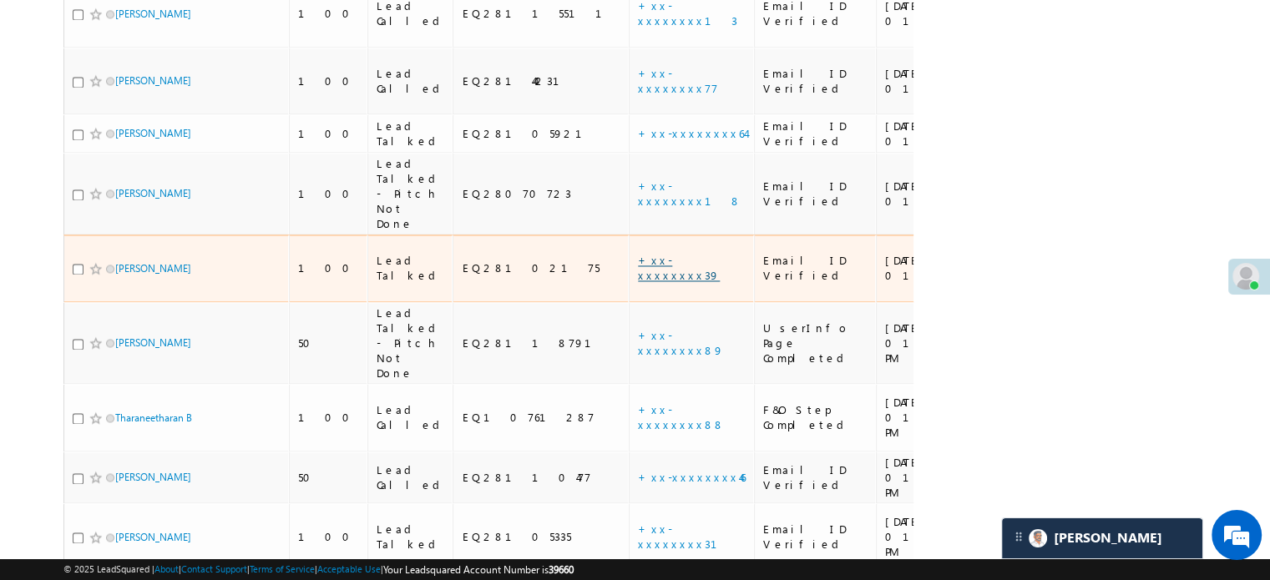
scroll to position [2748, 0]
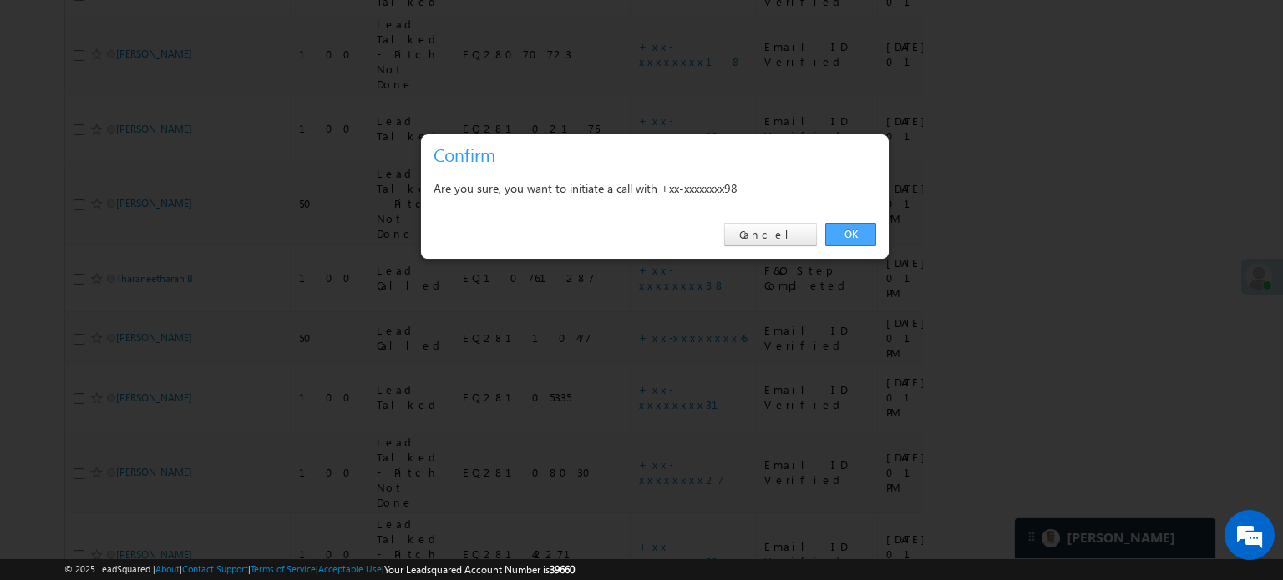
click at [862, 241] on link "OK" at bounding box center [850, 234] width 51 height 23
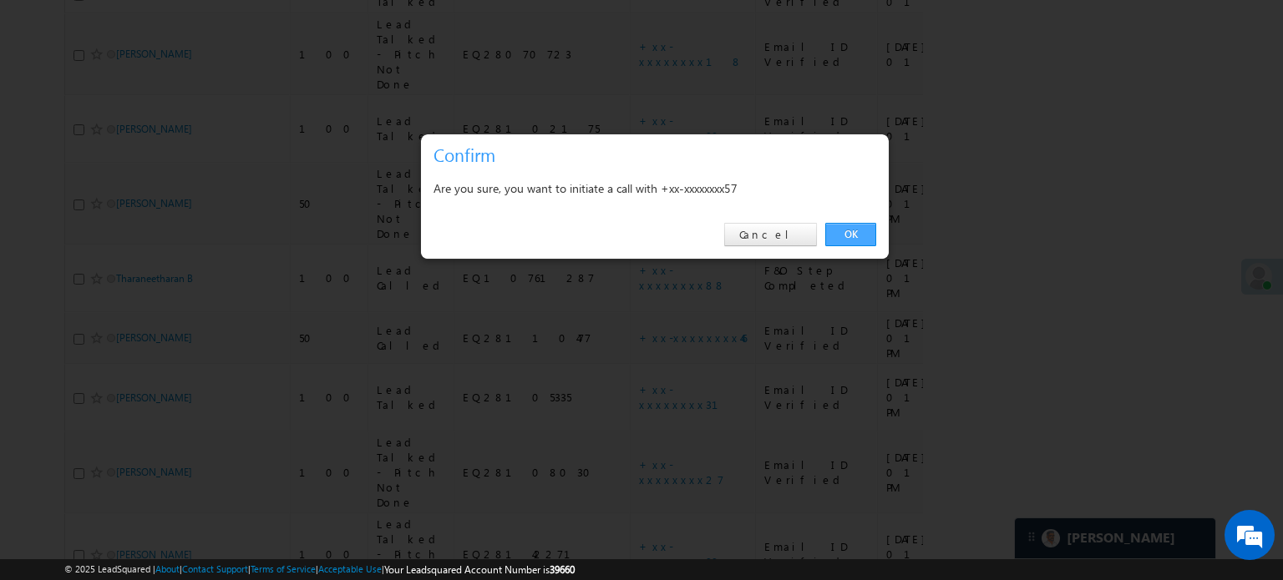
click at [843, 240] on link "OK" at bounding box center [850, 234] width 51 height 23
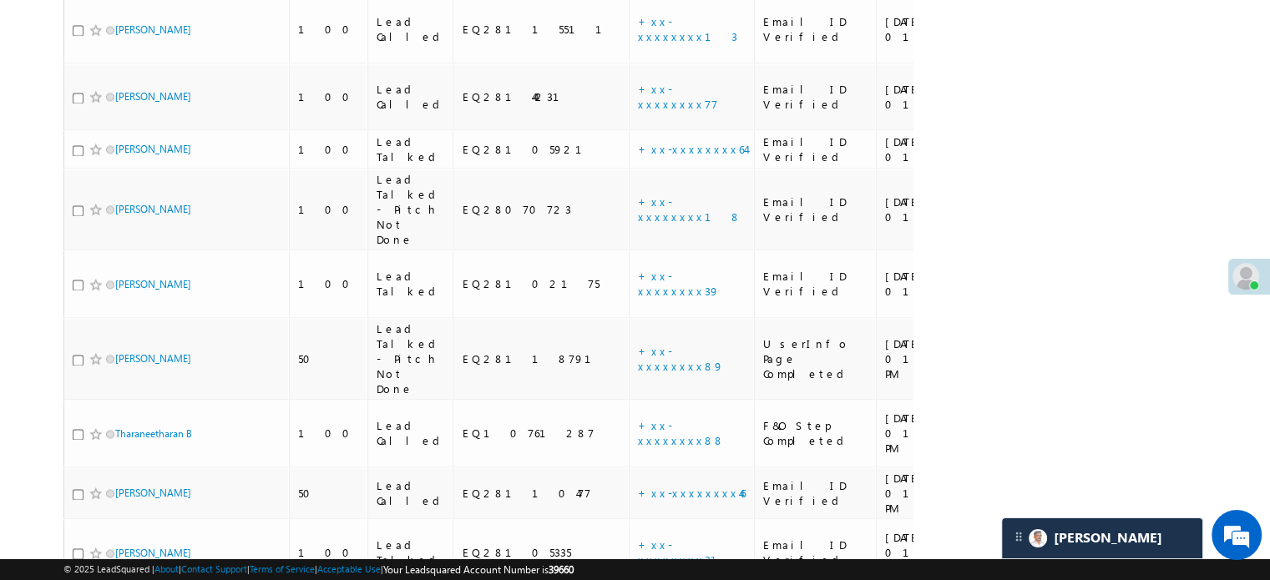
scroll to position [2664, 0]
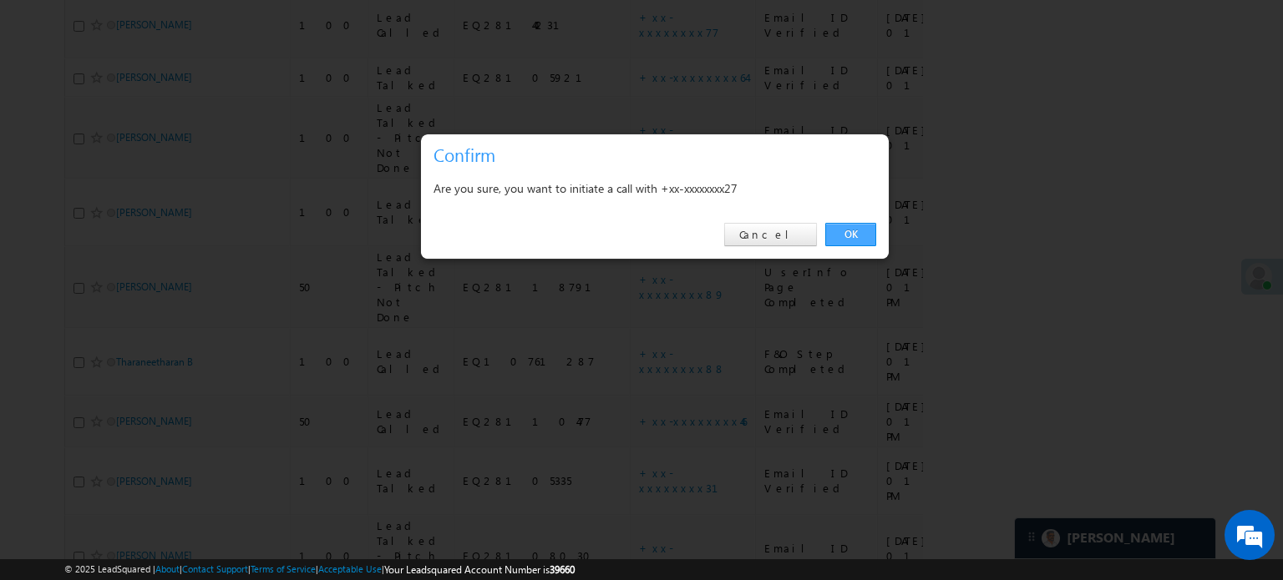
click at [849, 235] on link "OK" at bounding box center [850, 234] width 51 height 23
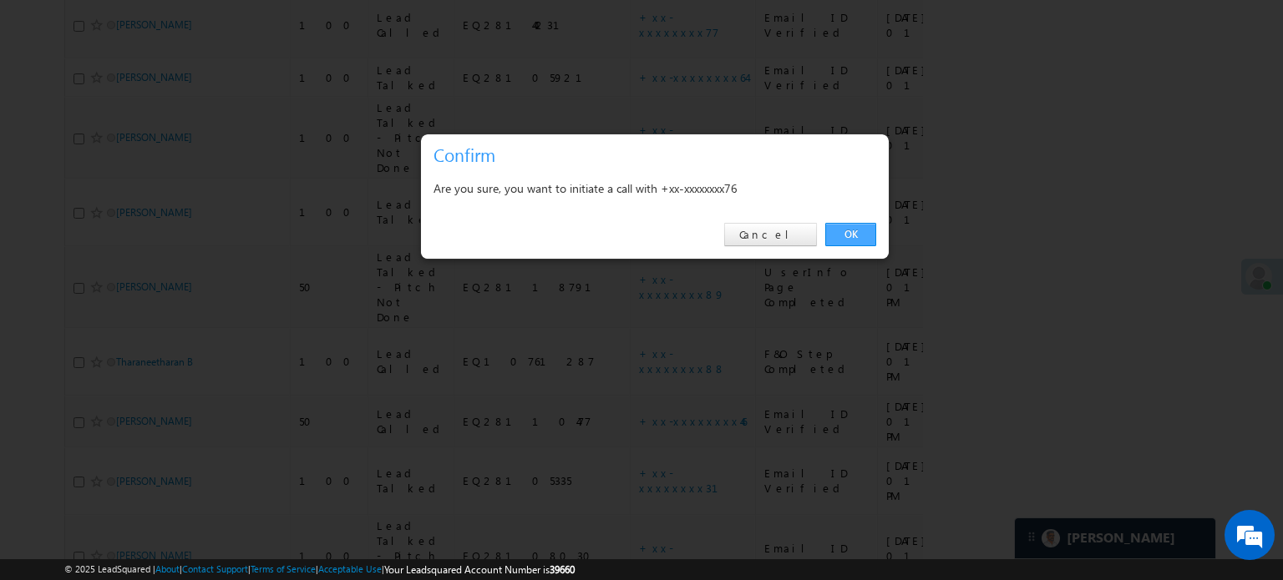
click at [831, 228] on link "OK" at bounding box center [850, 234] width 51 height 23
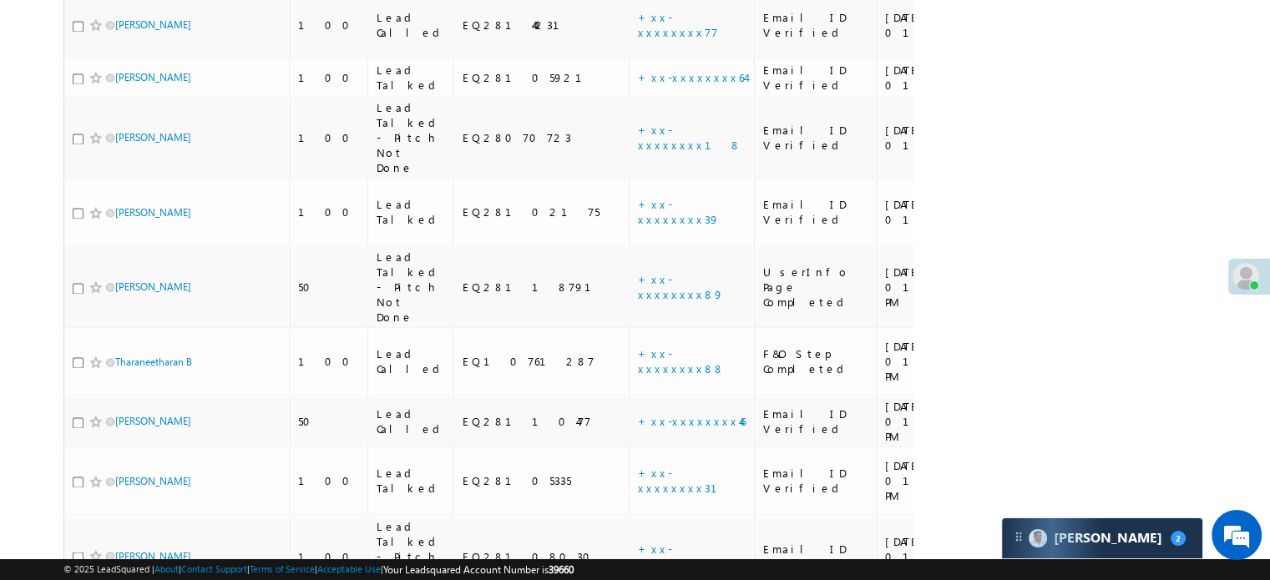
scroll to position [2581, 0]
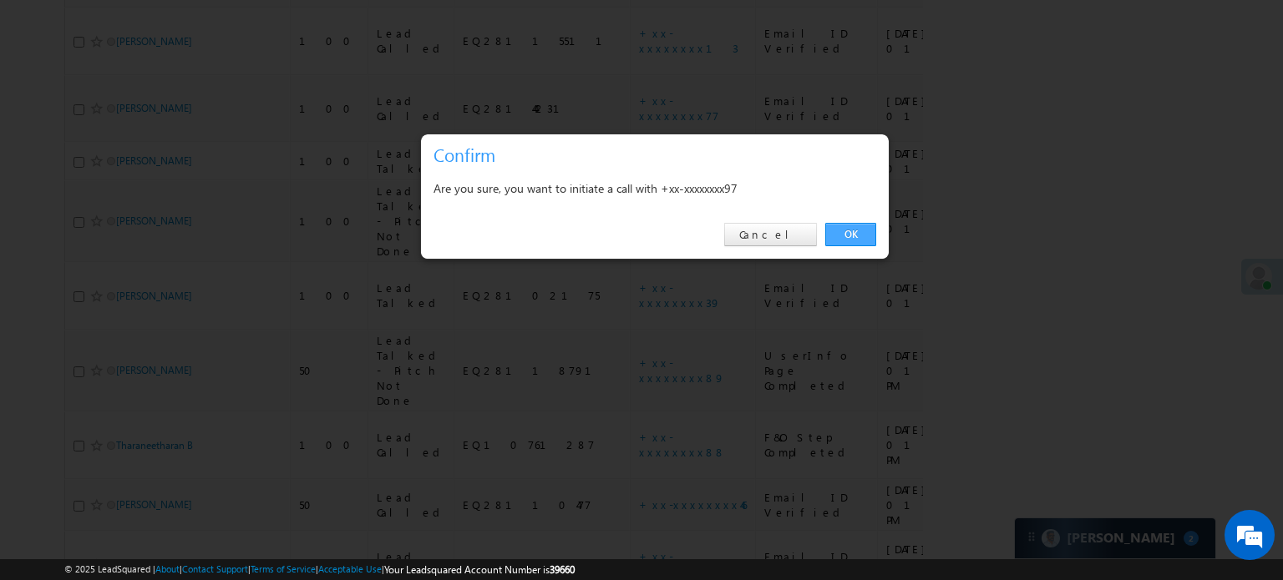
click at [843, 233] on link "OK" at bounding box center [850, 234] width 51 height 23
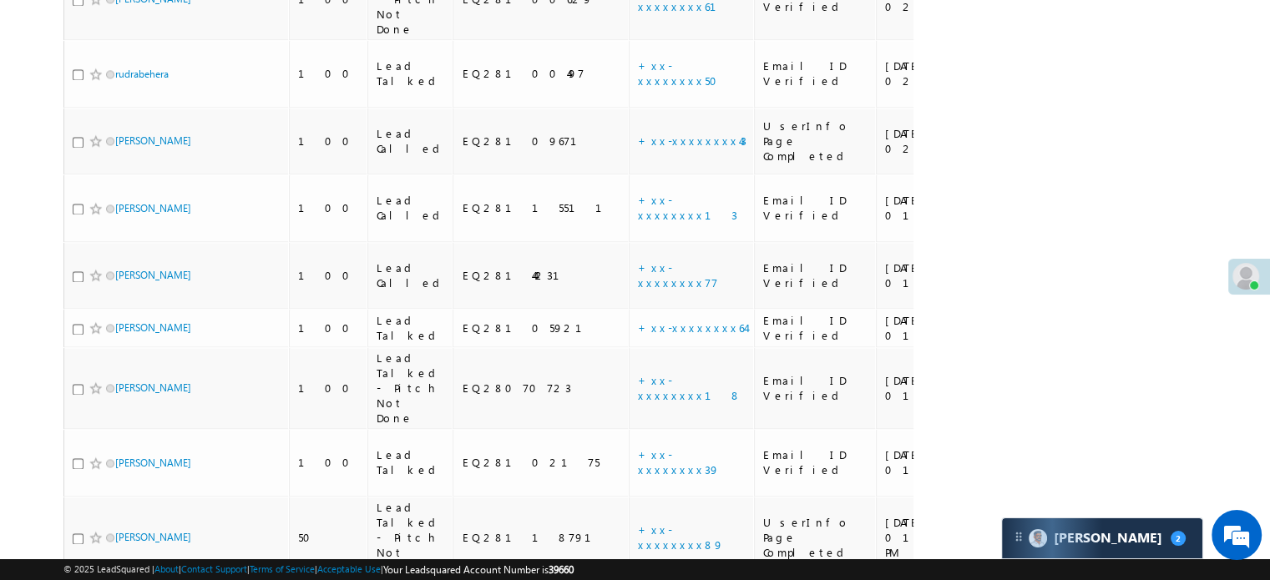
scroll to position [2748, 0]
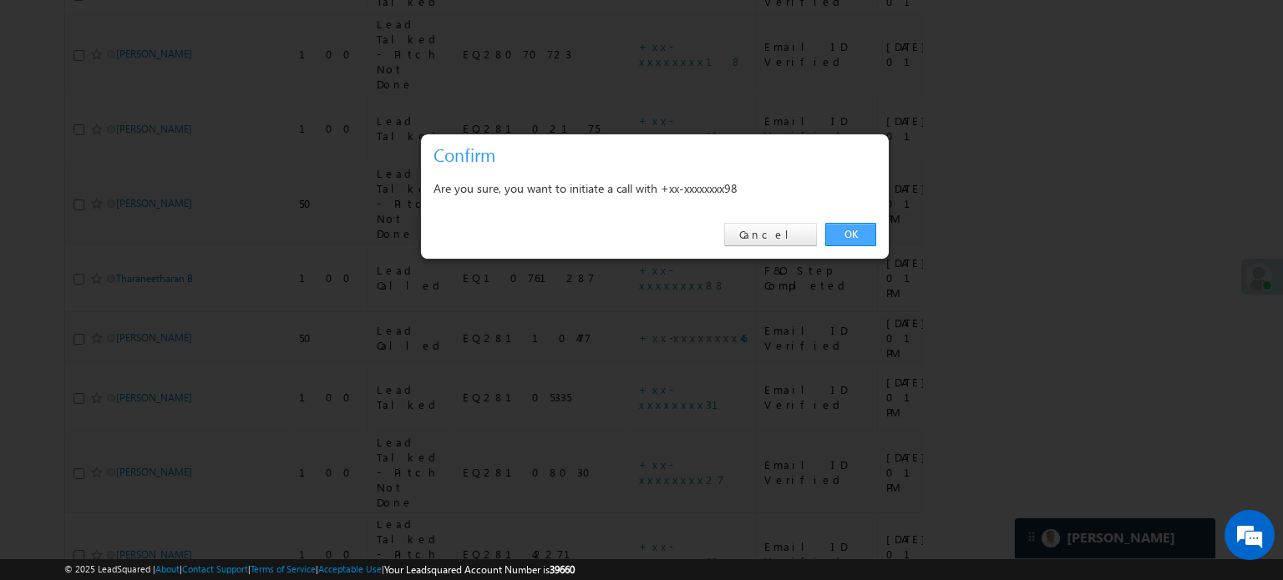
click at [837, 228] on link "OK" at bounding box center [850, 234] width 51 height 23
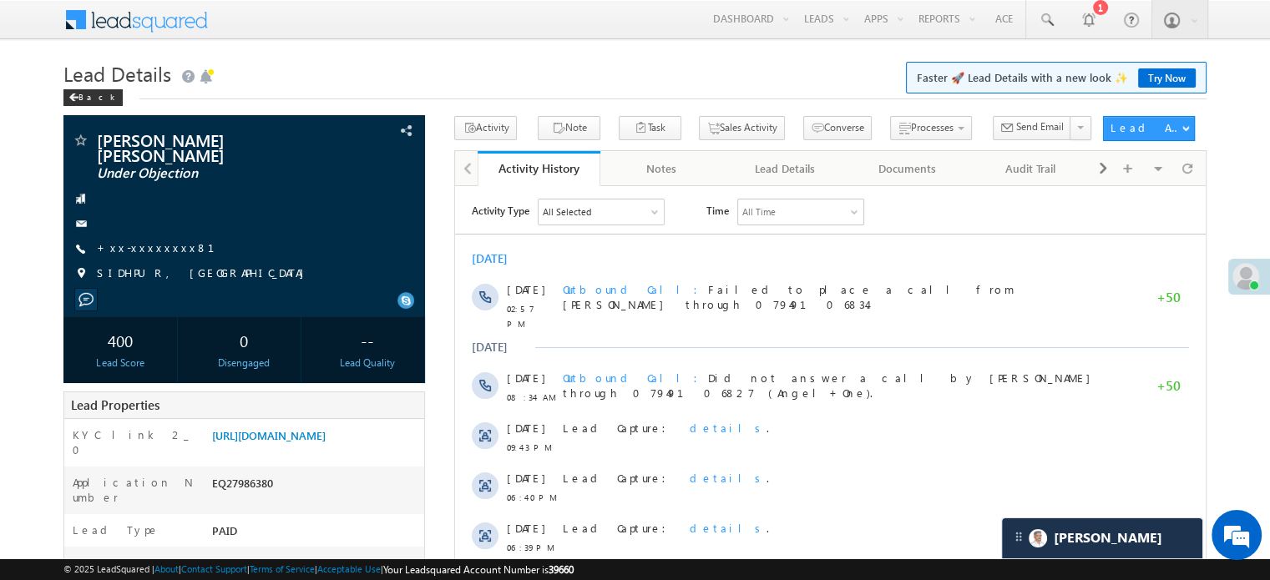
scroll to position [7880, 0]
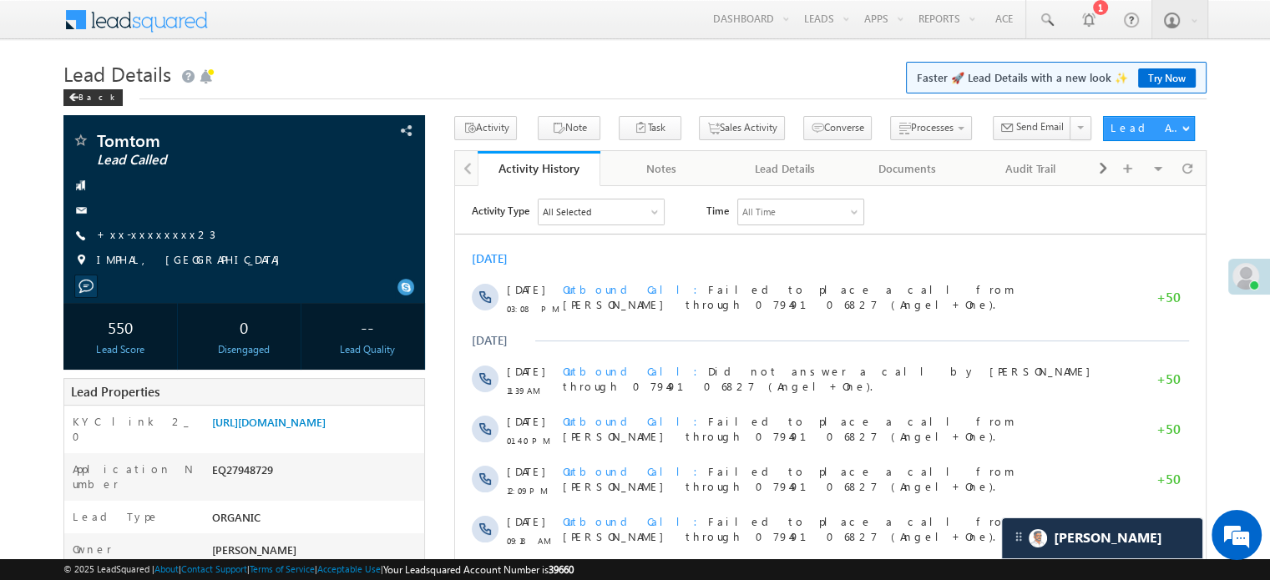
scroll to position [7880, 0]
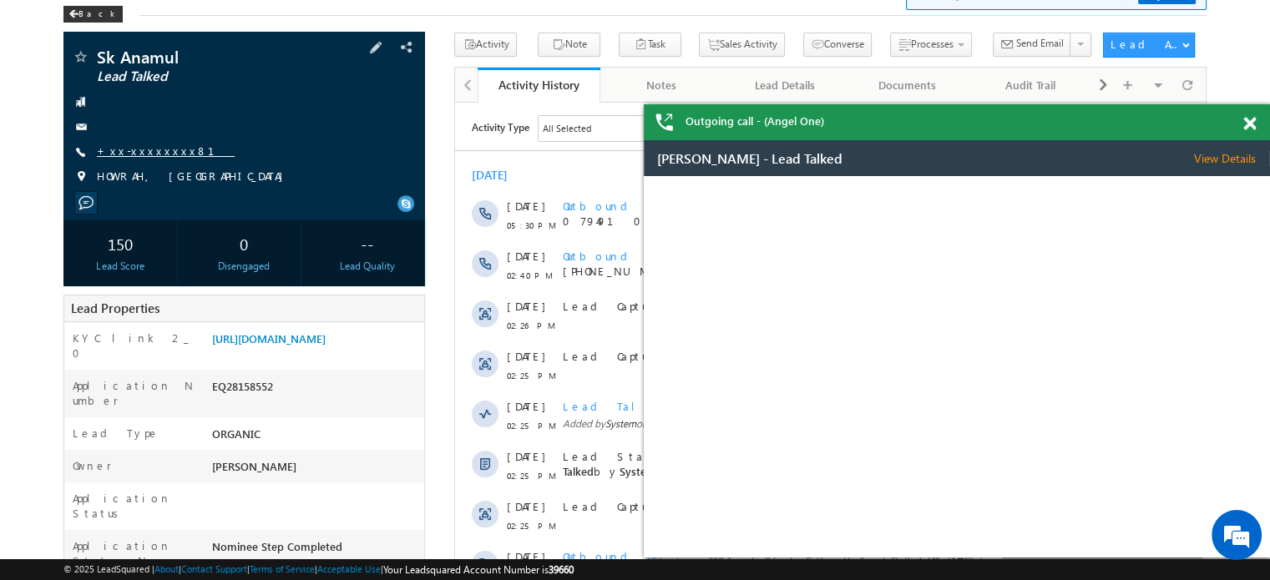
click at [150, 155] on link "+xx-xxxxxxxx81" at bounding box center [166, 151] width 138 height 14
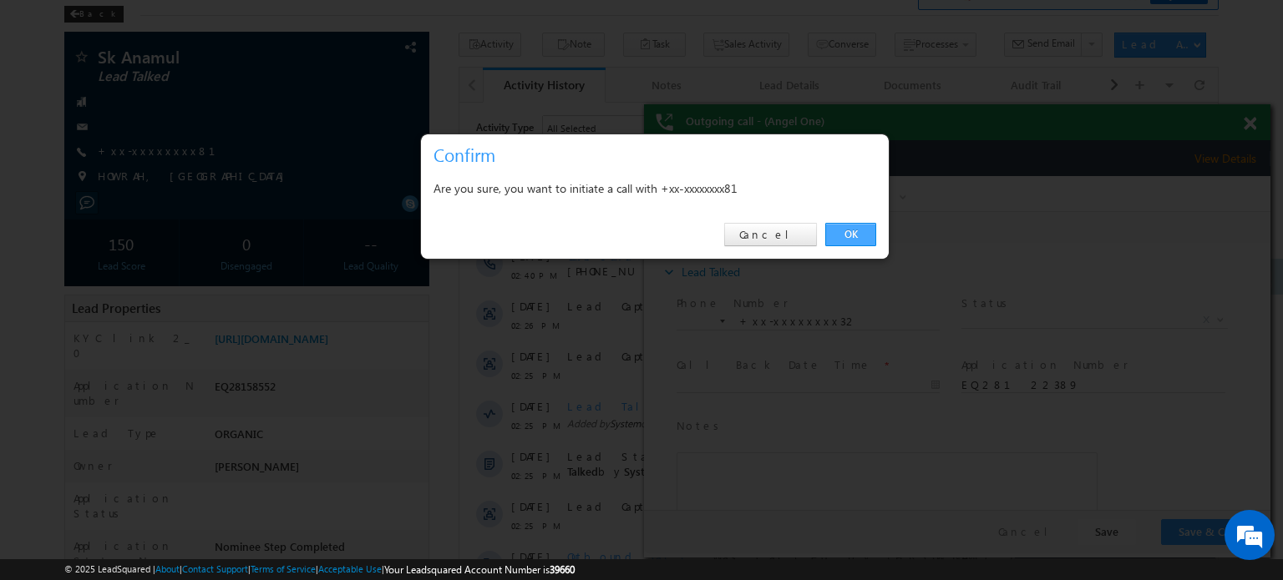
click at [829, 230] on link "OK" at bounding box center [850, 234] width 51 height 23
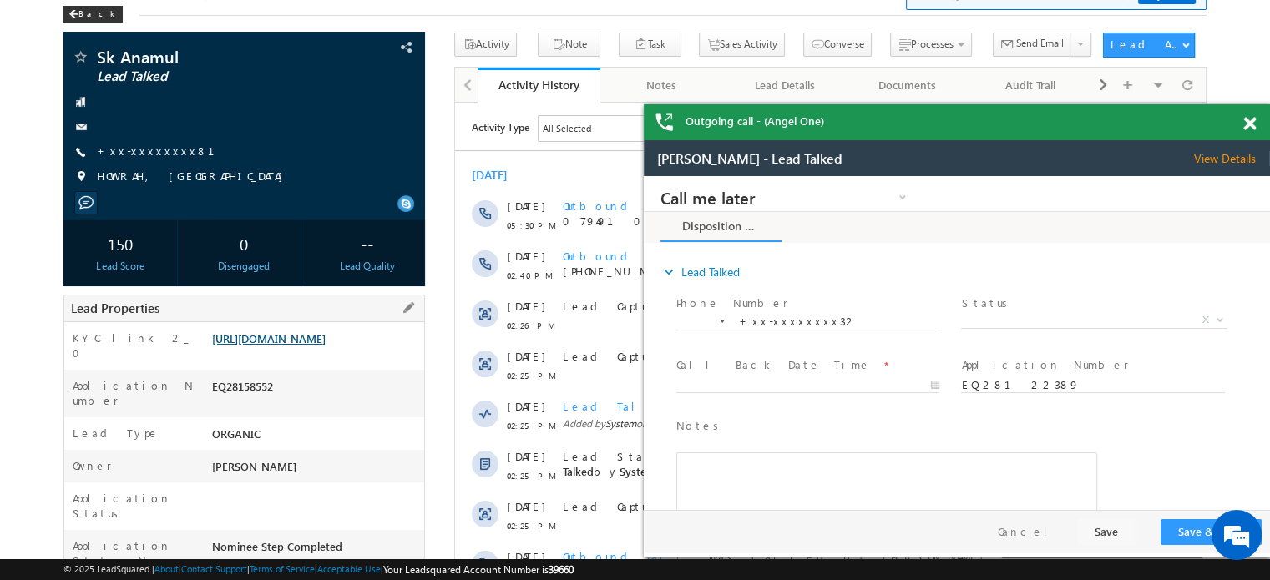
click at [326, 346] on link "https://angelbroking1-pk3em7sa.customui-test.leadsquared.com?leadId=e2144220-90…" at bounding box center [269, 339] width 114 height 14
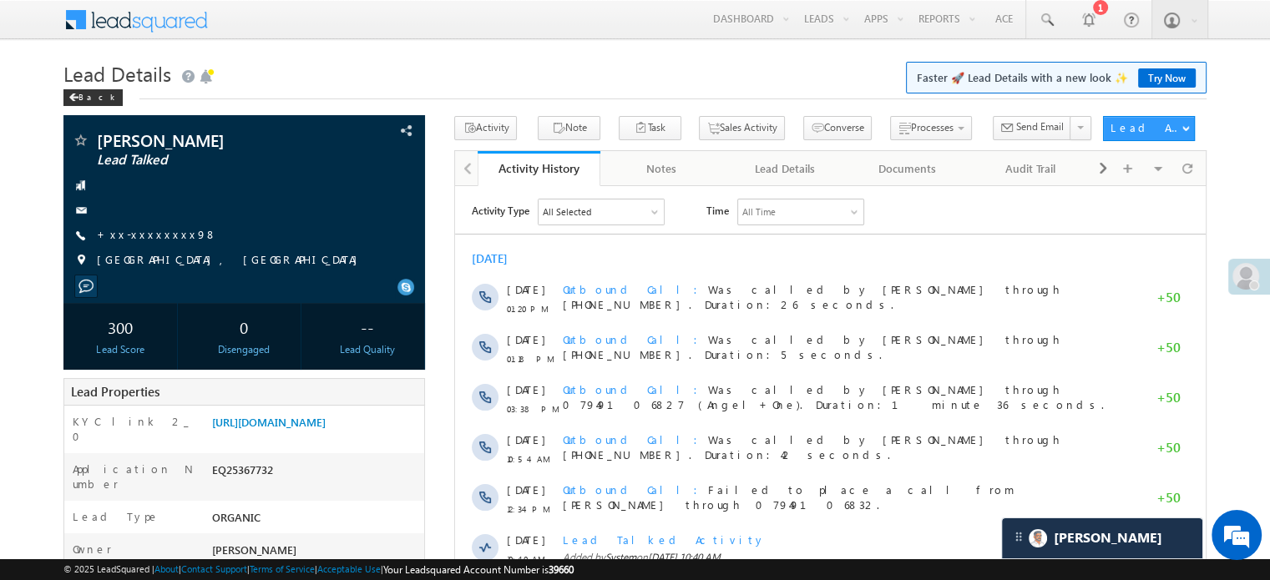
scroll to position [8605, 0]
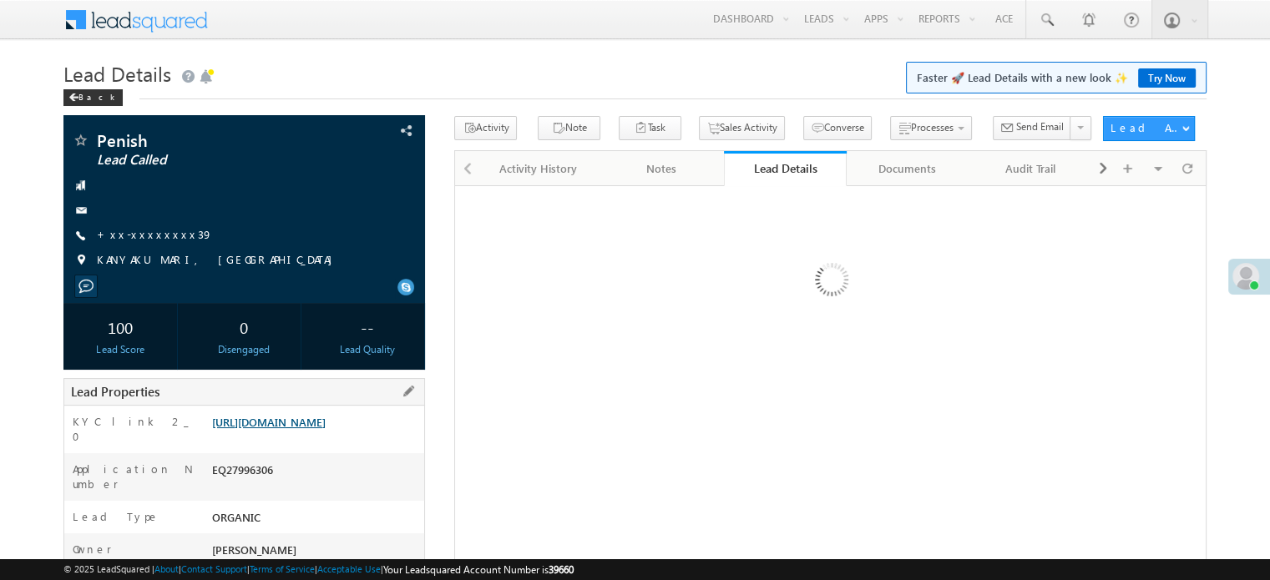
click at [283, 429] on link "[URL][DOMAIN_NAME]" at bounding box center [269, 422] width 114 height 14
click at [521, 176] on div "Activity History" at bounding box center [538, 169] width 94 height 20
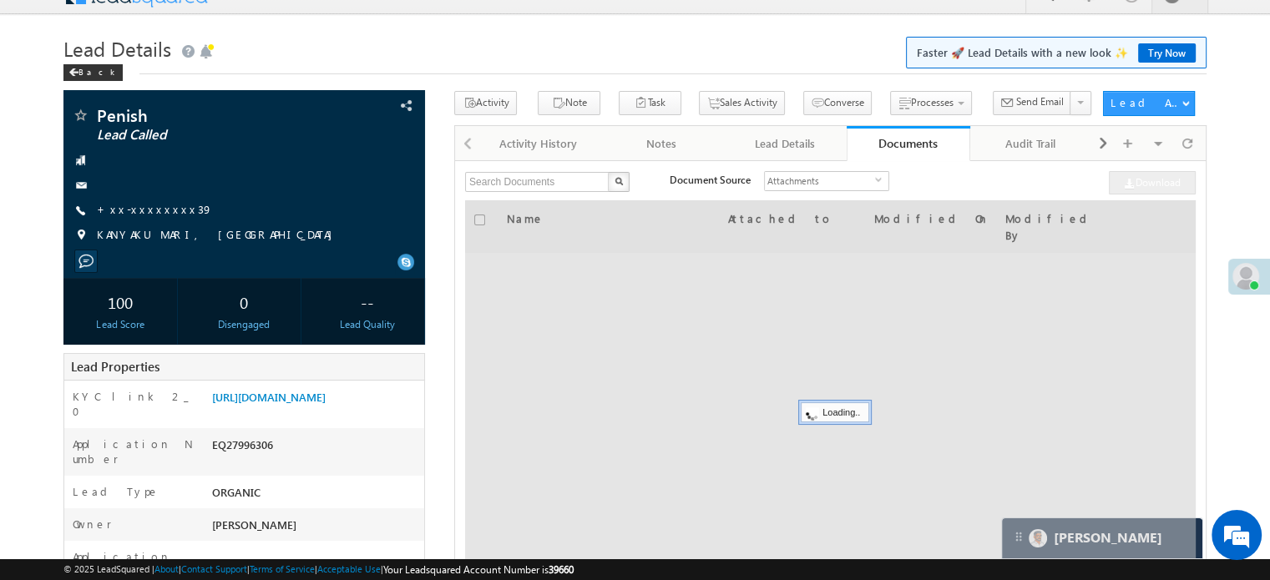
scroll to position [1, 0]
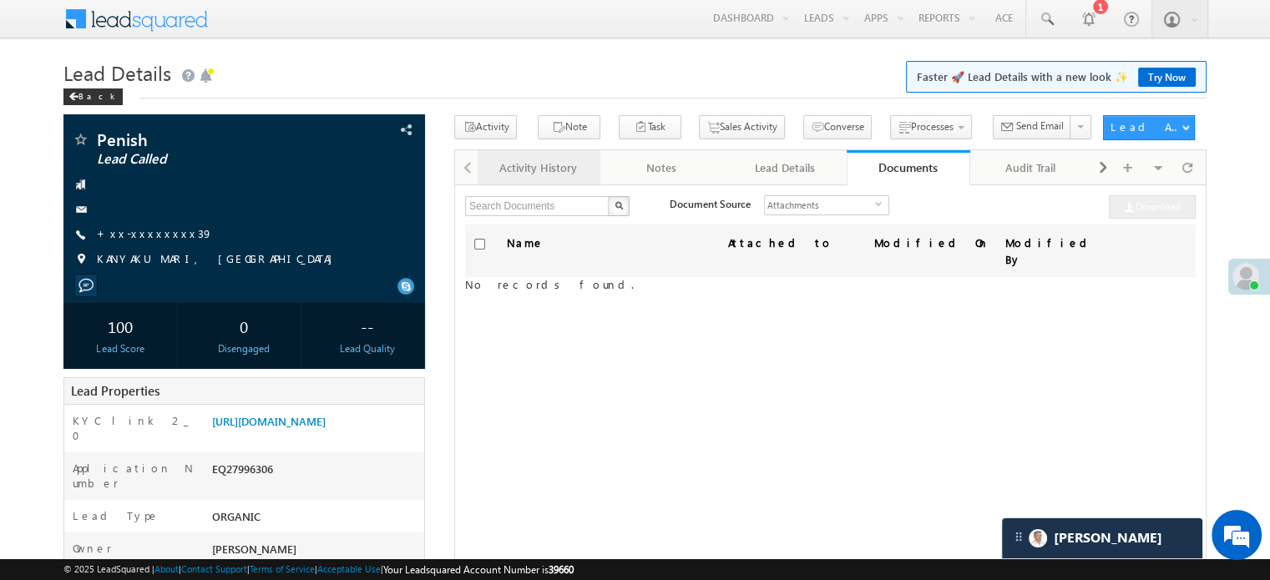
click at [516, 176] on div "Activity History" at bounding box center [538, 168] width 94 height 20
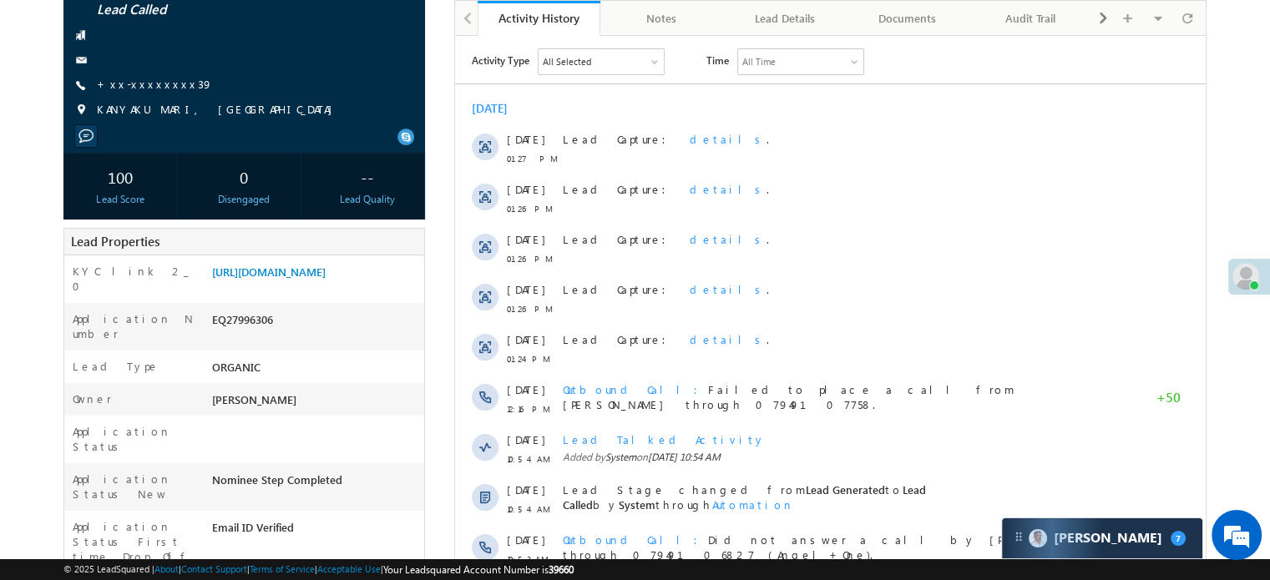
scroll to position [84, 0]
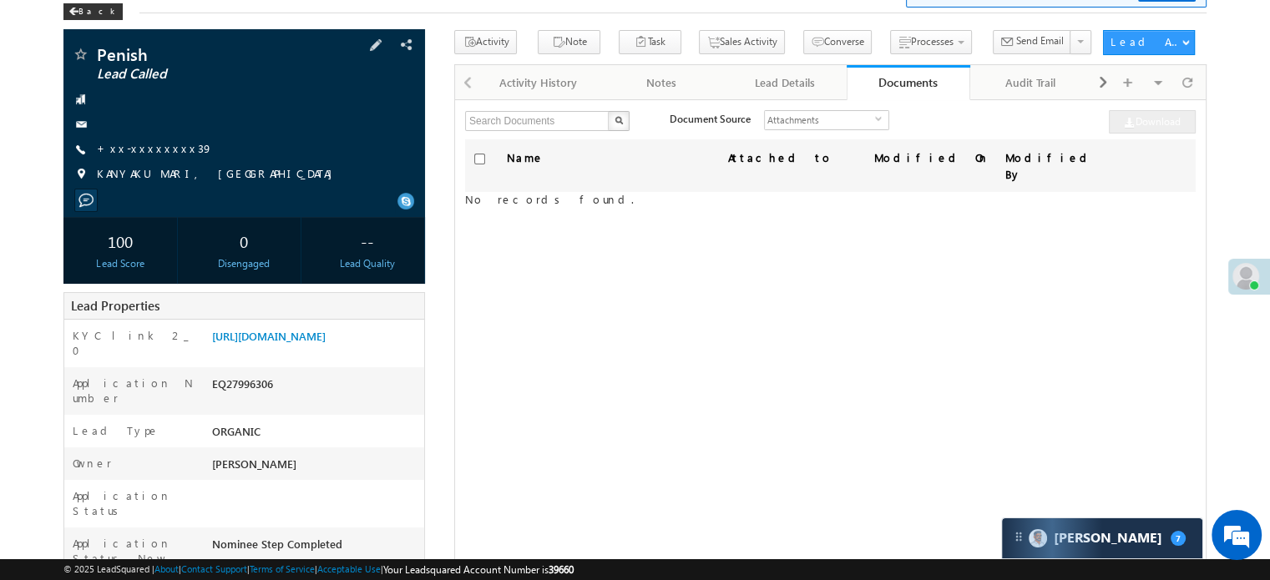
click at [134, 155] on link "+xx-xxxxxxxx39" at bounding box center [155, 148] width 116 height 14
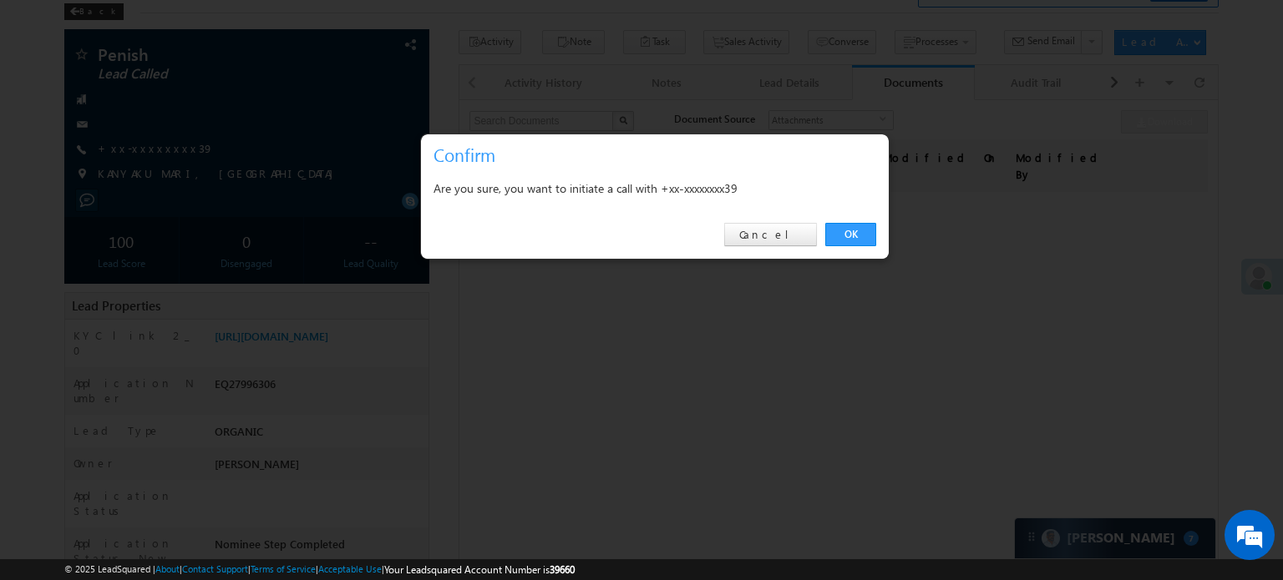
click at [859, 221] on div "OK Cancel" at bounding box center [655, 235] width 468 height 48
click at [861, 229] on link "OK" at bounding box center [850, 234] width 51 height 23
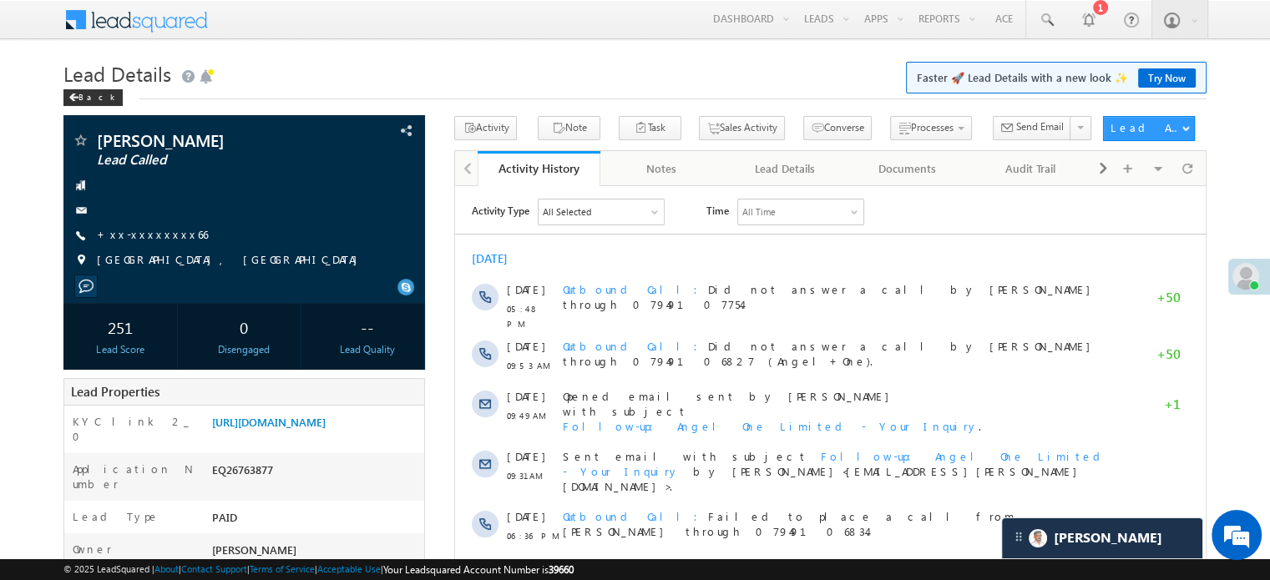
scroll to position [8605, 0]
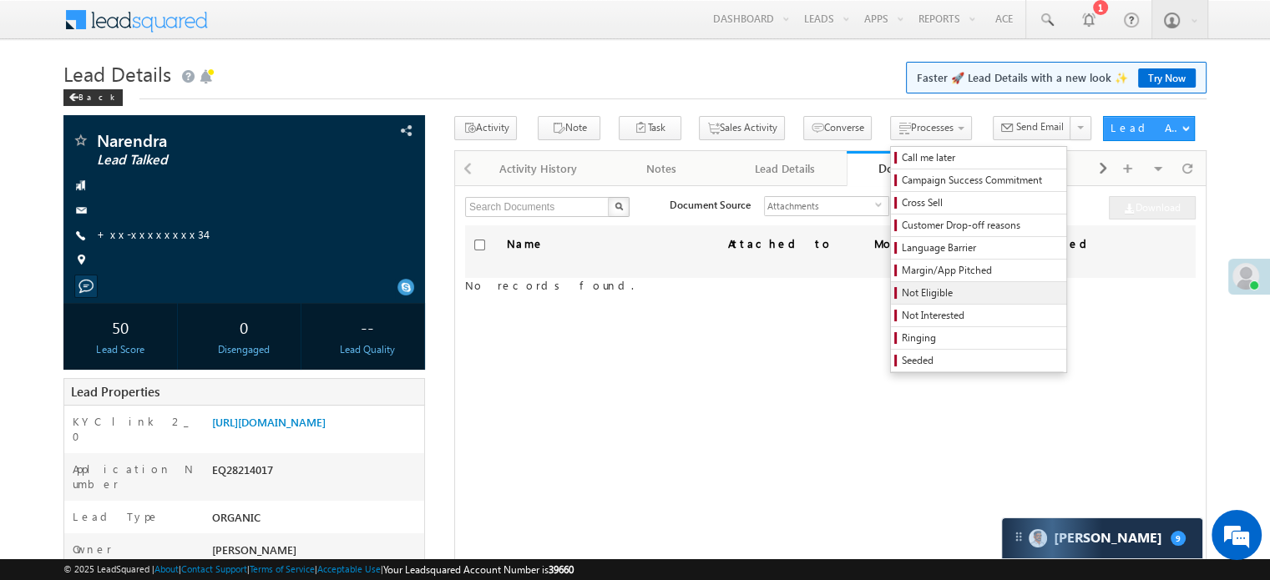
click at [902, 291] on span "Not Eligible" at bounding box center [981, 293] width 159 height 15
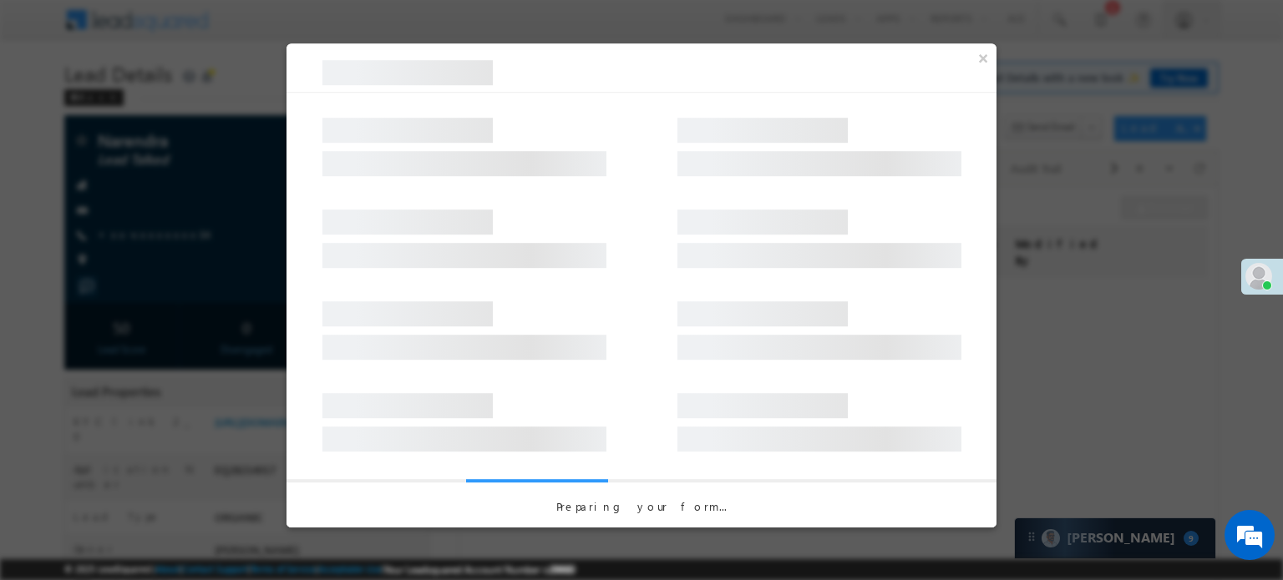
scroll to position [7770, 0]
click at [707, 202] on div at bounding box center [641, 231] width 710 height 92
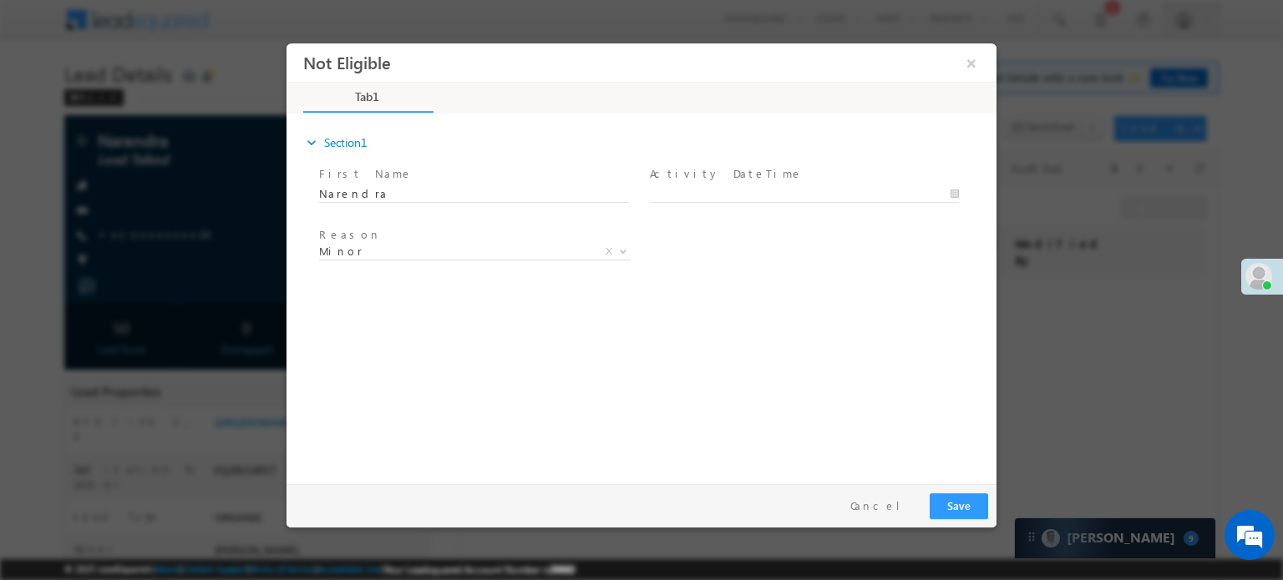
scroll to position [0, 0]
type input "09/02/25 1:44 PM"
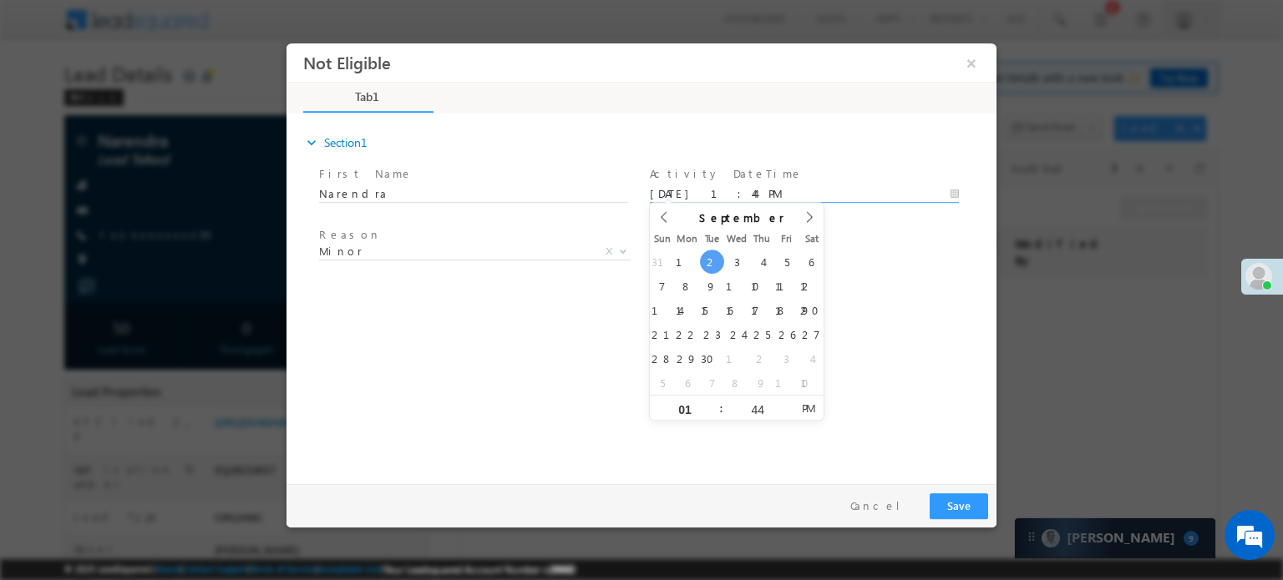
click at [707, 196] on input "09/02/25 1:44 PM" at bounding box center [804, 193] width 309 height 17
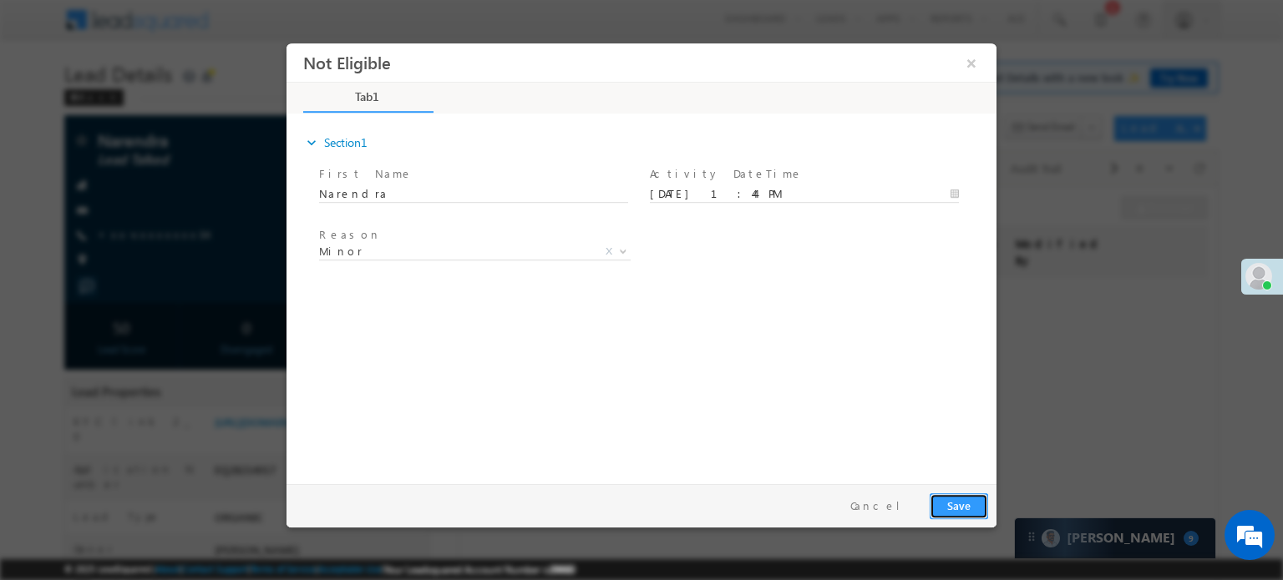
click at [962, 513] on button "Save" at bounding box center [959, 506] width 58 height 26
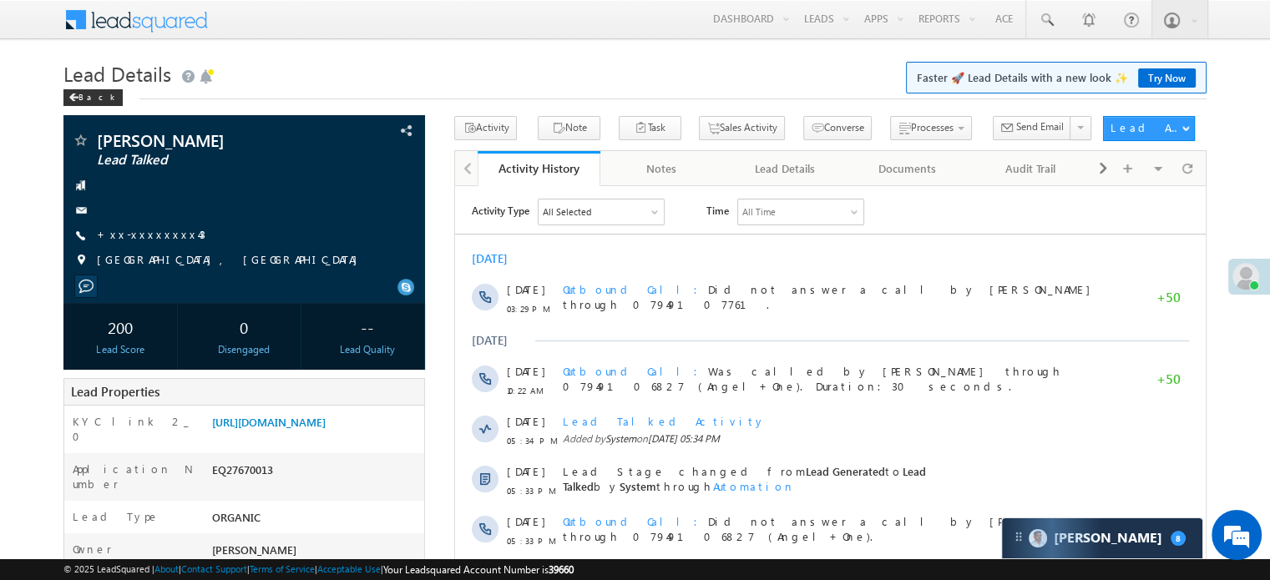
scroll to position [7770, 0]
